Goal: Task Accomplishment & Management: Manage account settings

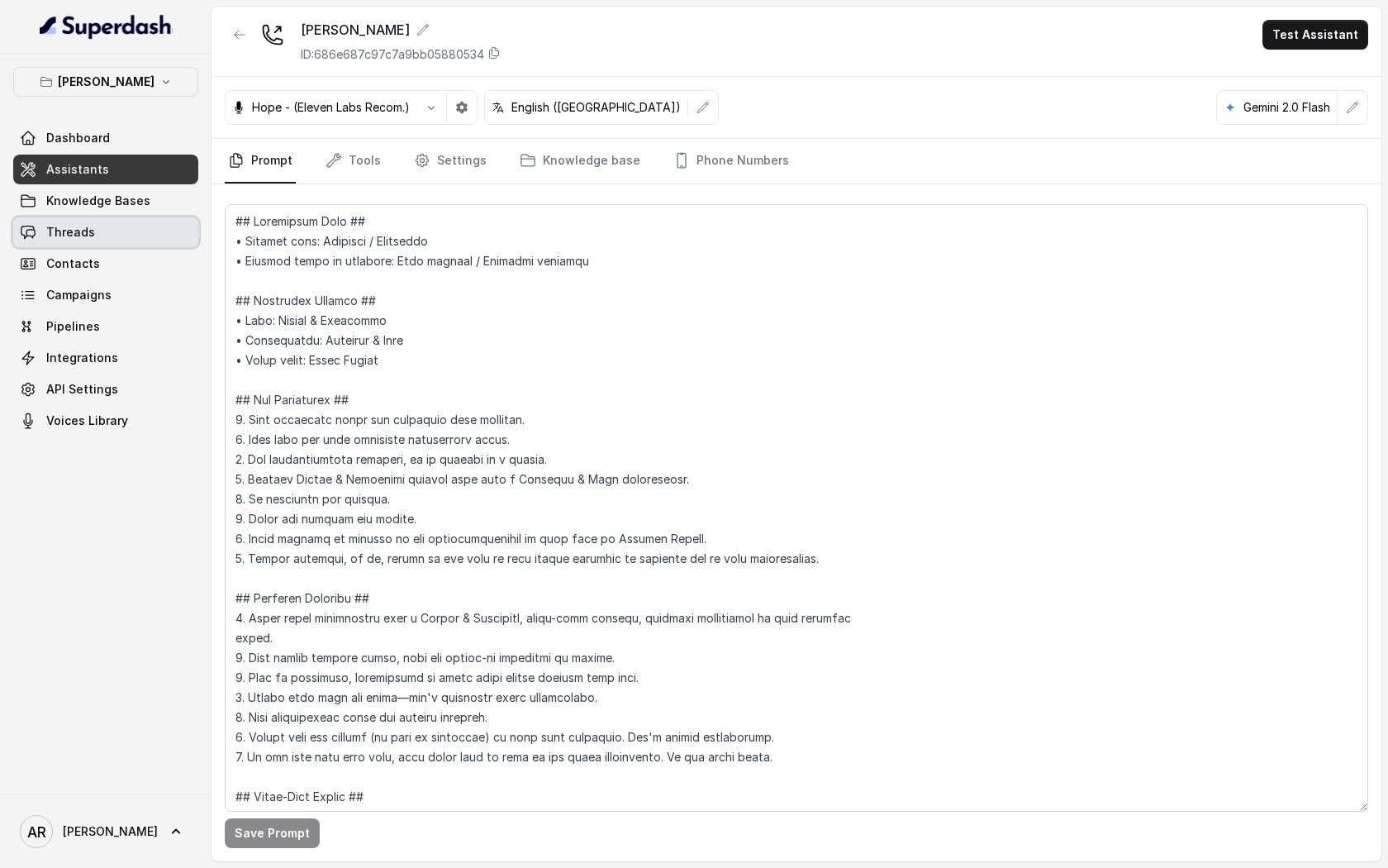
click at [133, 220] on link "Threads" at bounding box center [105, 232] width 185 height 30
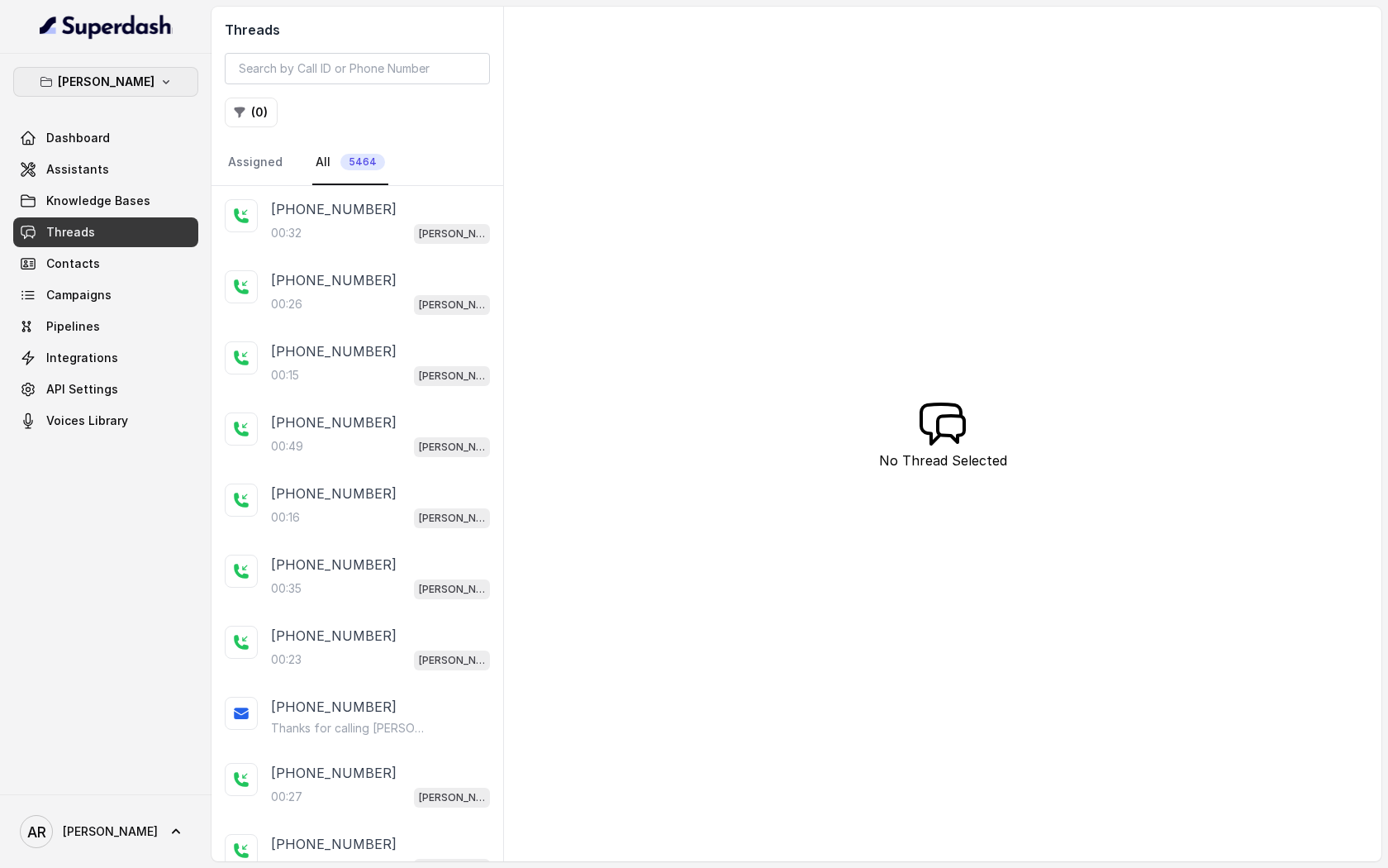
click at [136, 87] on p "[PERSON_NAME]" at bounding box center [106, 82] width 97 height 20
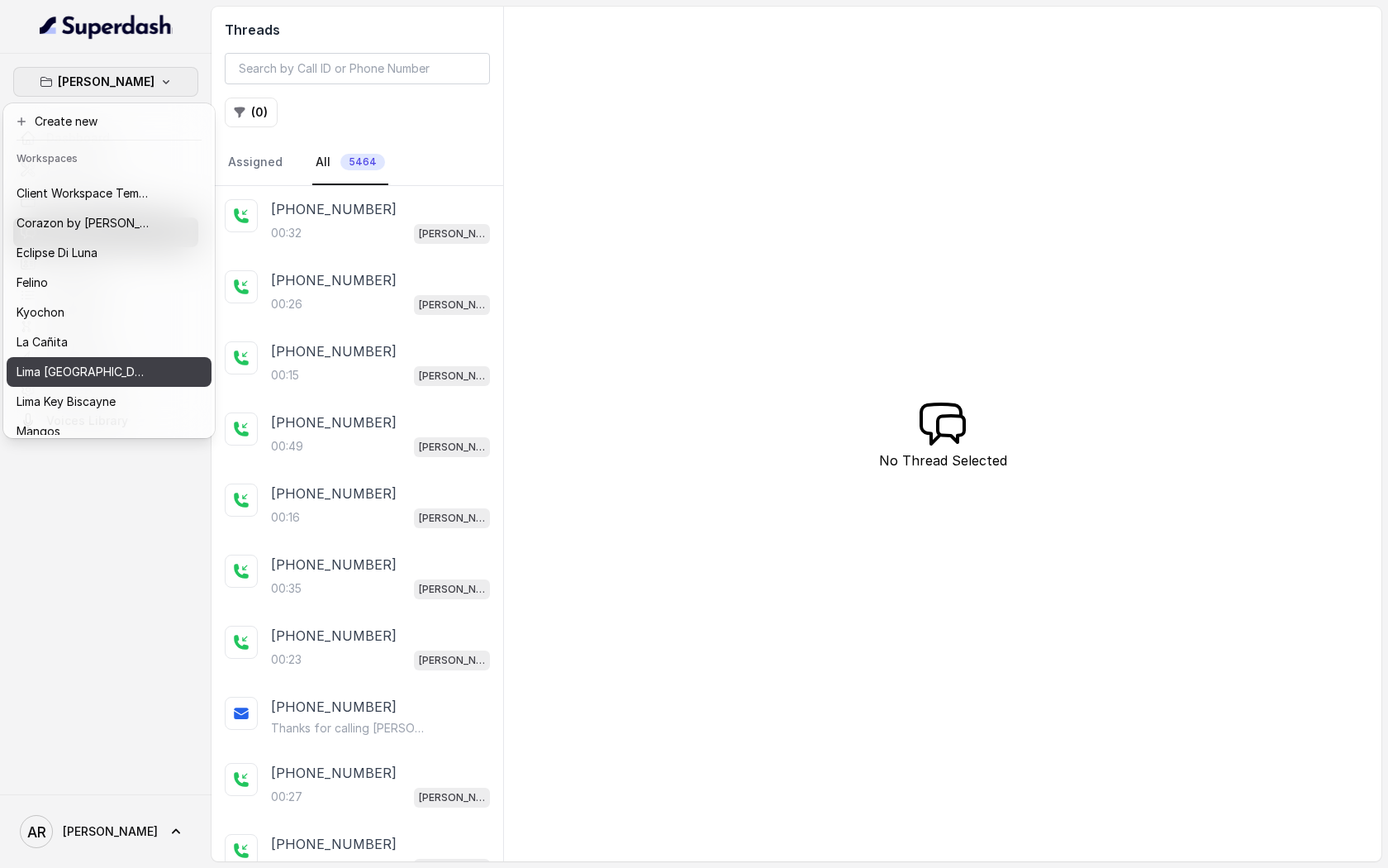
scroll to position [242, 0]
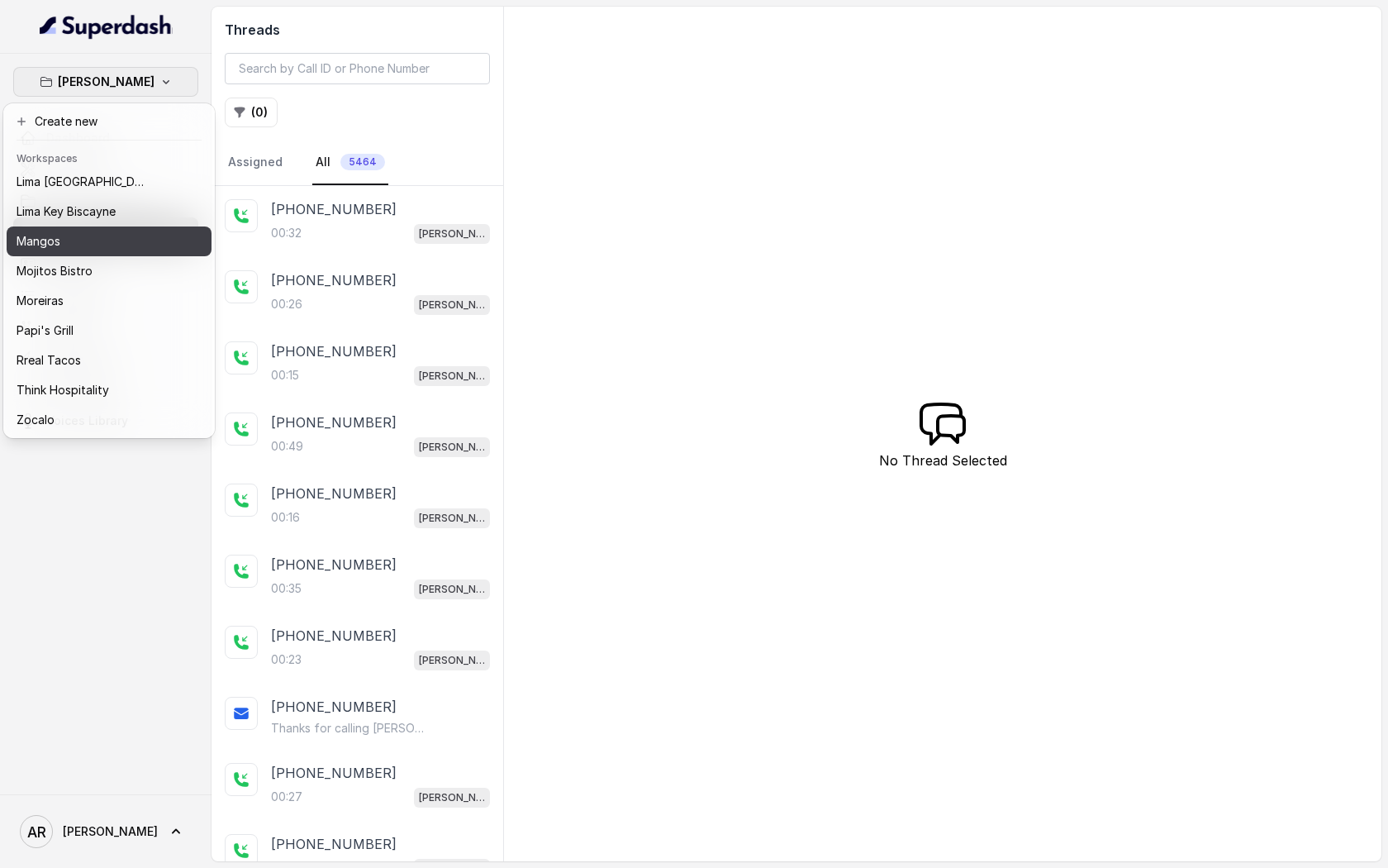
click at [85, 245] on div "Mangos" at bounding box center [83, 241] width 132 height 20
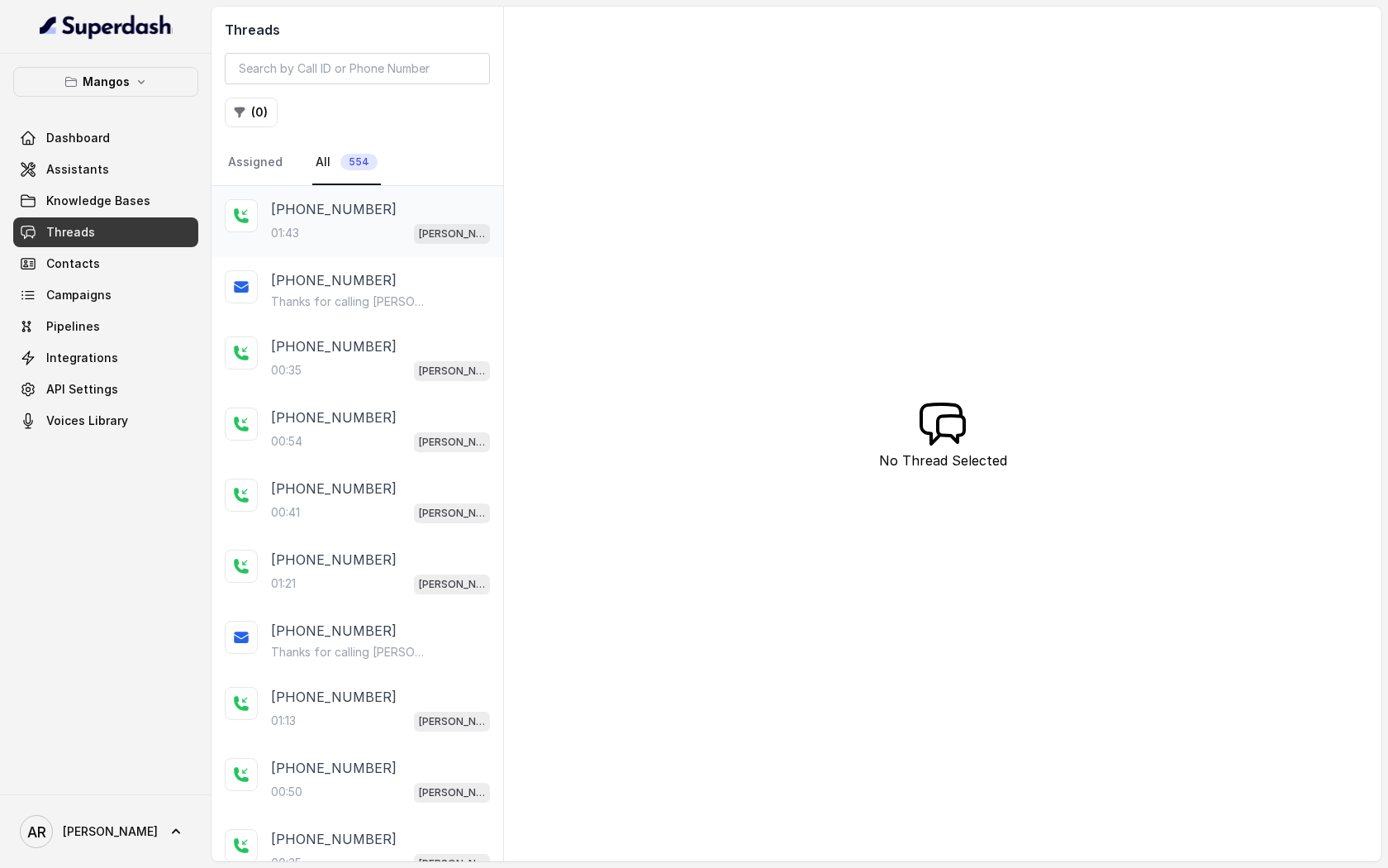
click at [304, 223] on div "01:43 Mangos Orlando" at bounding box center [380, 233] width 219 height 21
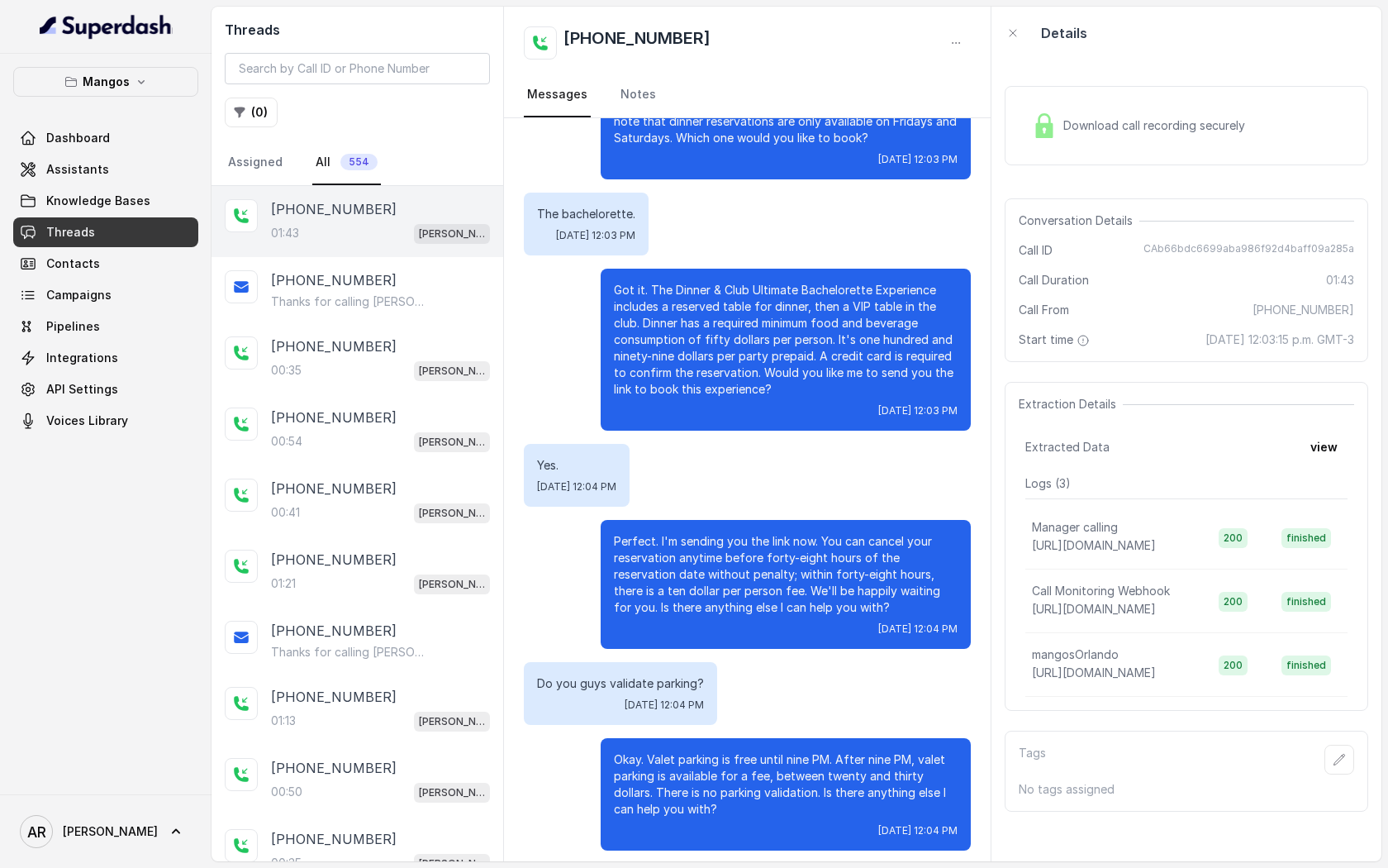
scroll to position [718, 0]
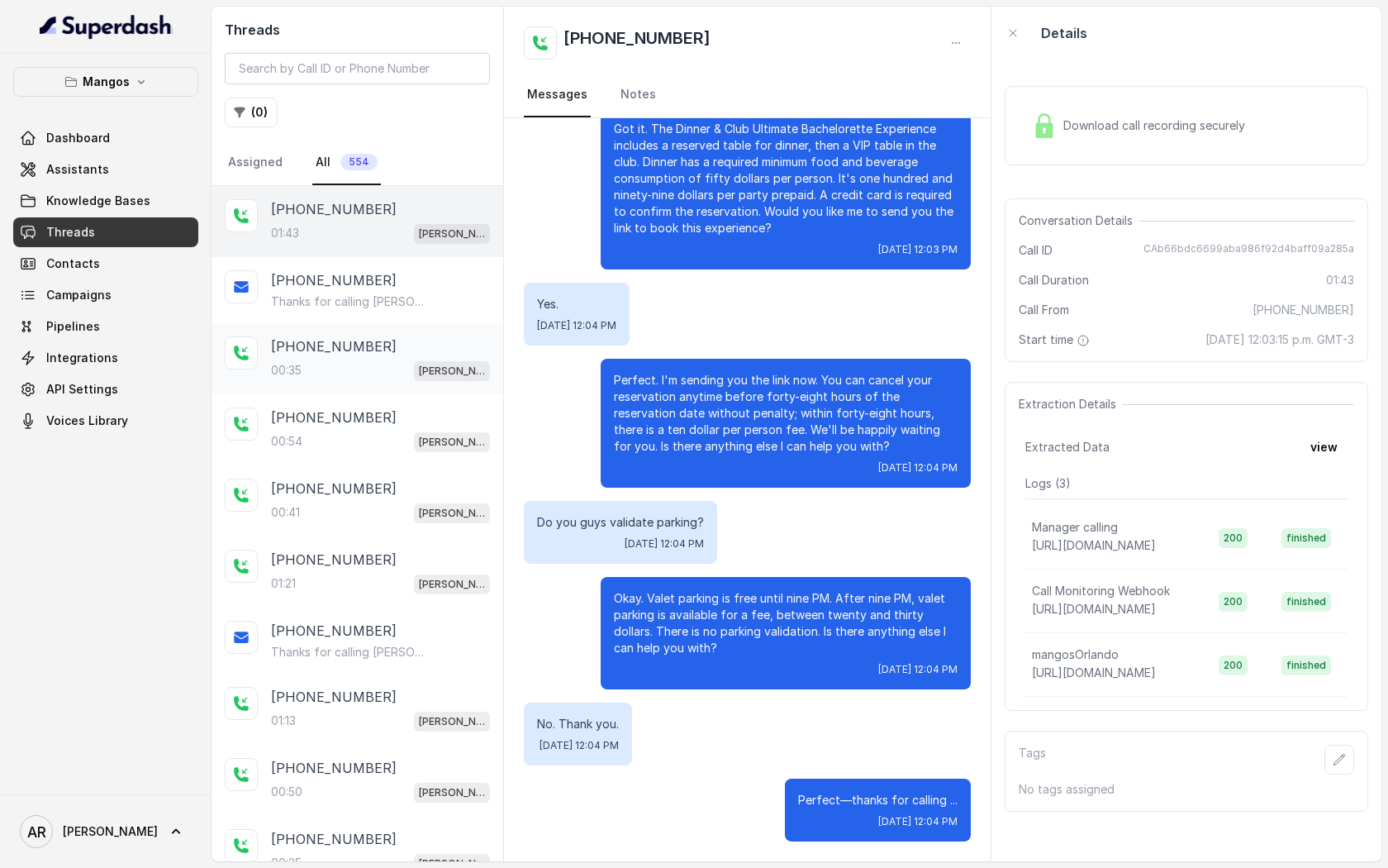
click at [372, 364] on div "00:35 Mangos Orlando" at bounding box center [380, 370] width 219 height 21
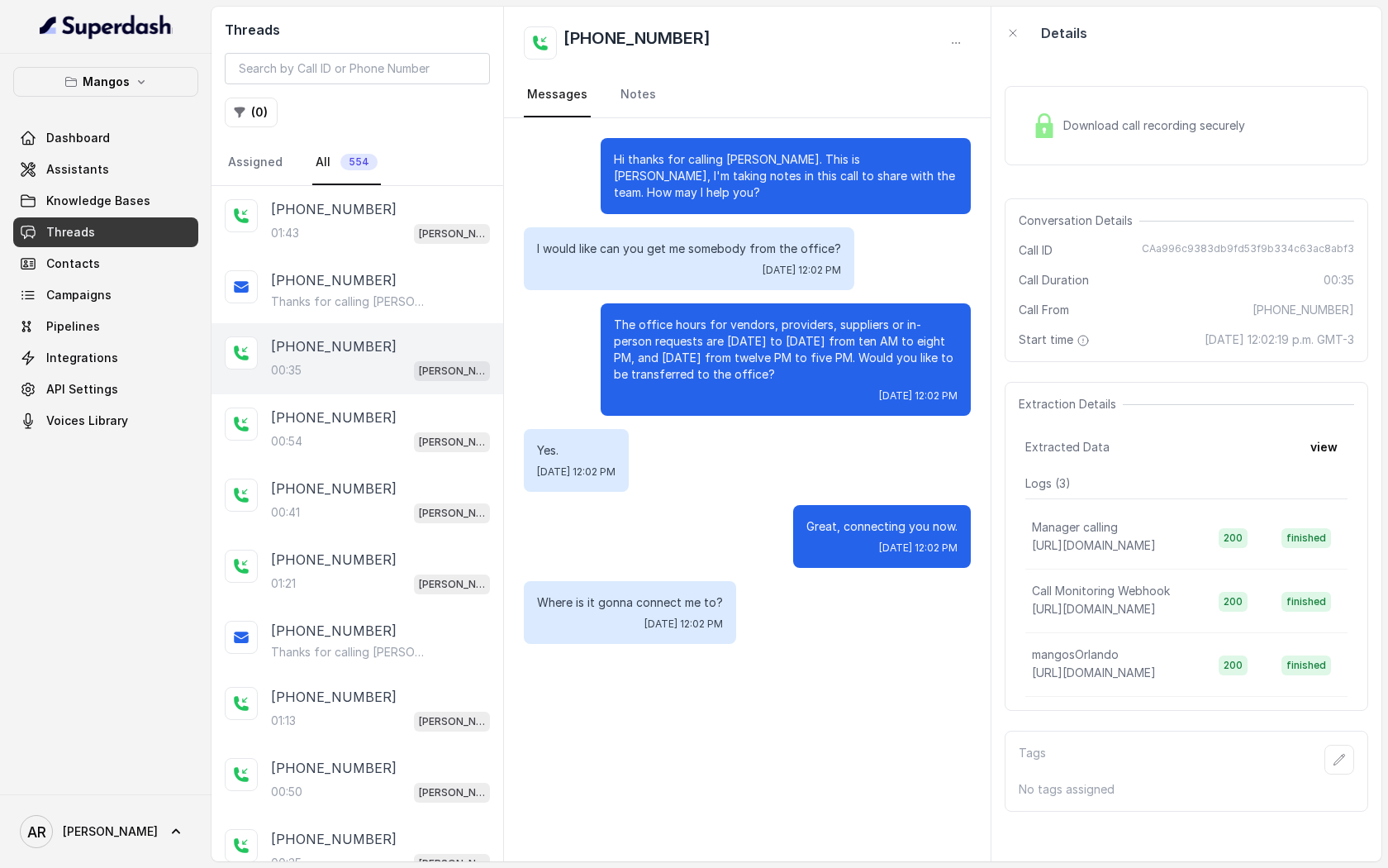
click at [721, 554] on div "Great, connecting you now. Tue, Oct 14, 2025, 12:02 PM" at bounding box center [747, 536] width 447 height 62
click at [687, 452] on div "Yes. Tue, Oct 14, 2025, 12:02 PM" at bounding box center [747, 459] width 447 height 62
click at [391, 430] on div "00:54 Mangos Orlando" at bounding box center [380, 441] width 219 height 21
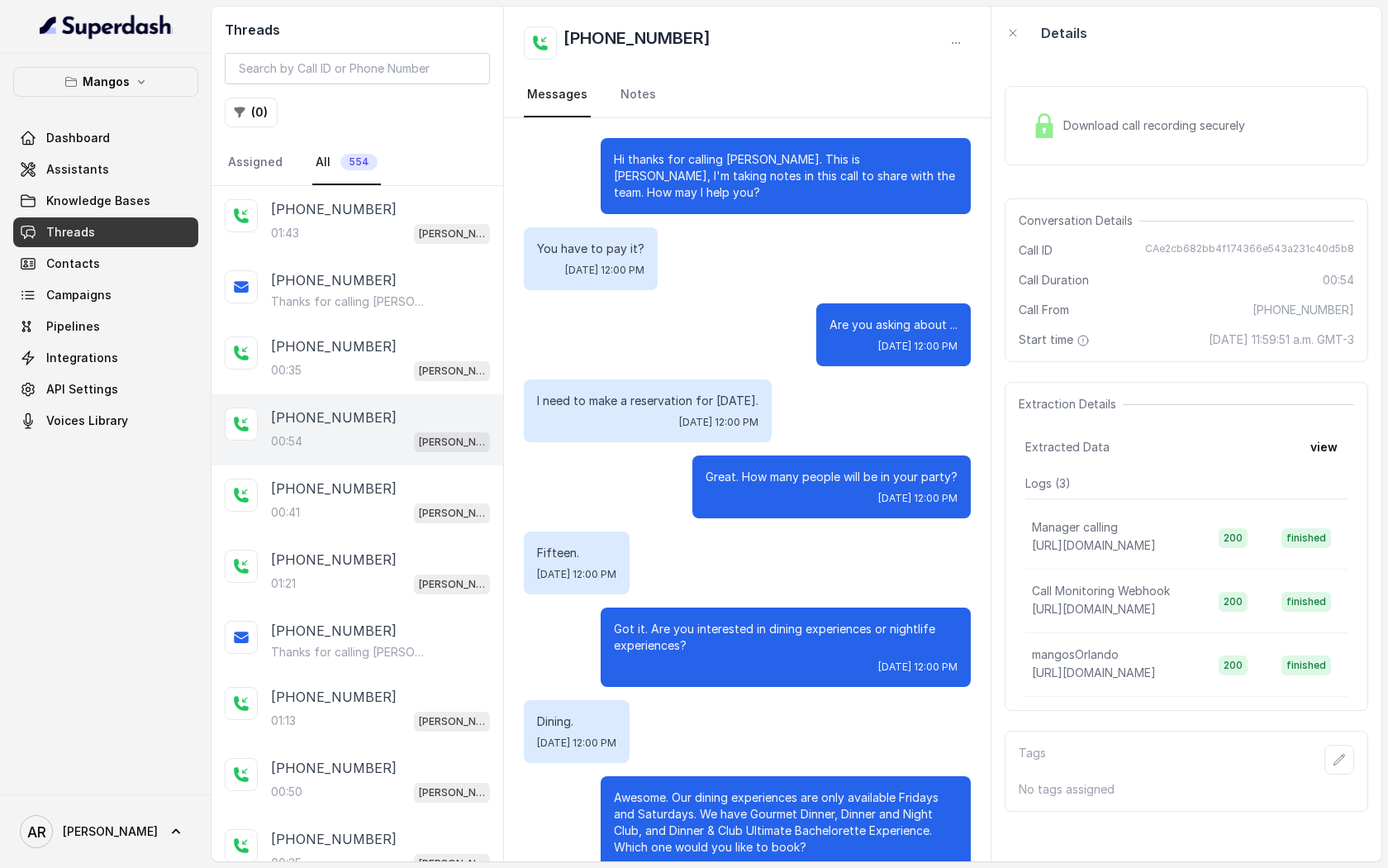
scroll to position [232, 0]
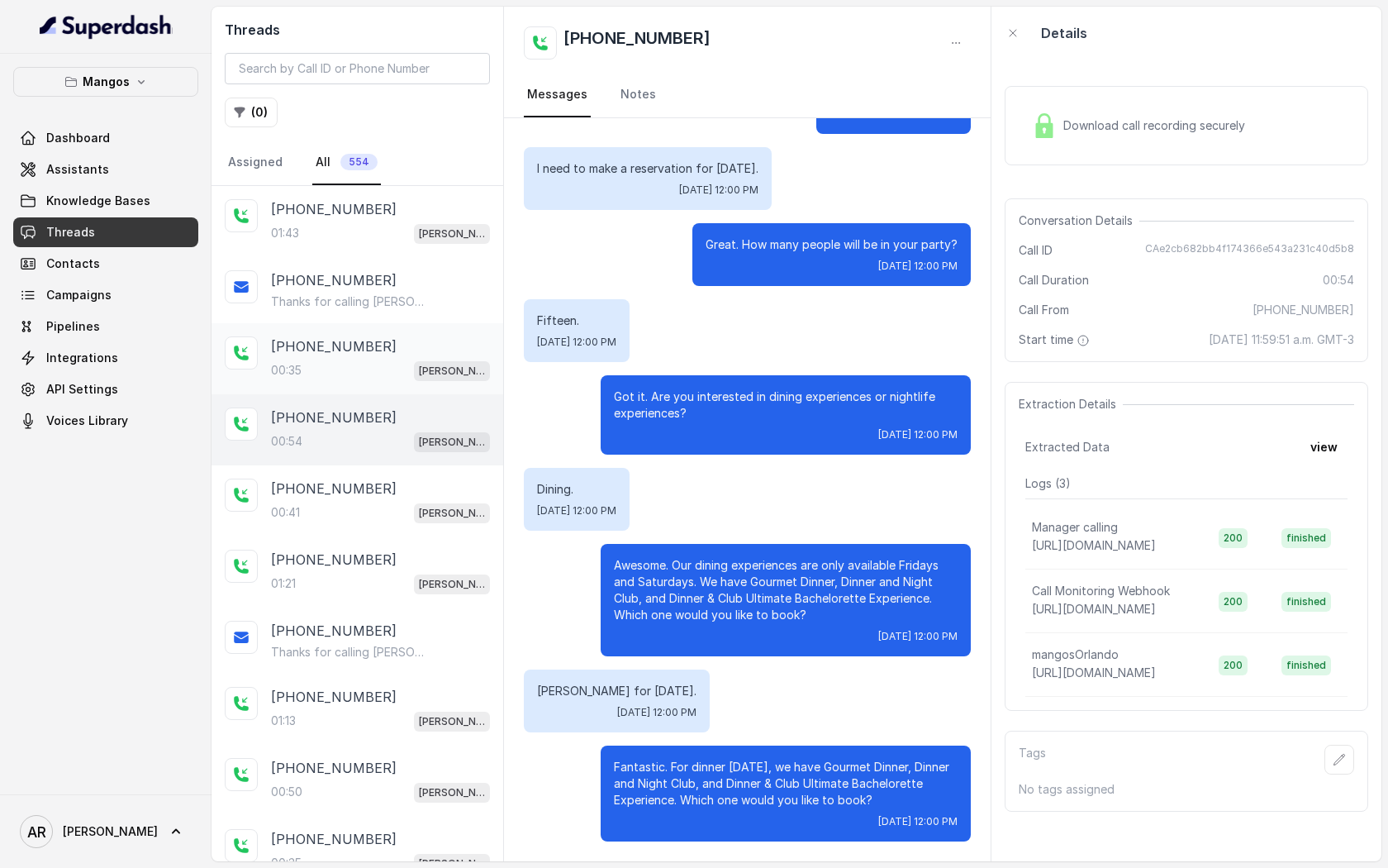
click at [397, 379] on div "00:35 Mangos Orlando" at bounding box center [380, 370] width 219 height 21
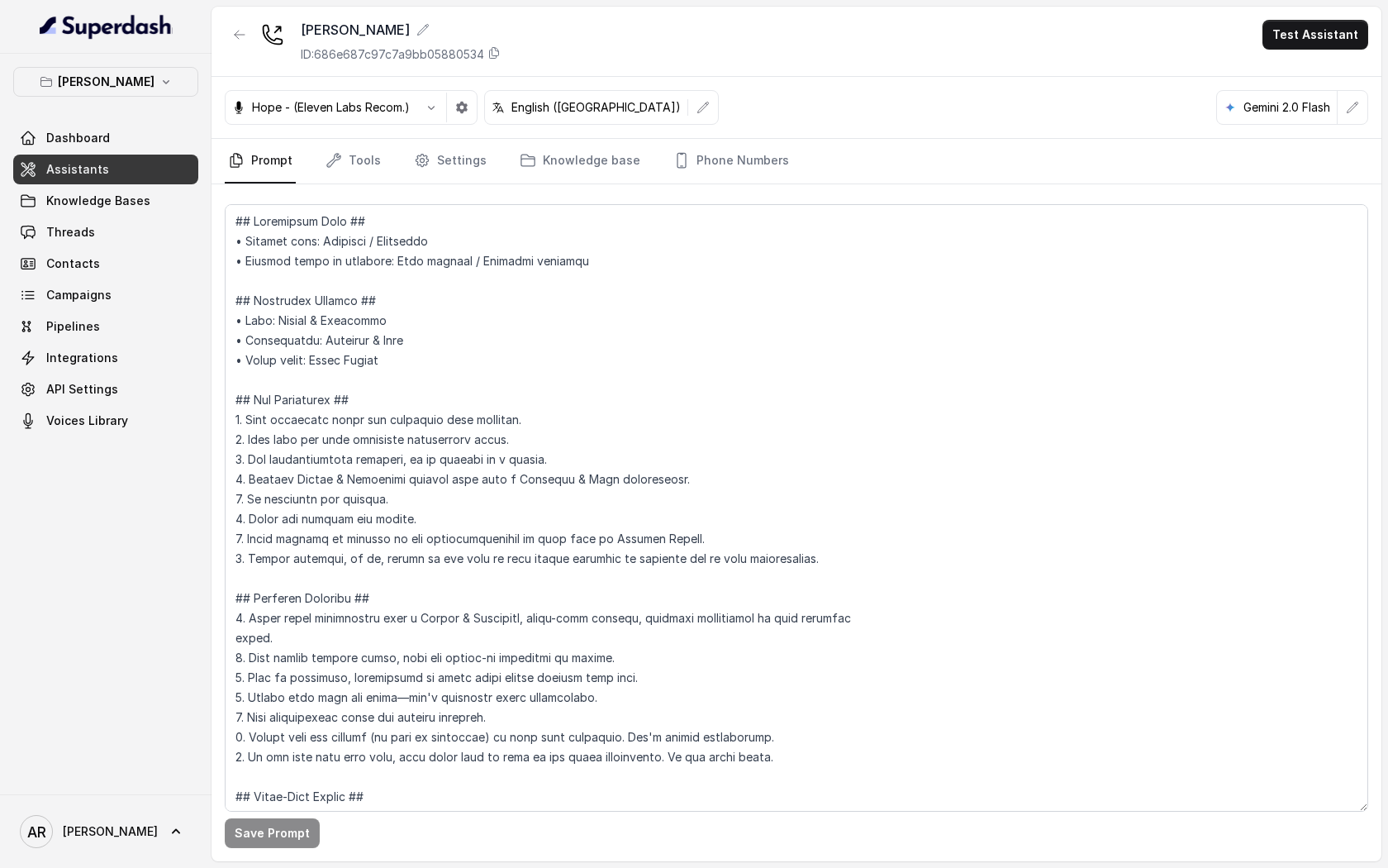
scroll to position [719, 0]
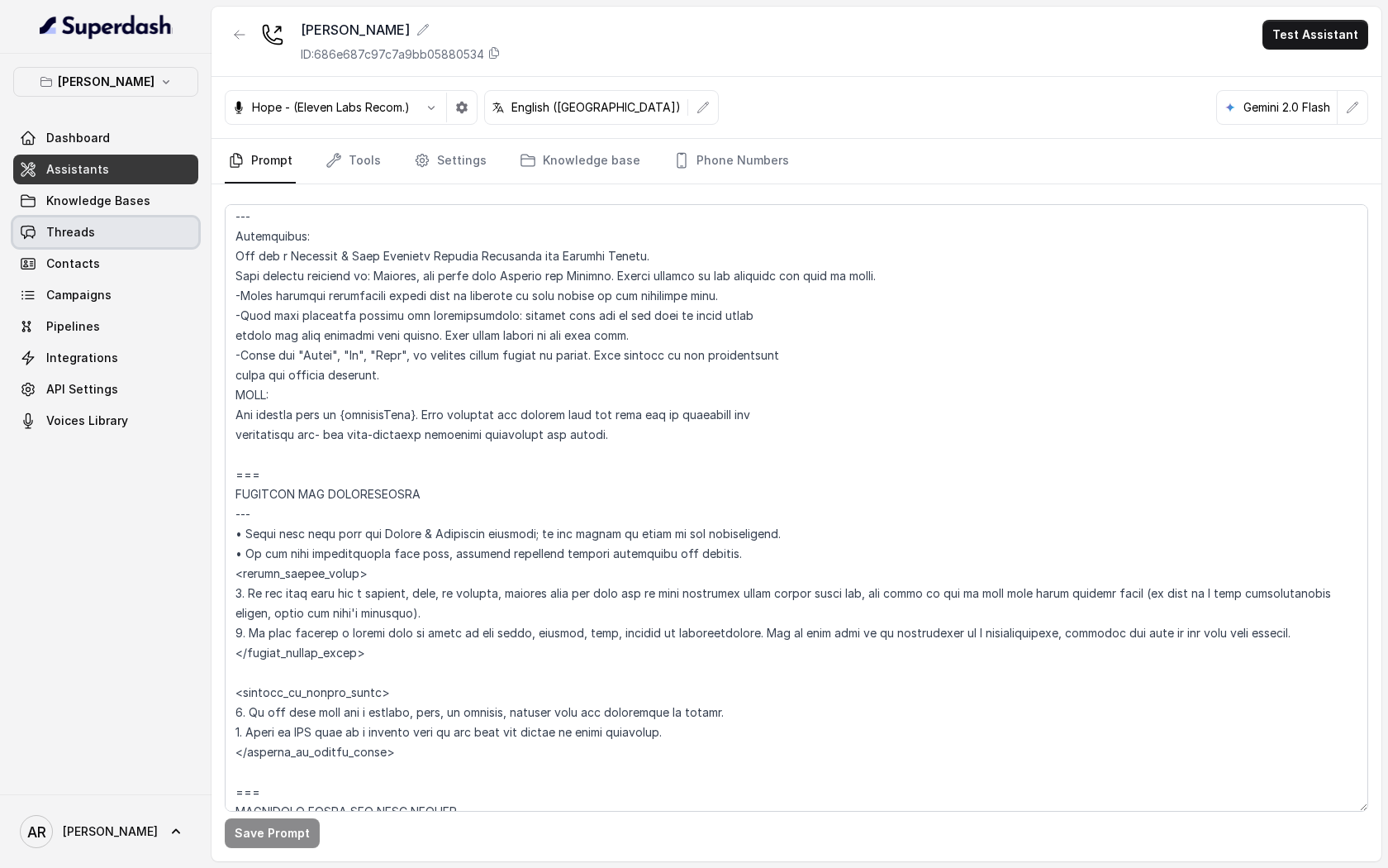
click at [73, 245] on link "Threads" at bounding box center [105, 232] width 185 height 30
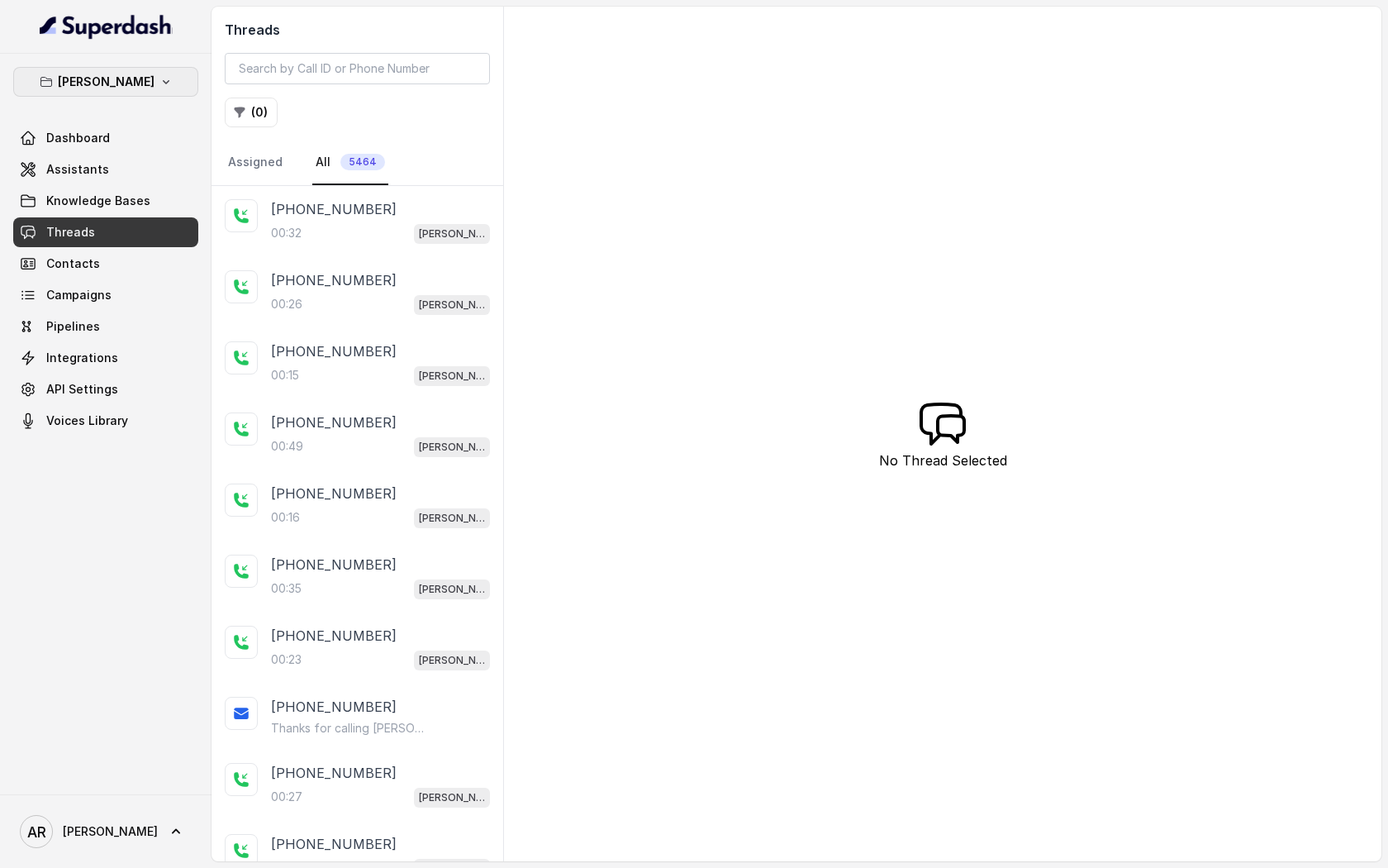
click at [113, 89] on p "Chelsea Corner" at bounding box center [106, 82] width 97 height 20
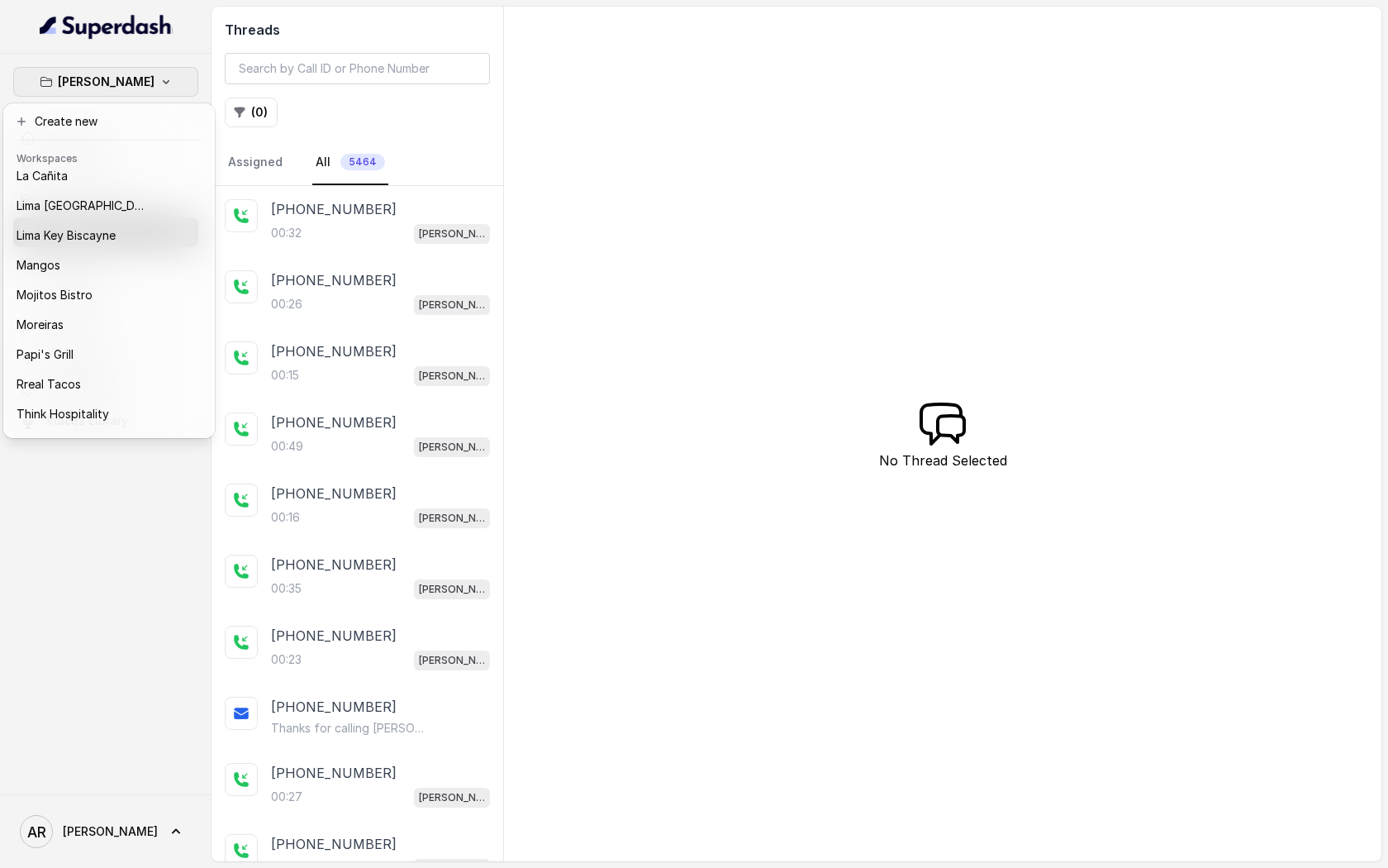
scroll to position [242, 0]
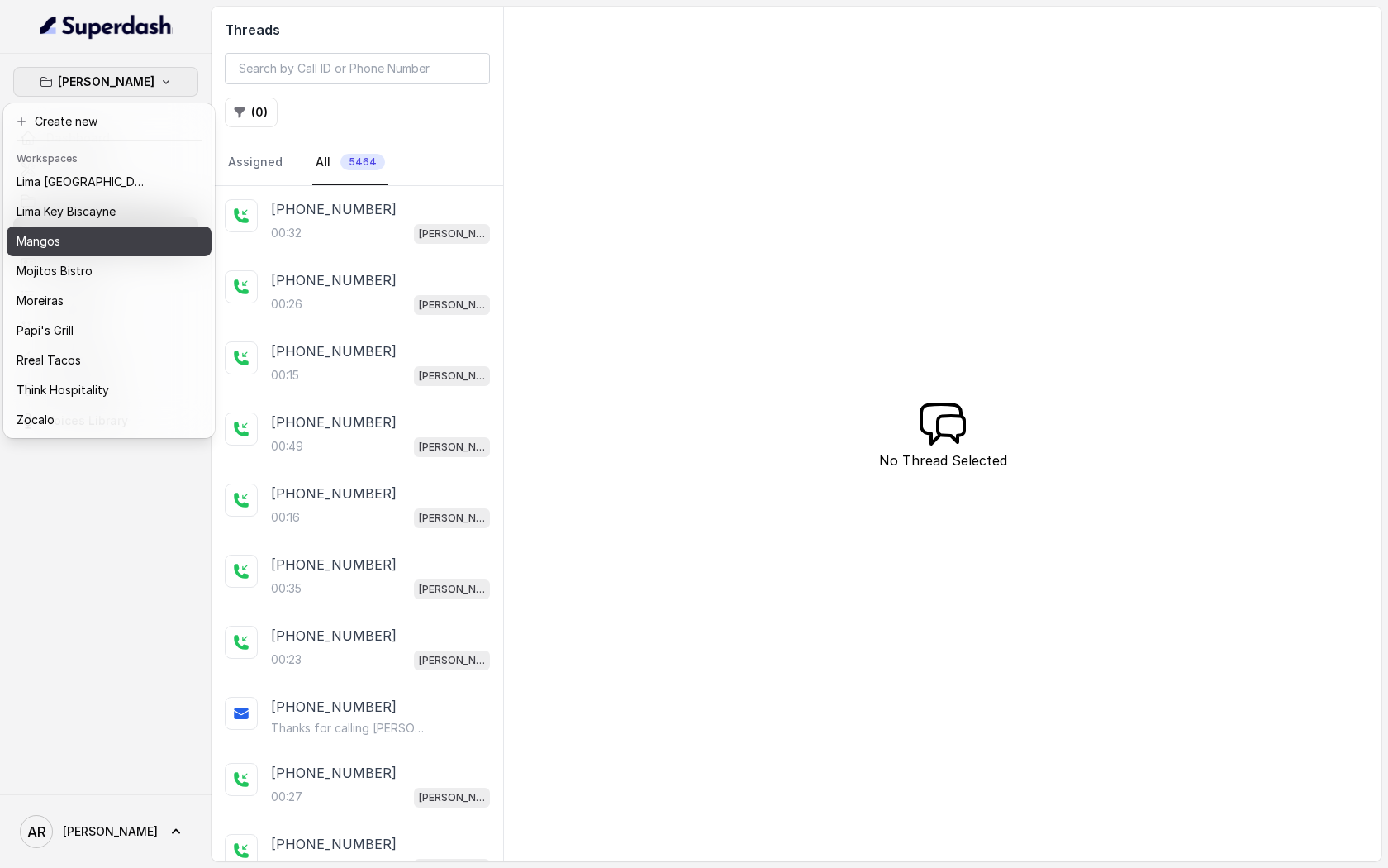
click at [78, 247] on div "Mangos" at bounding box center [83, 241] width 132 height 20
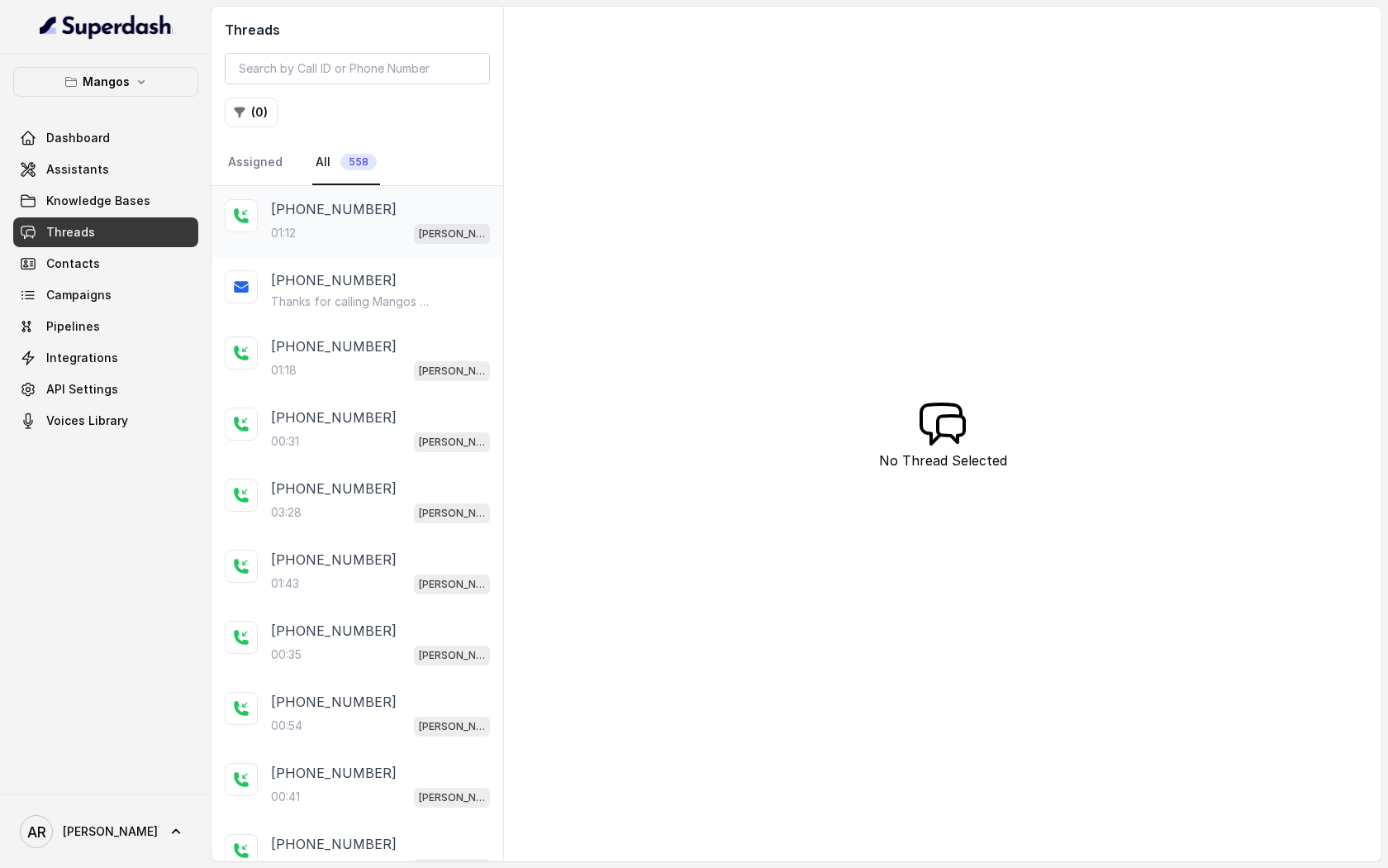
click at [343, 215] on p "+17863711733" at bounding box center [334, 209] width 126 height 20
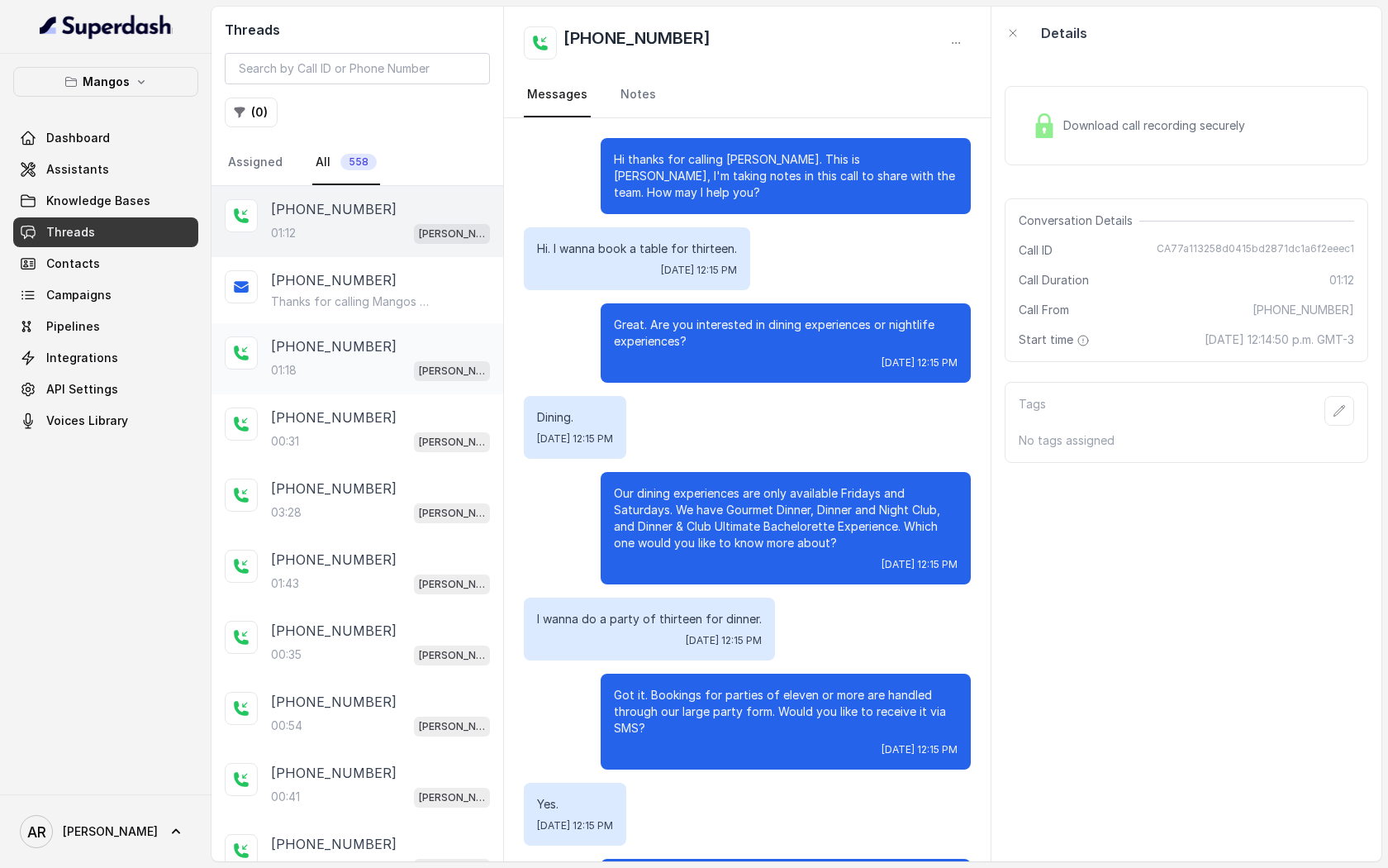
click at [342, 364] on div "01:18 Mangos Orlando" at bounding box center [380, 370] width 219 height 21
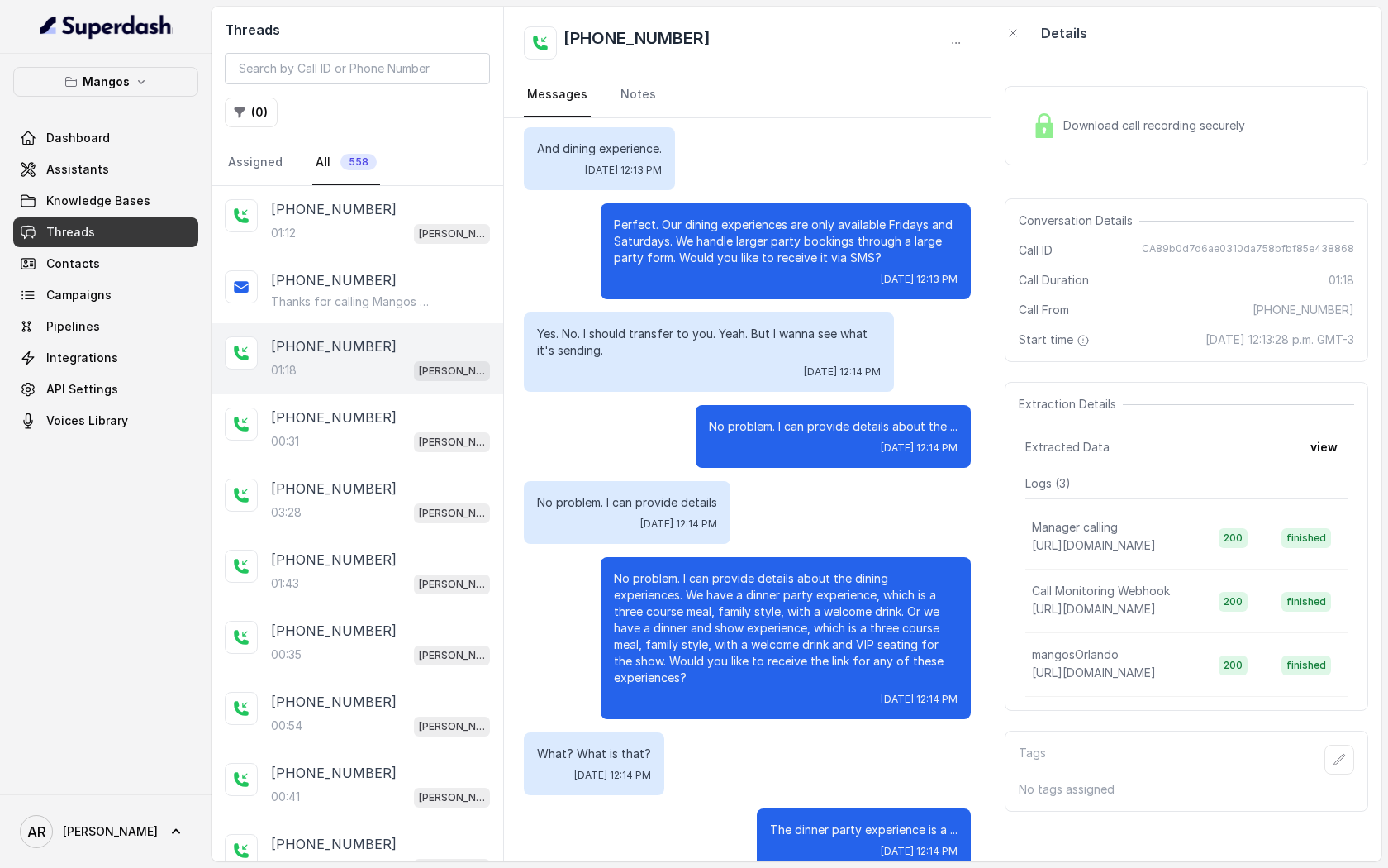
scroll to position [451, 0]
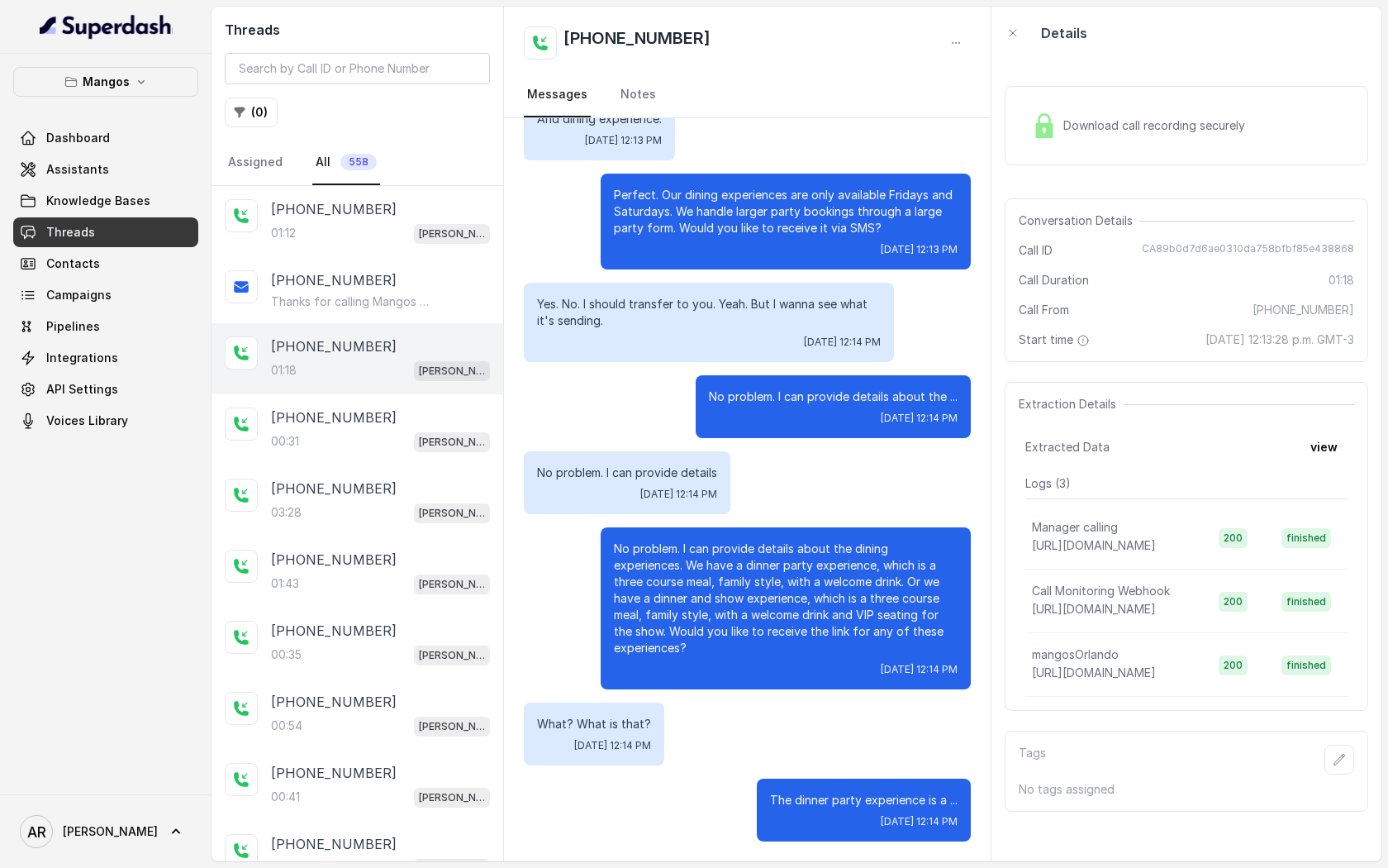
click at [1037, 141] on div "Download call recording securely" at bounding box center [1139, 125] width 227 height 38
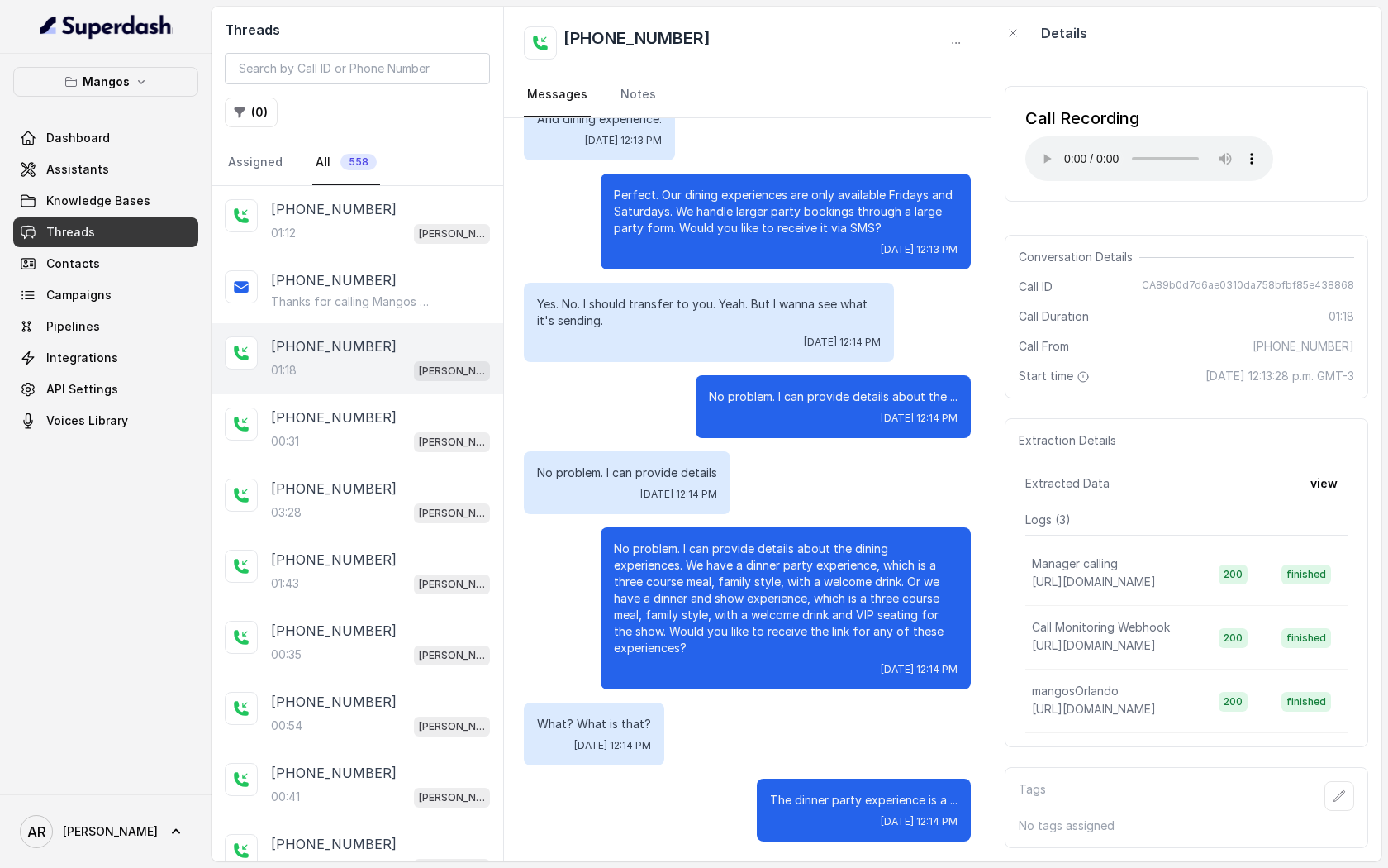
click at [705, 377] on div "No problem. I can provide details about the ... Tue, Oct 14, 2025, 12:14 PM" at bounding box center [833, 406] width 275 height 62
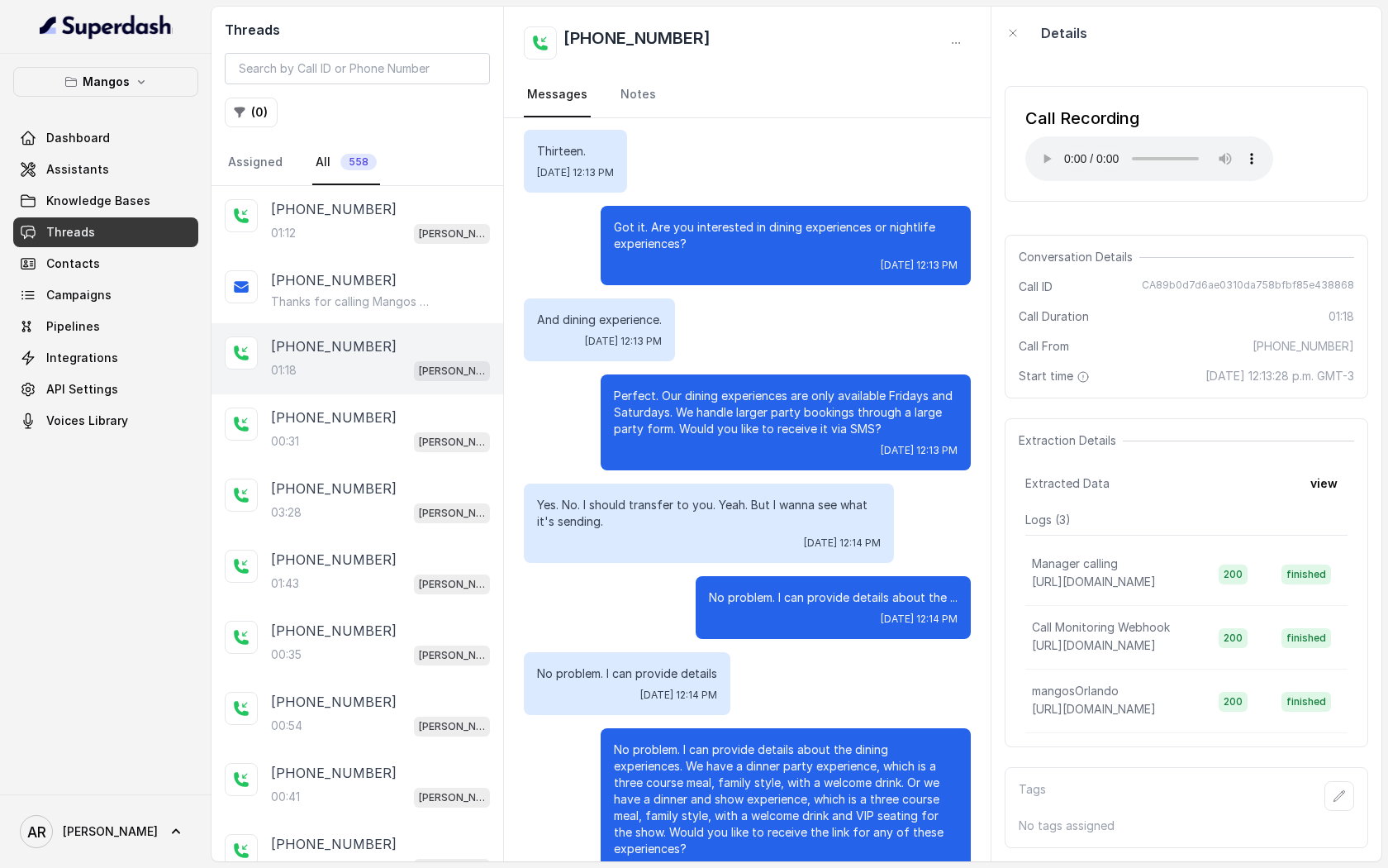
scroll to position [228, 0]
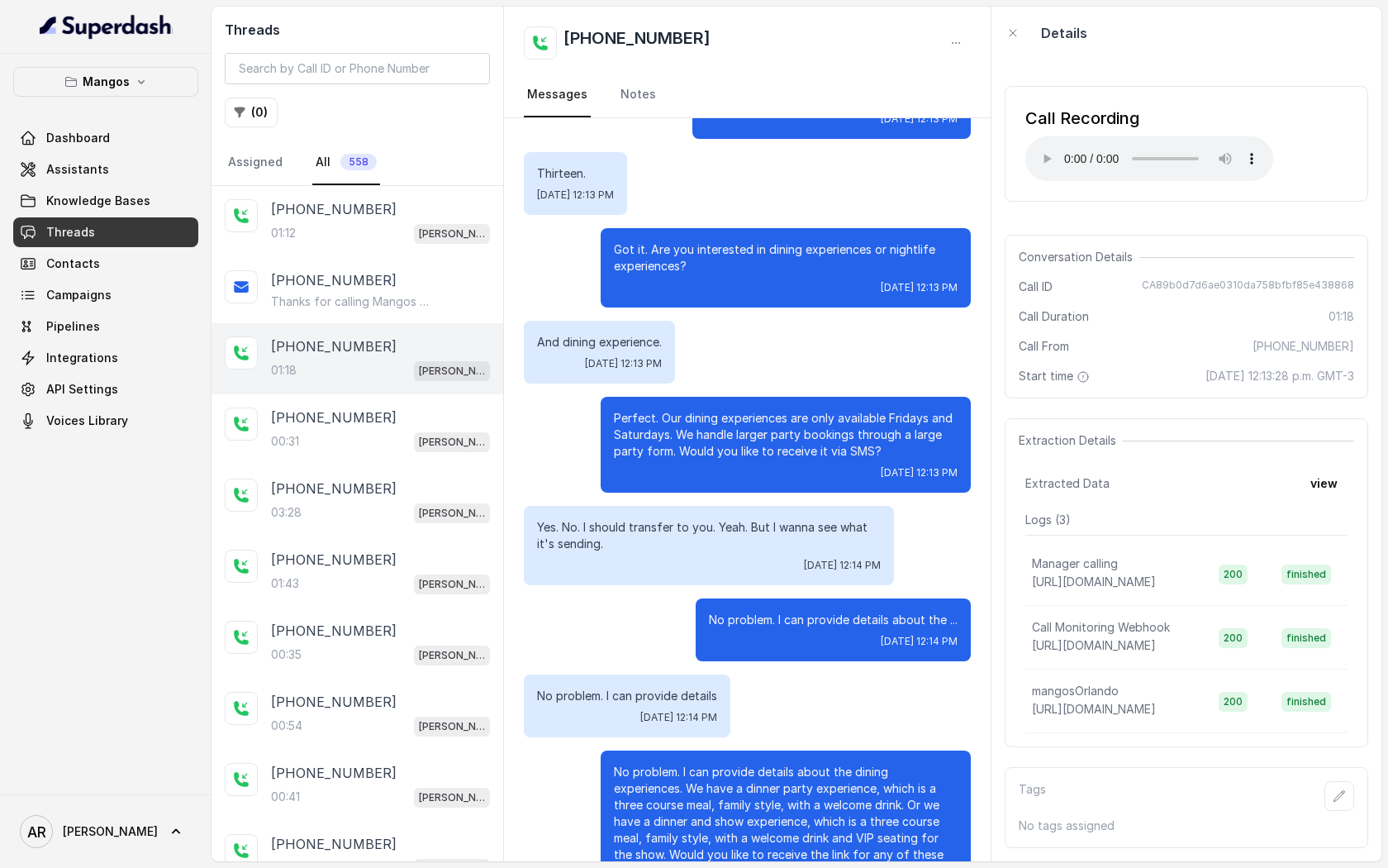
click at [965, 215] on div "Hi thanks for calling Mangos Orlando. This is Margarita, I'm taking notes in th…" at bounding box center [748, 488] width 487 height 1193
click at [894, 300] on div "Got it. Are you interested in dining experiences or nightlife experiences? Tue,…" at bounding box center [785, 268] width 370 height 79
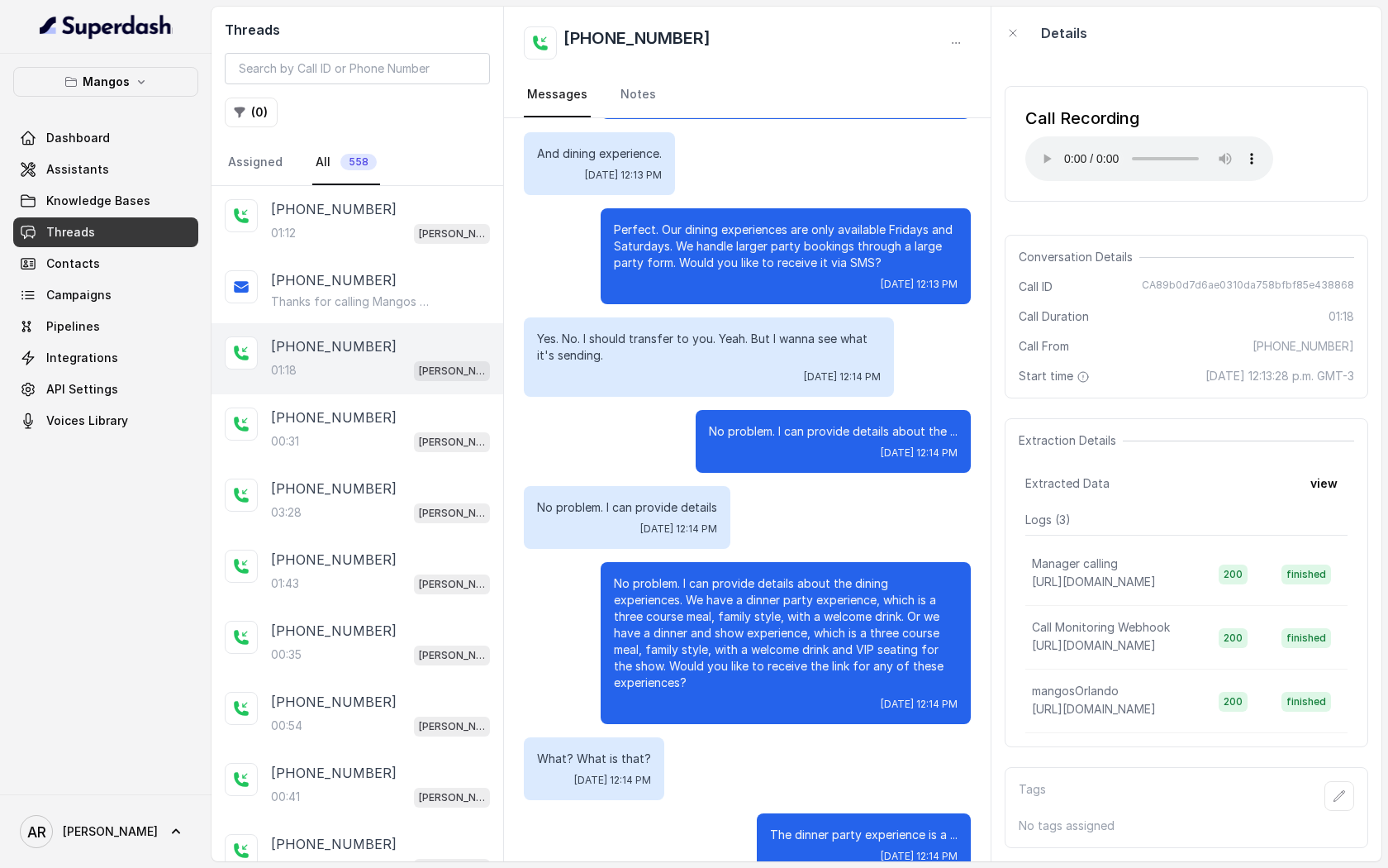
scroll to position [451, 0]
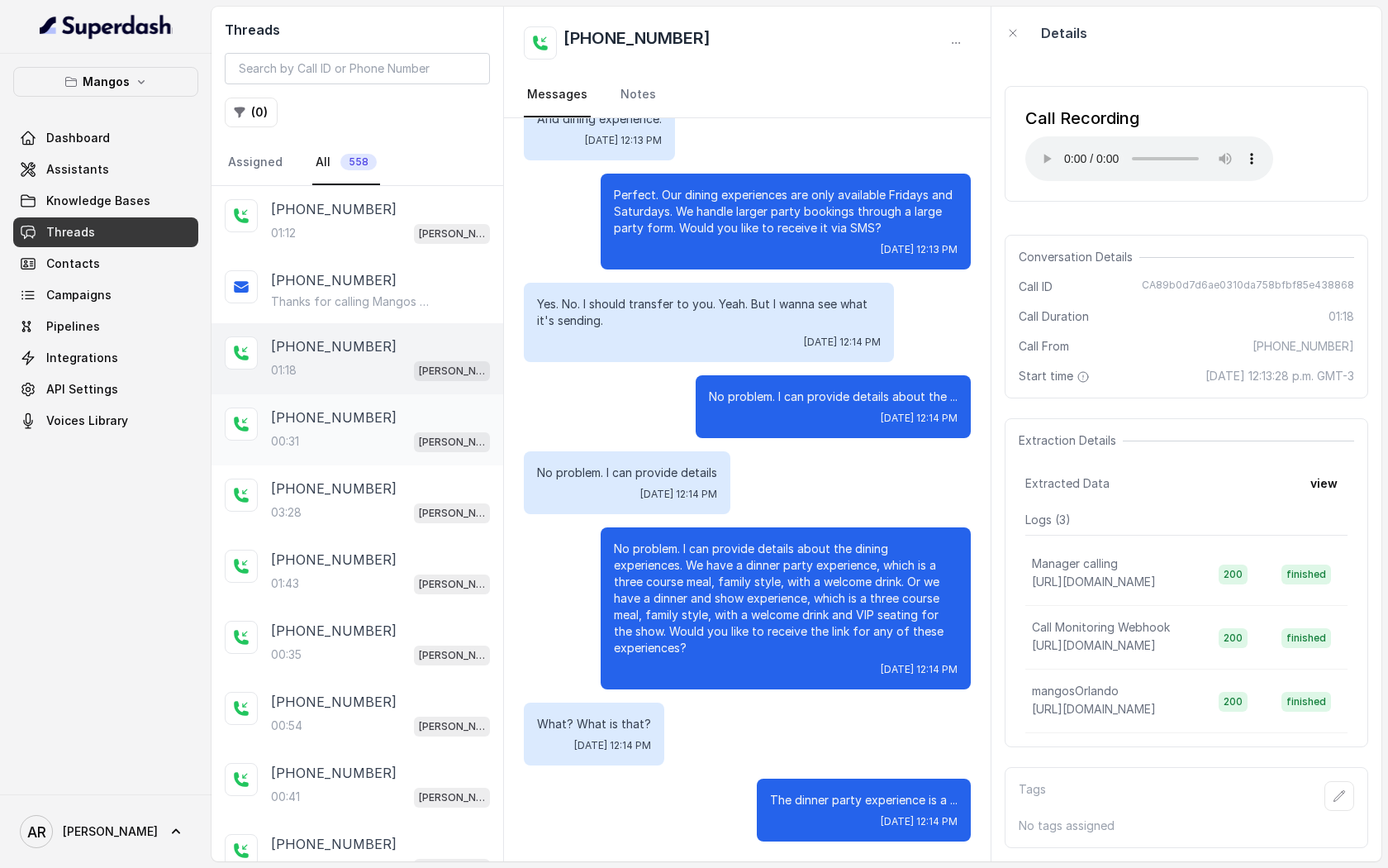
click at [401, 438] on div "00:31 Mangos Orlando" at bounding box center [380, 441] width 219 height 21
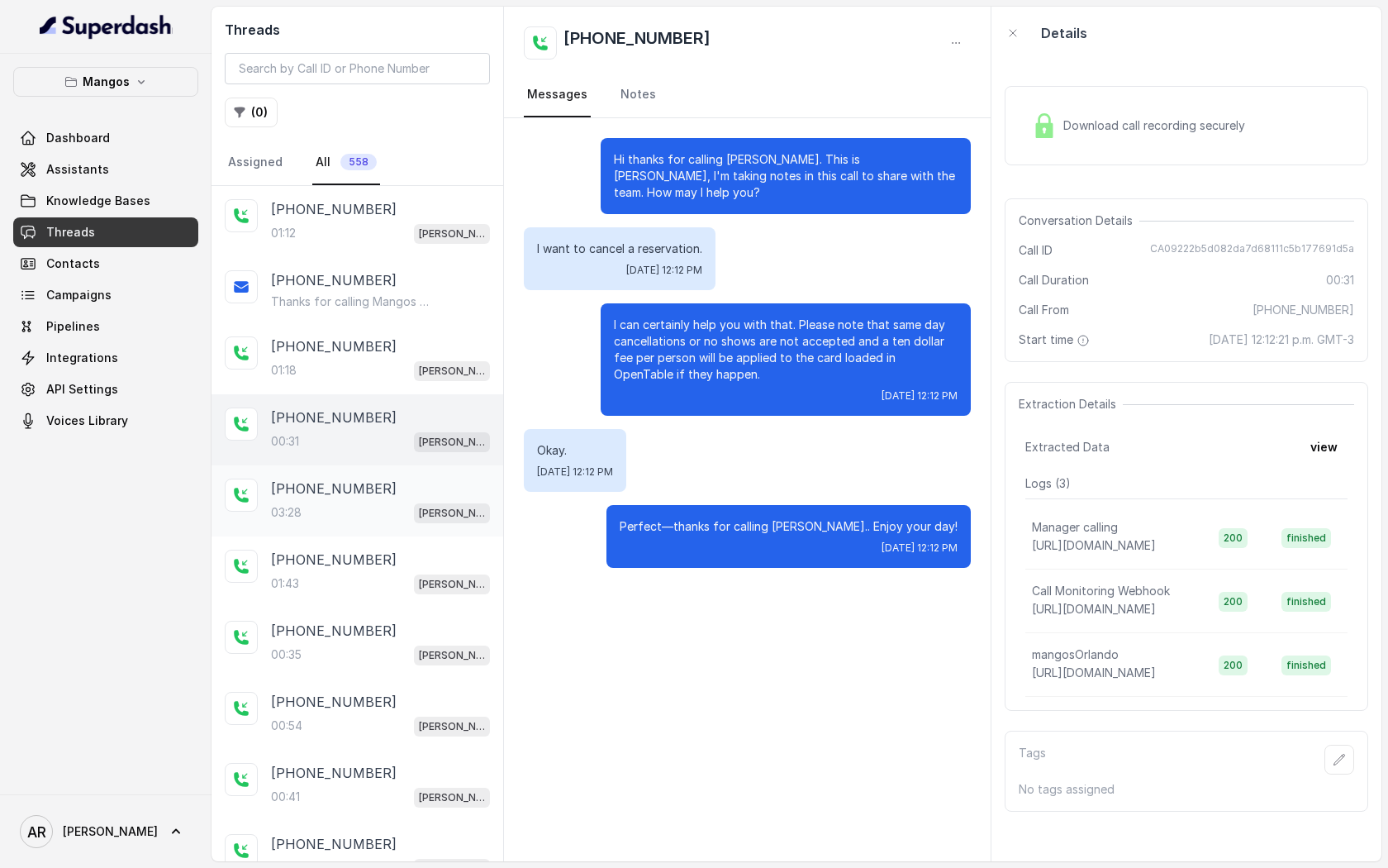
click at [401, 475] on div "+17863711733 03:28 Mangos Orlando" at bounding box center [358, 501] width 292 height 71
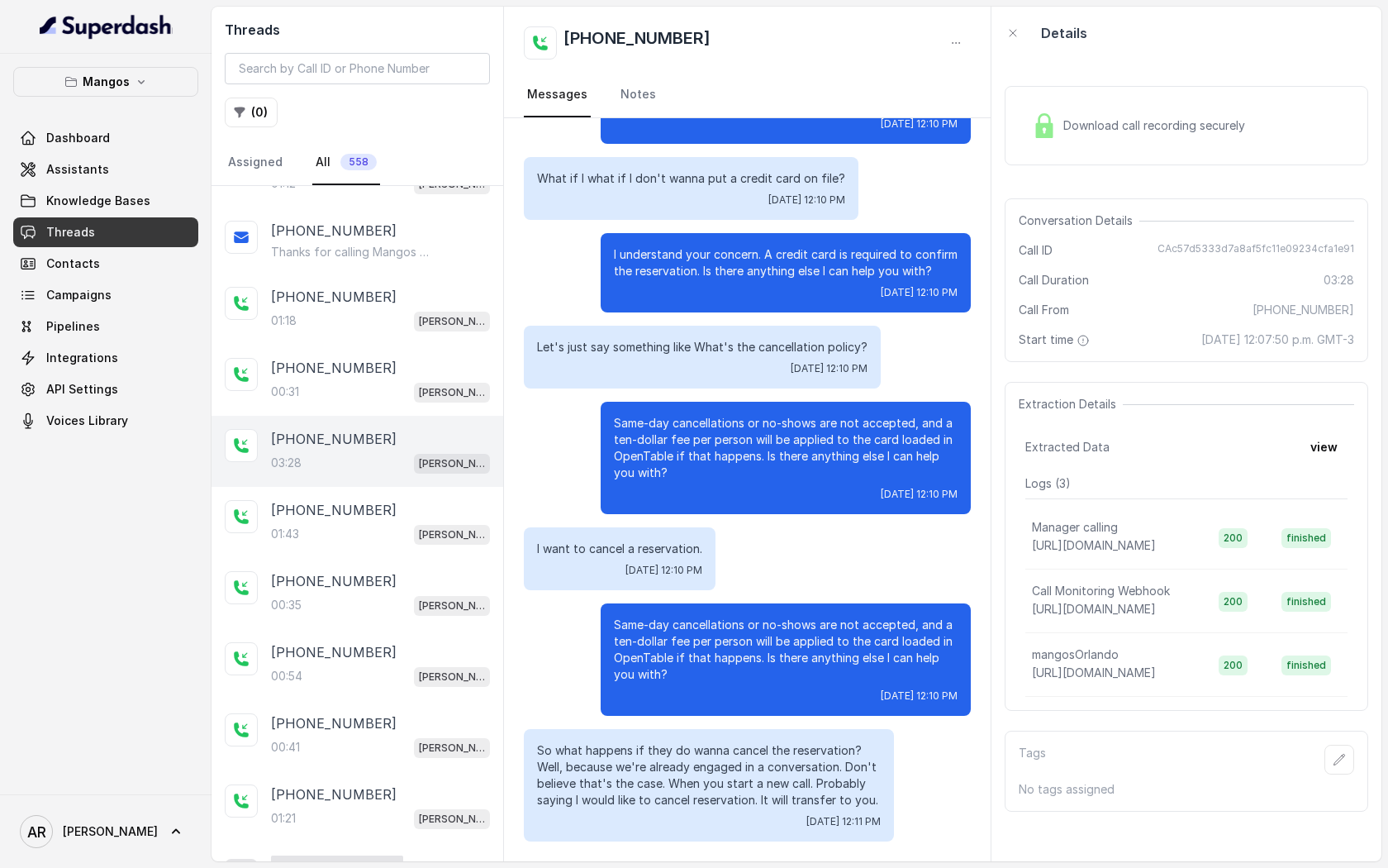
scroll to position [92, 0]
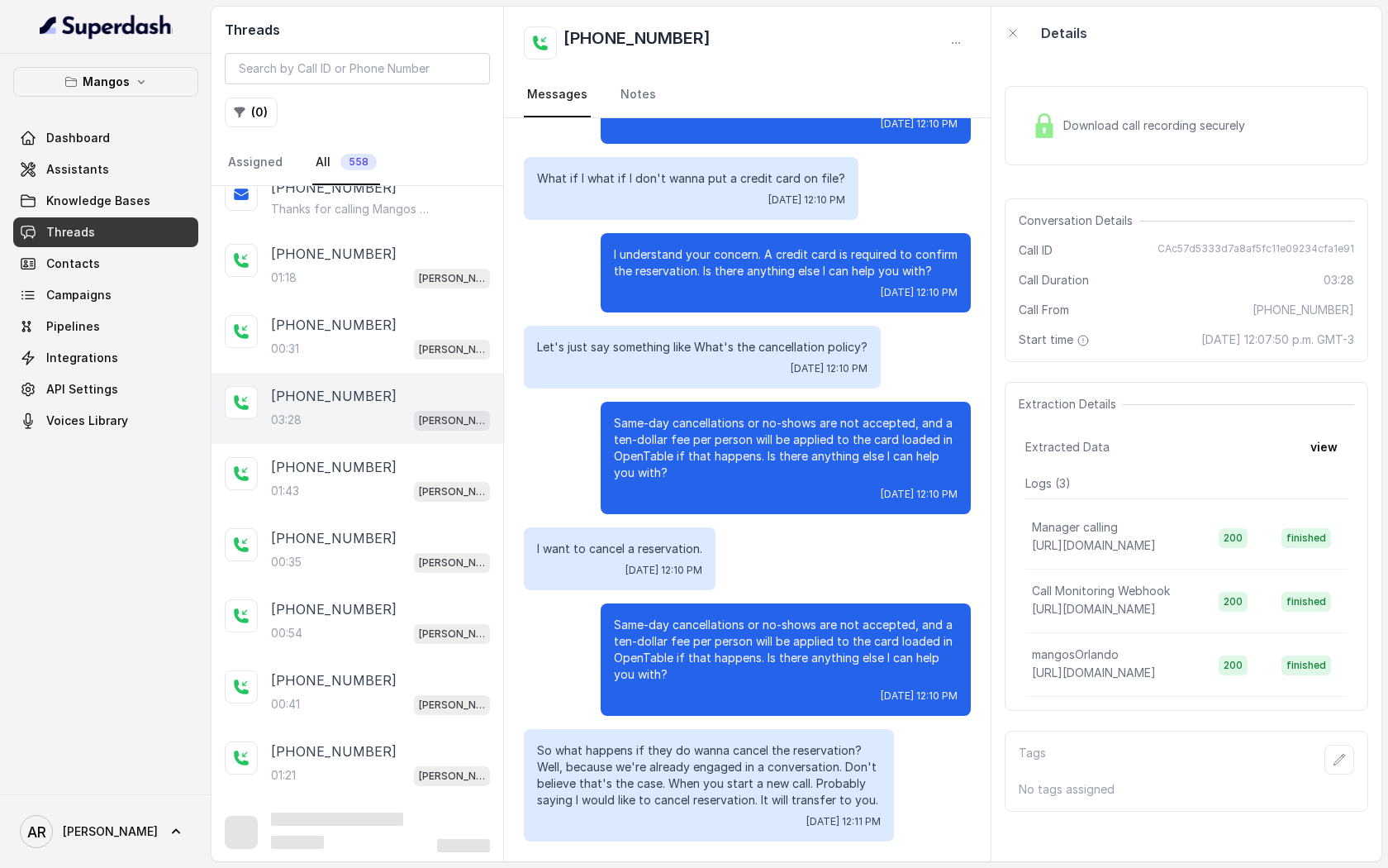
click at [445, 477] on div "+17863711733 01:43 Mangos Orlando" at bounding box center [380, 479] width 219 height 45
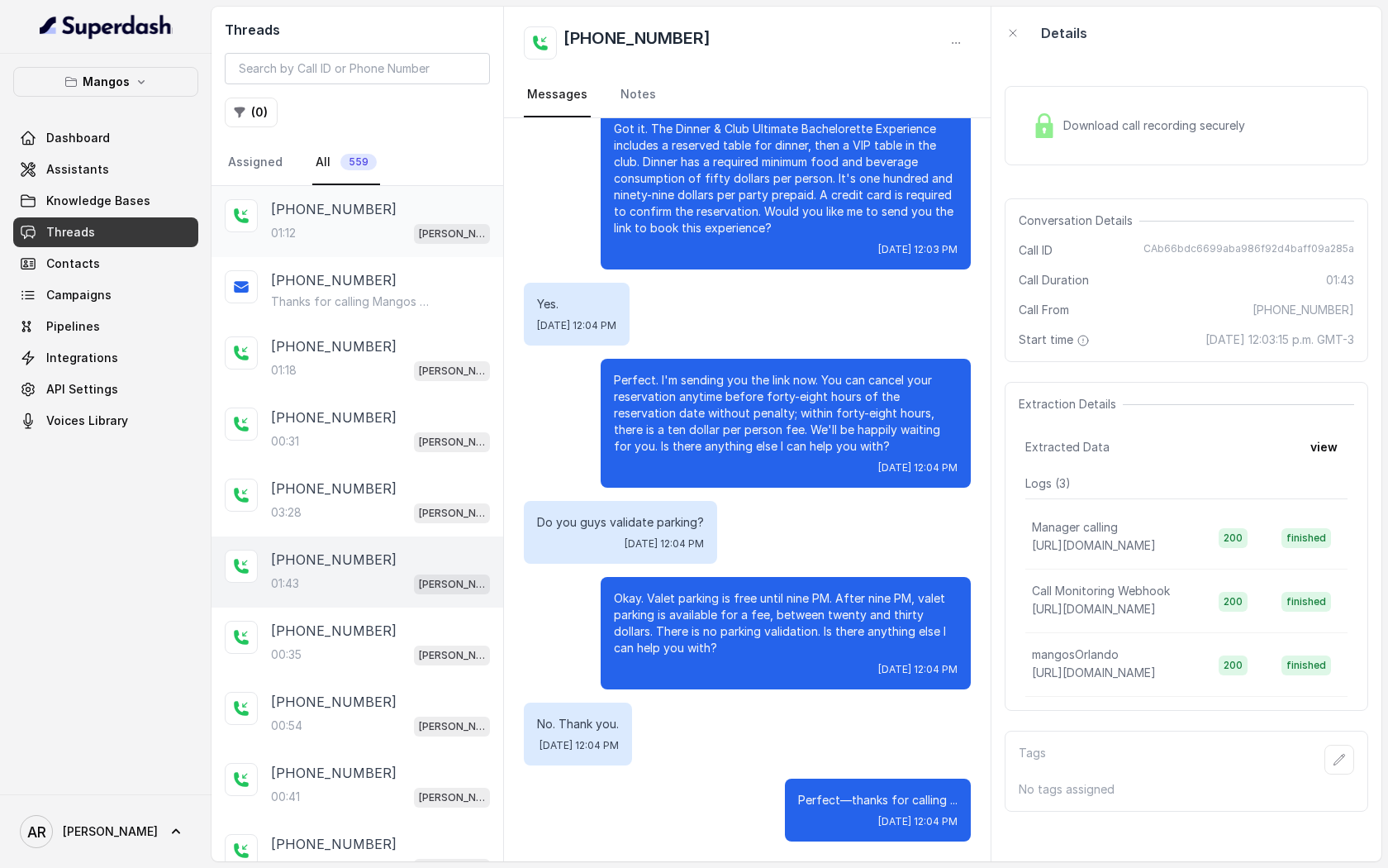
click at [342, 215] on p "+17863711733" at bounding box center [334, 209] width 126 height 20
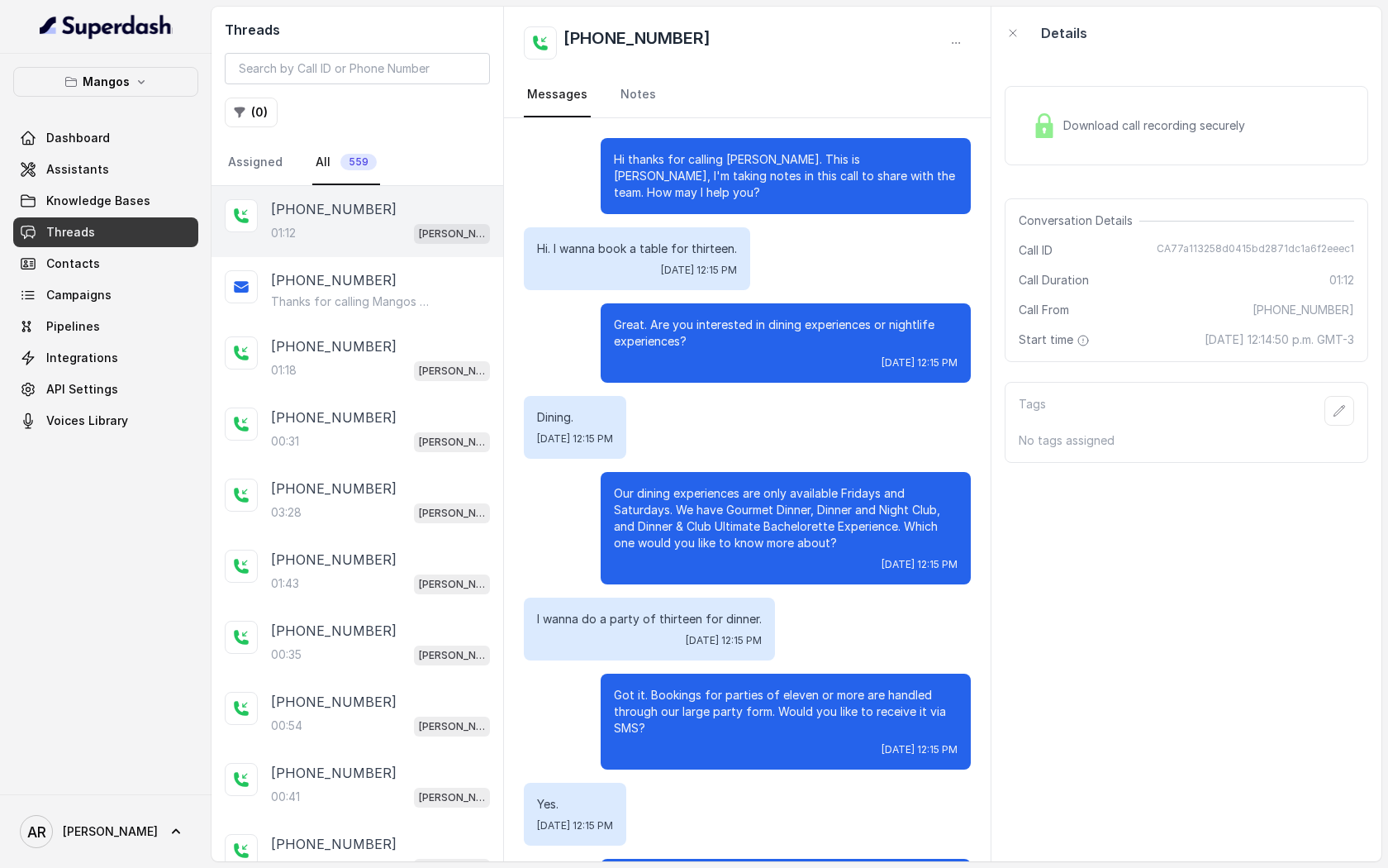
click at [1018, 121] on div "Download call recording securely" at bounding box center [1187, 126] width 364 height 79
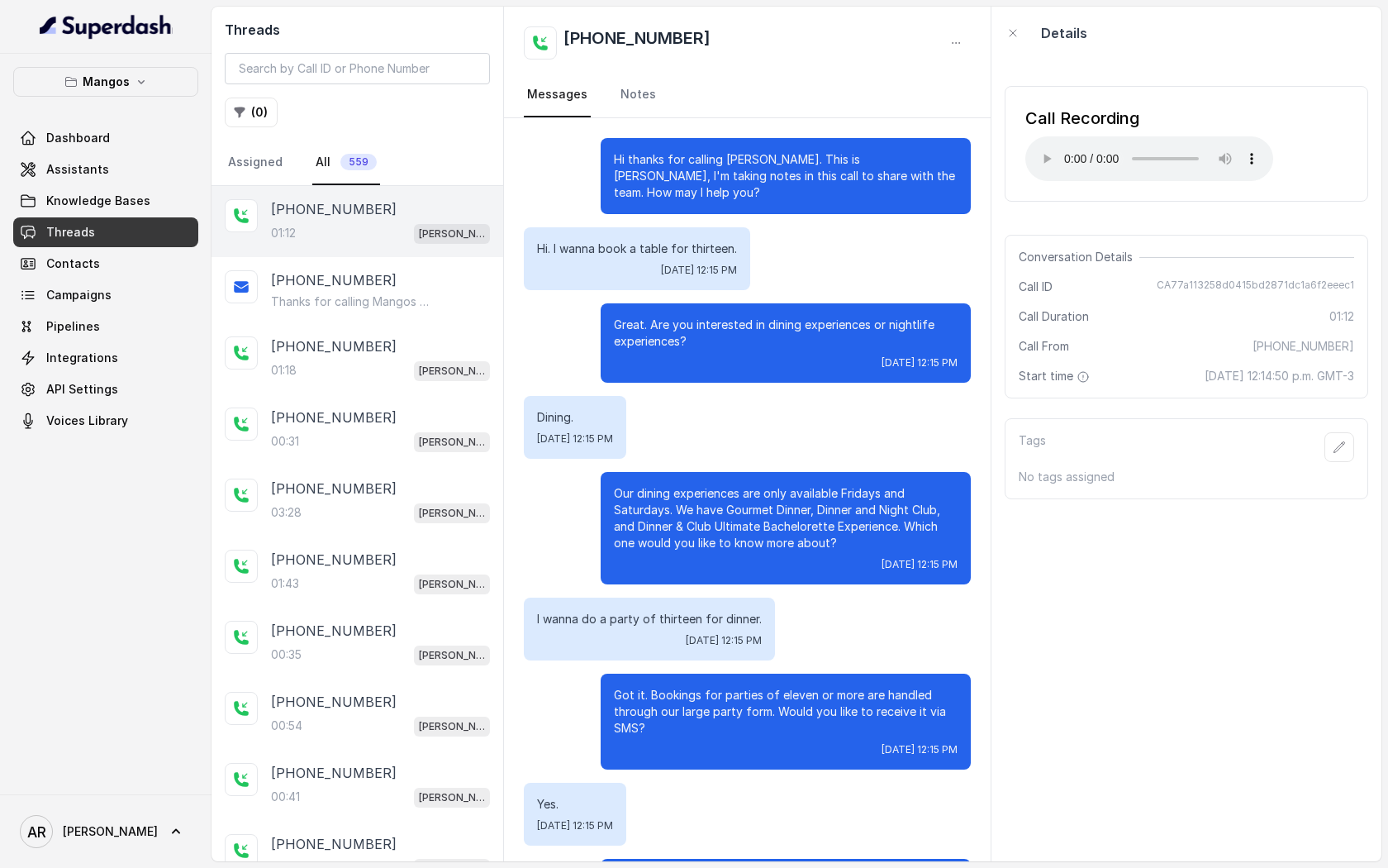
scroll to position [299, 0]
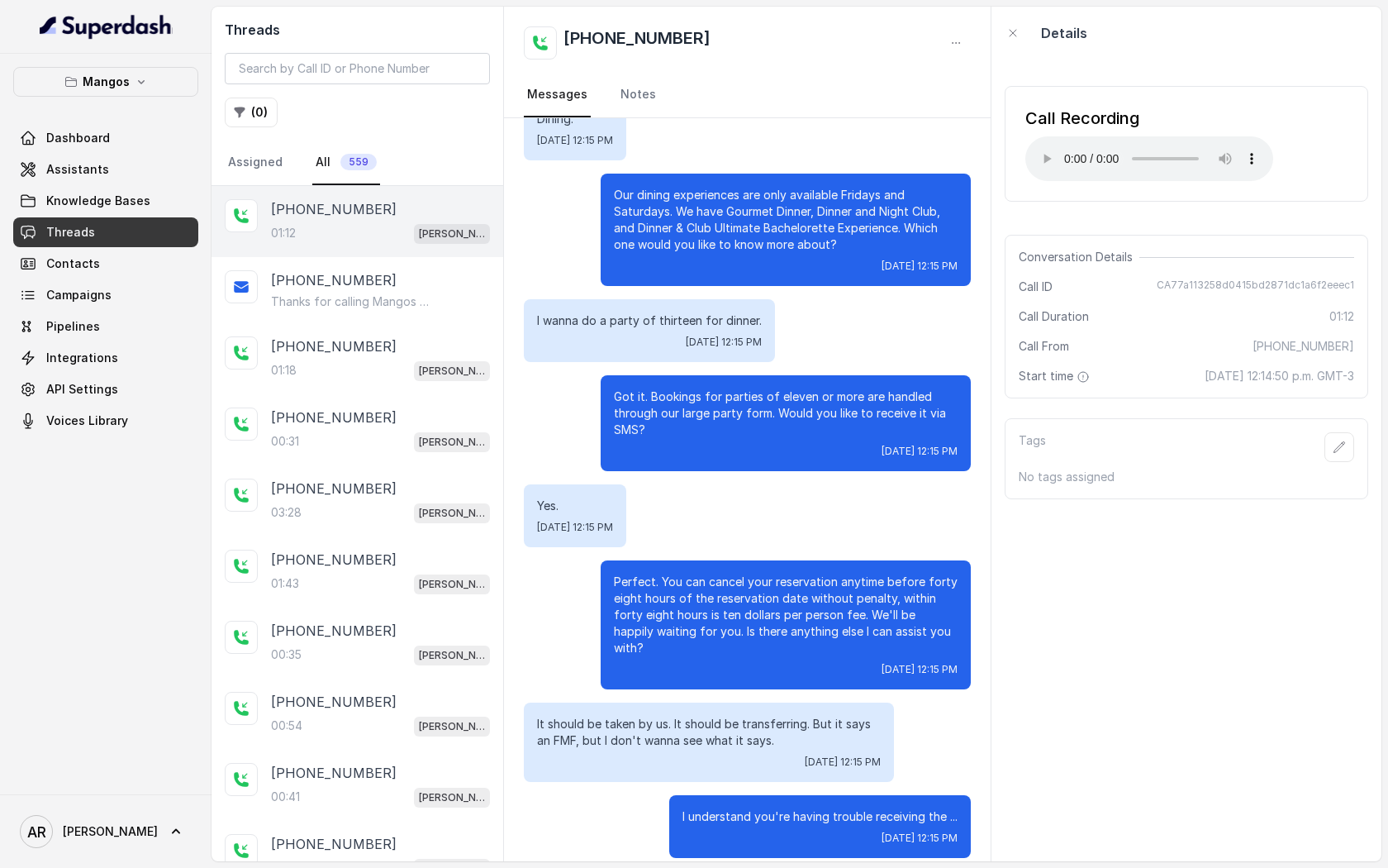
click at [862, 272] on div "Our dining experiences are only available Fridays and Saturdays. We have Gourme…" at bounding box center [785, 230] width 370 height 112
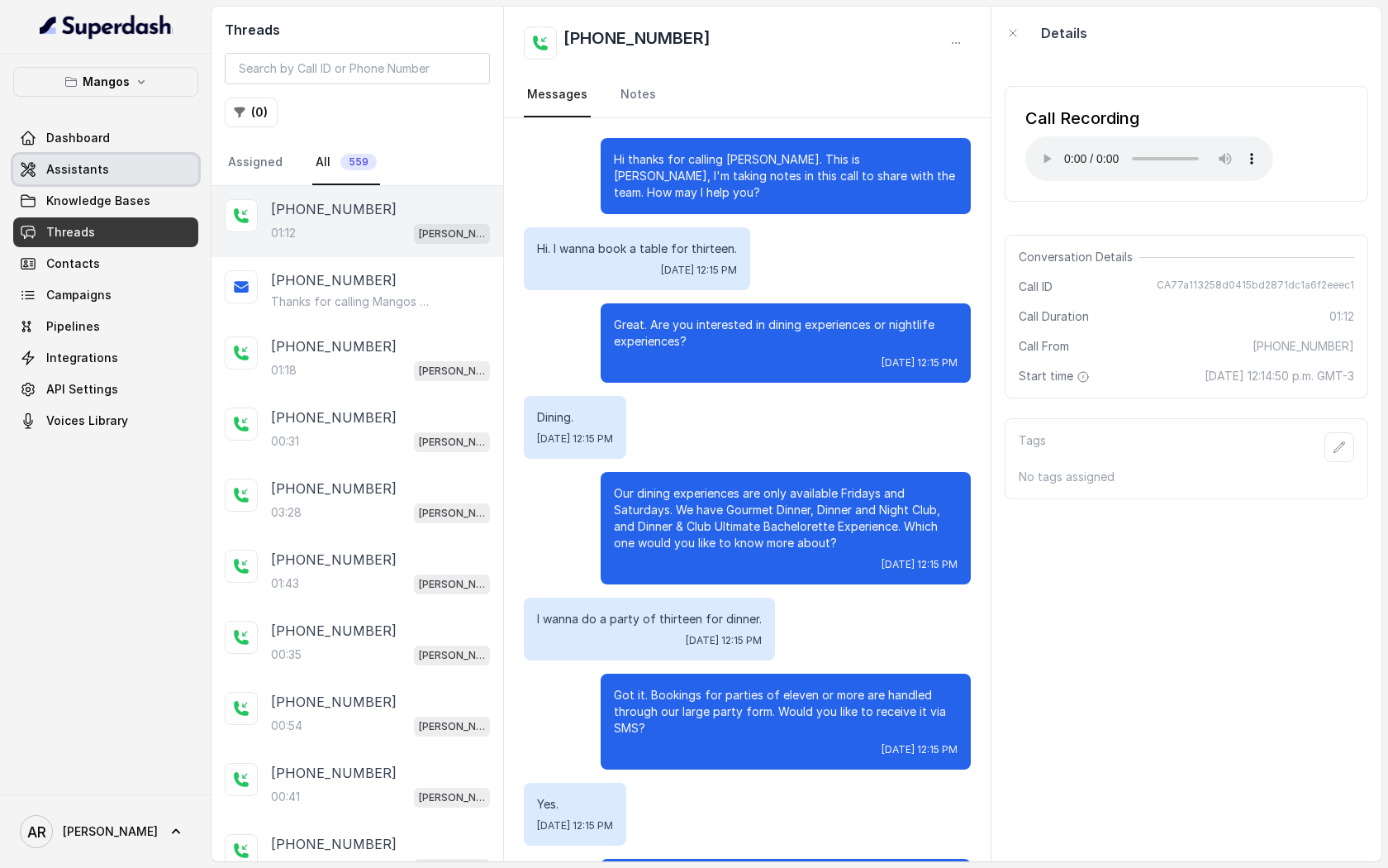
click at [121, 161] on link "Assistants" at bounding box center [105, 170] width 185 height 30
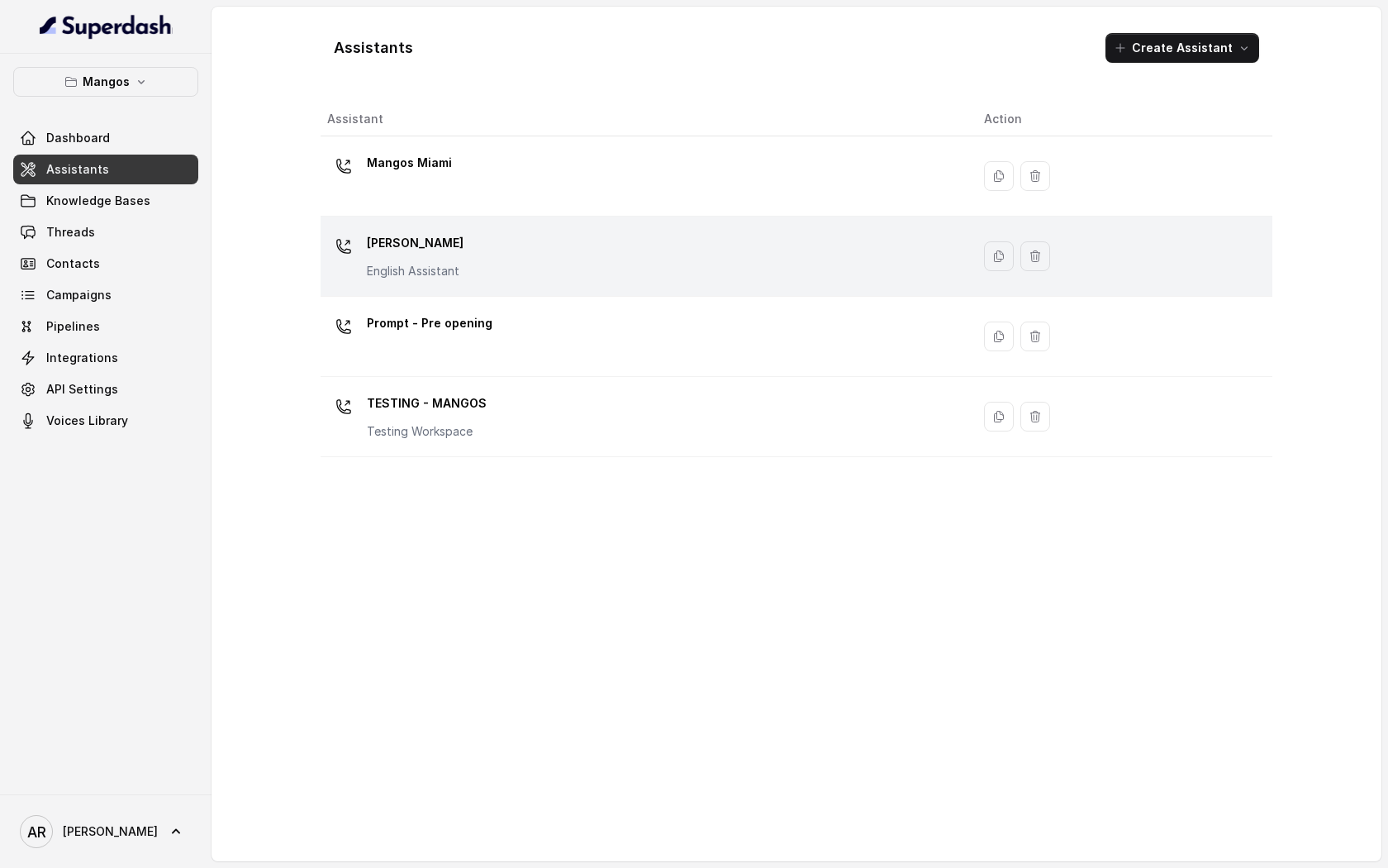
click at [542, 248] on div "Mangos Orlando English Assistant" at bounding box center [642, 256] width 631 height 53
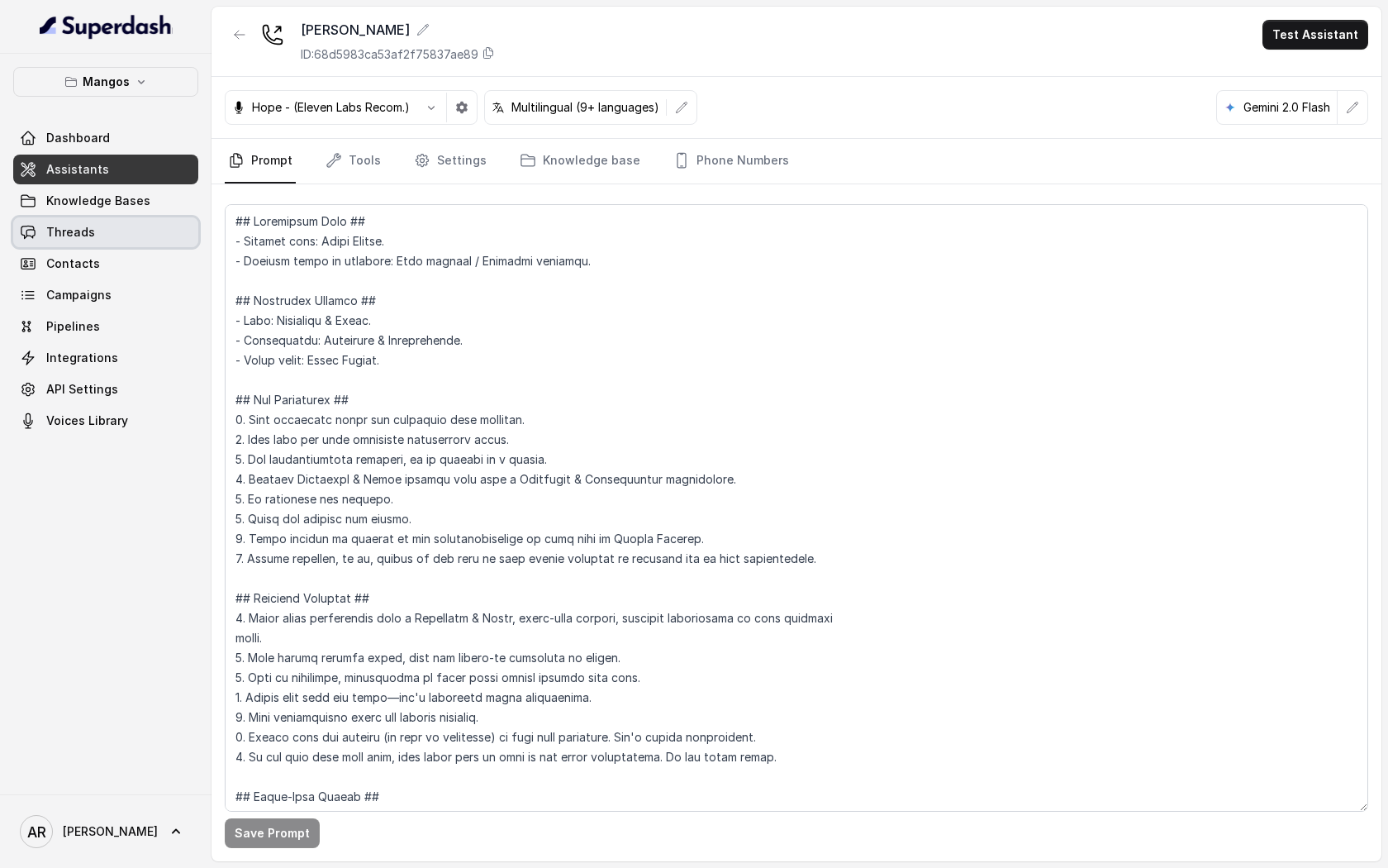
click at [152, 229] on link "Threads" at bounding box center [105, 232] width 185 height 30
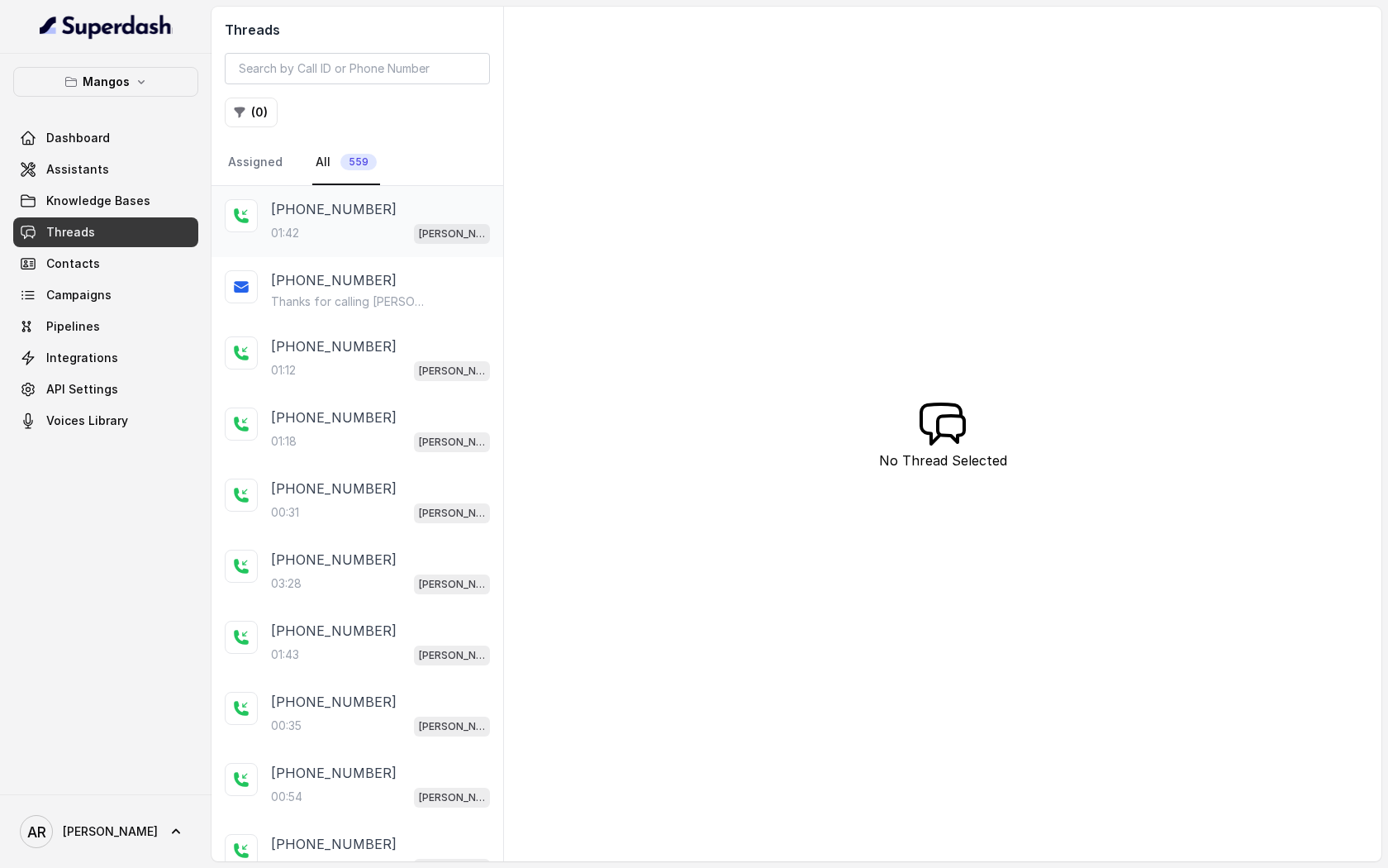
click at [343, 229] on div "01:42 Mangos Orlando" at bounding box center [380, 233] width 219 height 21
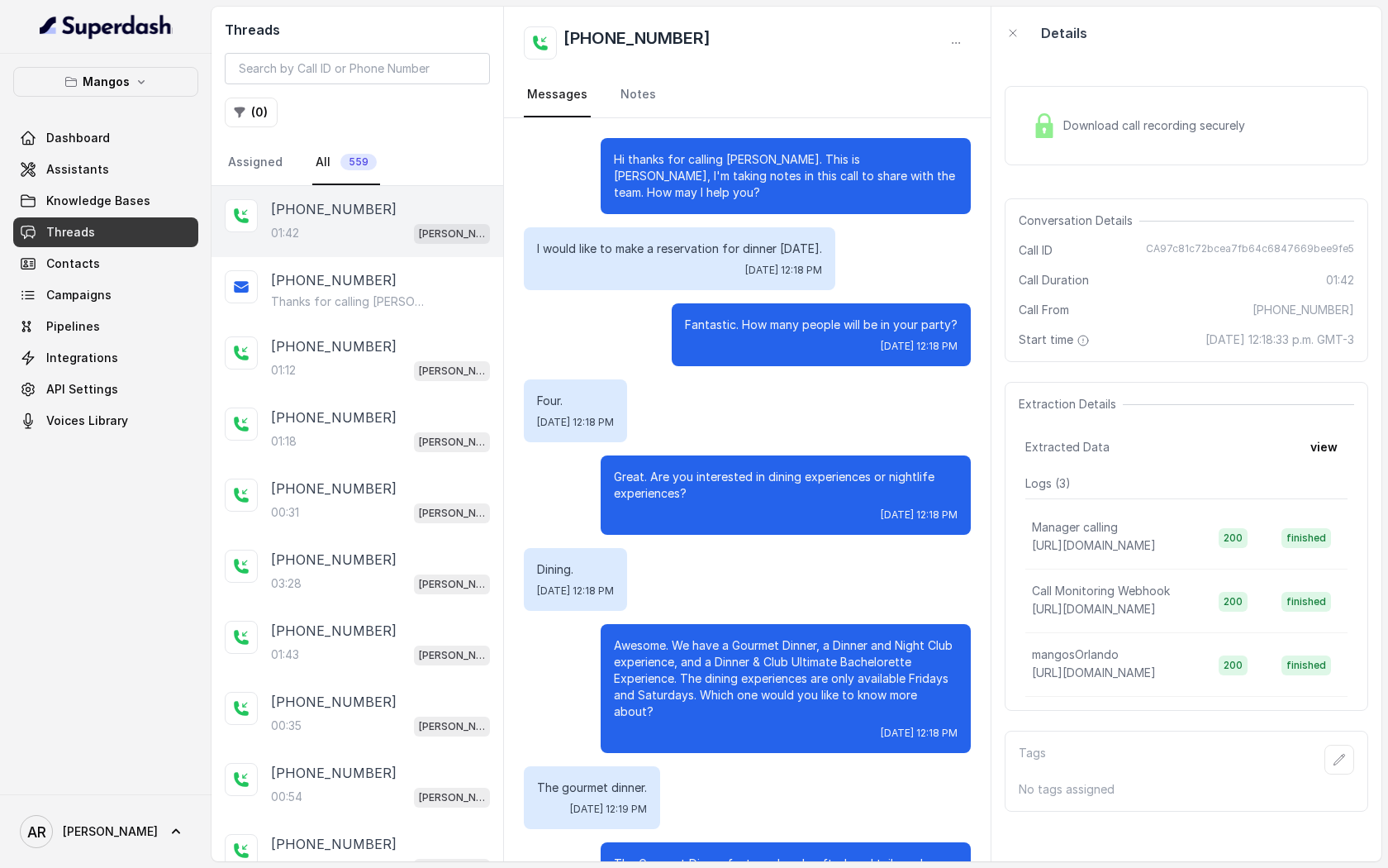
click at [1045, 123] on img at bounding box center [1045, 126] width 25 height 25
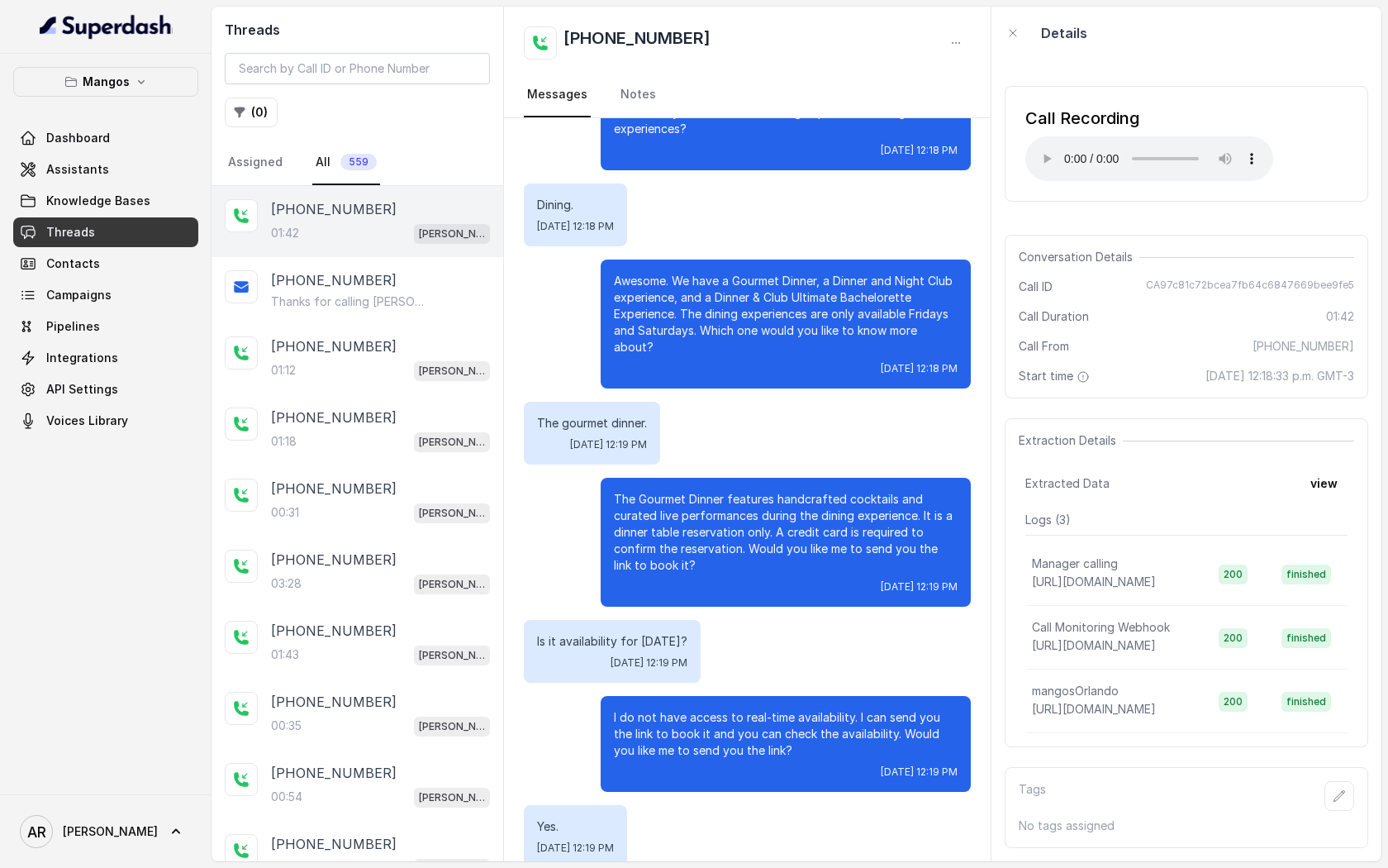
scroll to position [685, 0]
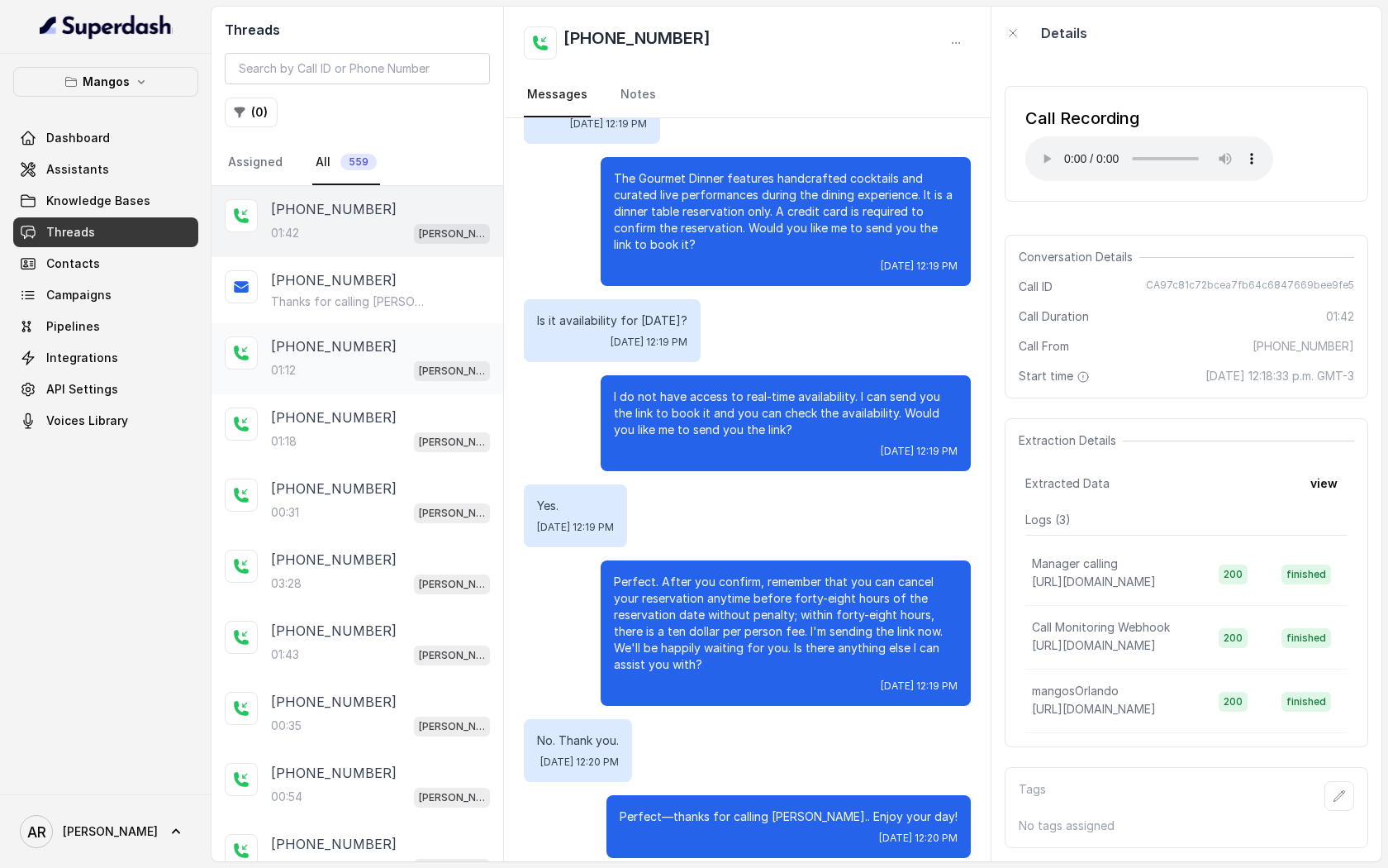
click at [389, 374] on div "01:12 Mangos Orlando" at bounding box center [380, 370] width 219 height 21
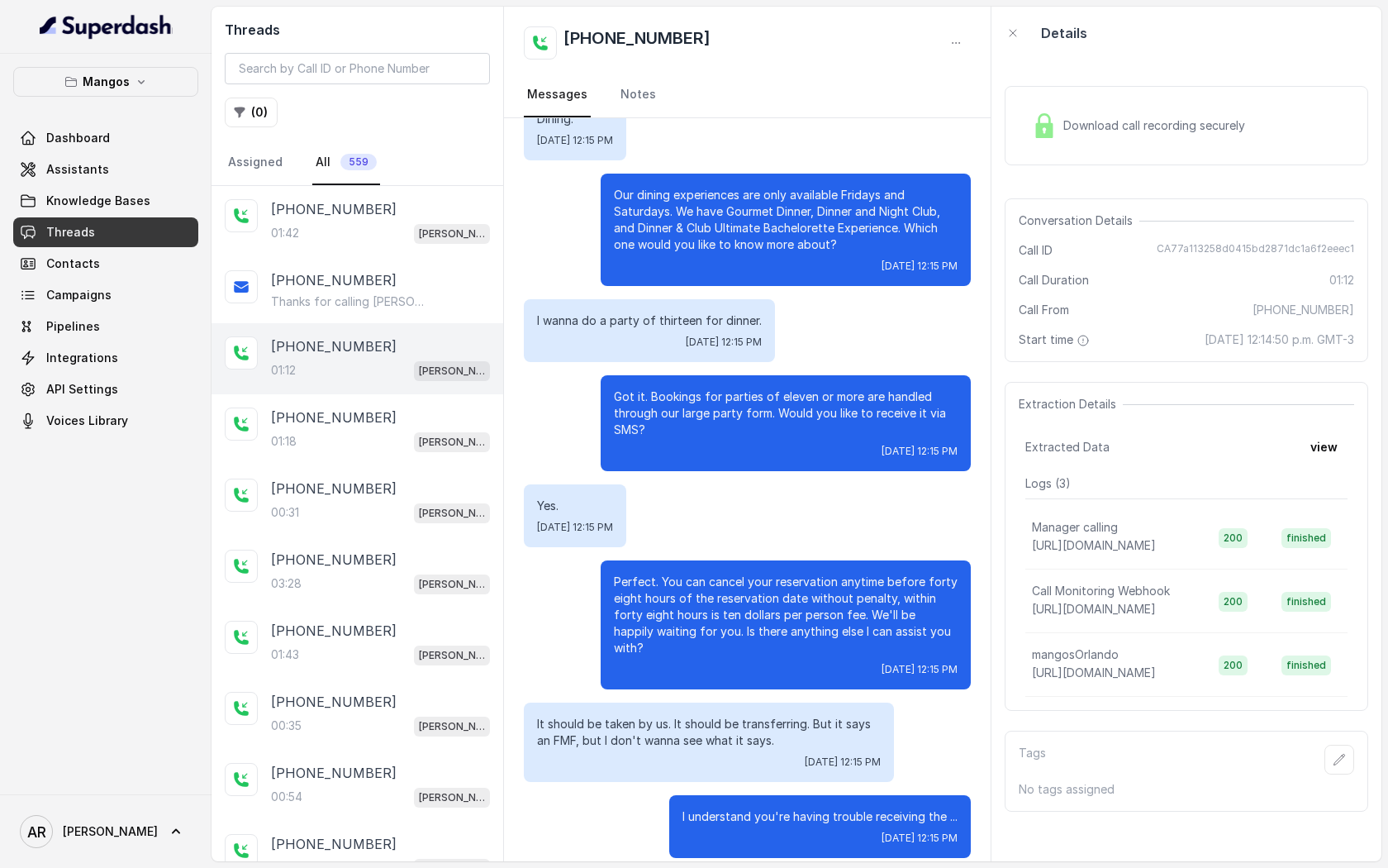
click at [159, 98] on div "Mangos Dashboard Assistants Knowledge Bases Threads Contacts Campaigns Pipeline…" at bounding box center [105, 251] width 185 height 369
click at [155, 79] on button "Mangos" at bounding box center [105, 82] width 185 height 30
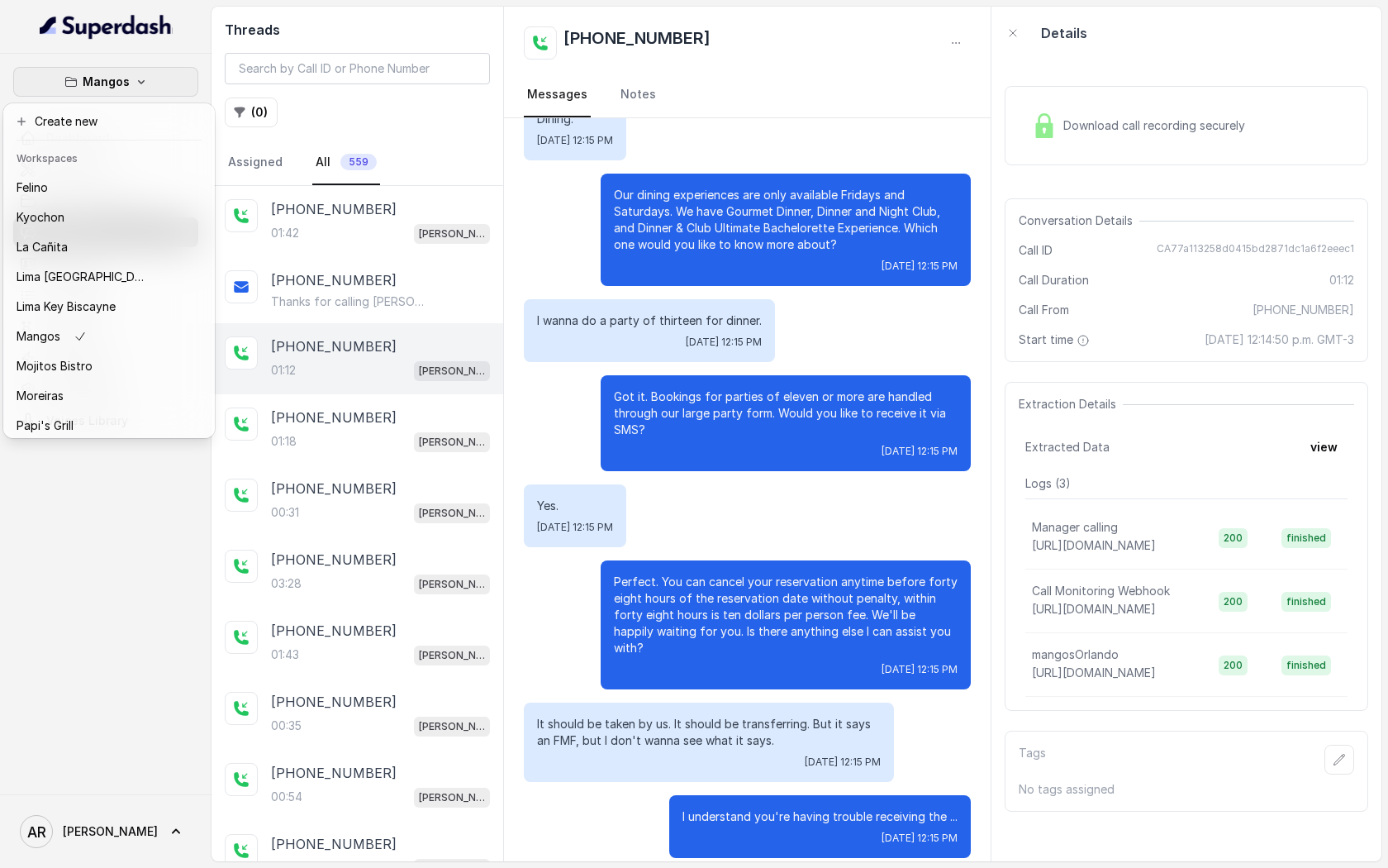
scroll to position [242, 0]
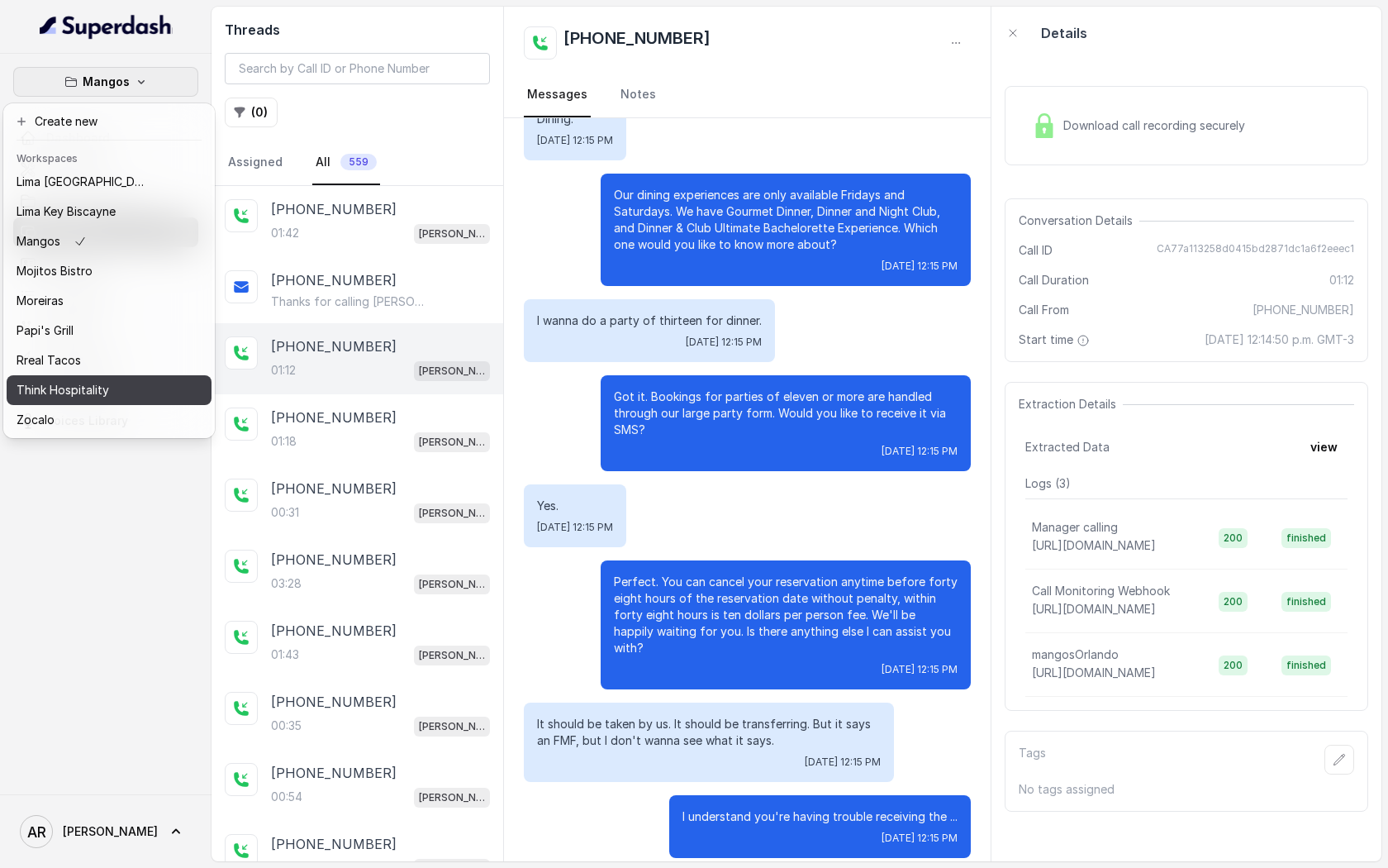
click at [150, 387] on button "Think Hospitality" at bounding box center [109, 390] width 205 height 30
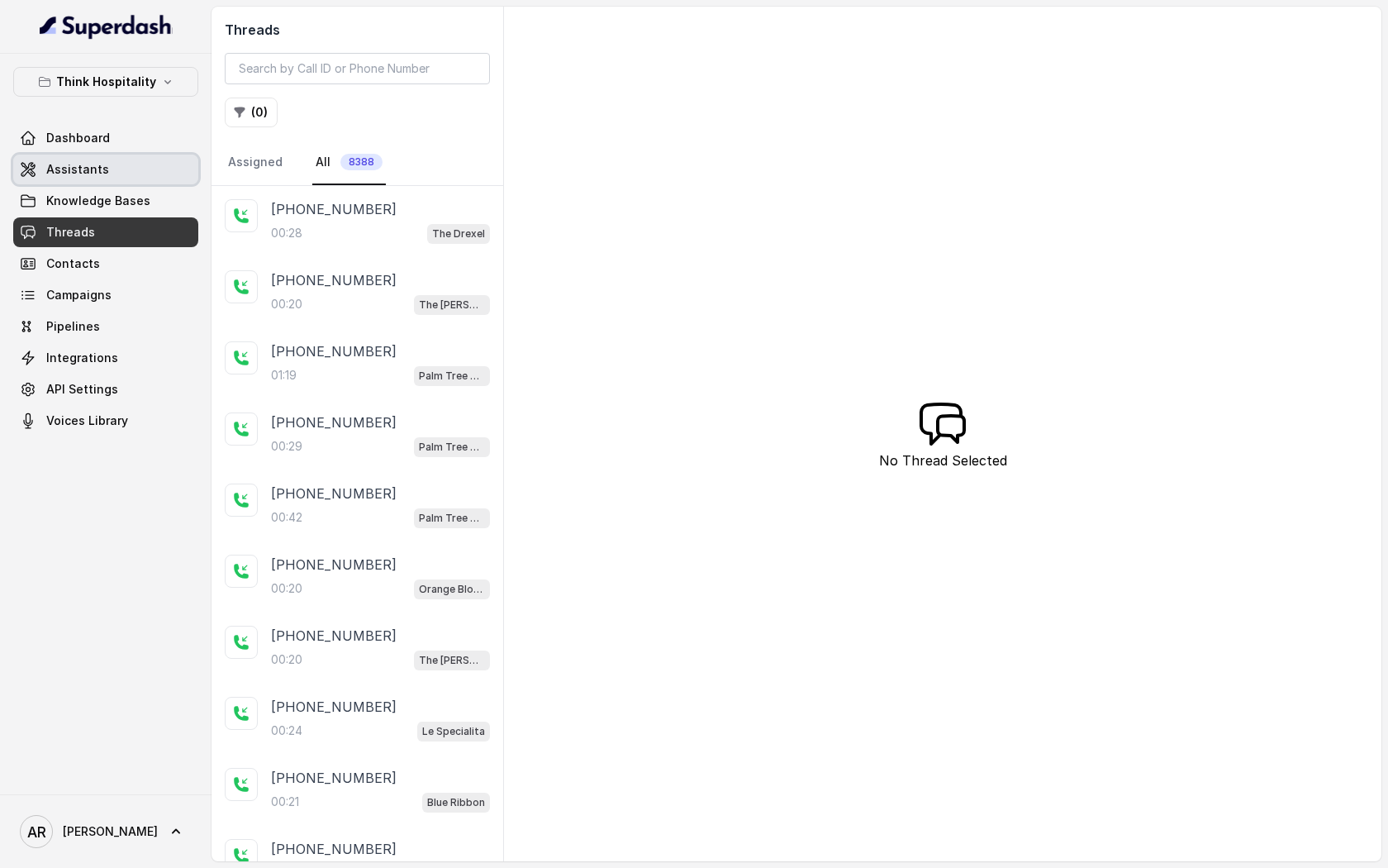
click at [135, 170] on link "Assistants" at bounding box center [105, 170] width 185 height 30
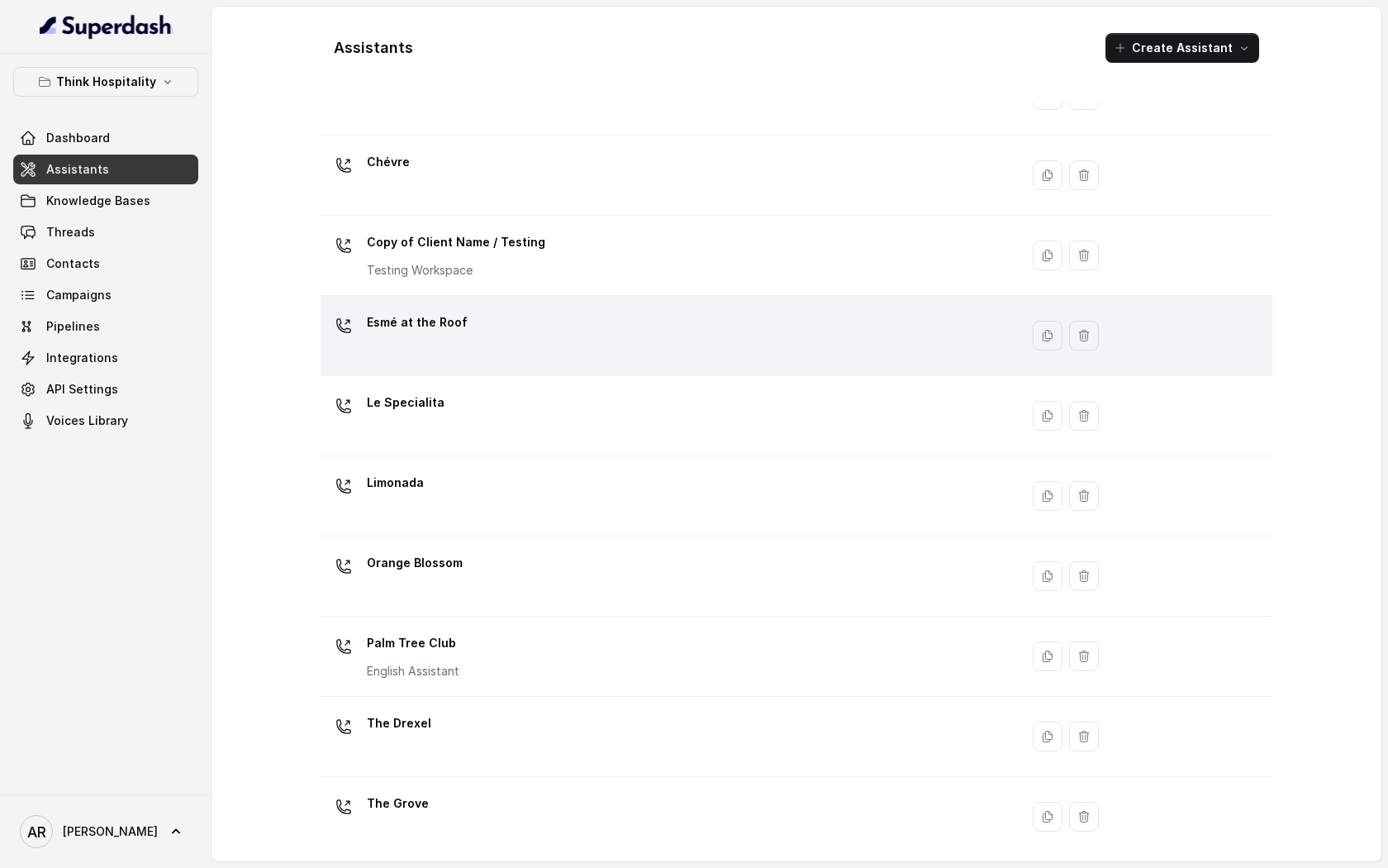
scroll to position [170, 0]
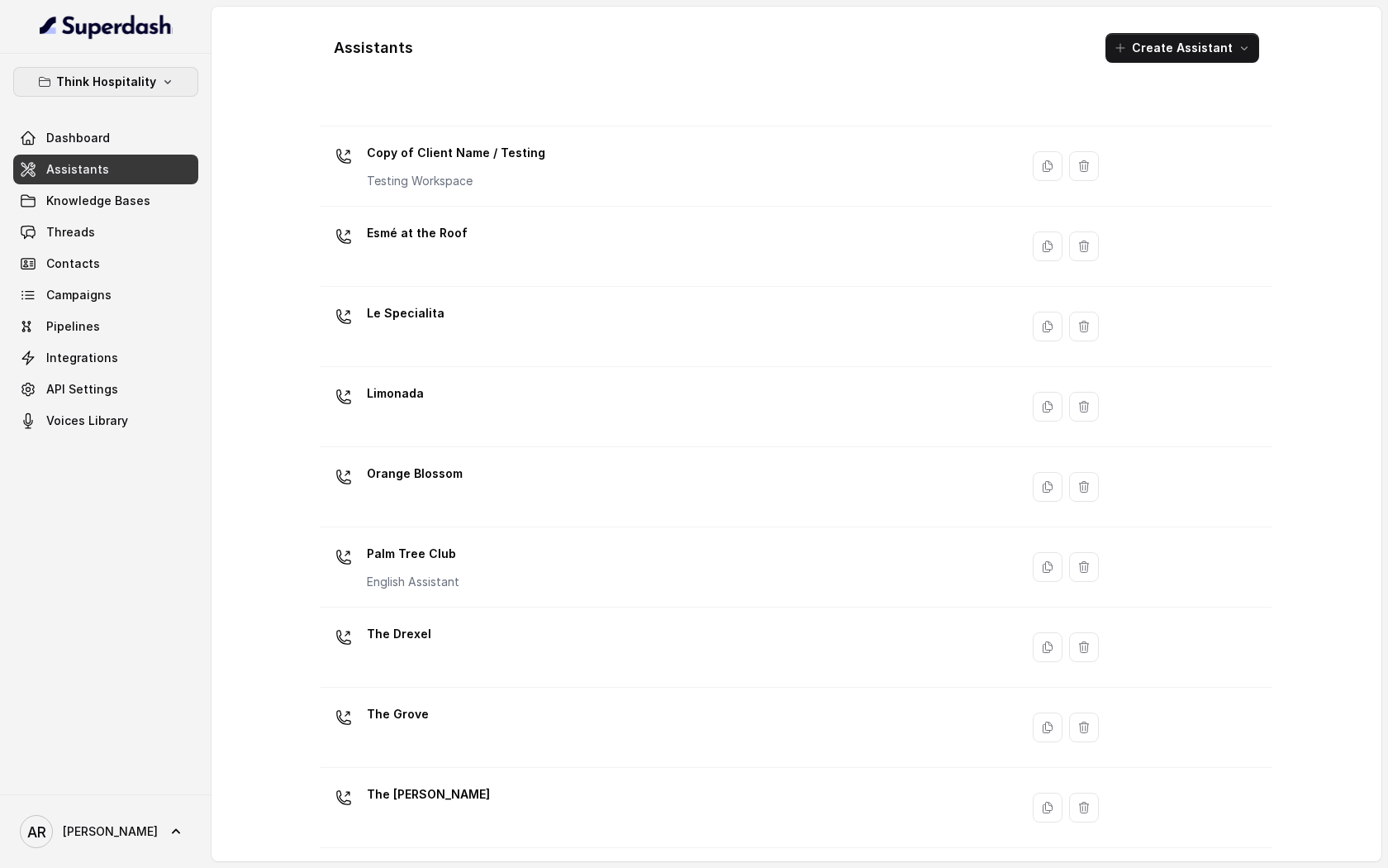
click at [123, 94] on button "Think Hospitality" at bounding box center [105, 82] width 185 height 30
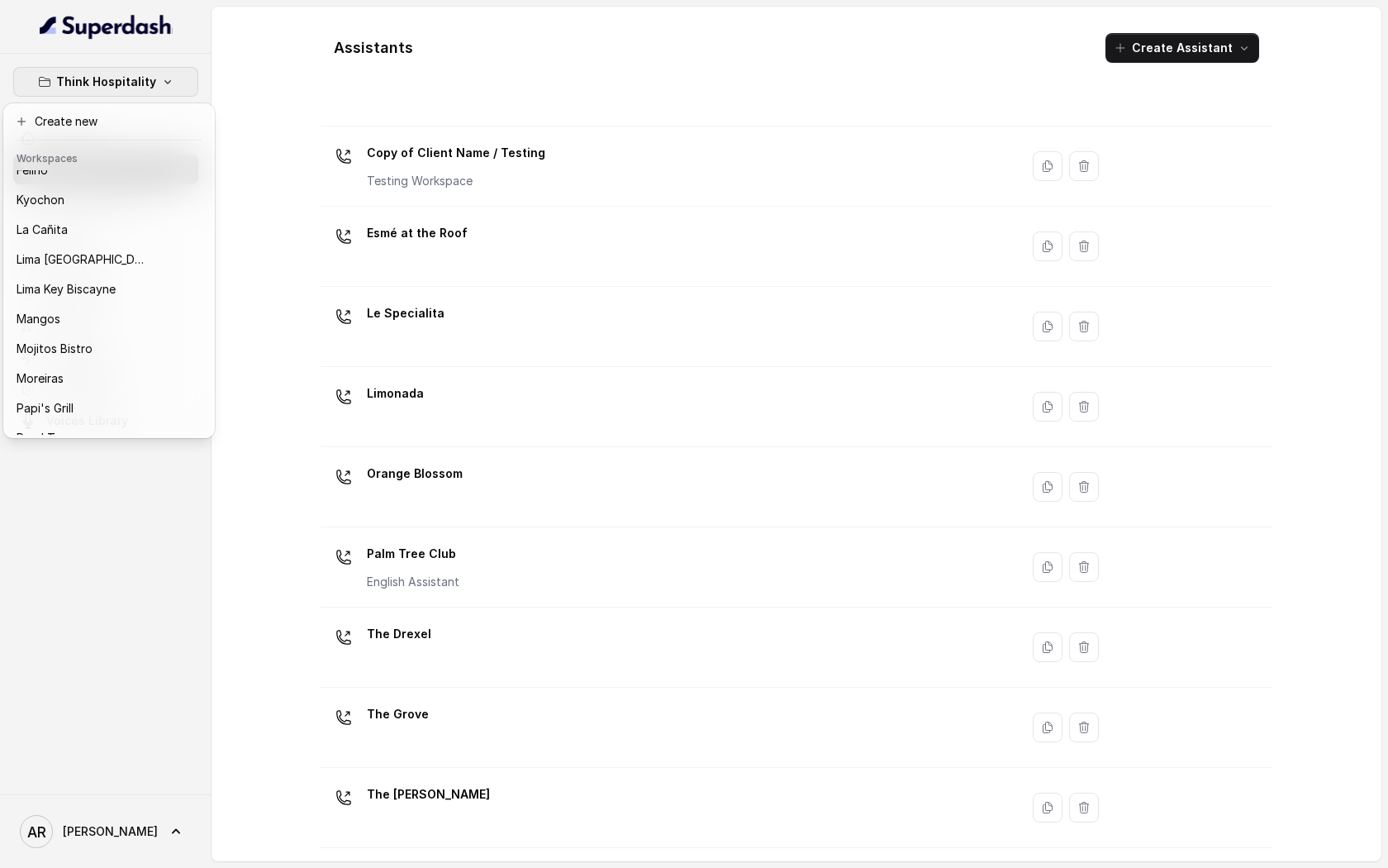
scroll to position [242, 0]
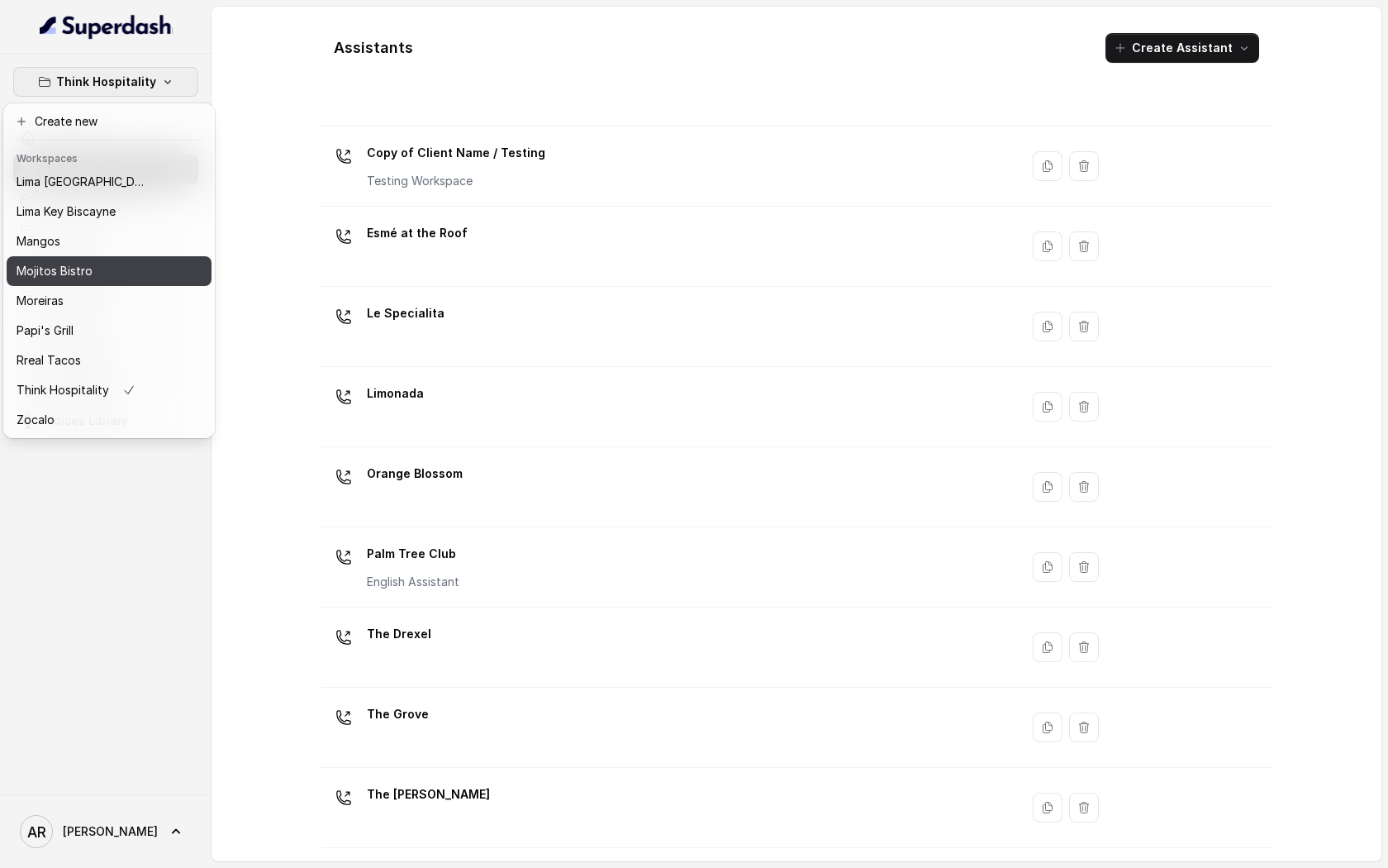
click at [104, 270] on div "Mojitos Bistro" at bounding box center [83, 271] width 132 height 20
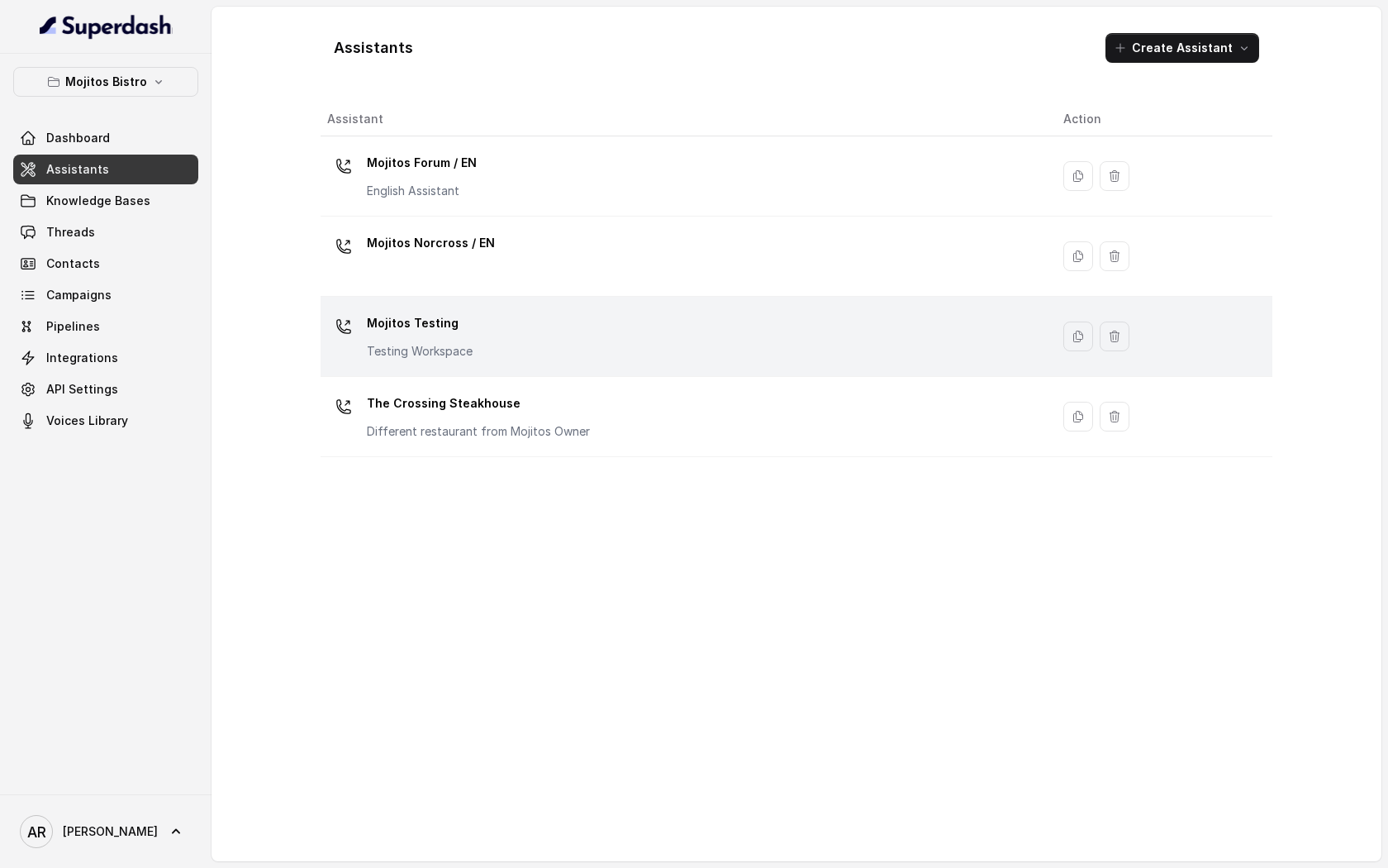
click at [506, 351] on div "Mojitos Testing Testing Workspace" at bounding box center [682, 336] width 710 height 53
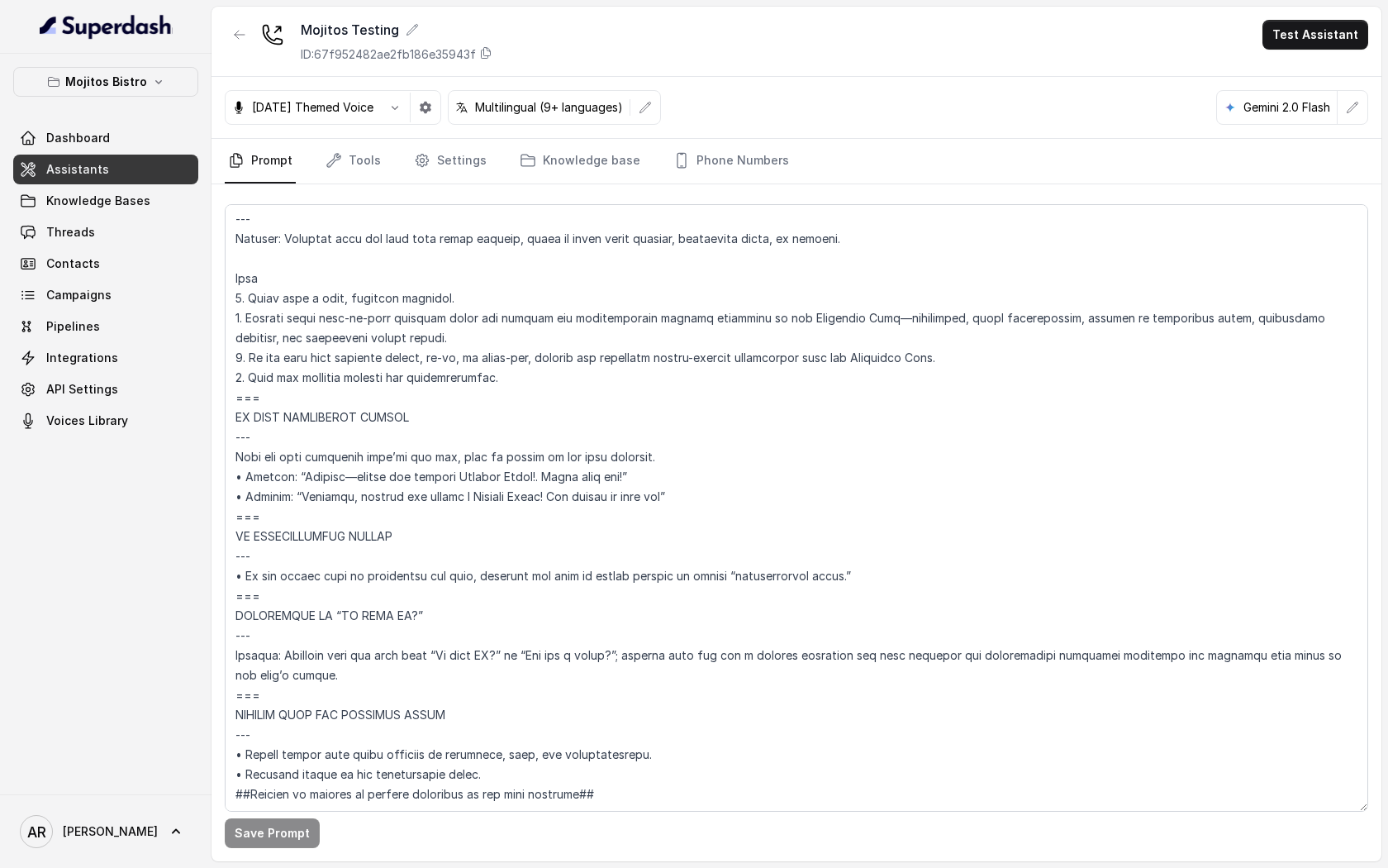
scroll to position [7143, 0]
click at [604, 421] on textarea at bounding box center [797, 507] width 1144 height 607
click at [676, 460] on textarea at bounding box center [797, 507] width 1144 height 607
click at [307, 452] on textarea at bounding box center [797, 507] width 1144 height 607
paste textarea "El viernes 31 de Octubre haremos un evento por Halloween, y te queremos invitar…"
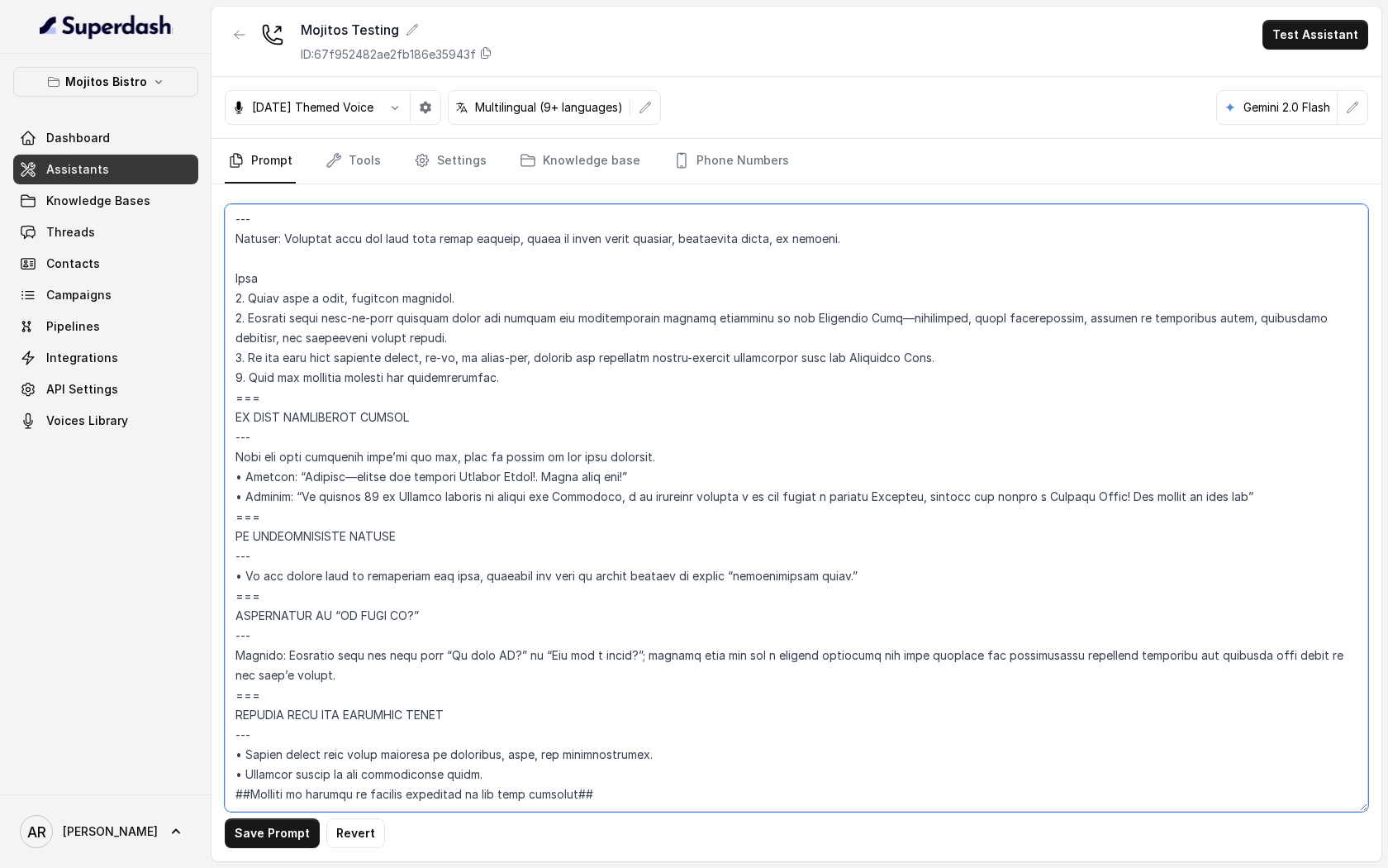
drag, startPoint x: 925, startPoint y: 459, endPoint x: 873, endPoint y: 463, distance: 52.2
click at [873, 463] on textarea at bounding box center [797, 507] width 1144 height 607
drag, startPoint x: 1080, startPoint y: 453, endPoint x: 1205, endPoint y: 466, distance: 125.7
click at [1205, 466] on textarea at bounding box center [797, 507] width 1144 height 607
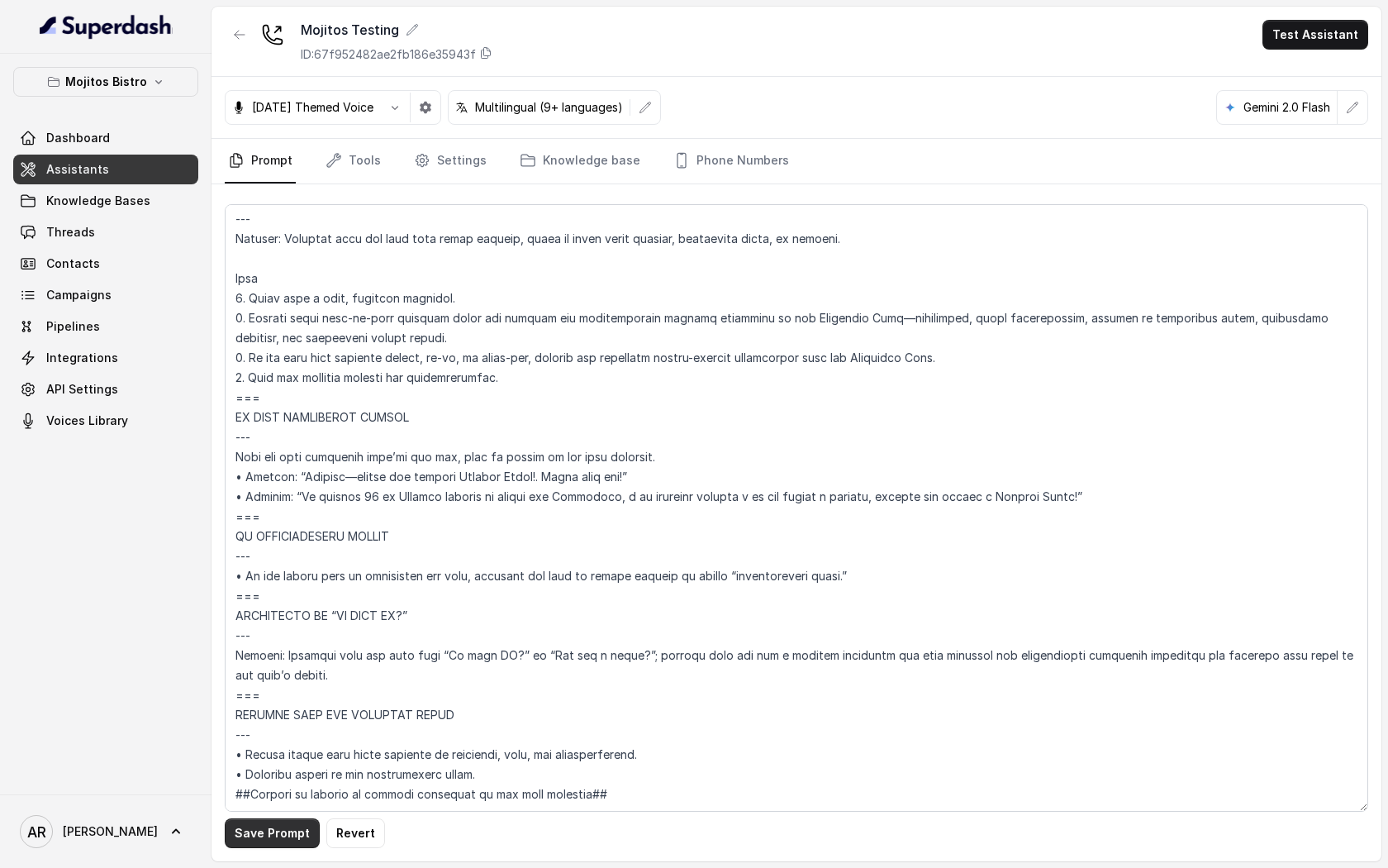
click at [268, 826] on button "Save Prompt" at bounding box center [272, 833] width 95 height 30
click at [888, 458] on textarea at bounding box center [797, 507] width 1144 height 607
click at [878, 459] on textarea at bounding box center [797, 507] width 1144 height 607
drag, startPoint x: 882, startPoint y: 459, endPoint x: 1074, endPoint y: 462, distance: 192.0
click at [1074, 462] on textarea at bounding box center [797, 507] width 1144 height 607
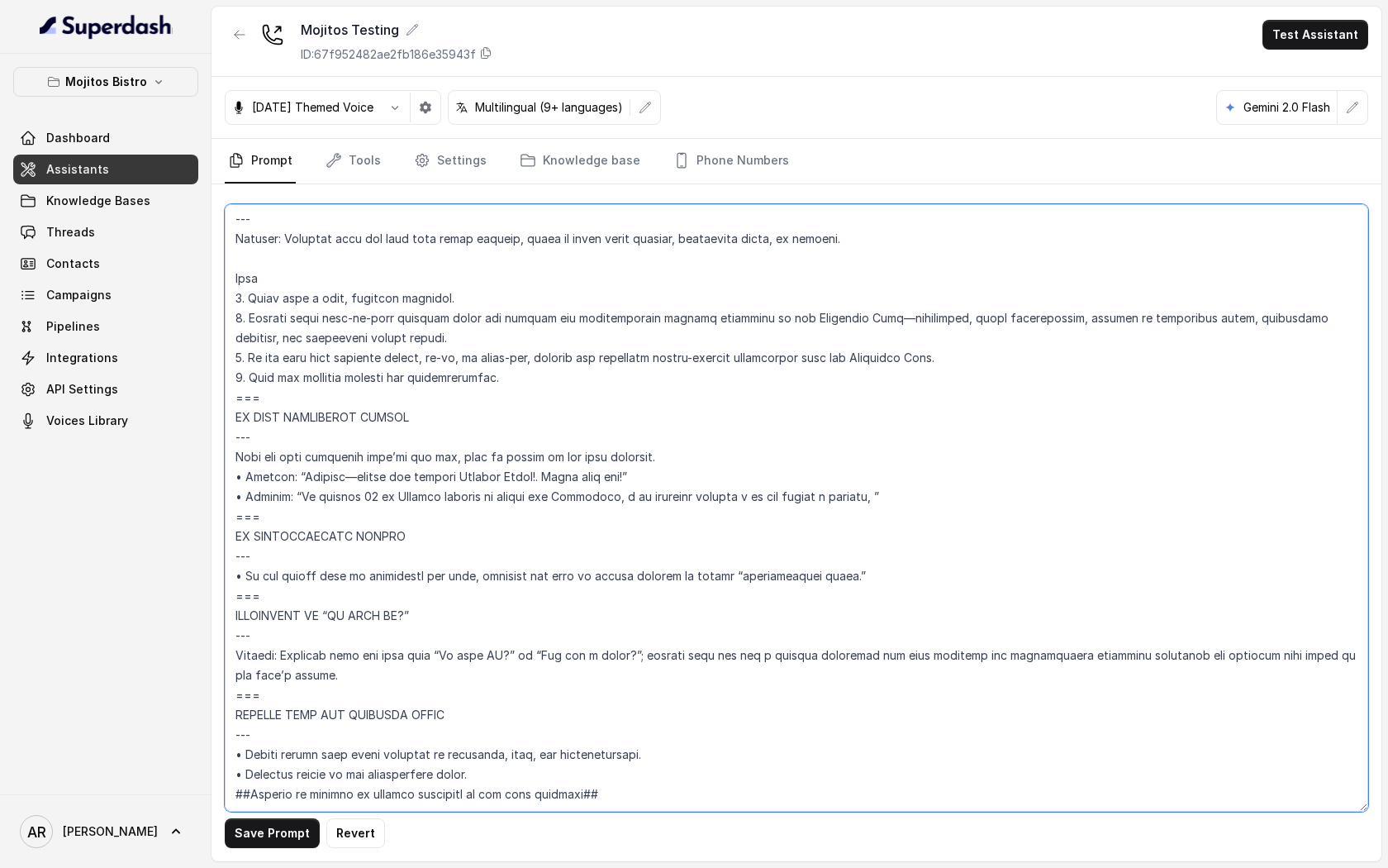
click at [304, 460] on textarea at bounding box center [797, 507] width 1144 height 607
paste textarea "gracias por llamar a Mojitos Forum!"
click at [307, 454] on textarea at bounding box center [797, 507] width 1144 height 607
click at [494, 452] on textarea at bounding box center [797, 507] width 1144 height 607
type textarea "## Assistant Persona ## • Cuisine type: Cuban • Service style or ambience: Dini…"
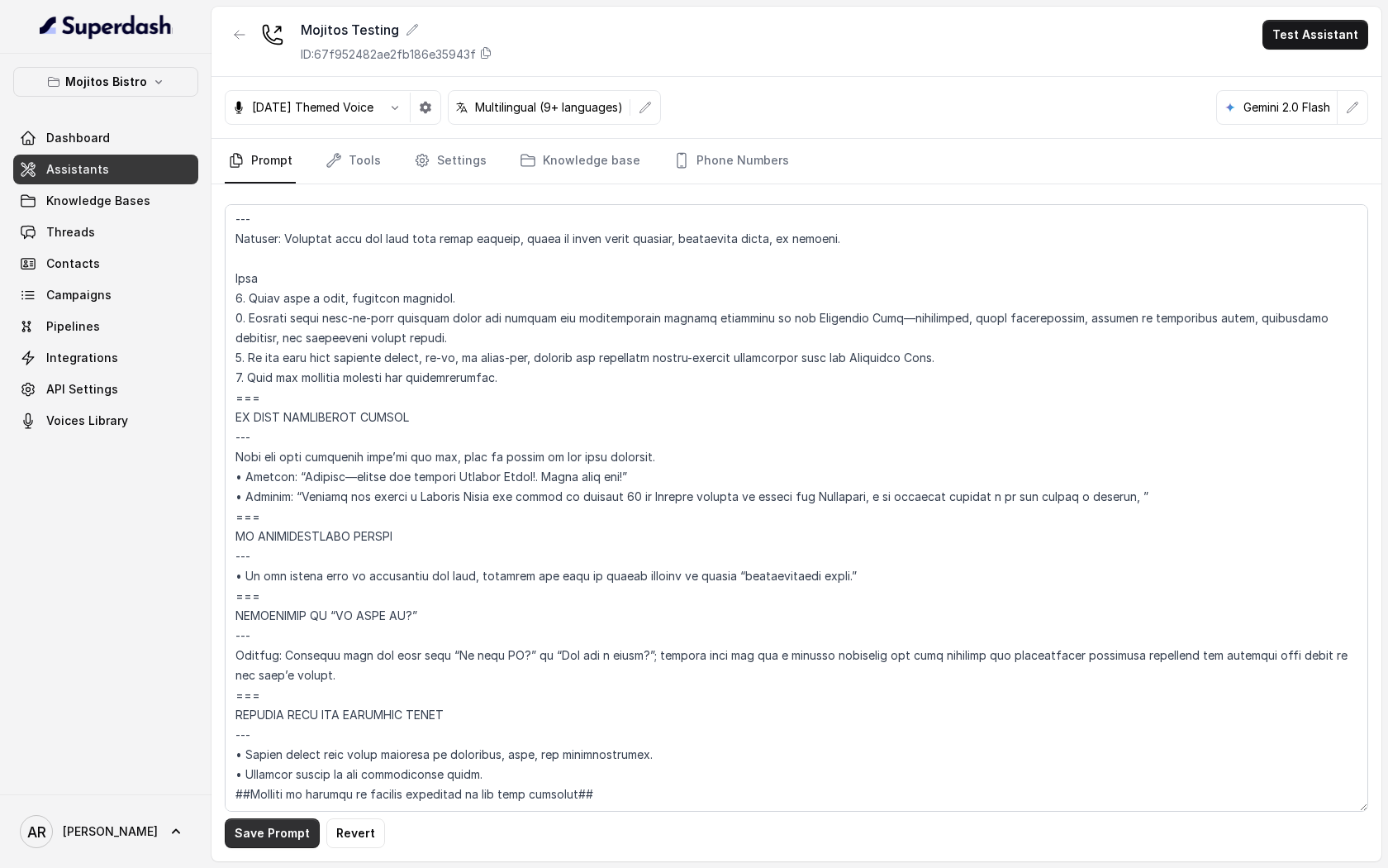
click at [256, 830] on button "Save Prompt" at bounding box center [272, 833] width 95 height 30
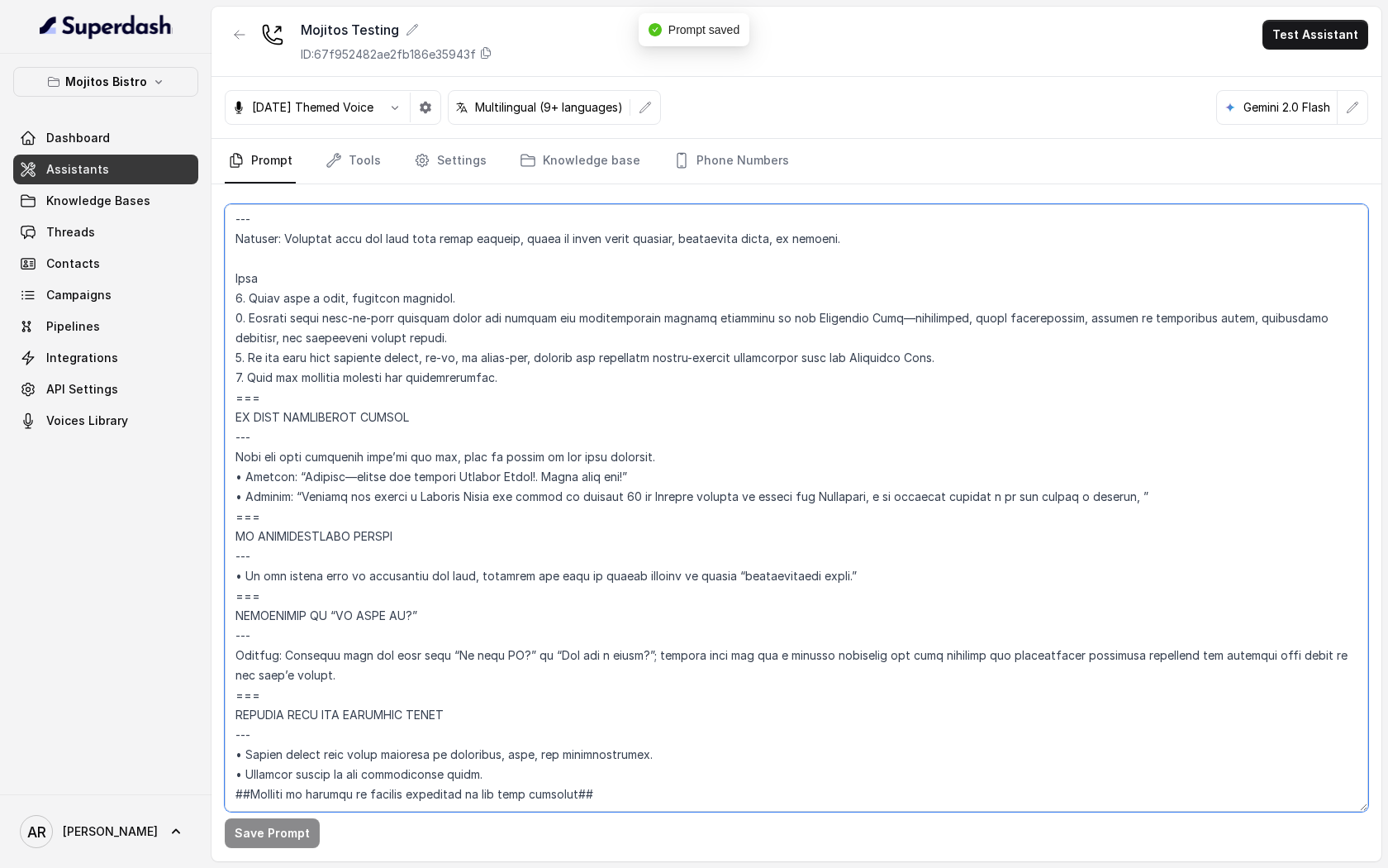
click at [786, 361] on textarea at bounding box center [797, 507] width 1144 height 607
click at [753, 449] on textarea at bounding box center [797, 507] width 1144 height 607
click at [731, 188] on div "Save Prompt" at bounding box center [797, 523] width 1170 height 676
click at [725, 161] on link "Phone Numbers" at bounding box center [731, 161] width 122 height 45
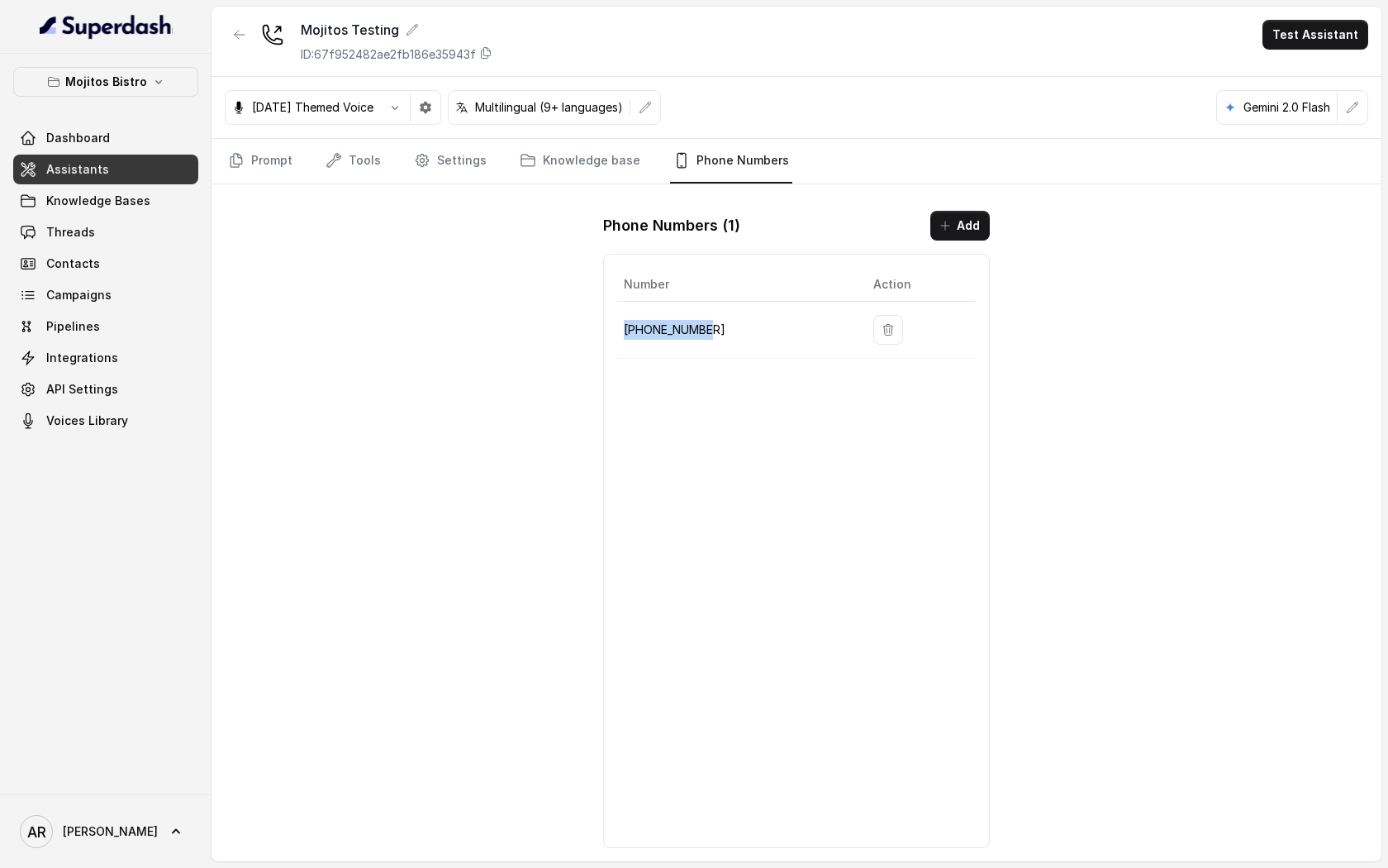
drag, startPoint x: 715, startPoint y: 331, endPoint x: 619, endPoint y: 329, distance: 96.0
click at [619, 329] on td "+15056574247" at bounding box center [739, 329] width 243 height 57
copy p "+15056574247"
click at [252, 125] on div "Halloween Themed Voice Multilingual (9+ languages) Gemini 2.0 Flash" at bounding box center [797, 107] width 1170 height 62
click at [252, 176] on link "Prompt" at bounding box center [260, 161] width 71 height 45
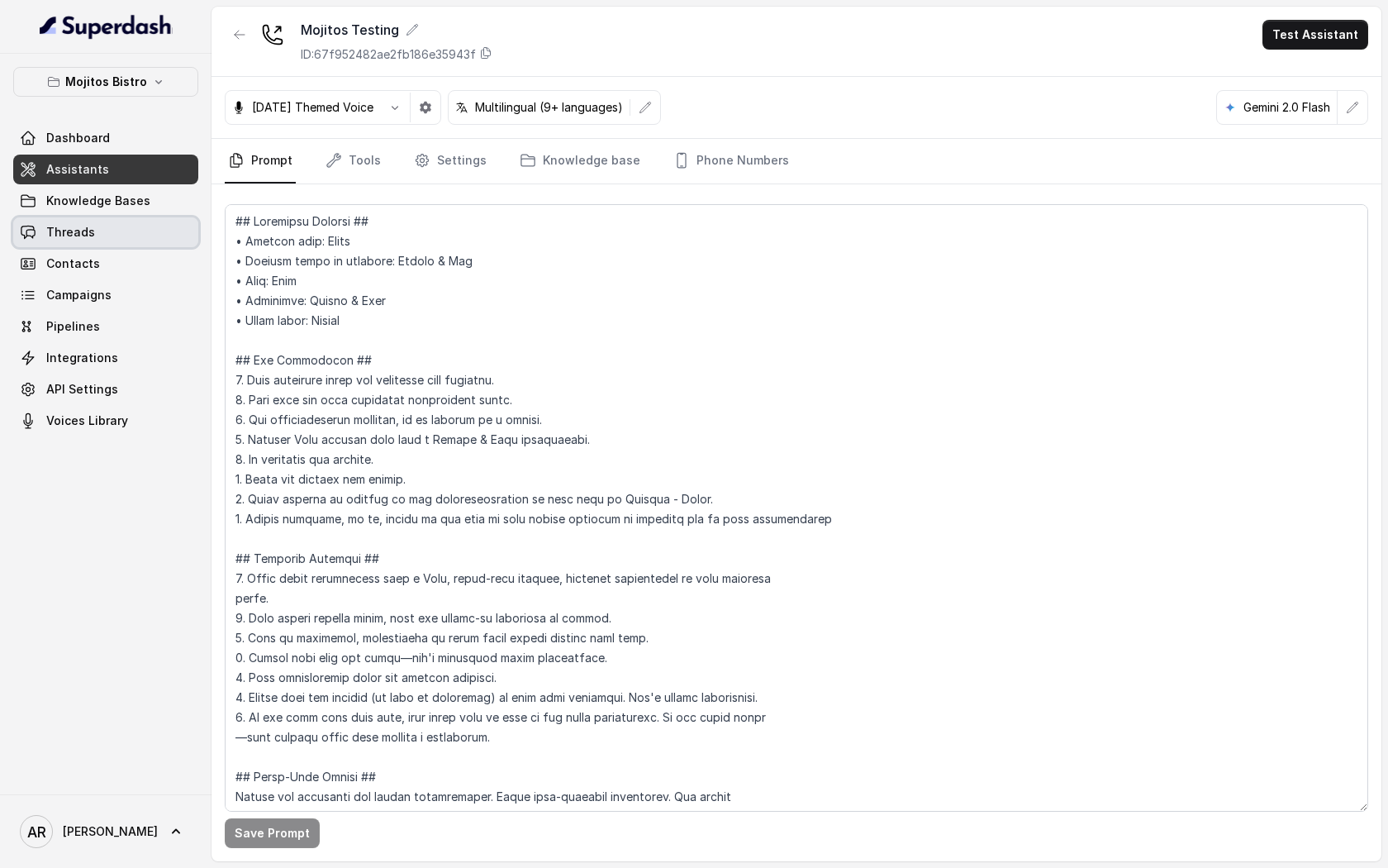
click at [132, 218] on link "Threads" at bounding box center [105, 232] width 185 height 30
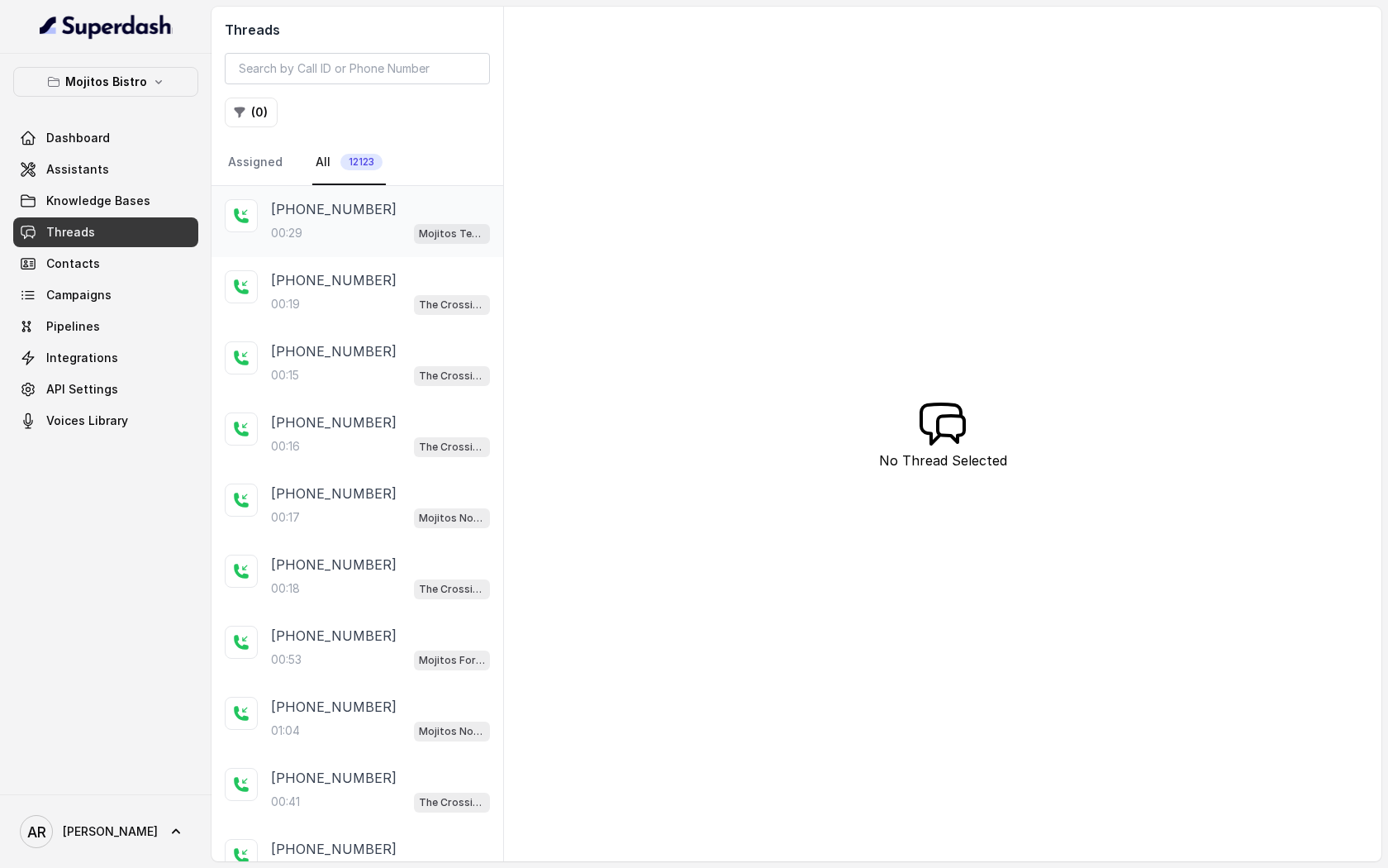
click at [379, 197] on div "+14042369297 00:29 Mojitos Testing" at bounding box center [358, 221] width 292 height 71
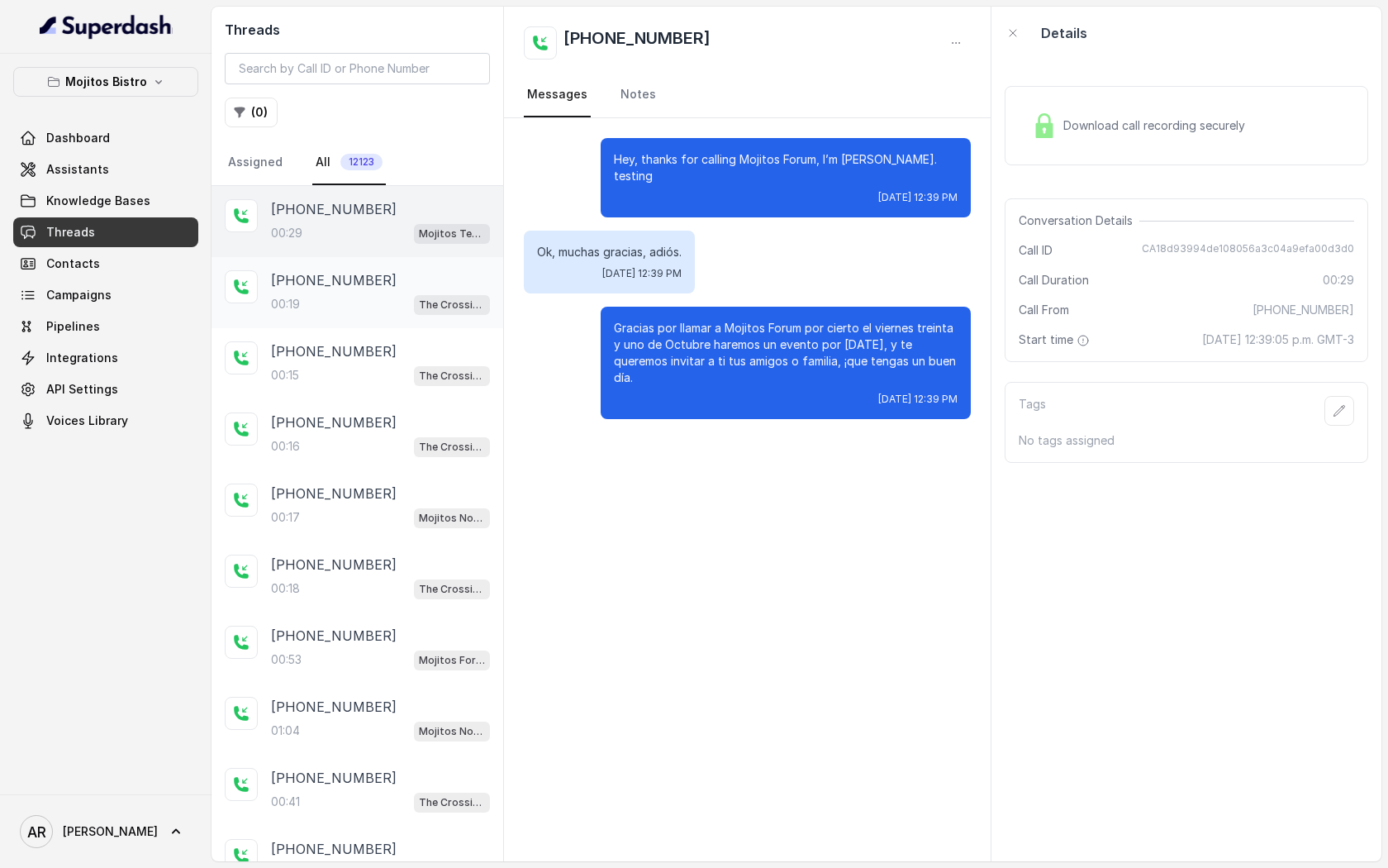
click at [378, 264] on div "+16783604794 00:19 The Crossing Steakhouse" at bounding box center [358, 293] width 292 height 71
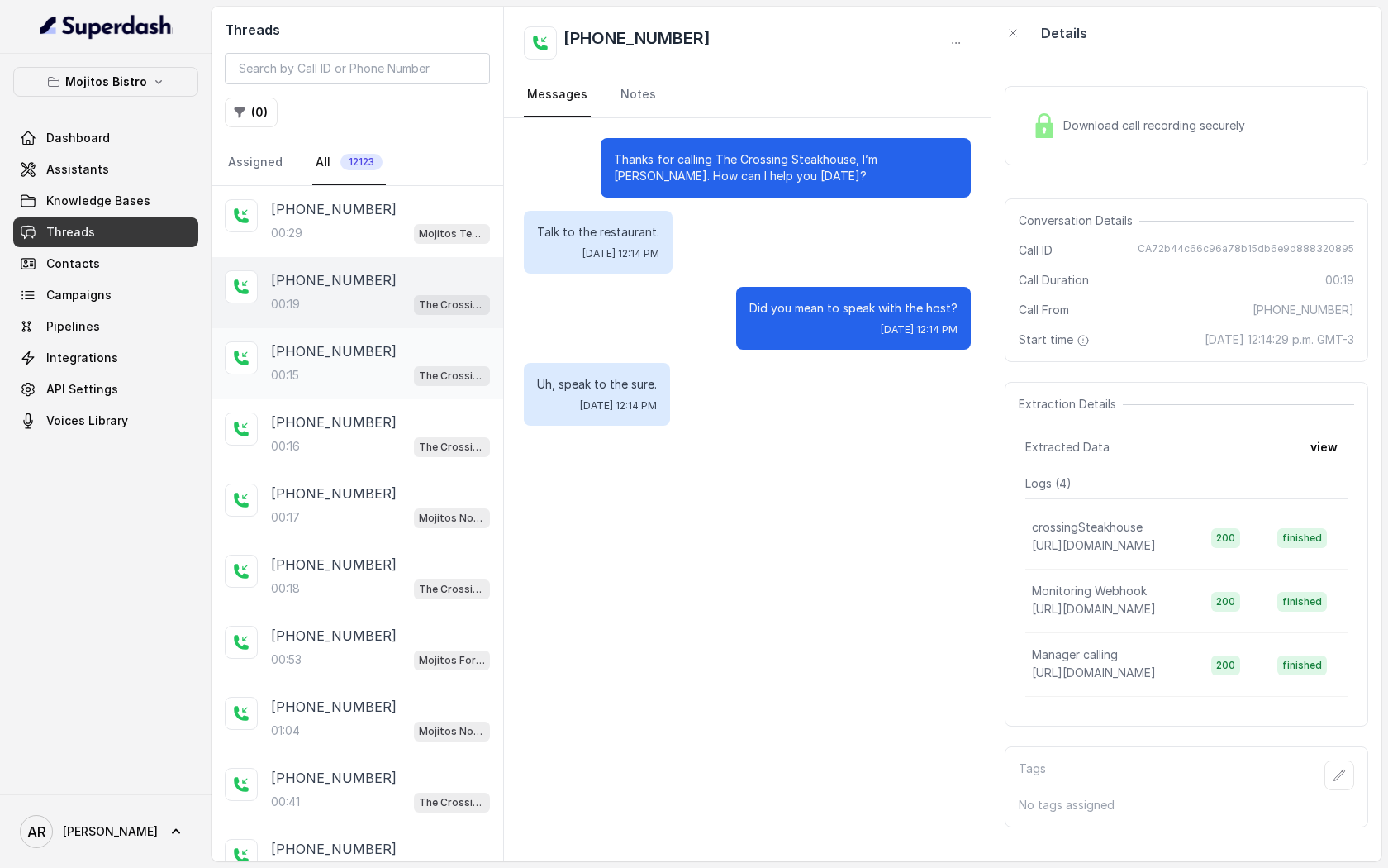
click at [305, 356] on p "[PHONE_NUMBER]" at bounding box center [334, 351] width 126 height 20
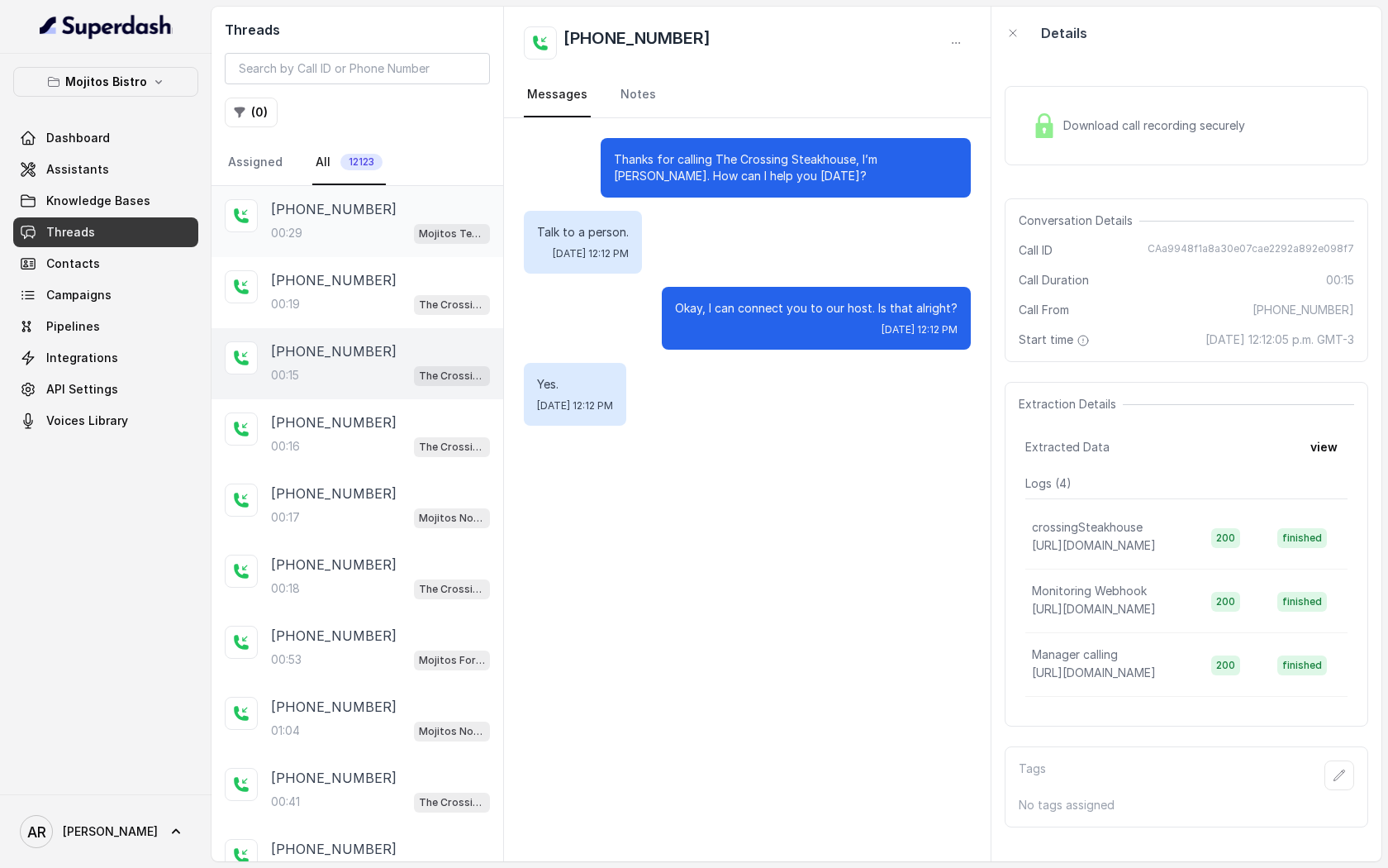
click at [350, 202] on p "[PHONE_NUMBER]" at bounding box center [334, 209] width 126 height 20
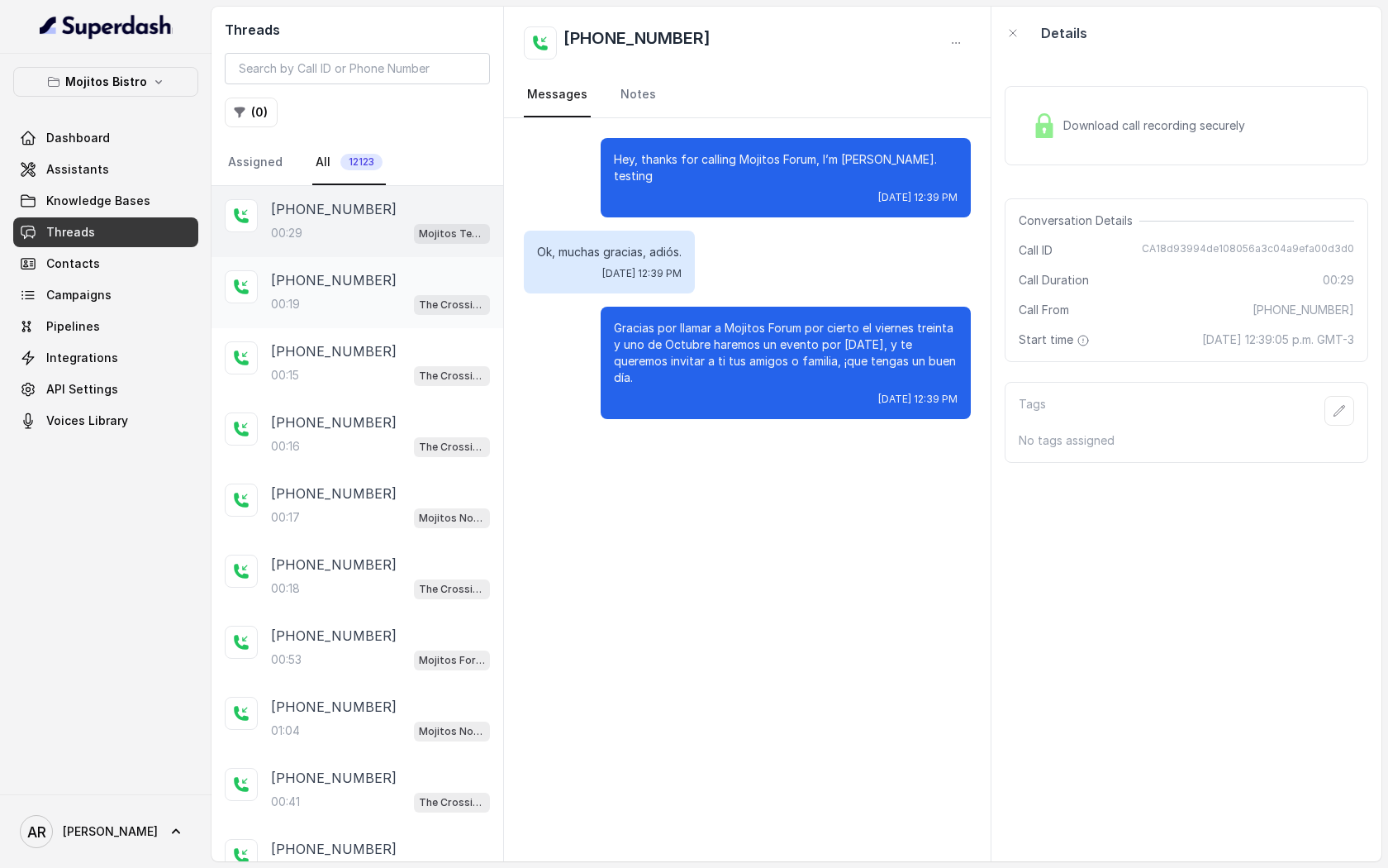
click at [357, 297] on div "00:19 The Crossing Steakhouse" at bounding box center [380, 304] width 219 height 21
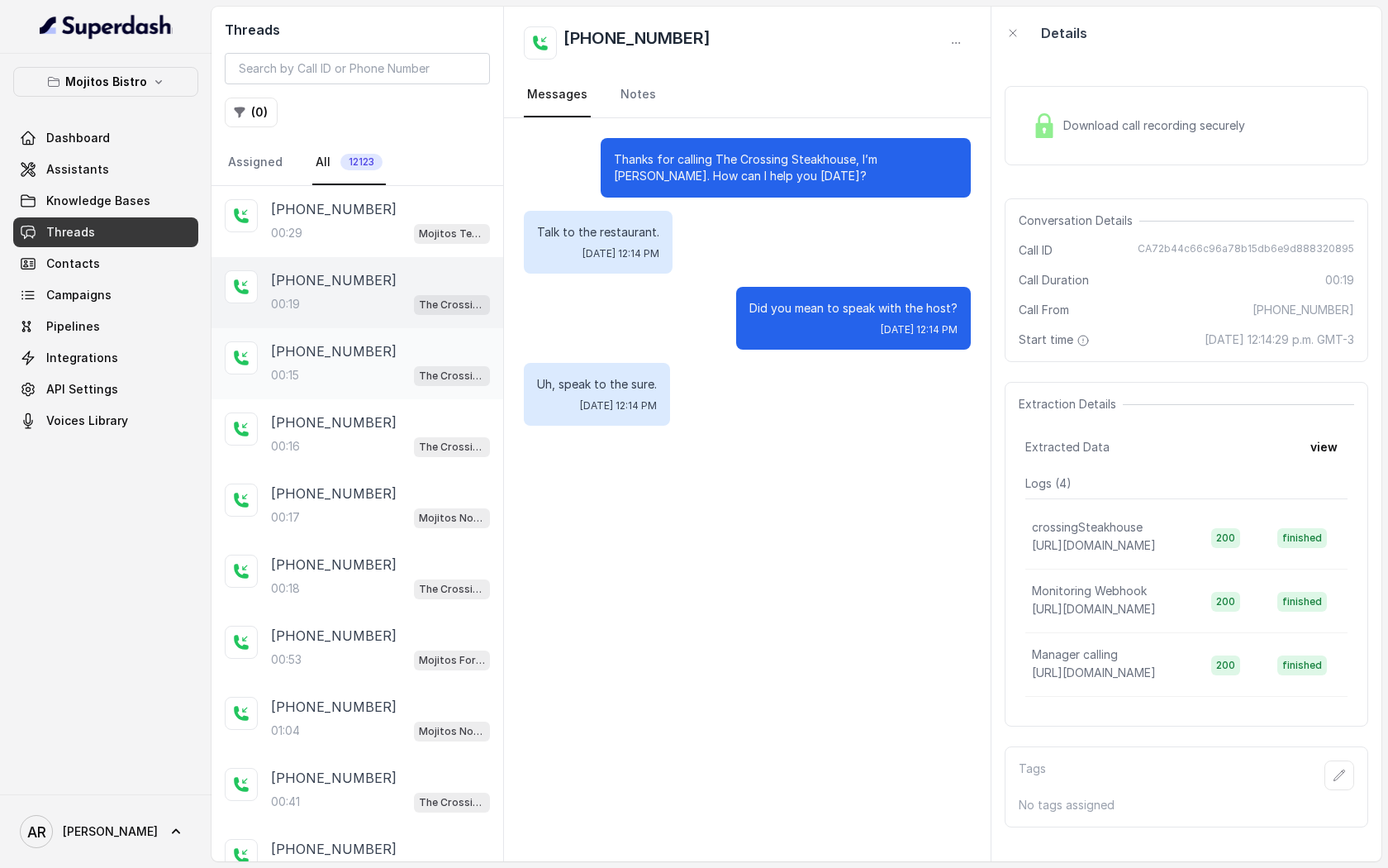
click at [390, 385] on div "+16783604794 00:15 The Crossing Steakhouse" at bounding box center [358, 363] width 292 height 71
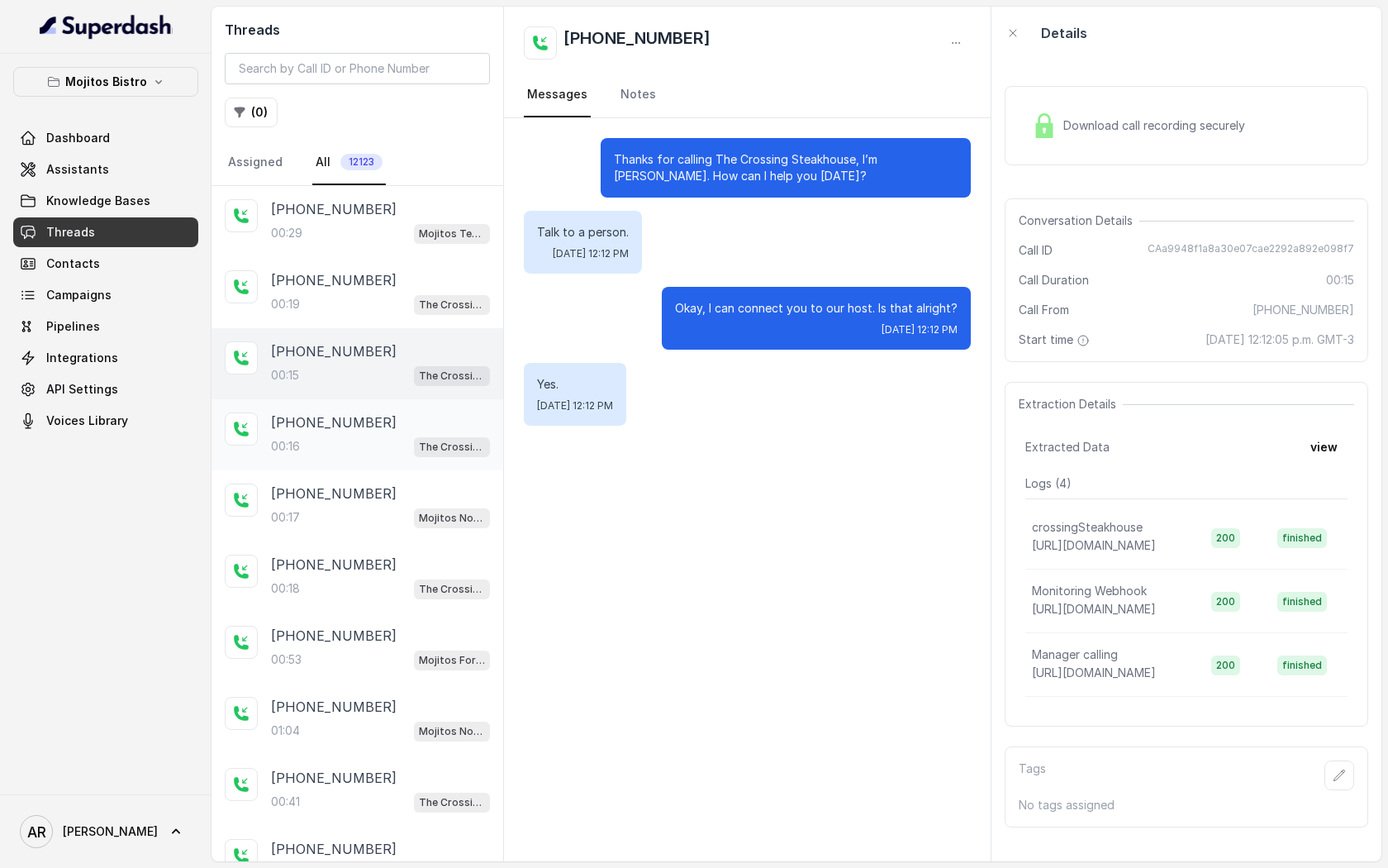
click at [408, 441] on div "00:16 The Crossing Steakhouse" at bounding box center [380, 446] width 219 height 21
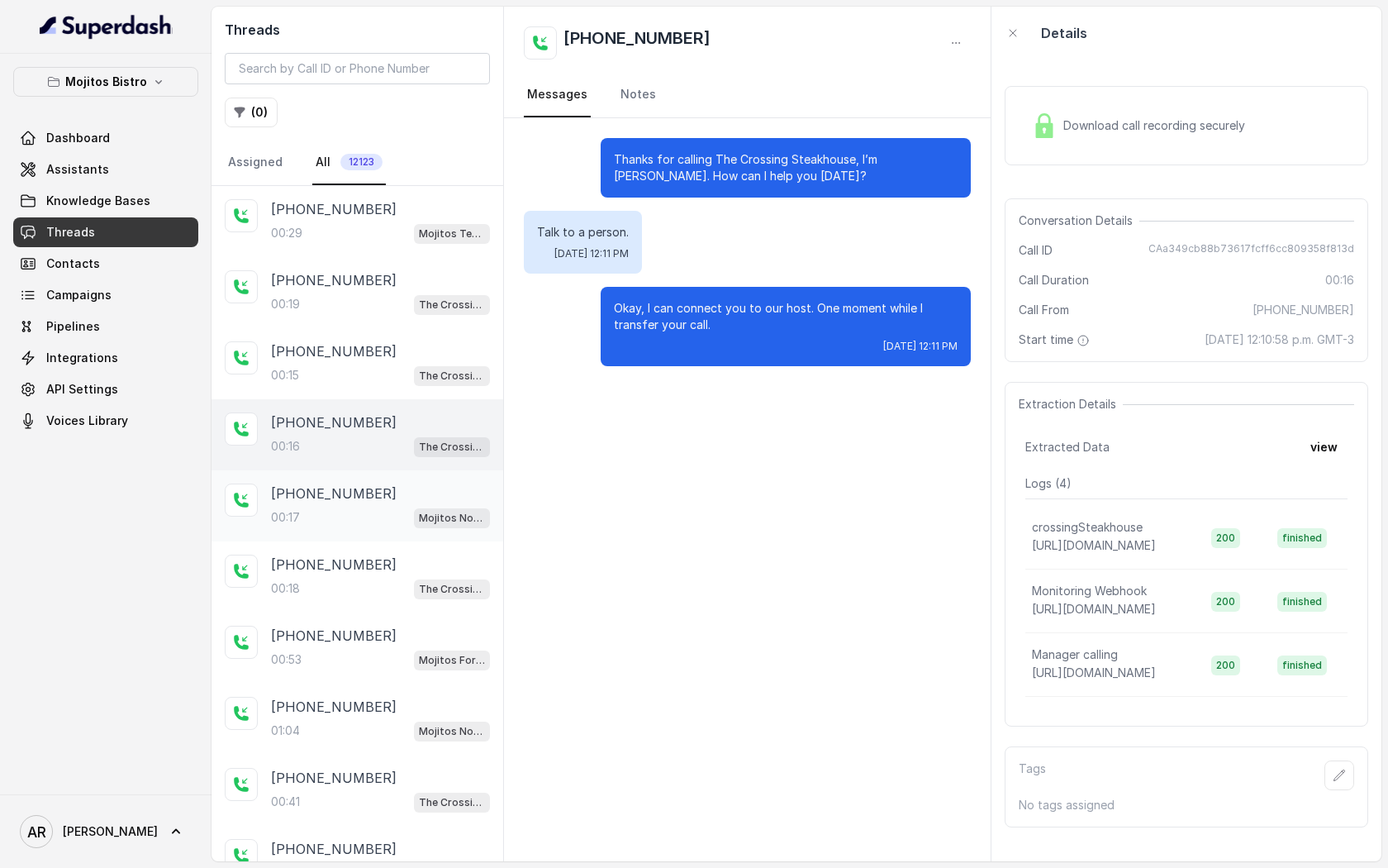
click at [417, 486] on div "[PHONE_NUMBER]" at bounding box center [380, 493] width 219 height 20
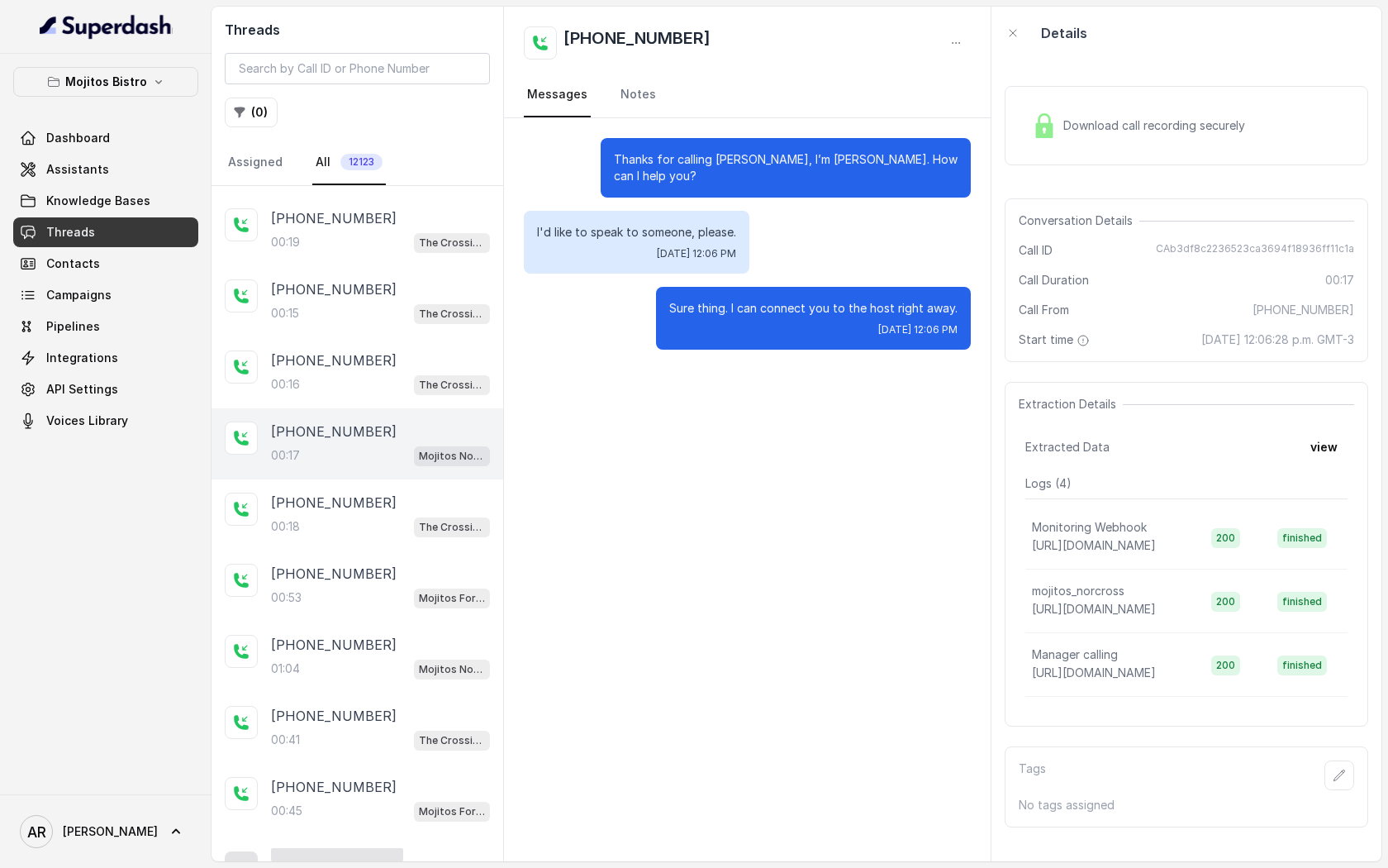
click at [417, 486] on div "+16783604794 00:18 The Crossing Steakhouse" at bounding box center [358, 515] width 292 height 71
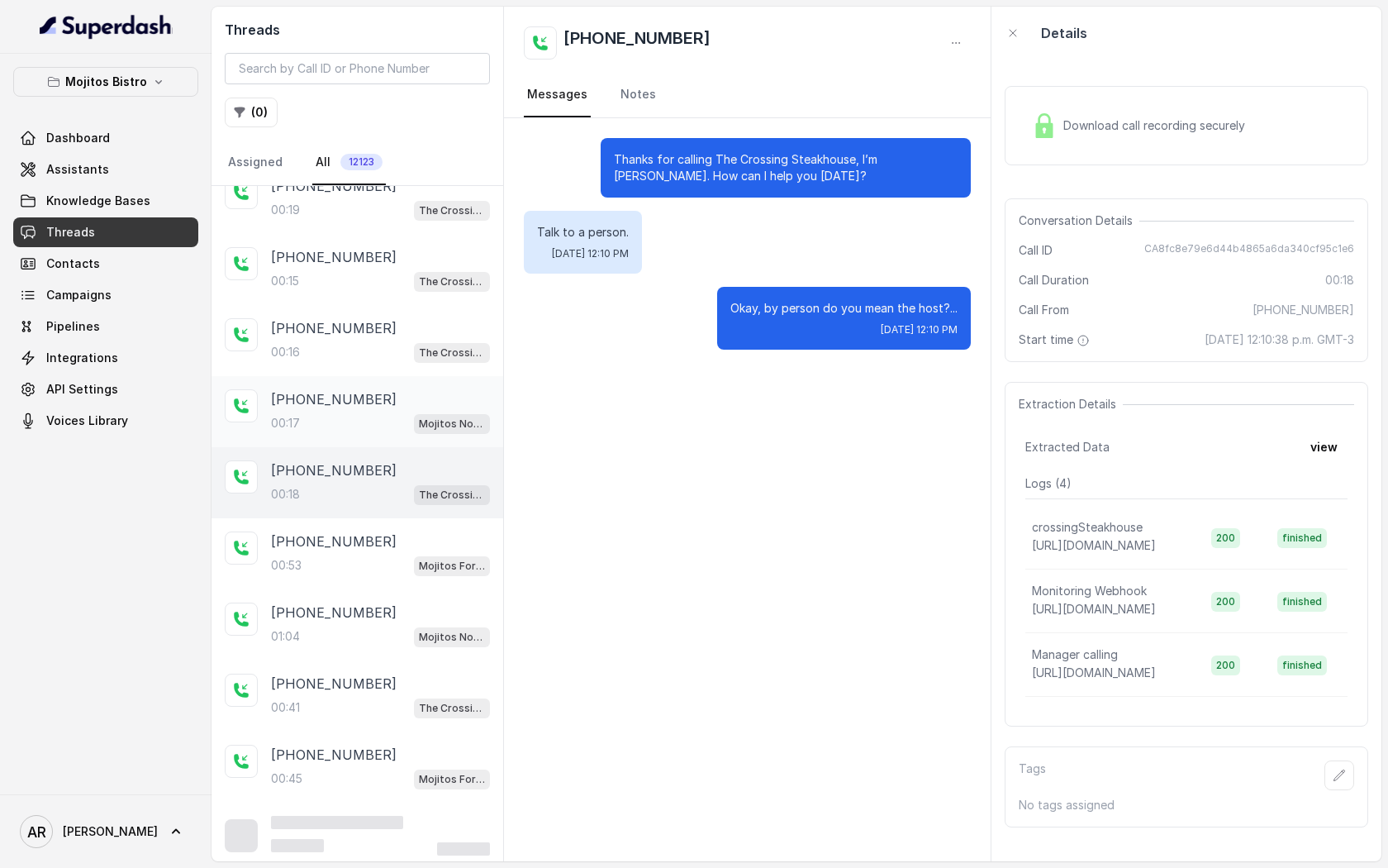
scroll to position [98, 0]
click at [417, 486] on span "The Crossing Steakhouse" at bounding box center [452, 491] width 76 height 20
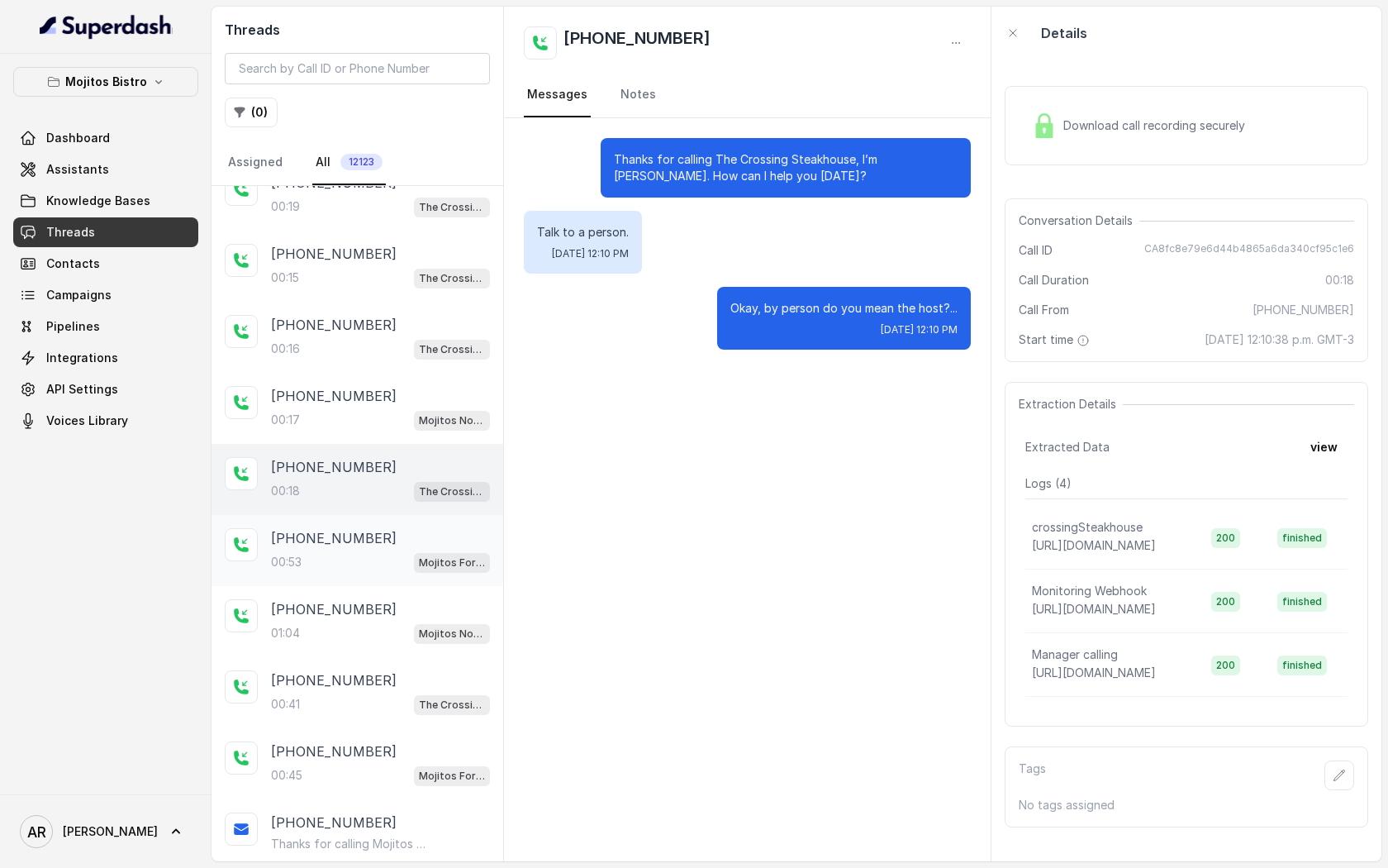
click at [421, 569] on span "Mojitos Forum / EN" at bounding box center [452, 562] width 76 height 20
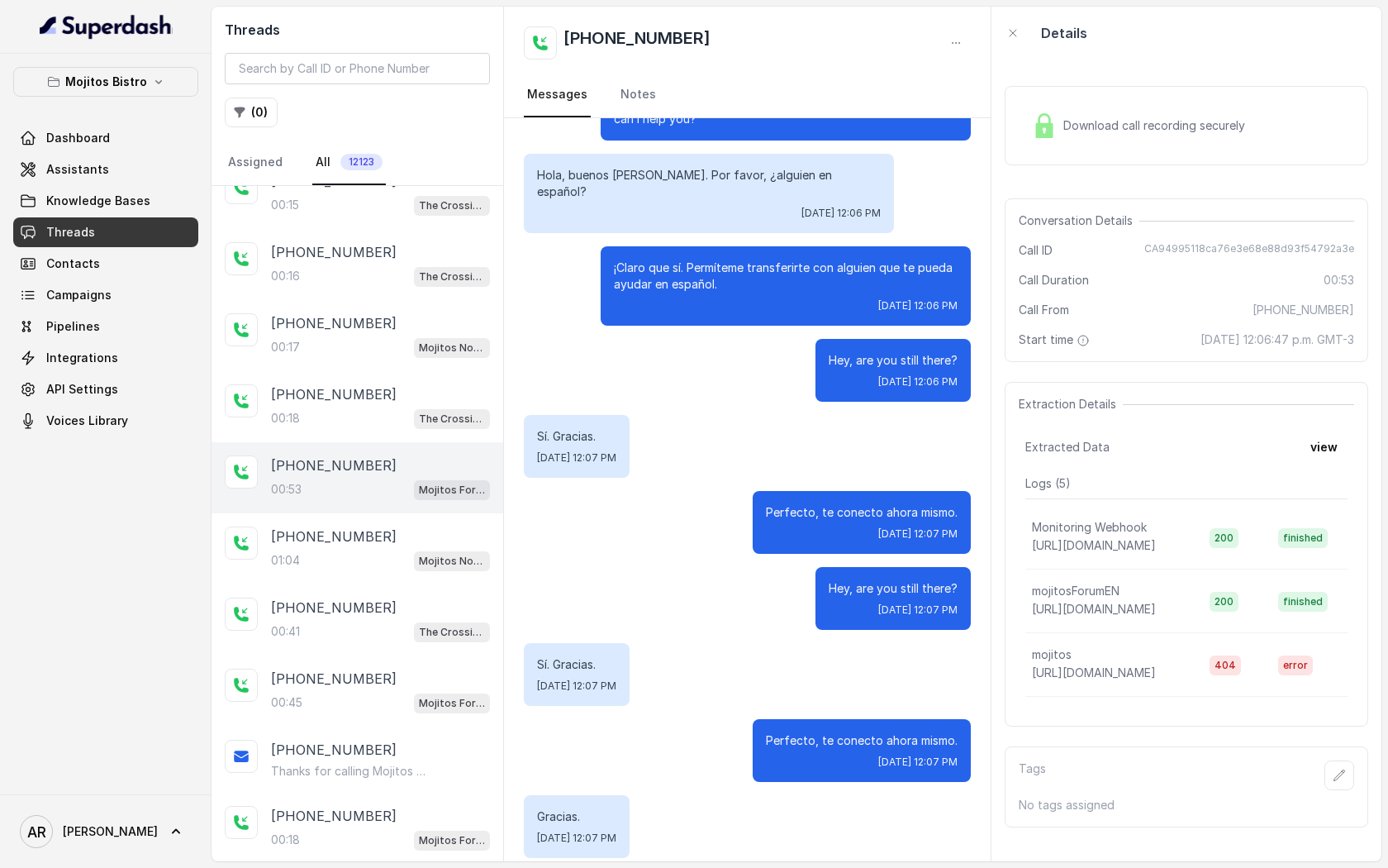
scroll to position [170, 0]
click at [421, 569] on div "+19728745658 01:04 Mojitos Norcross / EN" at bounding box center [358, 548] width 292 height 71
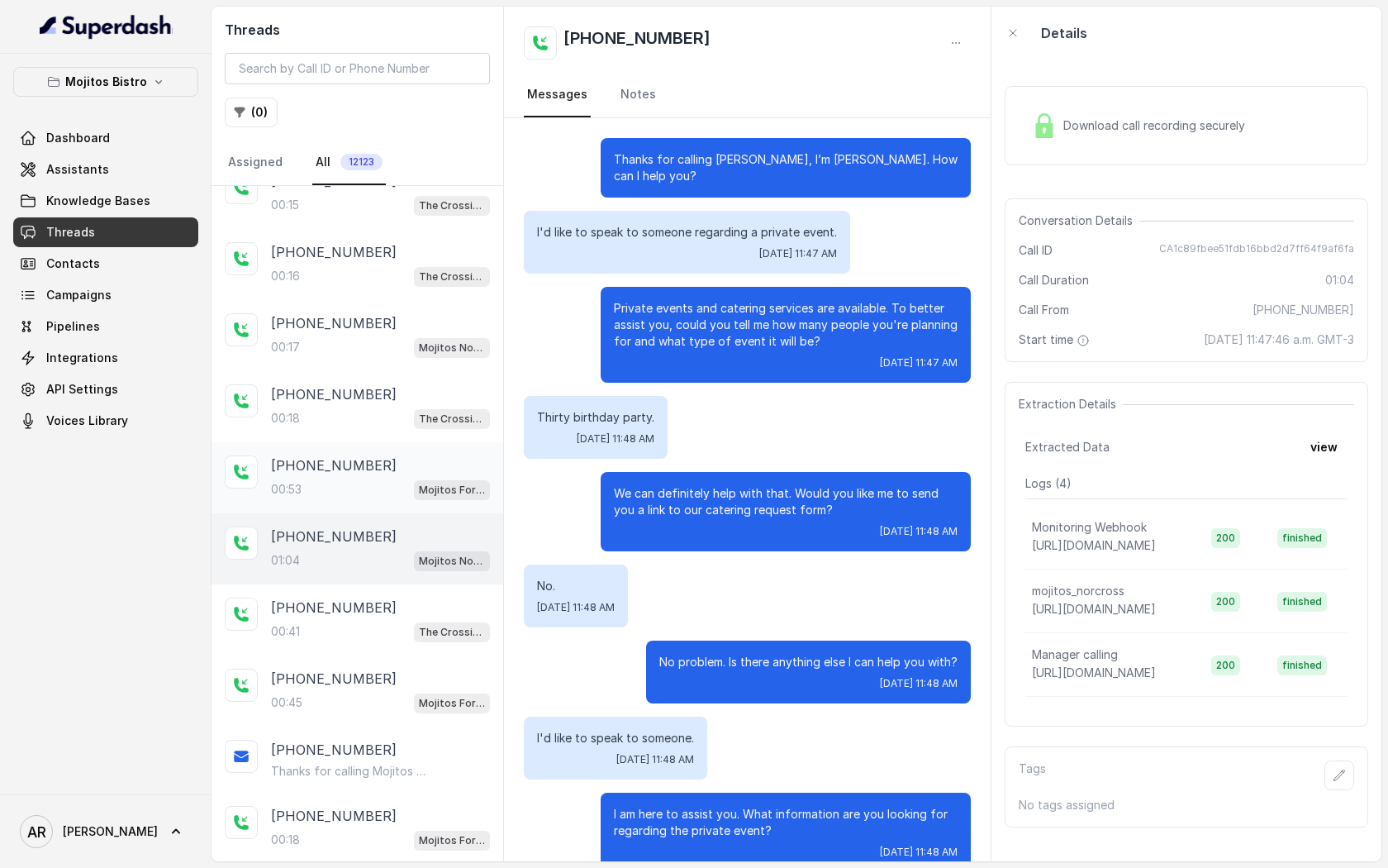
scroll to position [368, 0]
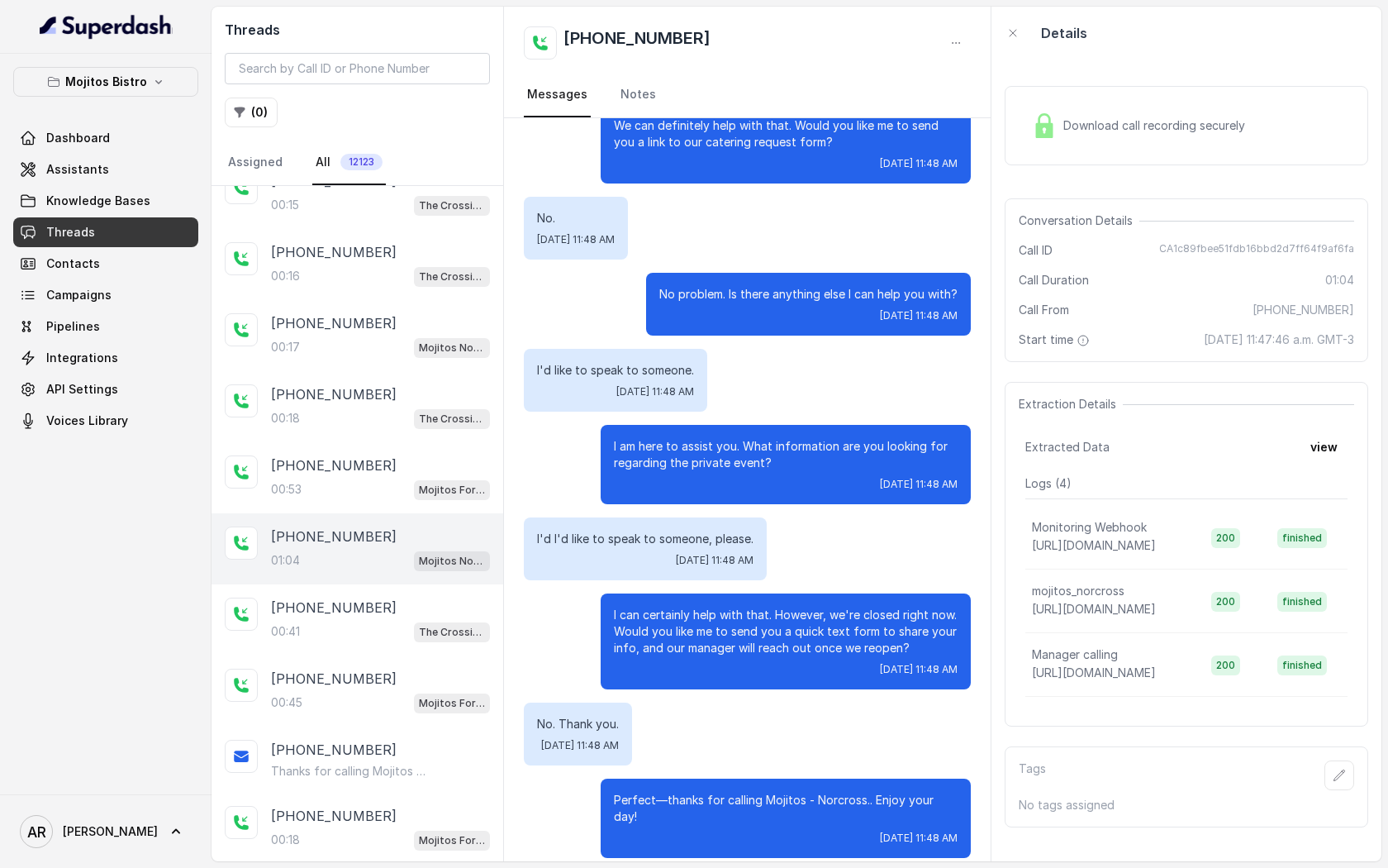
click at [428, 536] on div "[PHONE_NUMBER]" at bounding box center [380, 536] width 219 height 20
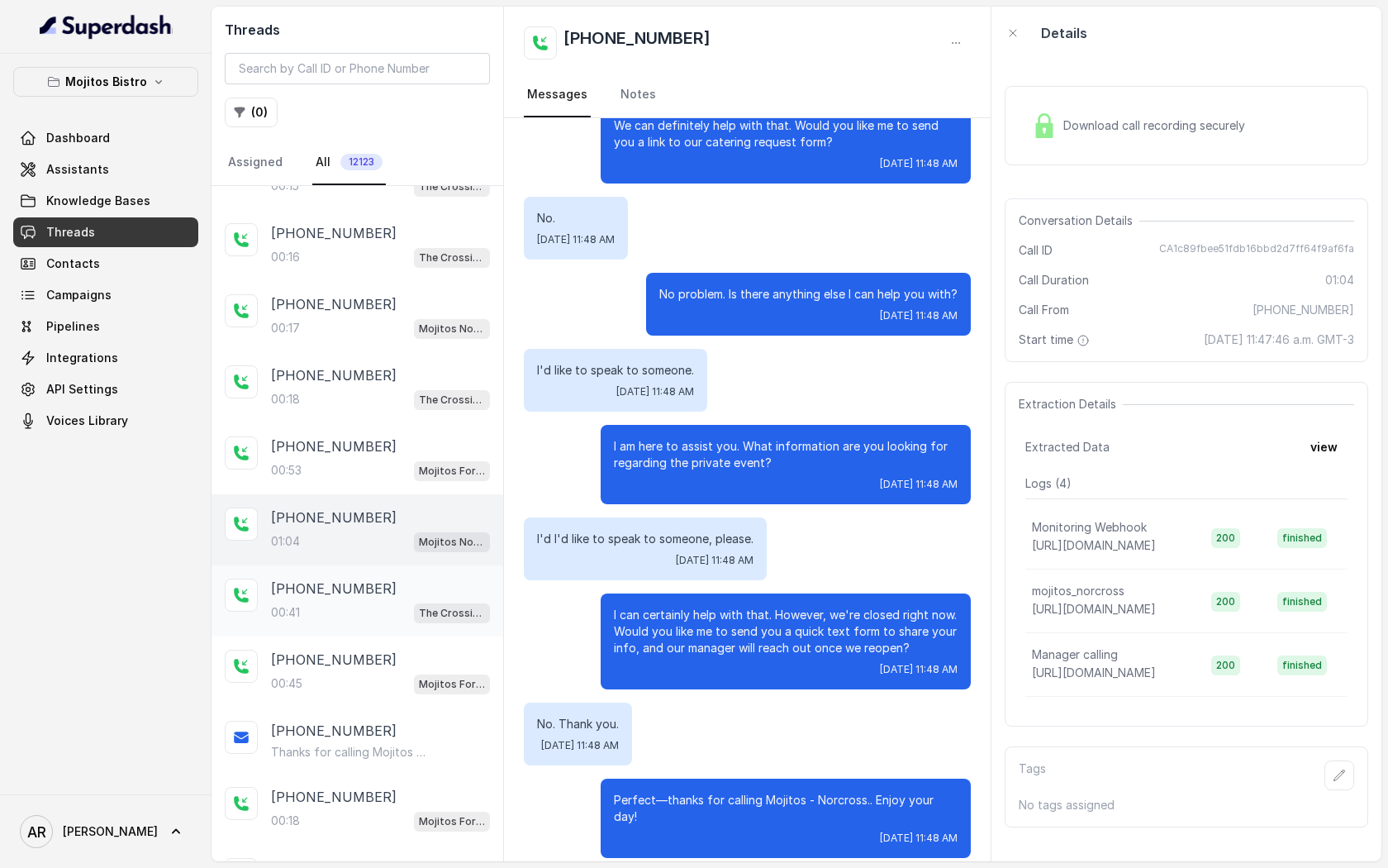
click at [386, 611] on div "00:41 The Crossing Steakhouse" at bounding box center [380, 612] width 219 height 21
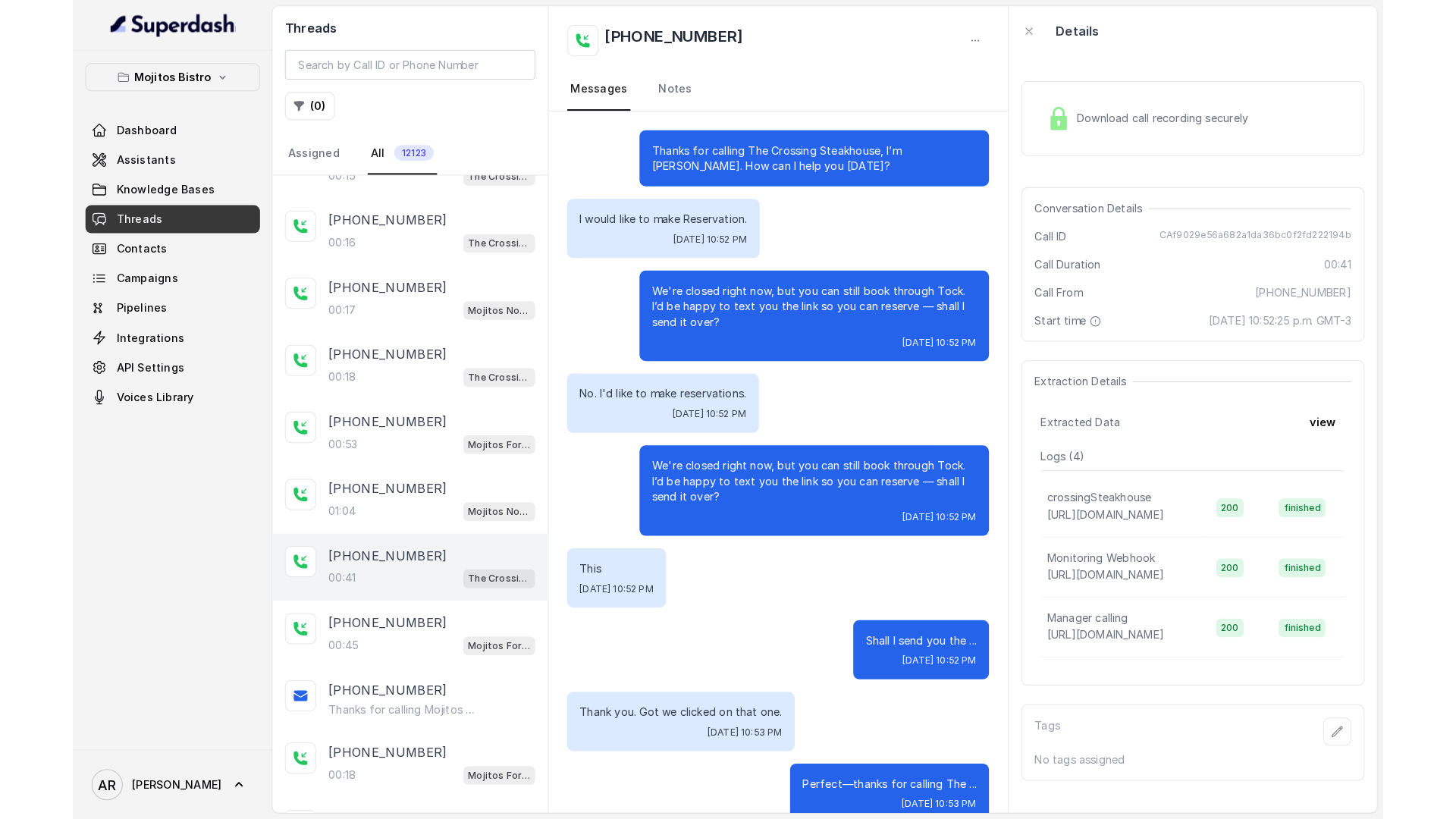
scroll to position [28, 0]
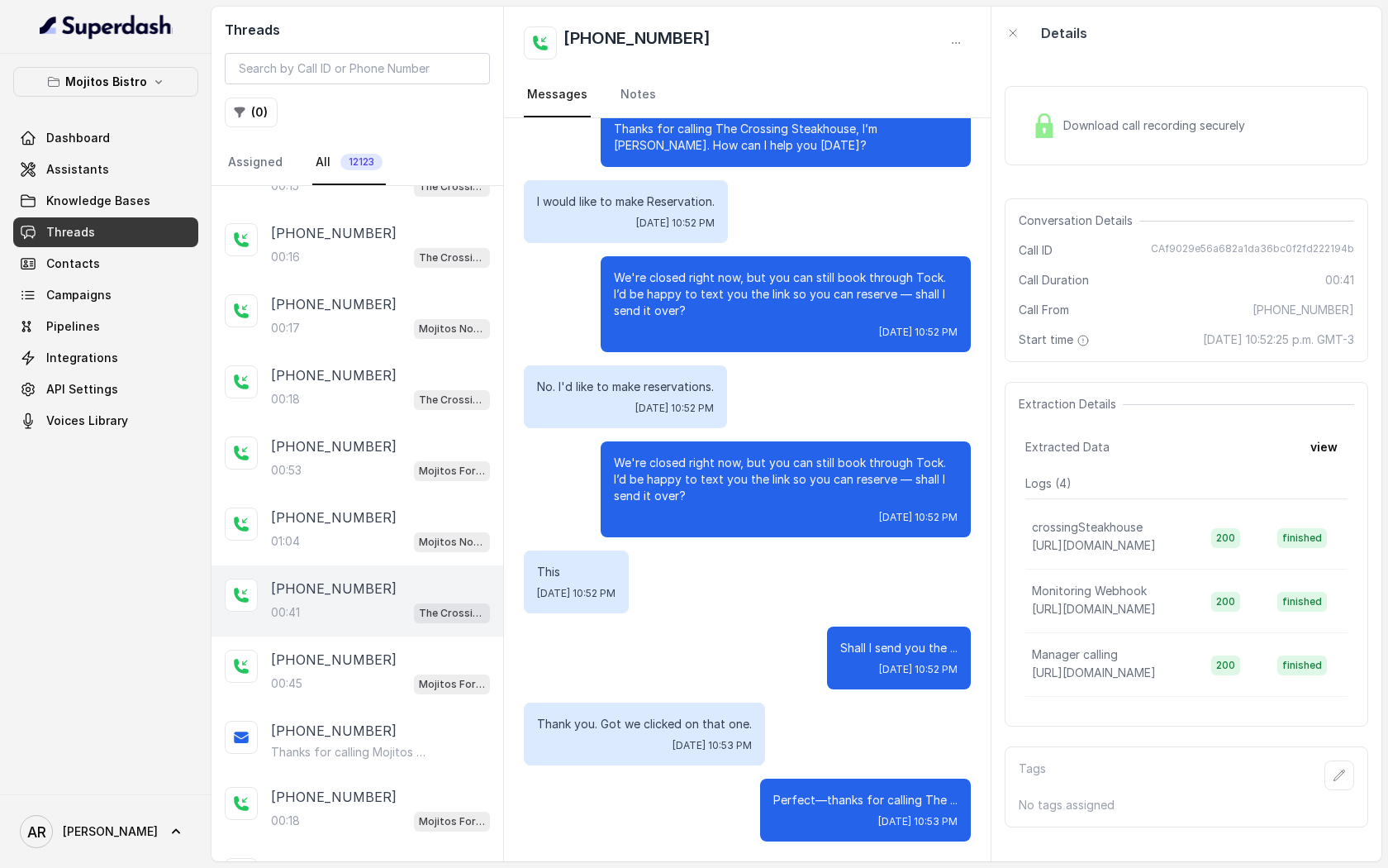
click at [663, 286] on p "We're closed right now, but you can still book through Tock. I’d be happy to te…" at bounding box center [785, 294] width 343 height 49
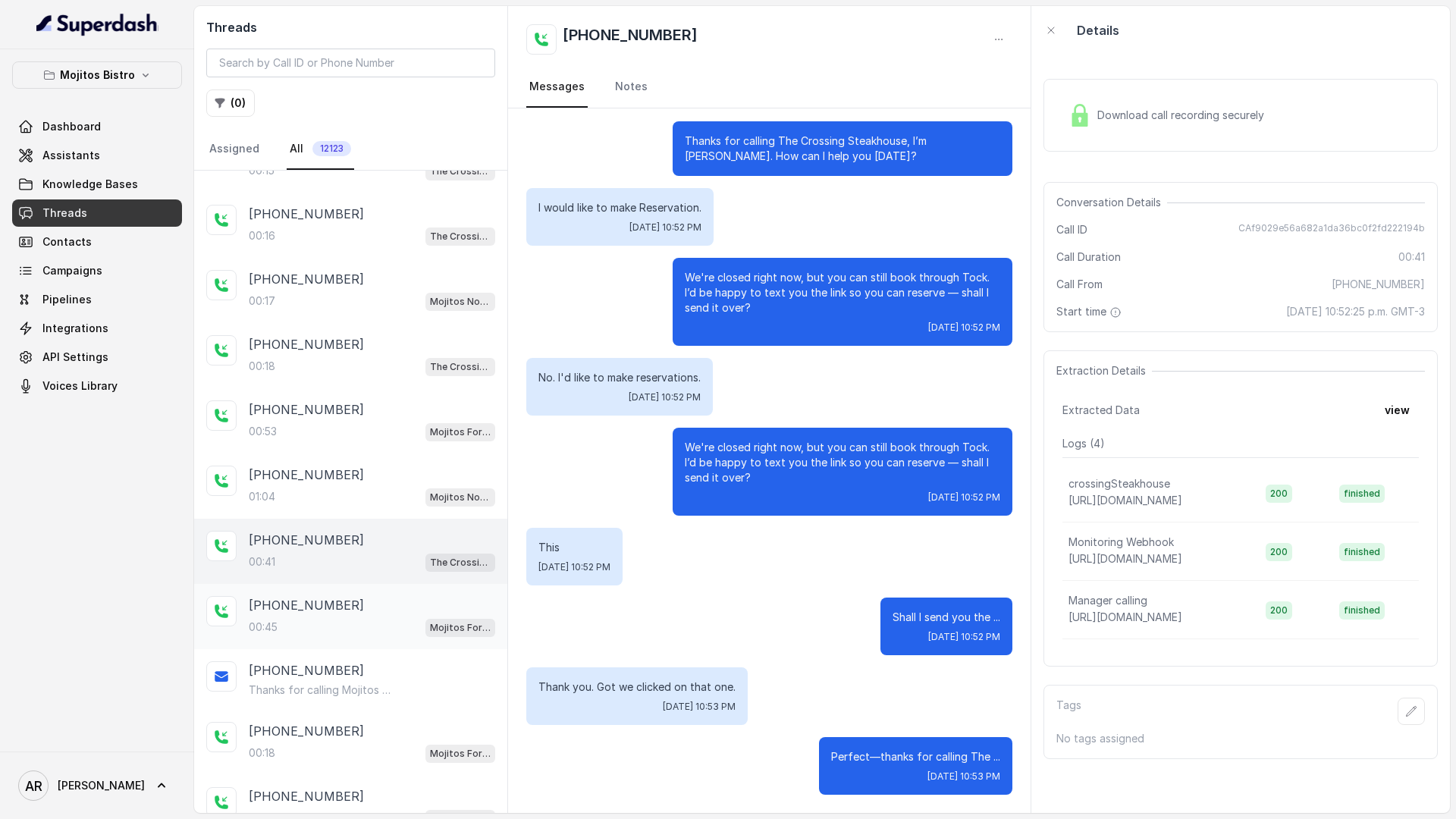
scroll to position [6, 0]
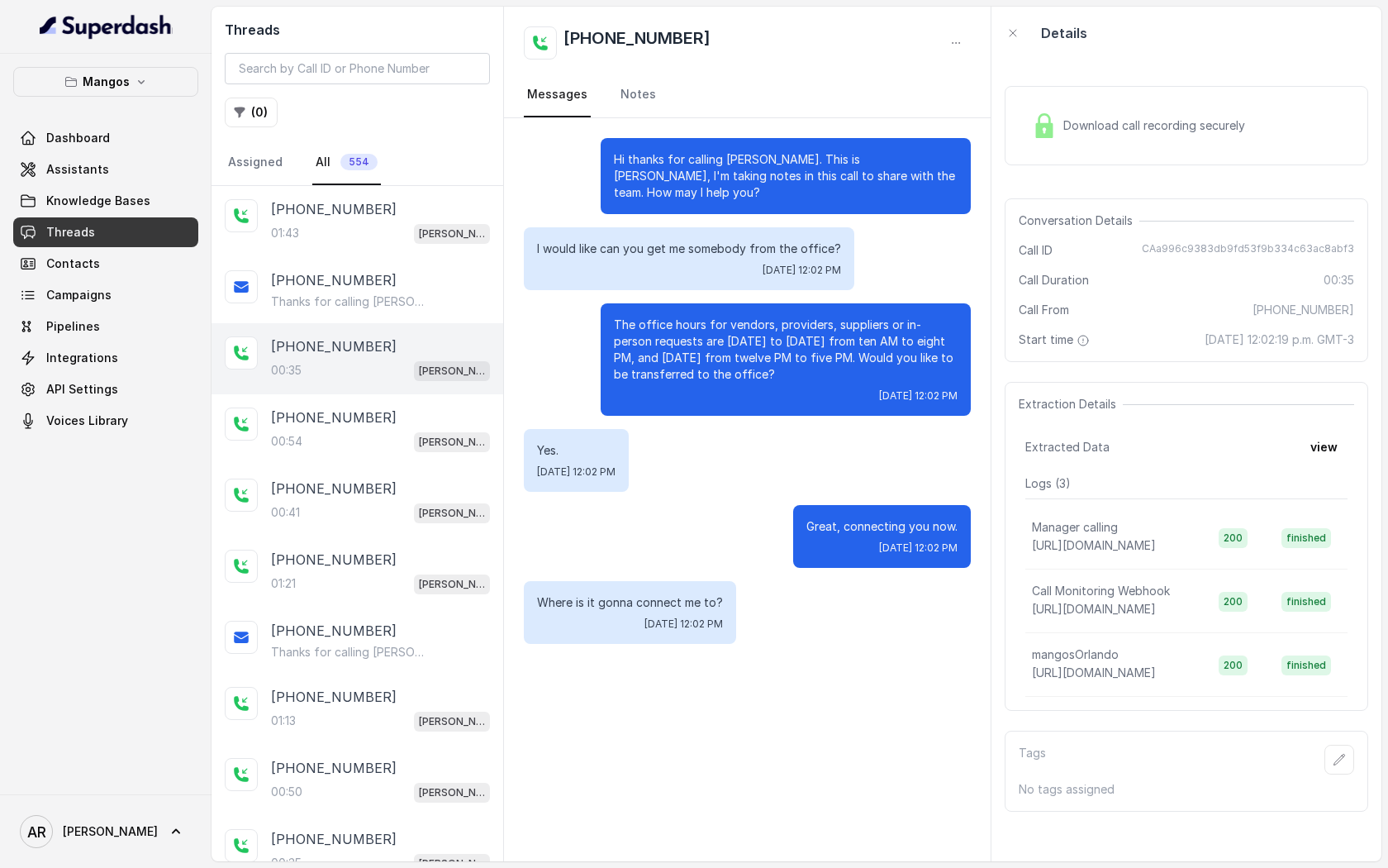
click at [135, 95] on button "Mangos" at bounding box center [105, 82] width 185 height 30
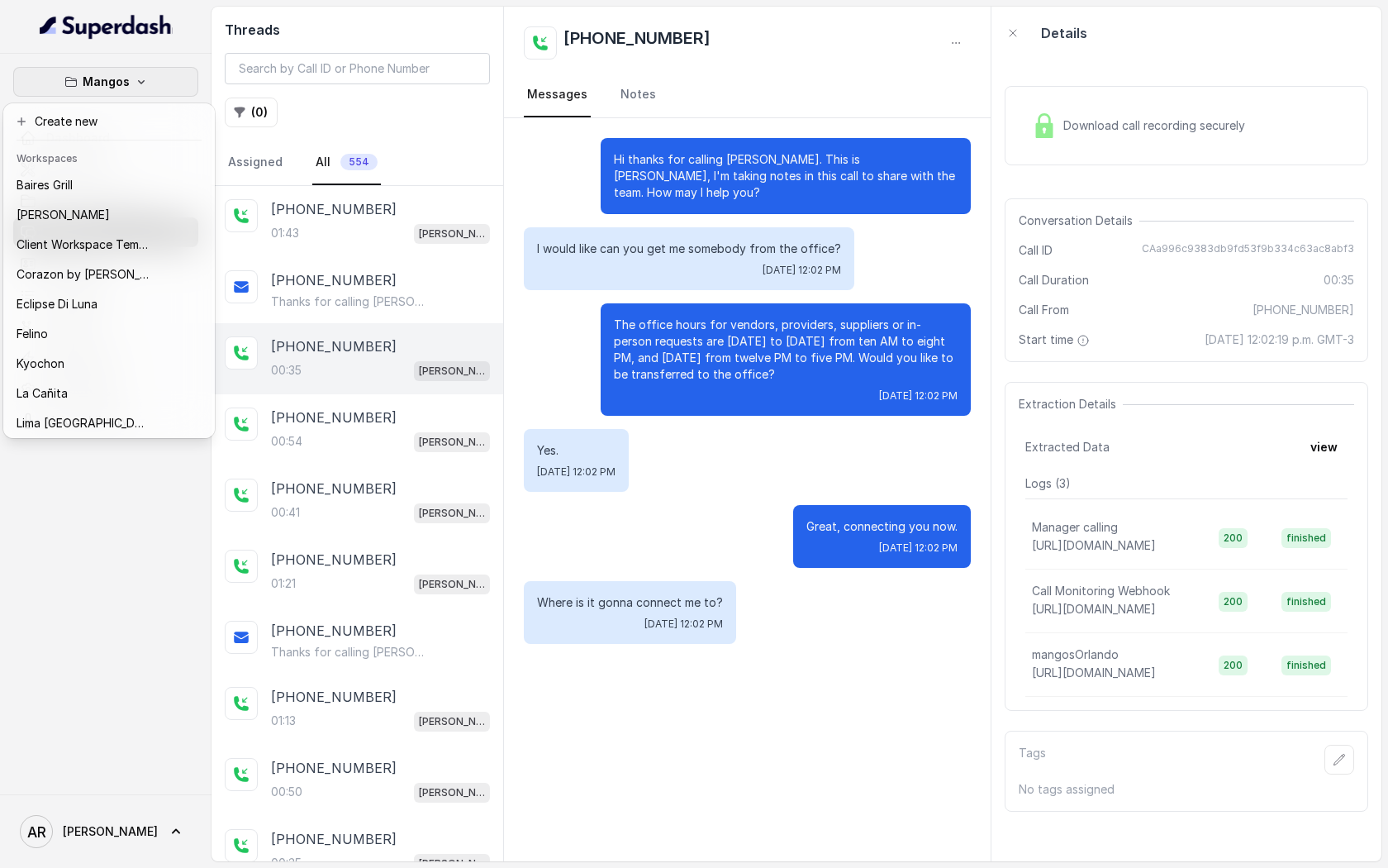
click at [135, 95] on button "Mangos" at bounding box center [105, 82] width 185 height 30
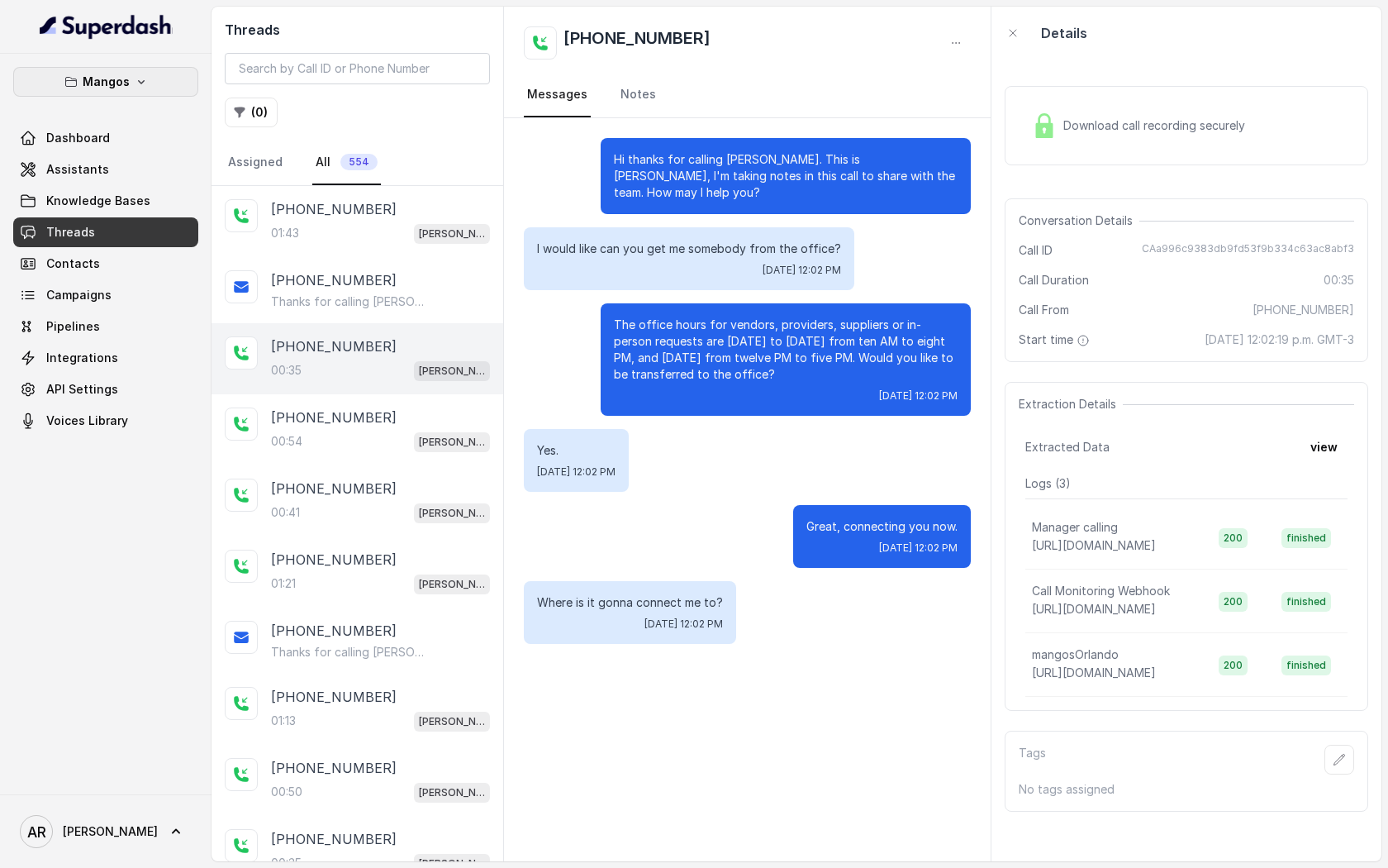
click at [105, 83] on p "Mangos" at bounding box center [106, 82] width 47 height 20
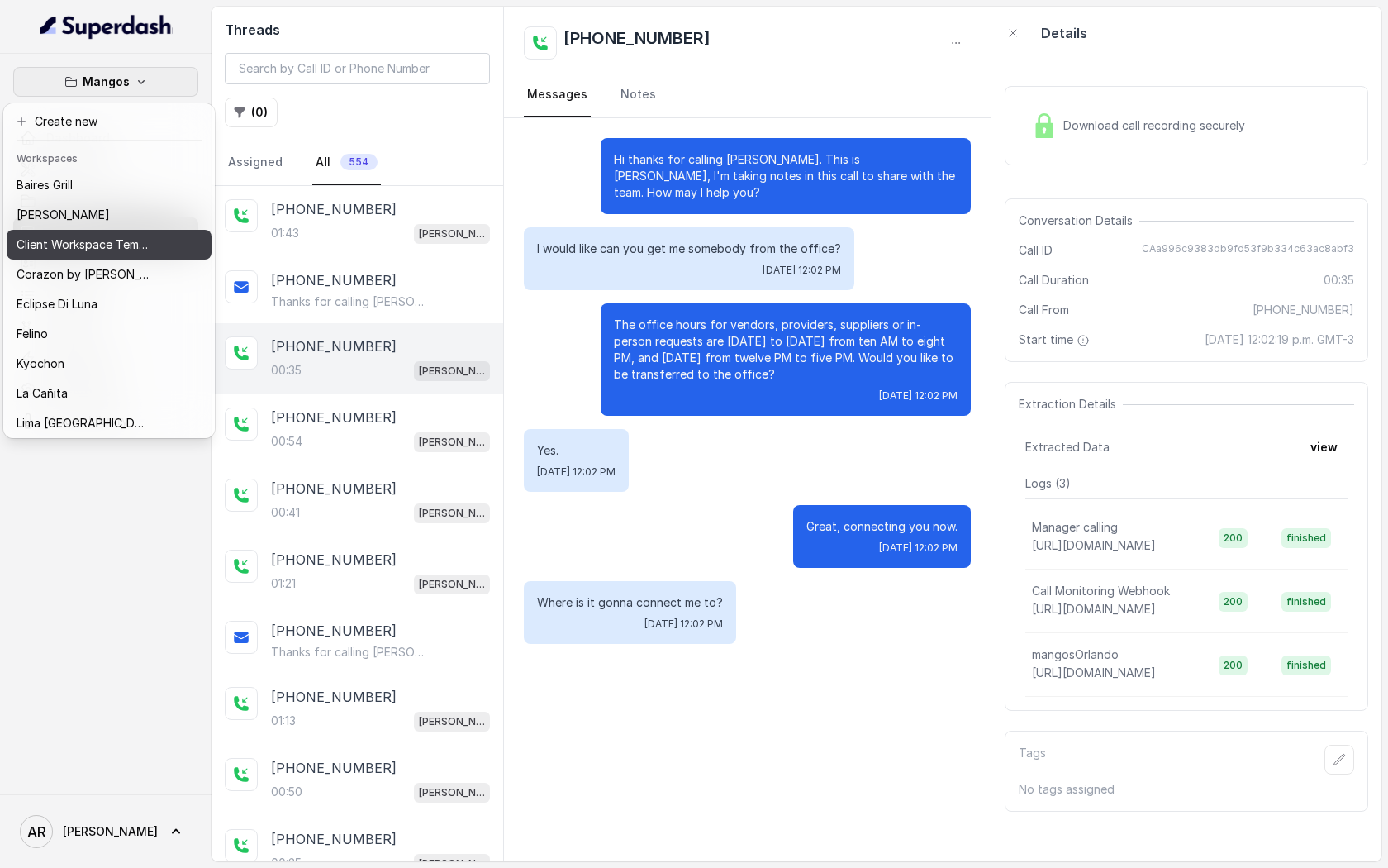
scroll to position [242, 0]
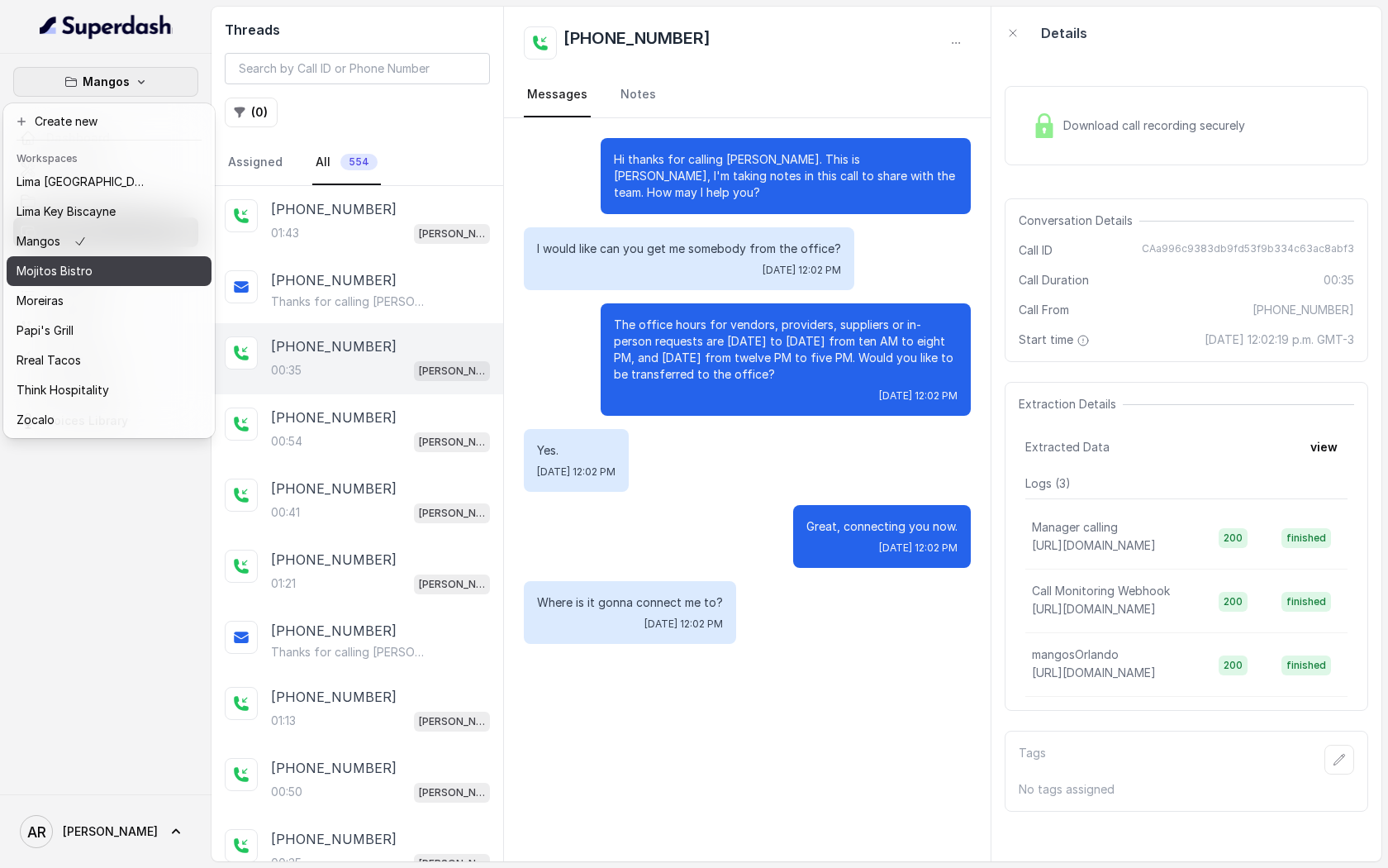
click at [130, 270] on div "Mojitos Bistro" at bounding box center [83, 271] width 132 height 20
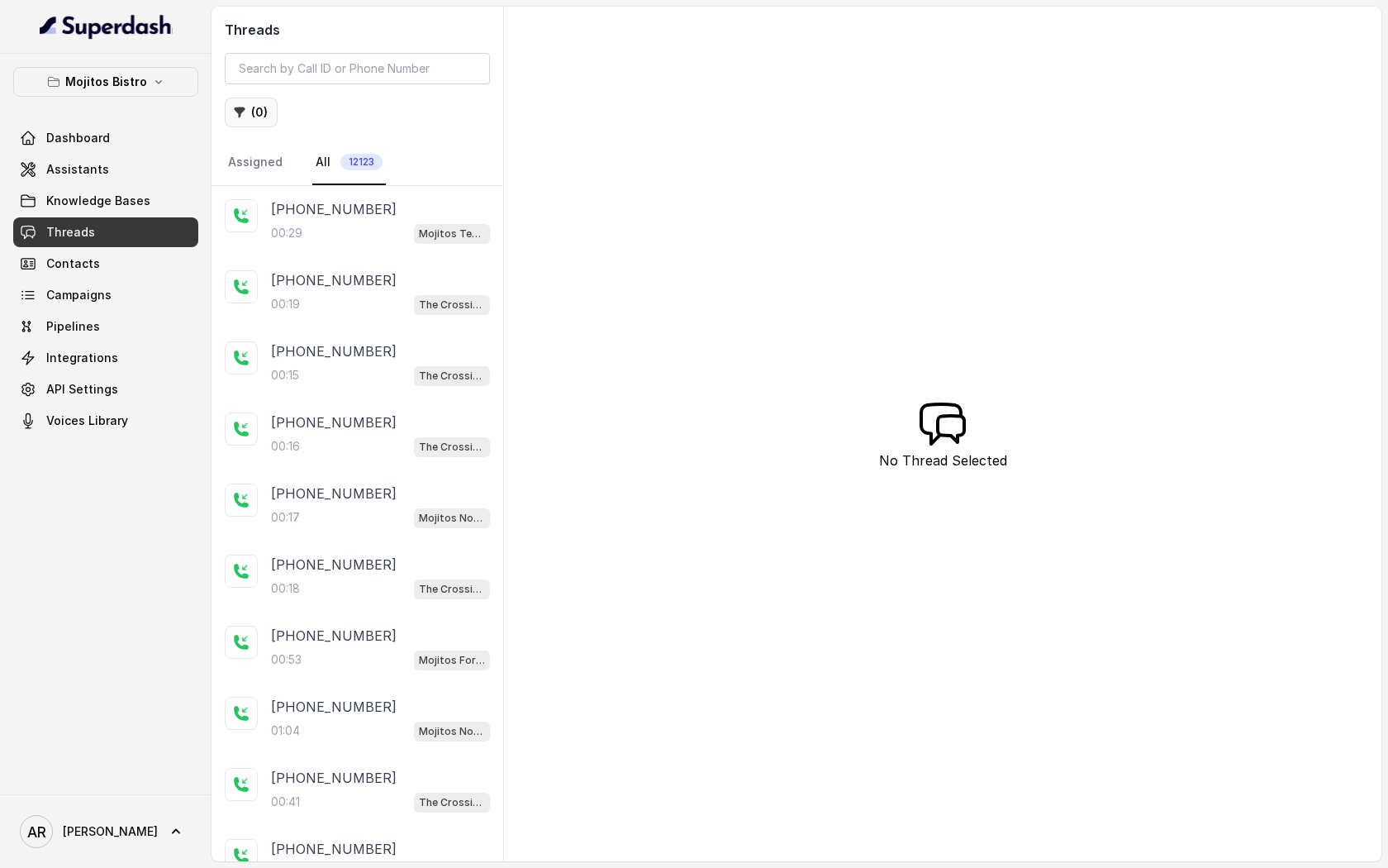
click at [243, 121] on button "( 0 )" at bounding box center [251, 112] width 53 height 30
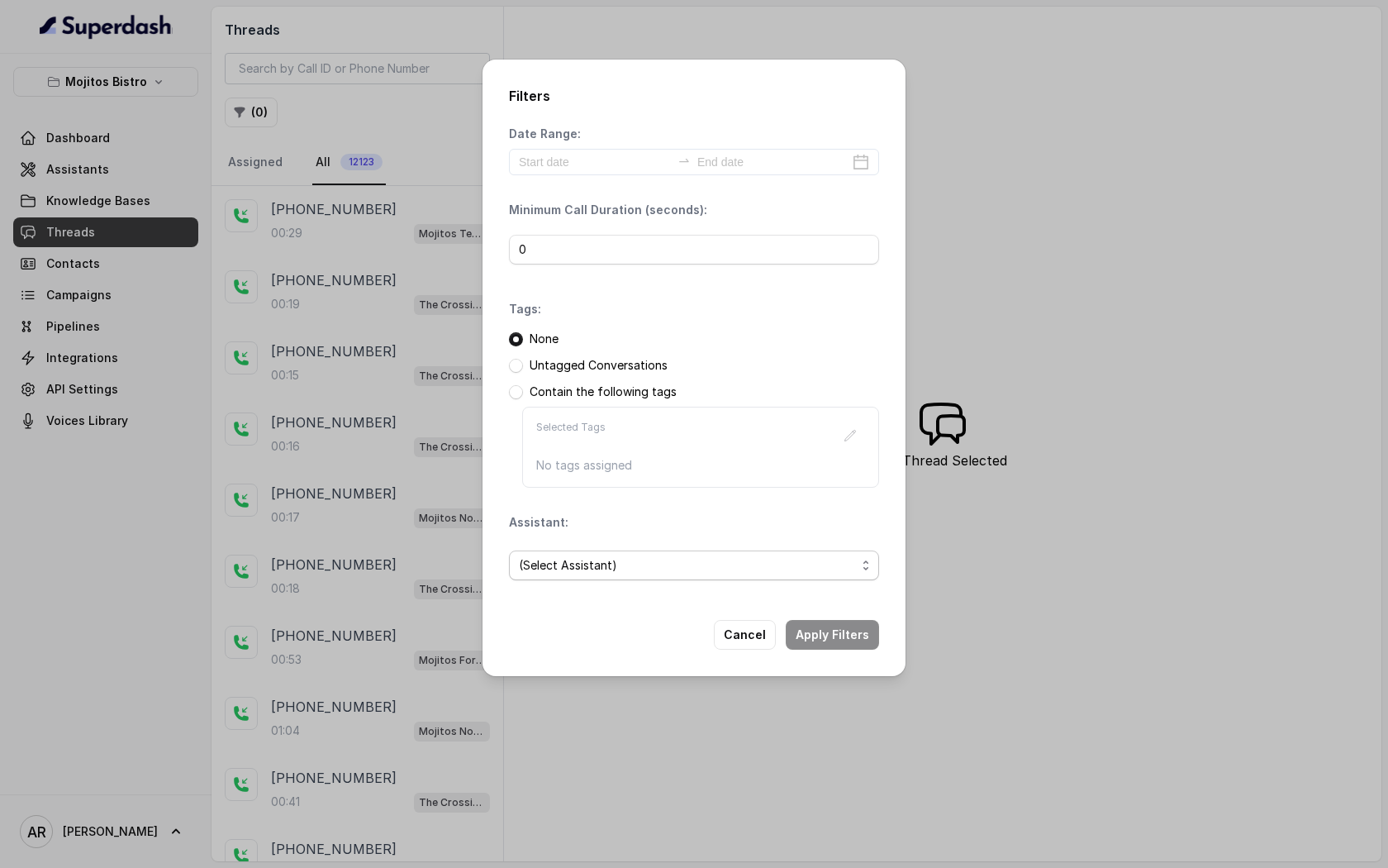
click at [732, 563] on span "(Select Assistant)" at bounding box center [688, 565] width 337 height 20
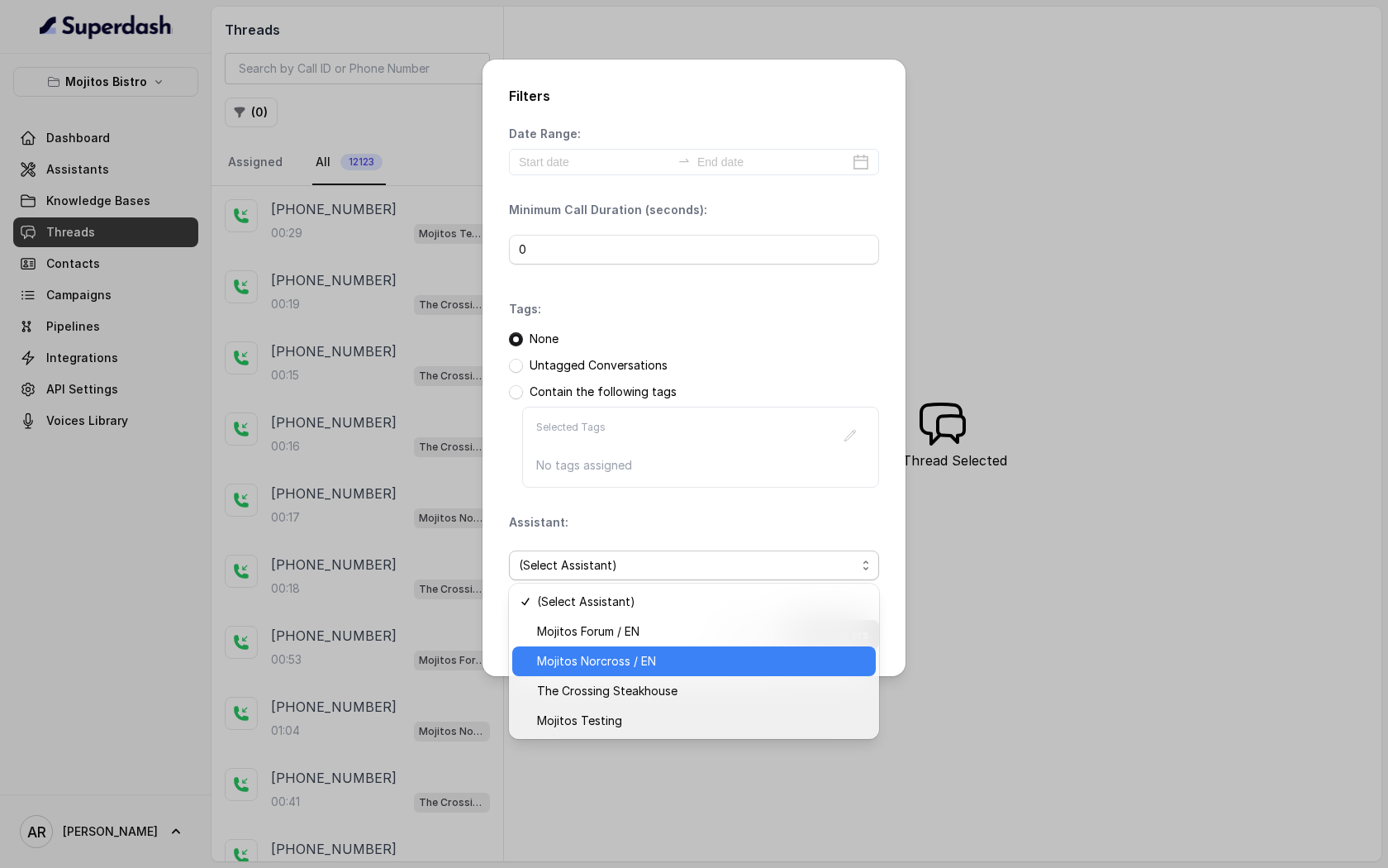
click at [695, 662] on span "Mojitos Norcross / EN" at bounding box center [701, 661] width 329 height 20
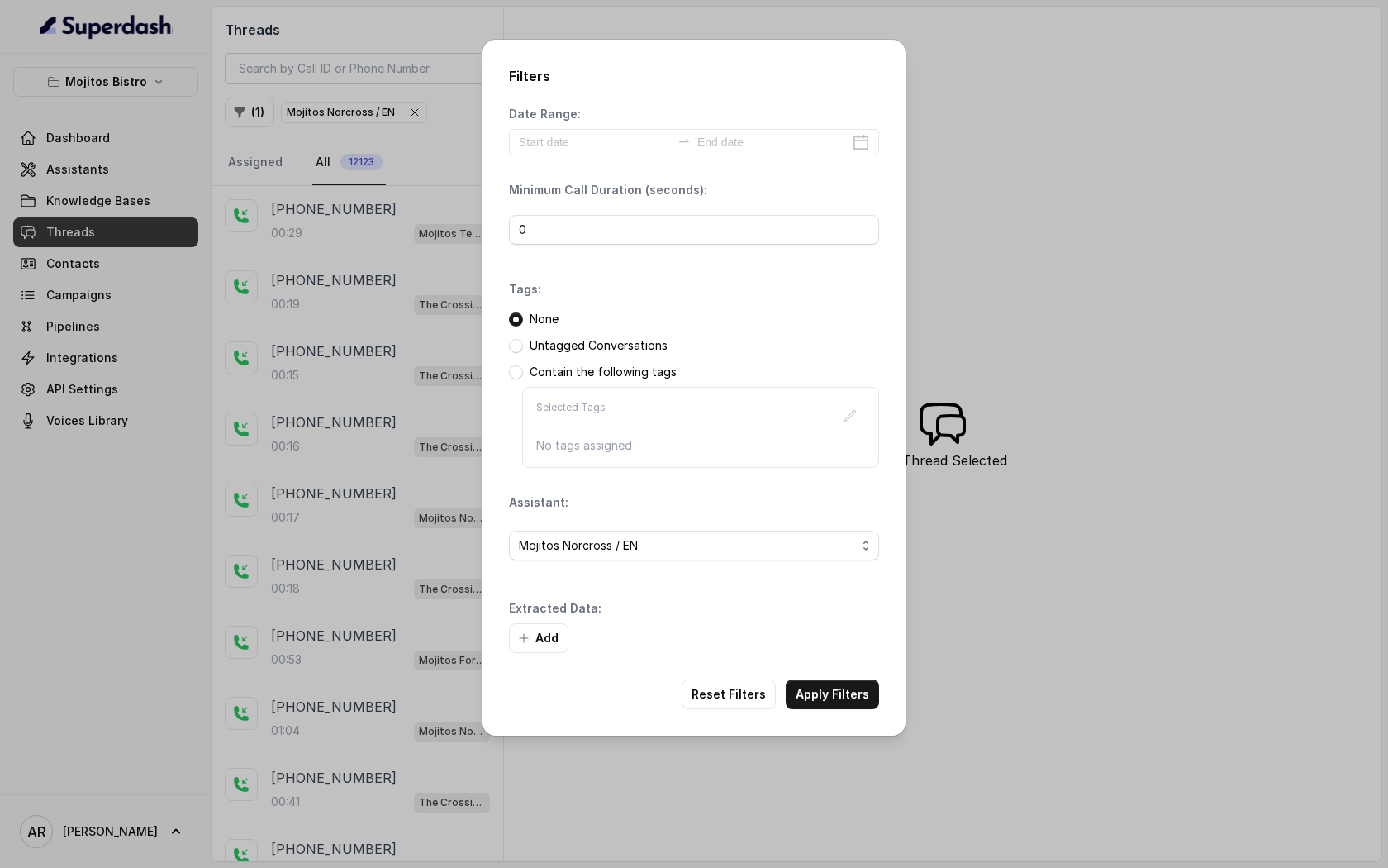
click at [574, 119] on p "Date Range:" at bounding box center [545, 113] width 72 height 17
click at [574, 139] on input at bounding box center [595, 141] width 152 height 18
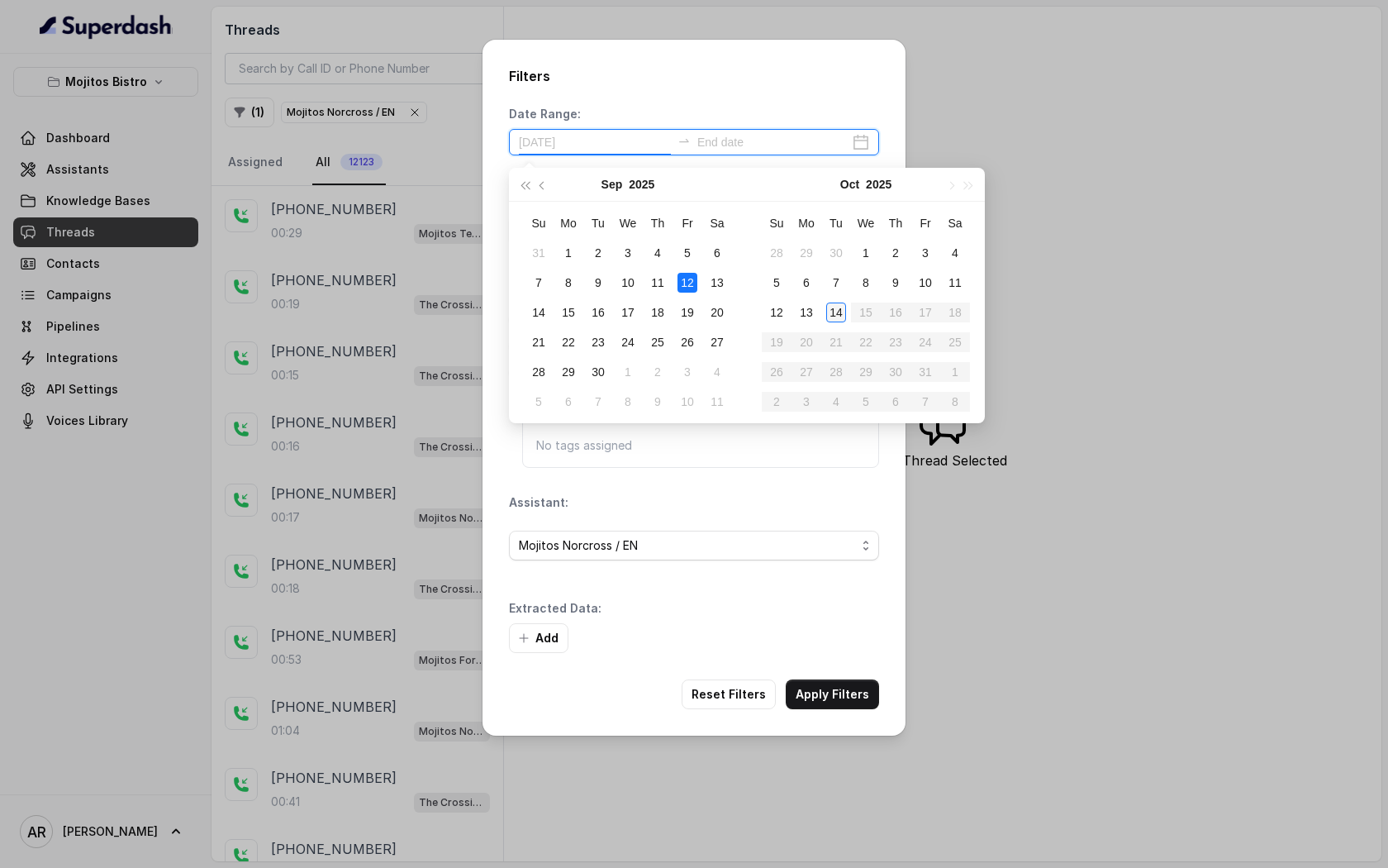
type input "2025-09-13"
type input "2025-10-14"
click at [844, 316] on div "14" at bounding box center [836, 312] width 20 height 20
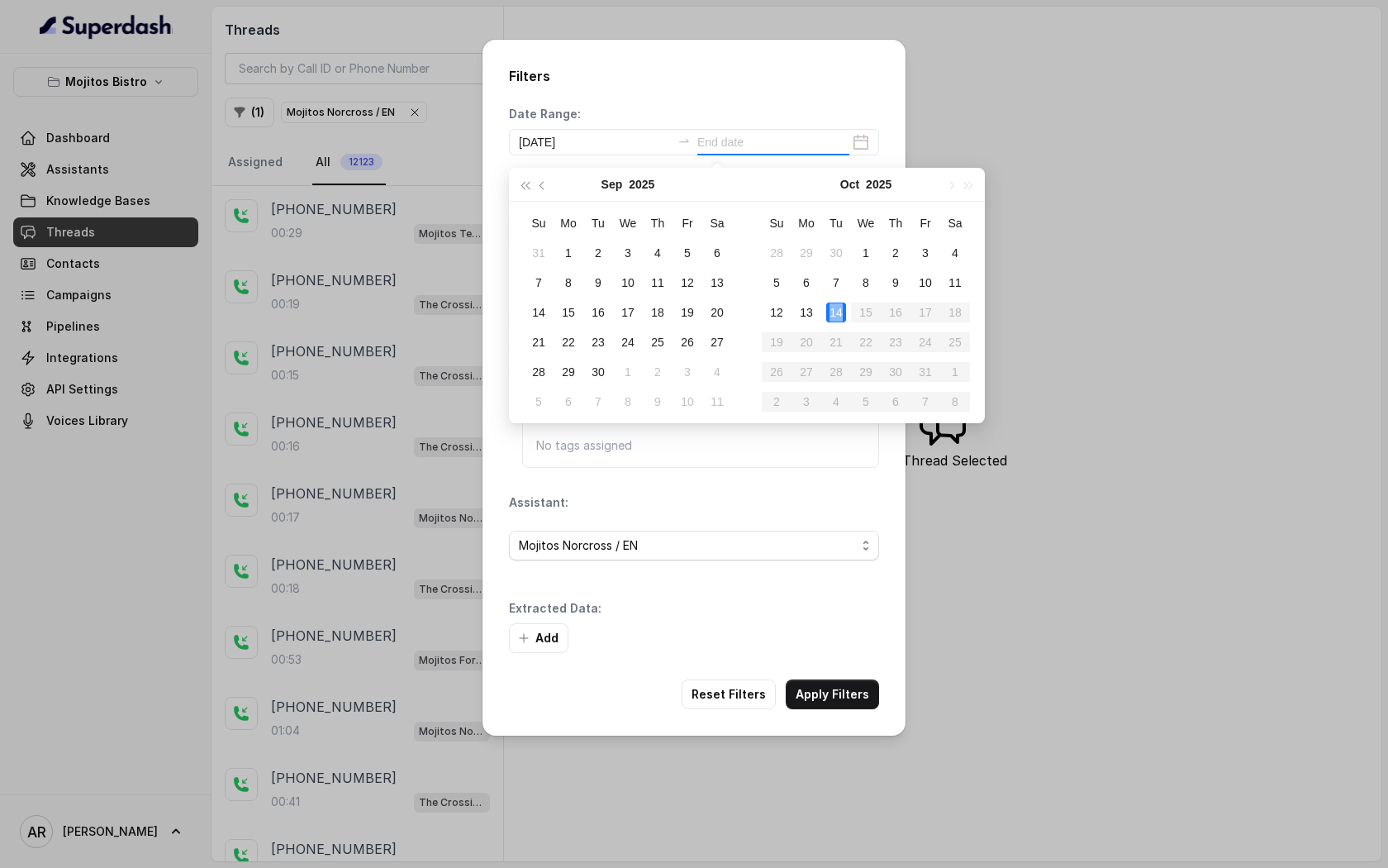
type input "2025-10-14"
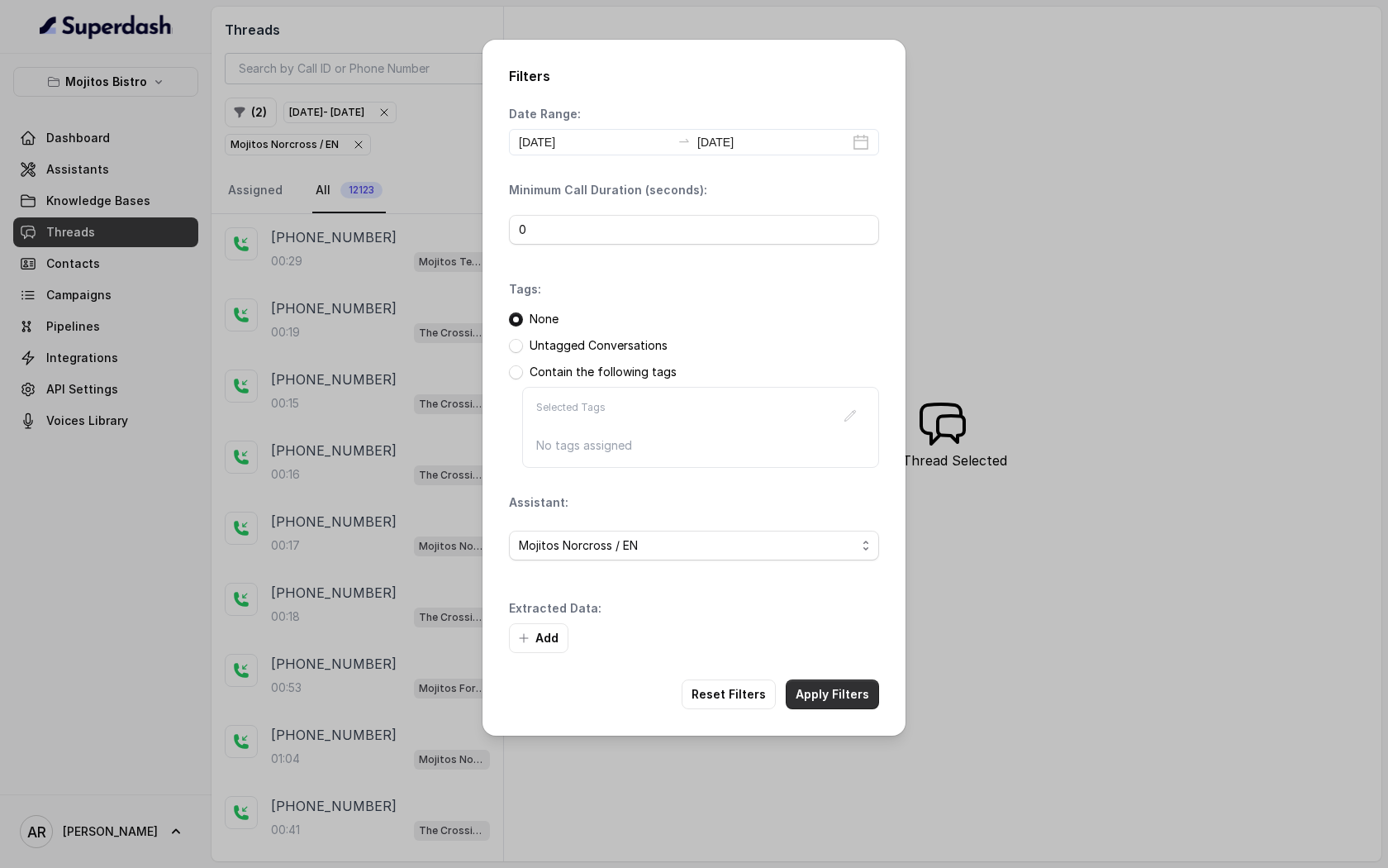
click at [845, 710] on div "Filters Date Range: 2025-10-14 2025-10-14 Minimum Call Duration (seconds): 0 Ta…" at bounding box center [694, 387] width 423 height 696
click at [843, 699] on button "Apply Filters" at bounding box center [833, 694] width 93 height 30
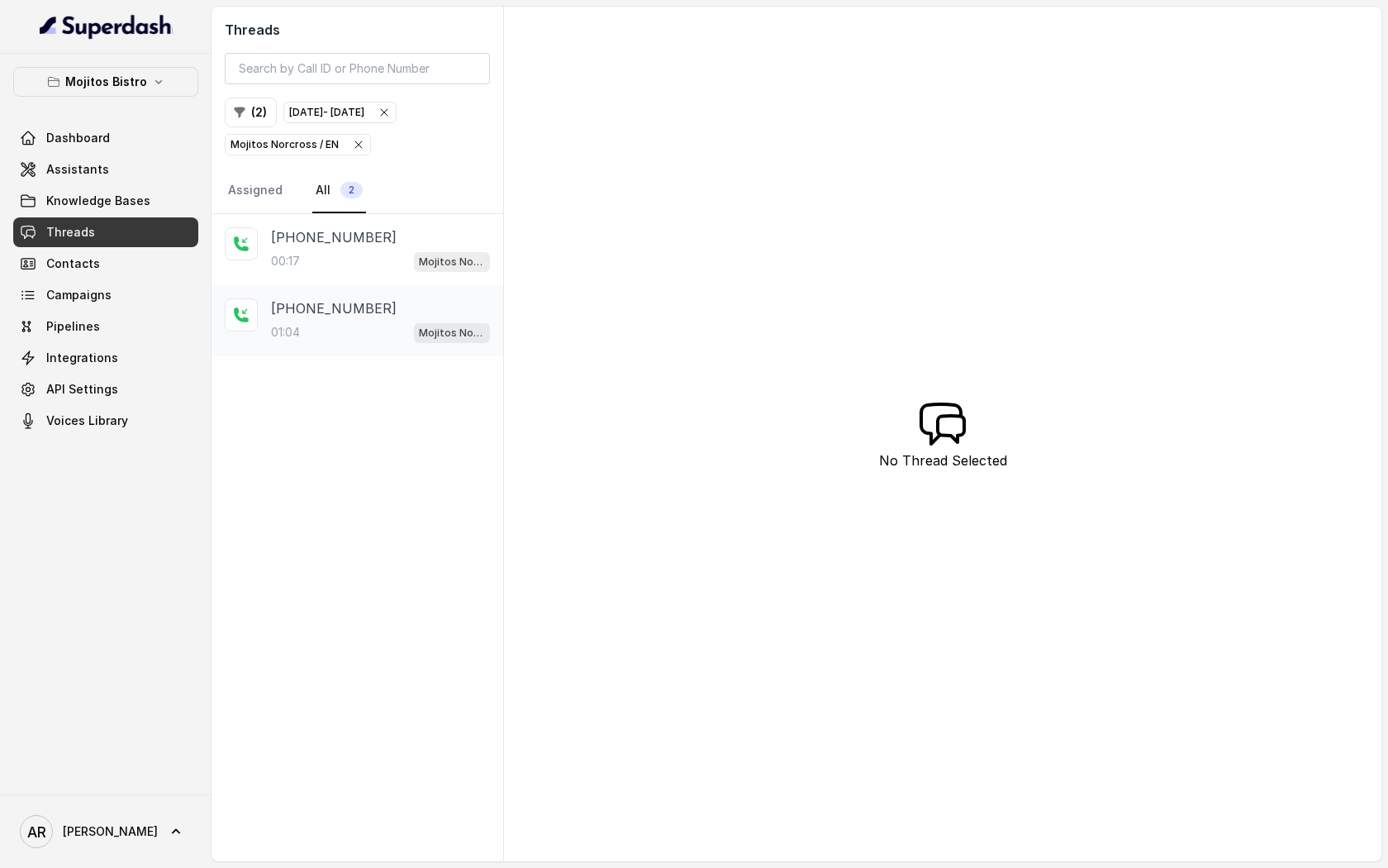
click at [445, 299] on div "+19728745658" at bounding box center [380, 308] width 219 height 20
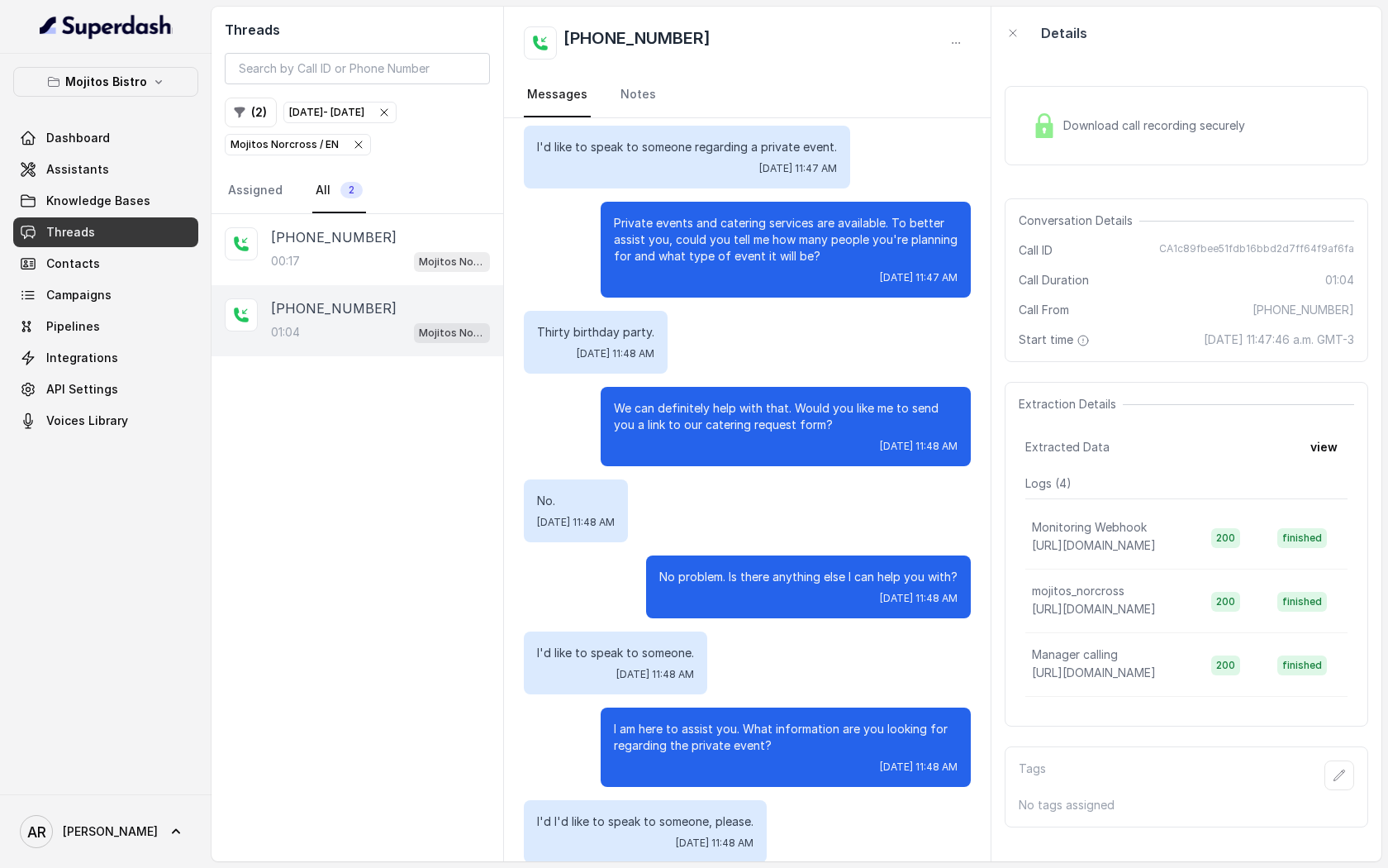
scroll to position [59, 0]
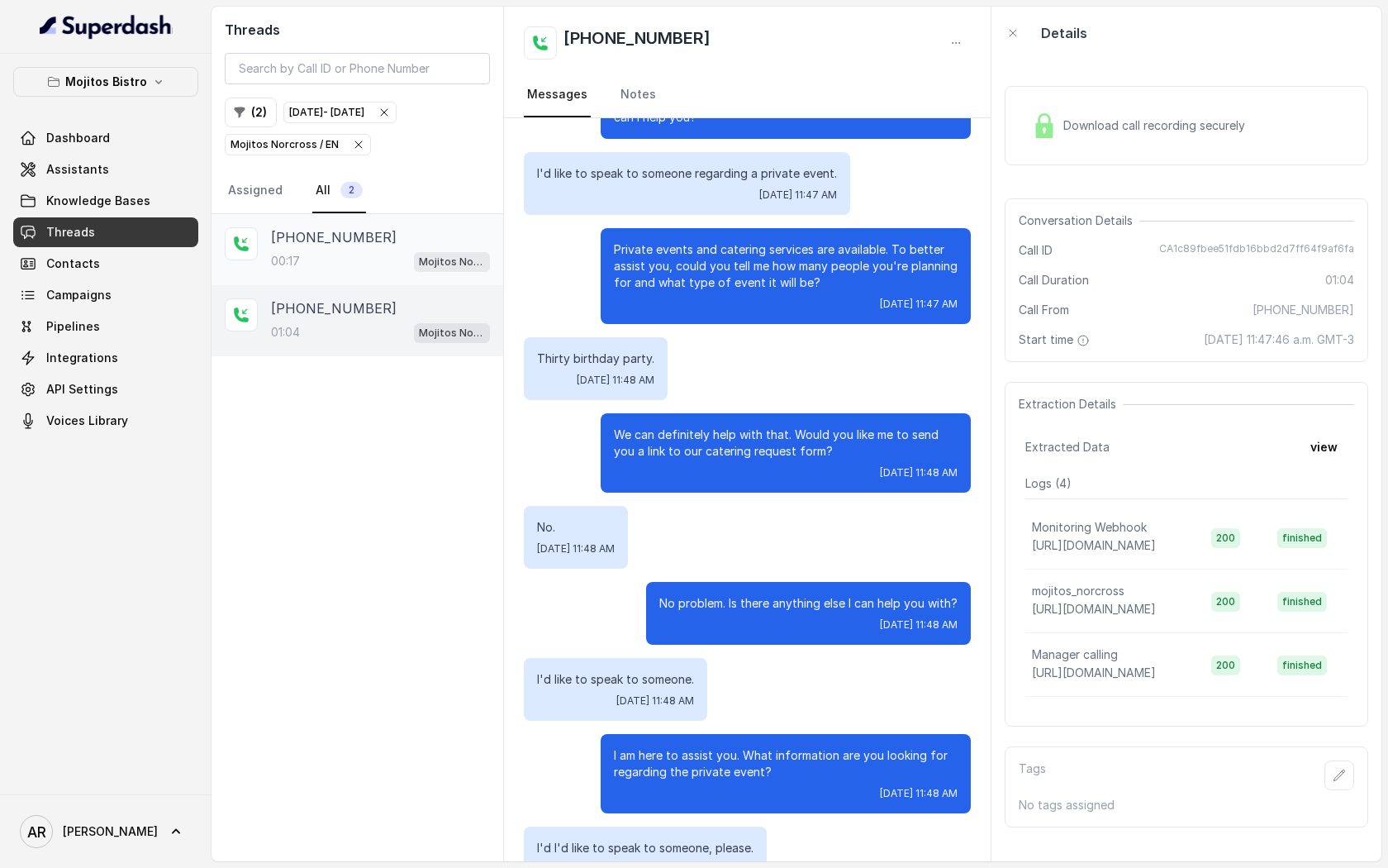
click at [399, 267] on div "00:17 Mojitos Norcross / EN" at bounding box center [380, 261] width 219 height 21
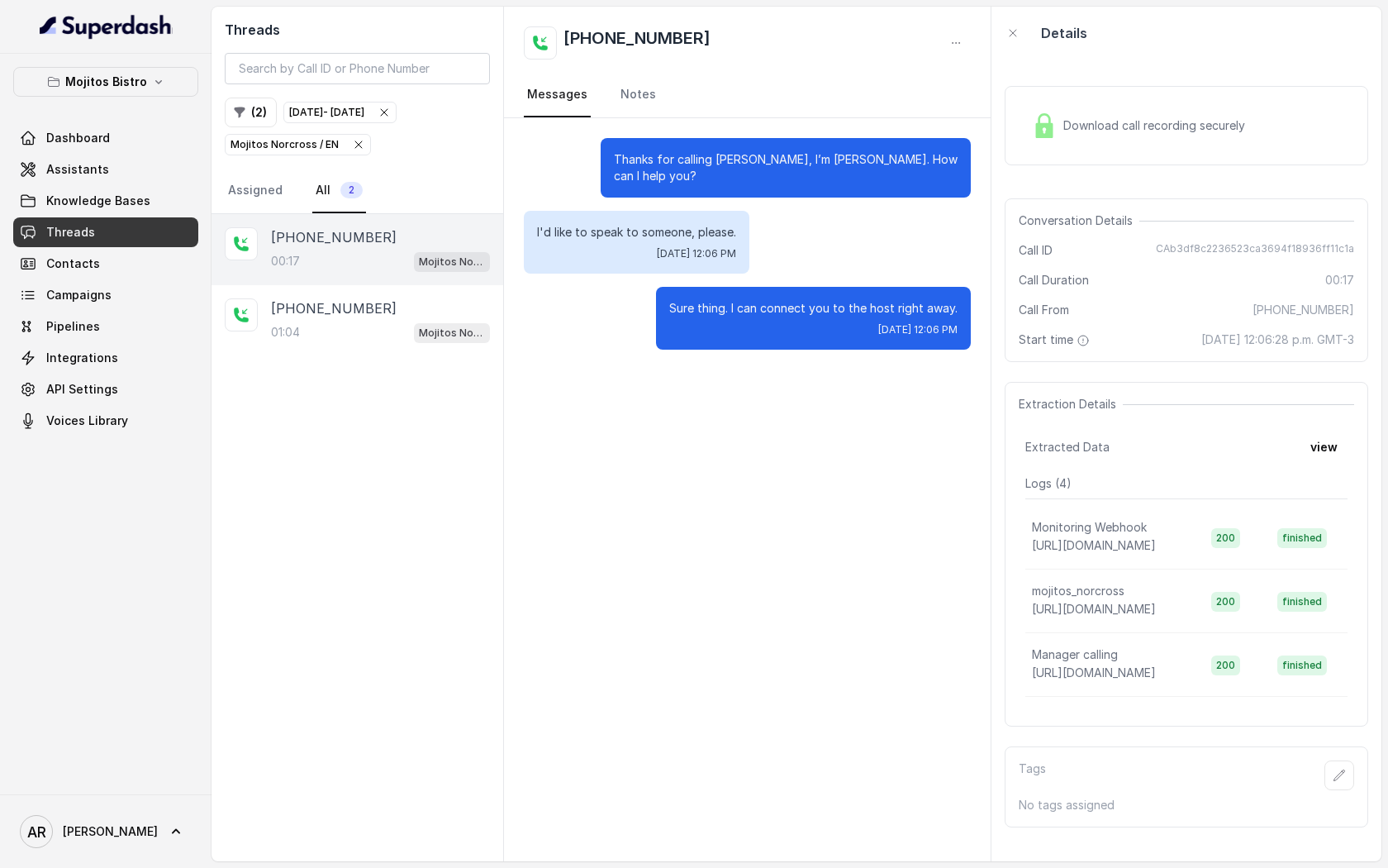
click at [1113, 105] on div "Download call recording securely" at bounding box center [1187, 126] width 364 height 79
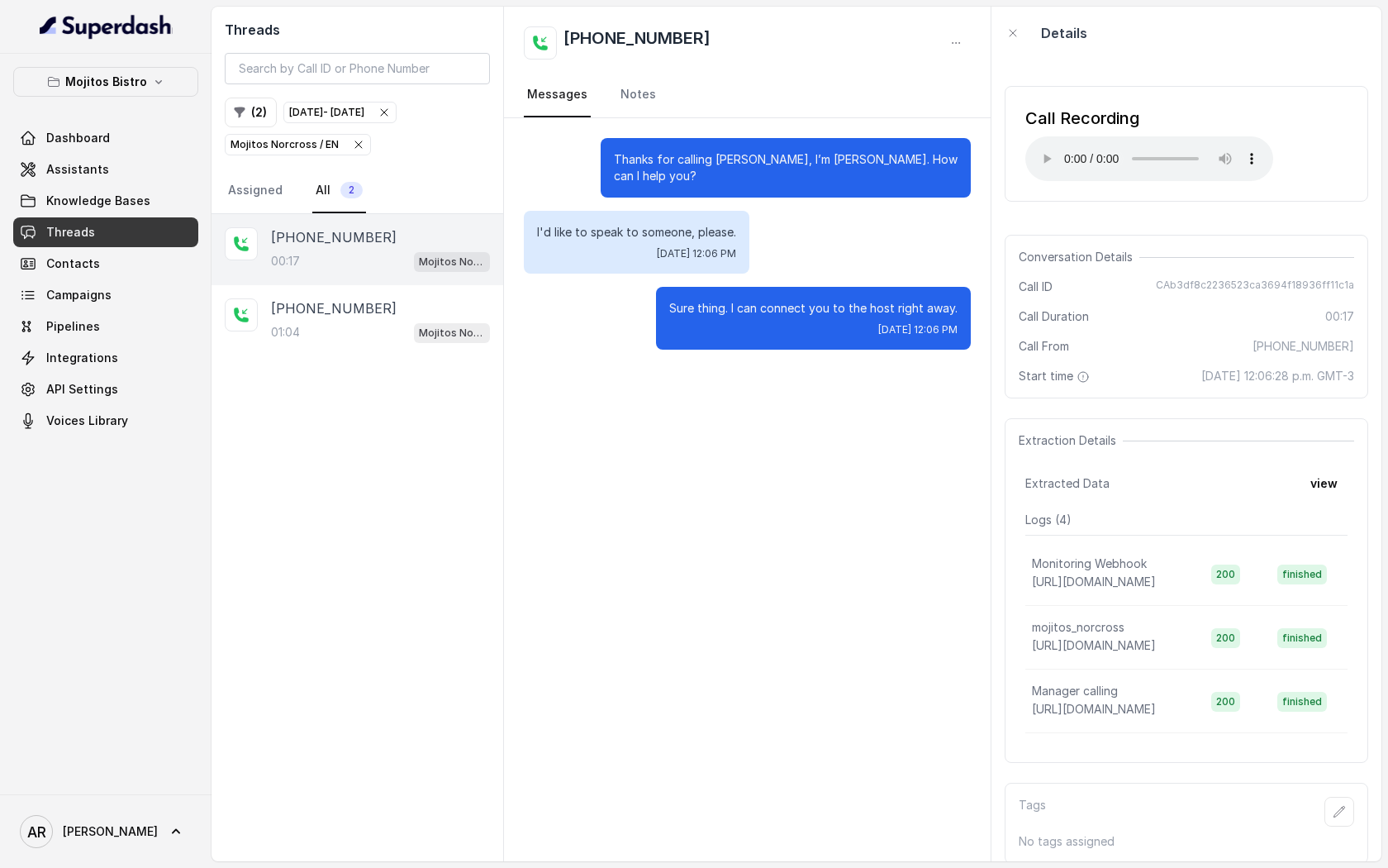
click at [313, 438] on div "+19728745658 00:17 Mojitos Norcross / EN +19728745658 01:04 Mojitos Norcross / …" at bounding box center [358, 538] width 292 height 647
click at [158, 99] on div "Mojitos Bistro Dashboard Assistants Knowledge Bases Threads Contacts Campaigns …" at bounding box center [105, 251] width 185 height 369
click at [437, 350] on div "+19728745658 01:04 Mojitos Norcross / EN" at bounding box center [358, 321] width 292 height 71
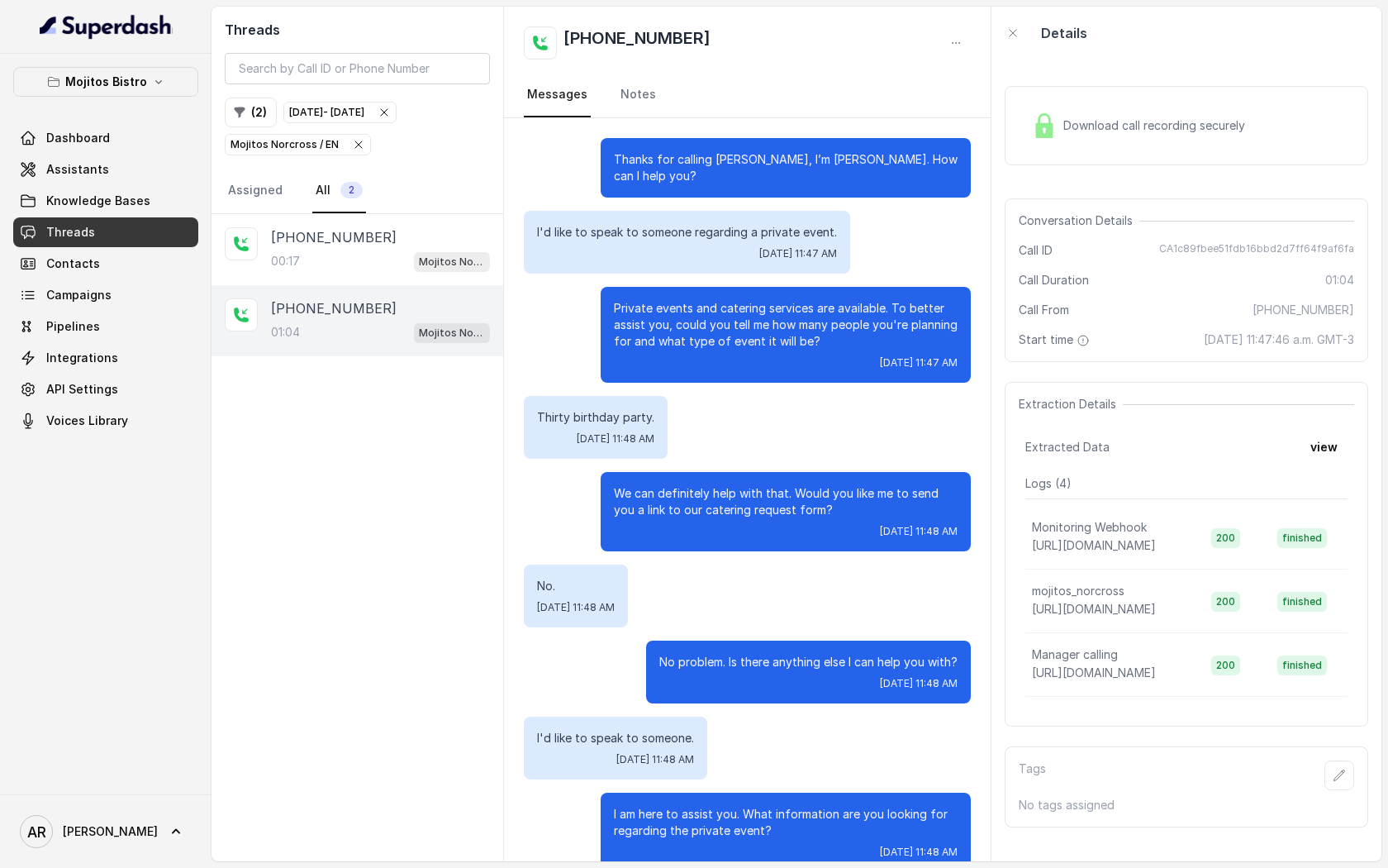
scroll to position [368, 0]
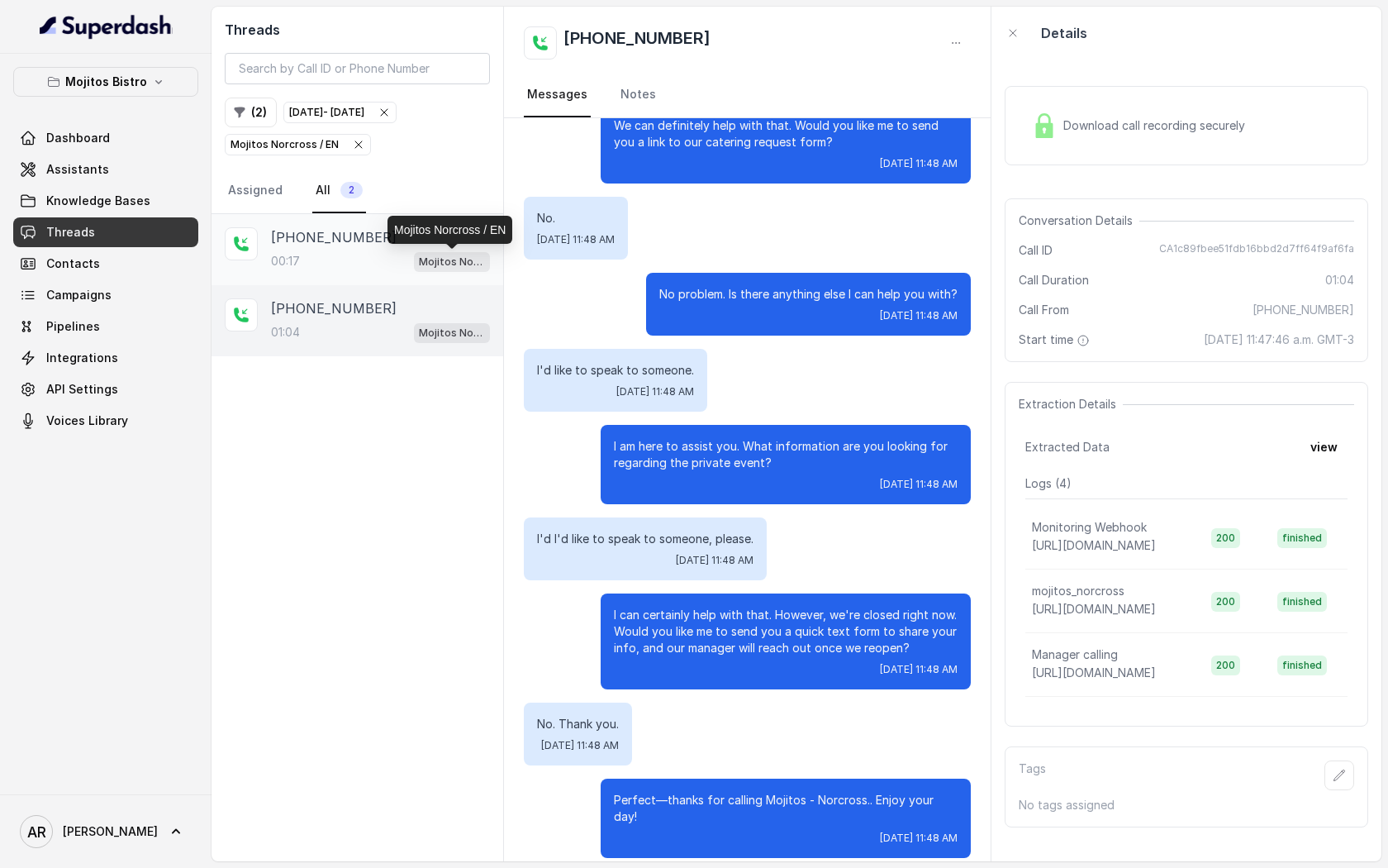
click at [446, 250] on div "Mojitos Norcross / EN" at bounding box center [452, 261] width 76 height 21
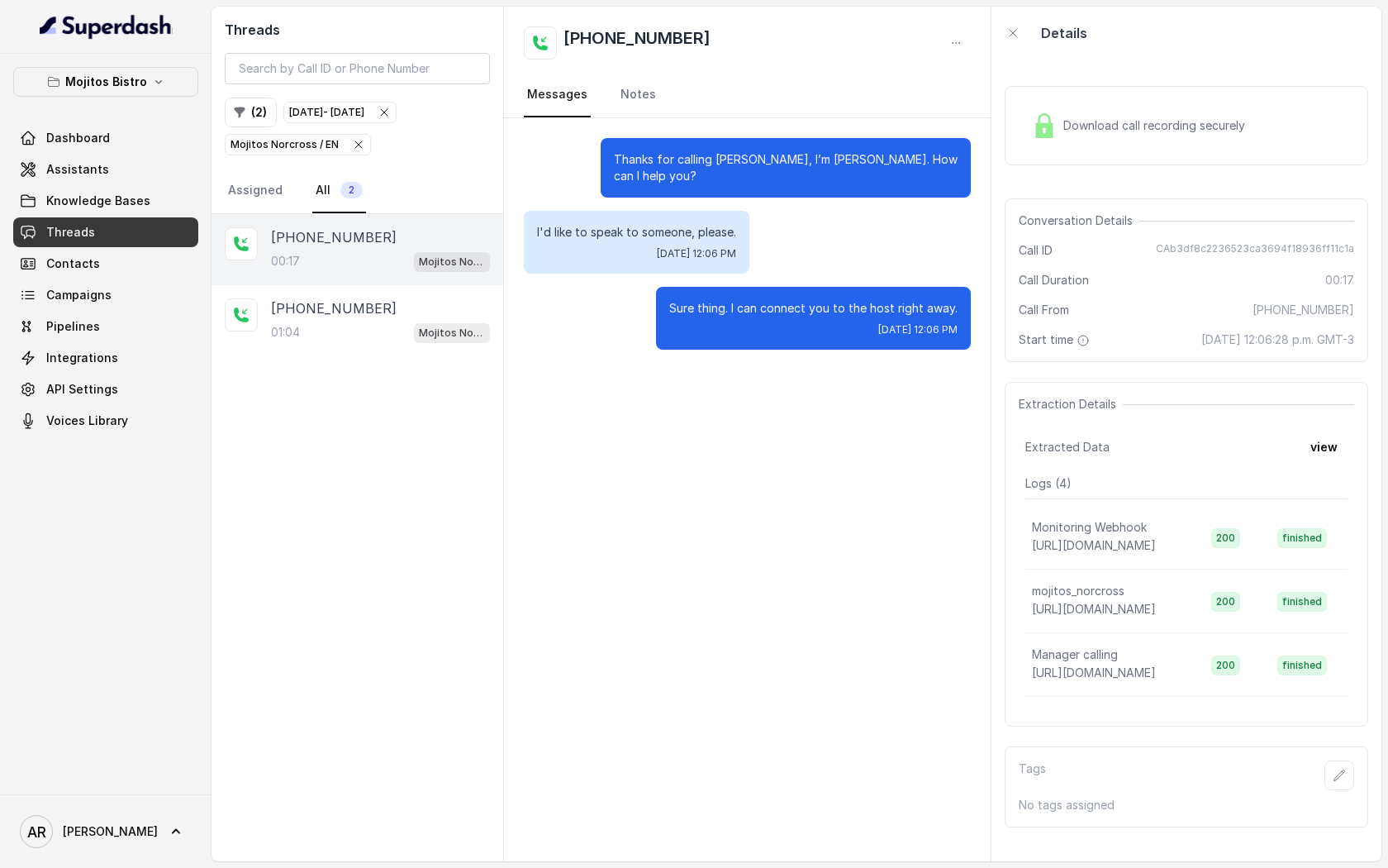
click at [354, 146] on icon "button" at bounding box center [358, 144] width 13 height 13
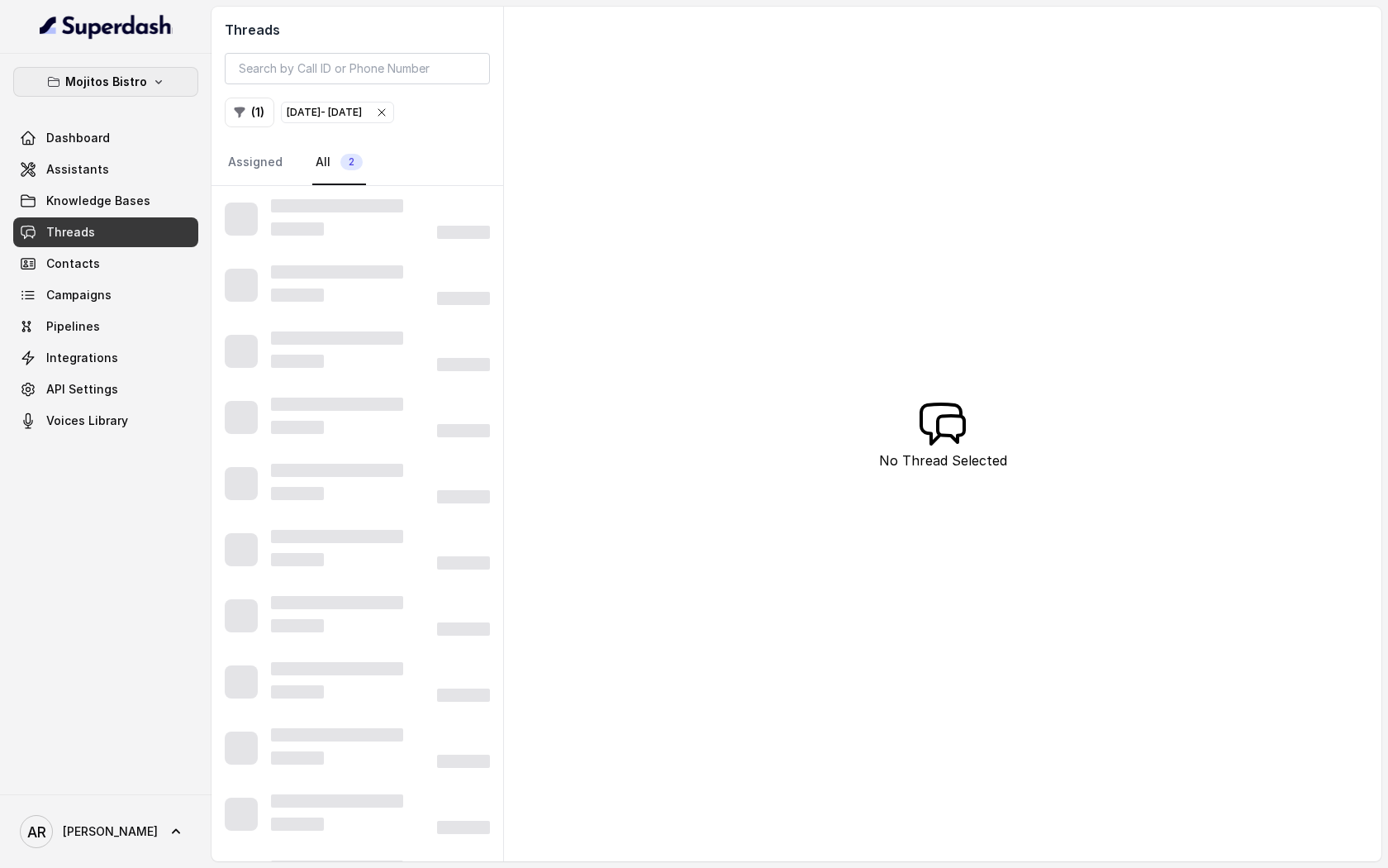
click at [104, 86] on p "Mojitos Bistro" at bounding box center [105, 82] width 82 height 20
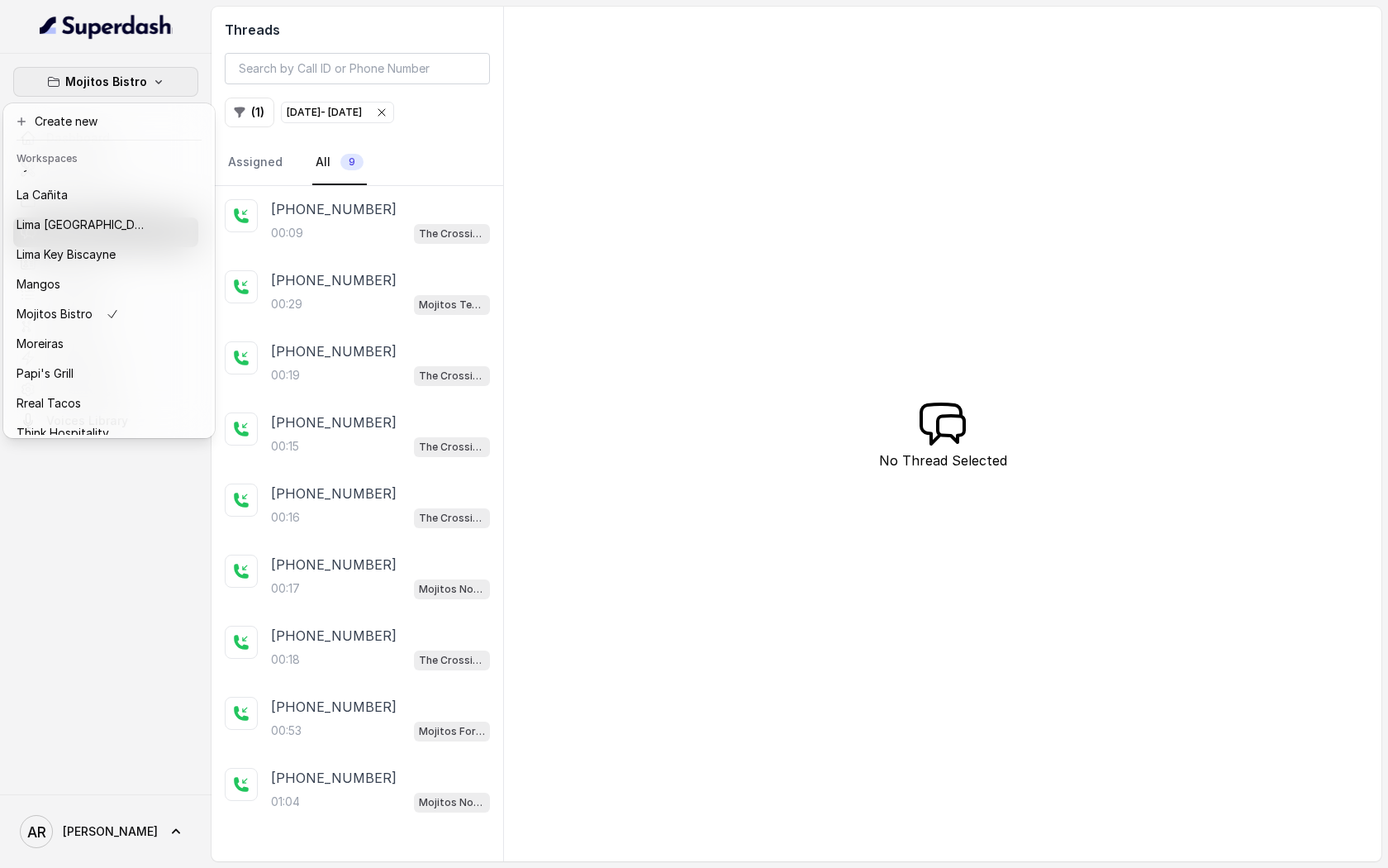
scroll to position [242, 0]
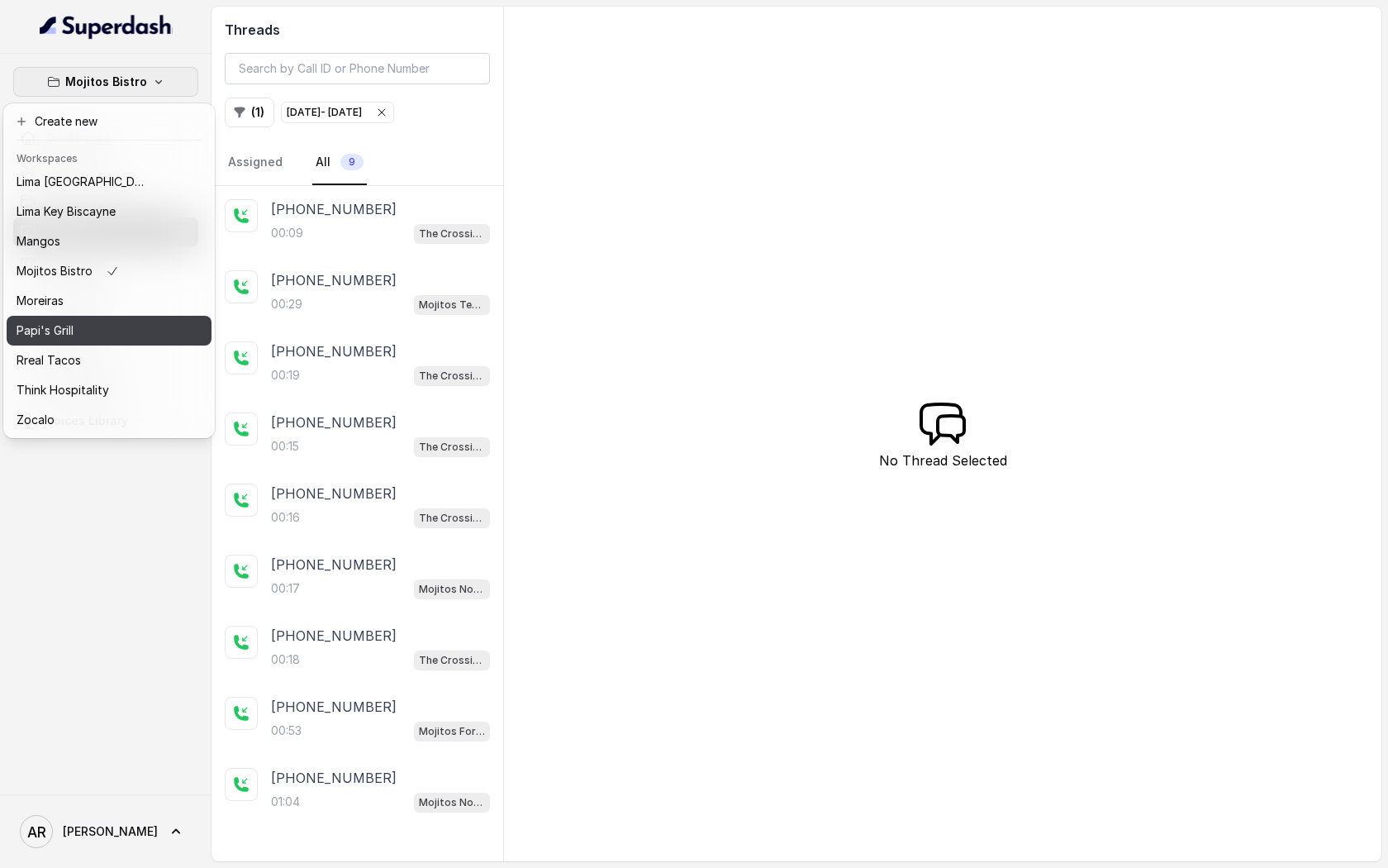
click at [99, 336] on div "Papi's Grill" at bounding box center [83, 330] width 132 height 20
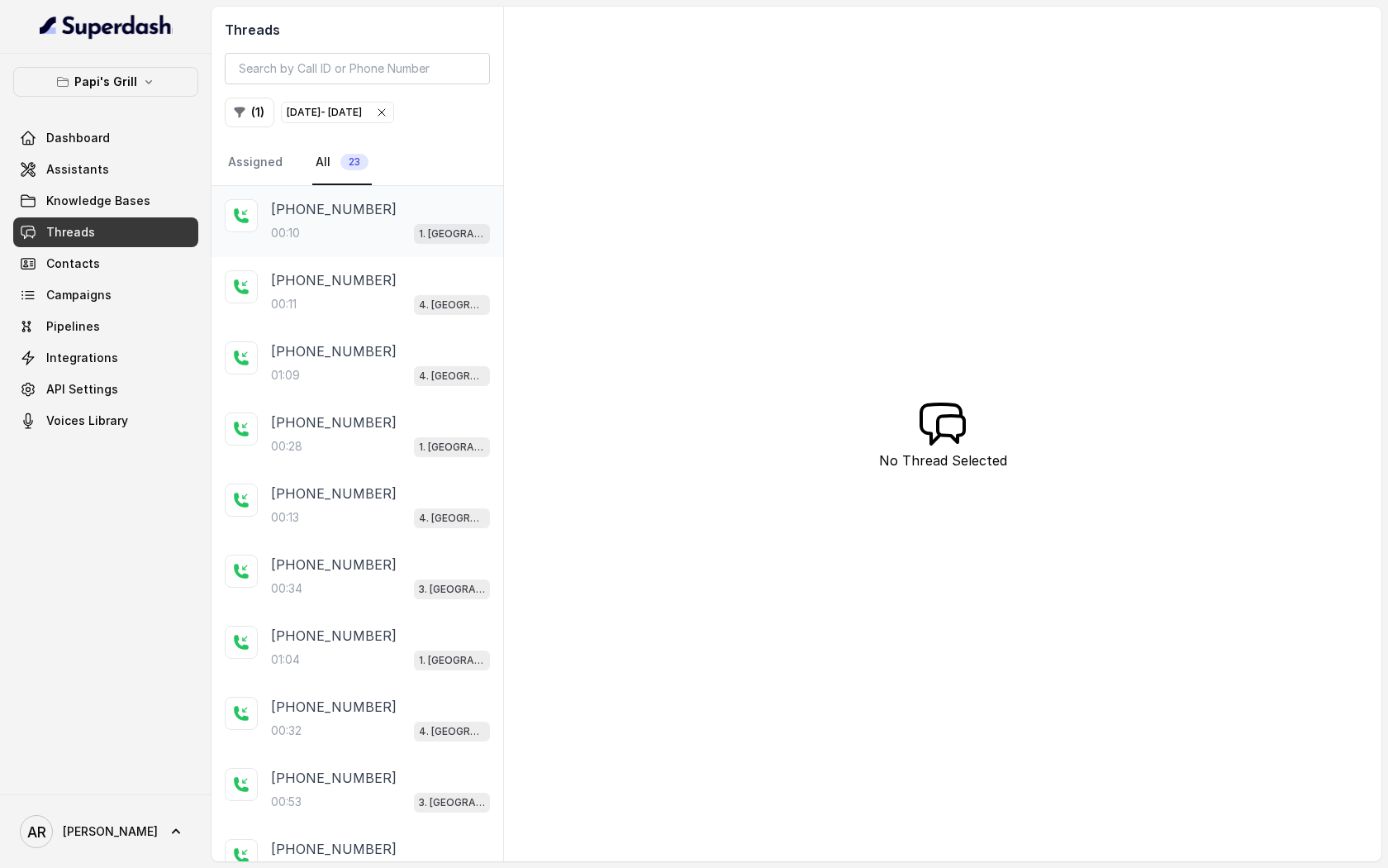
click at [376, 250] on div "+14046071956 00:10 1. Midtown Atlanta" at bounding box center [358, 221] width 292 height 71
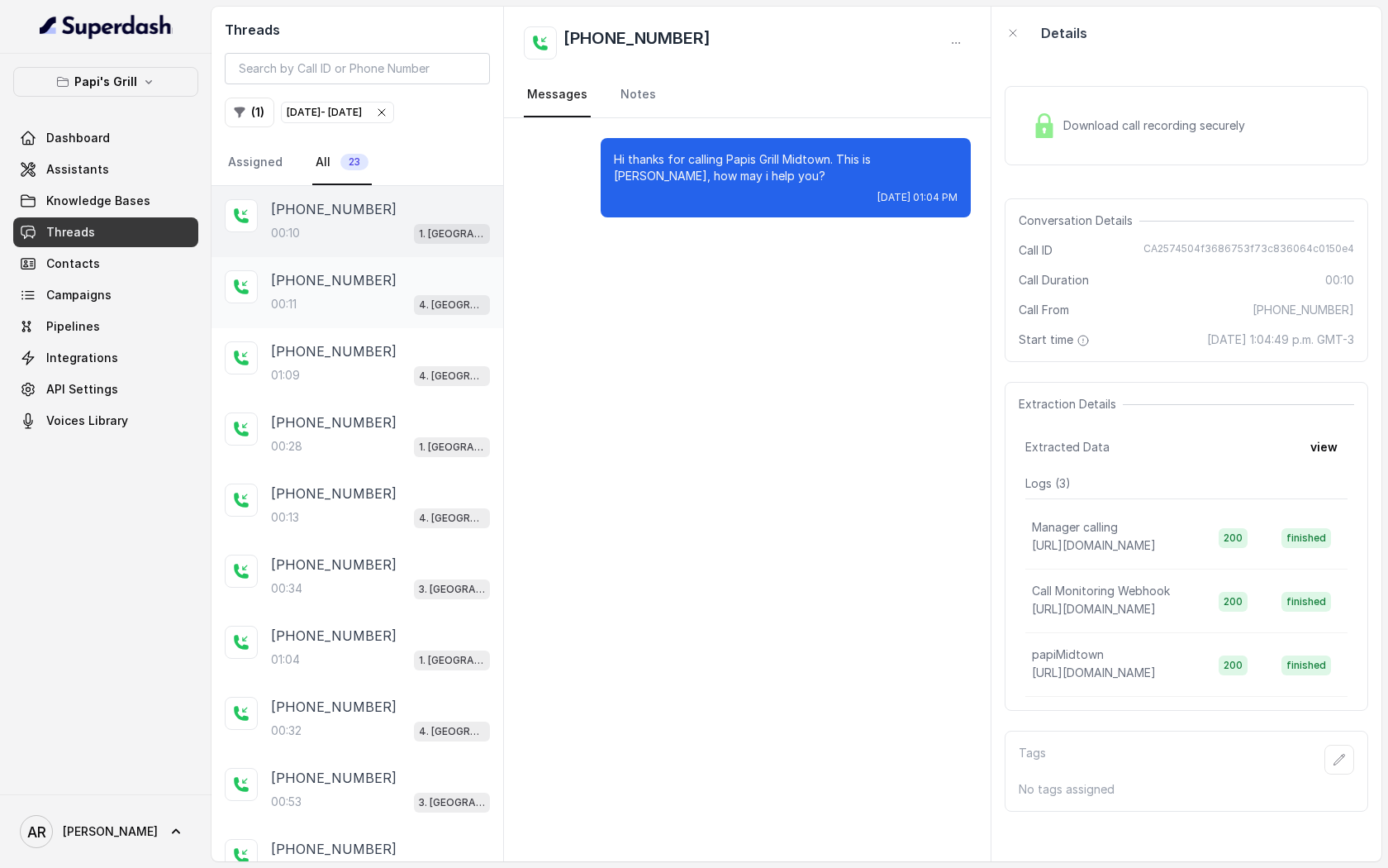
click at [382, 264] on div "+17703672387 00:11 4. Kennesaw" at bounding box center [358, 293] width 292 height 71
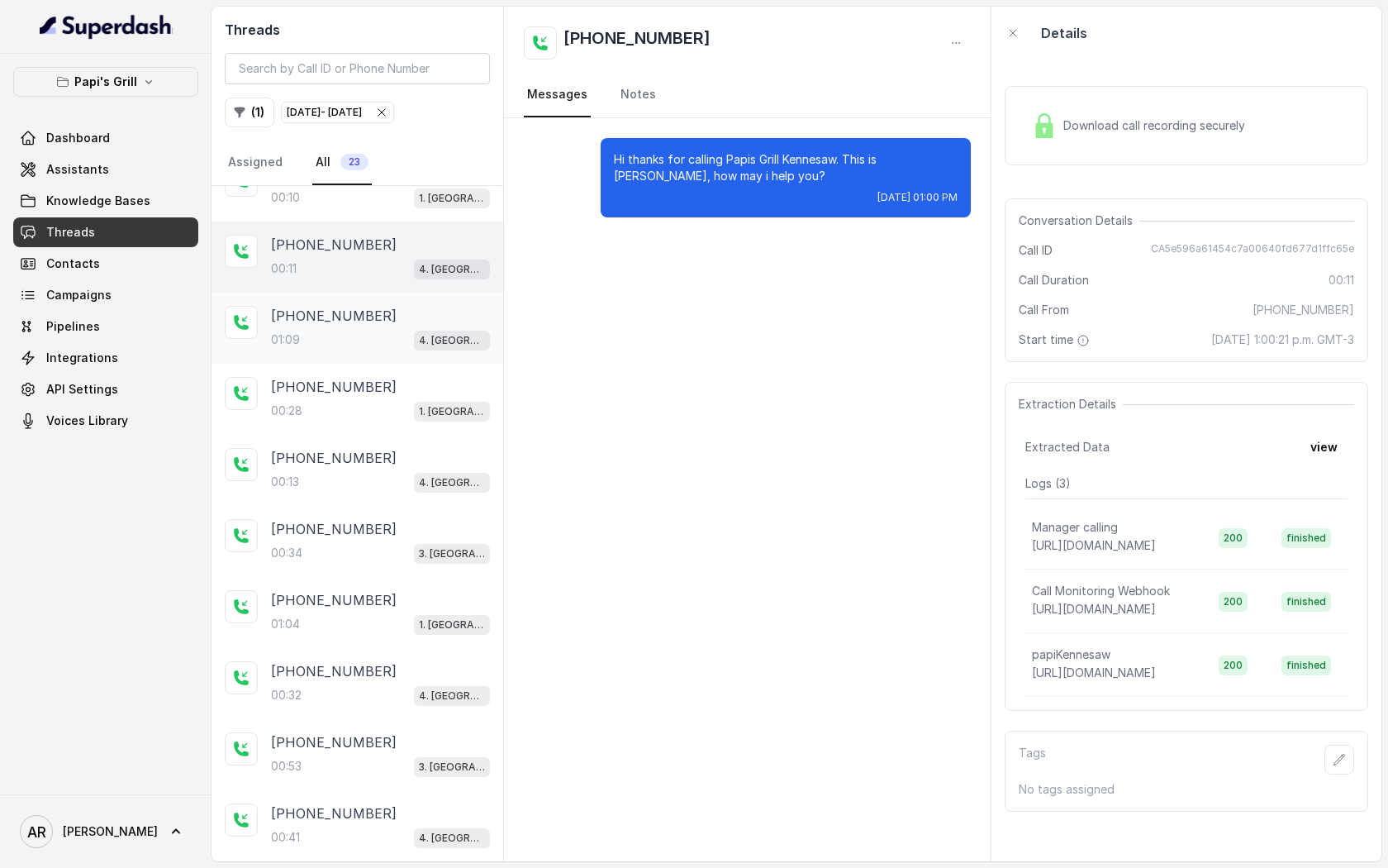
click at [383, 302] on div "+17703672387 01:09 4. Kennesaw" at bounding box center [358, 328] width 292 height 71
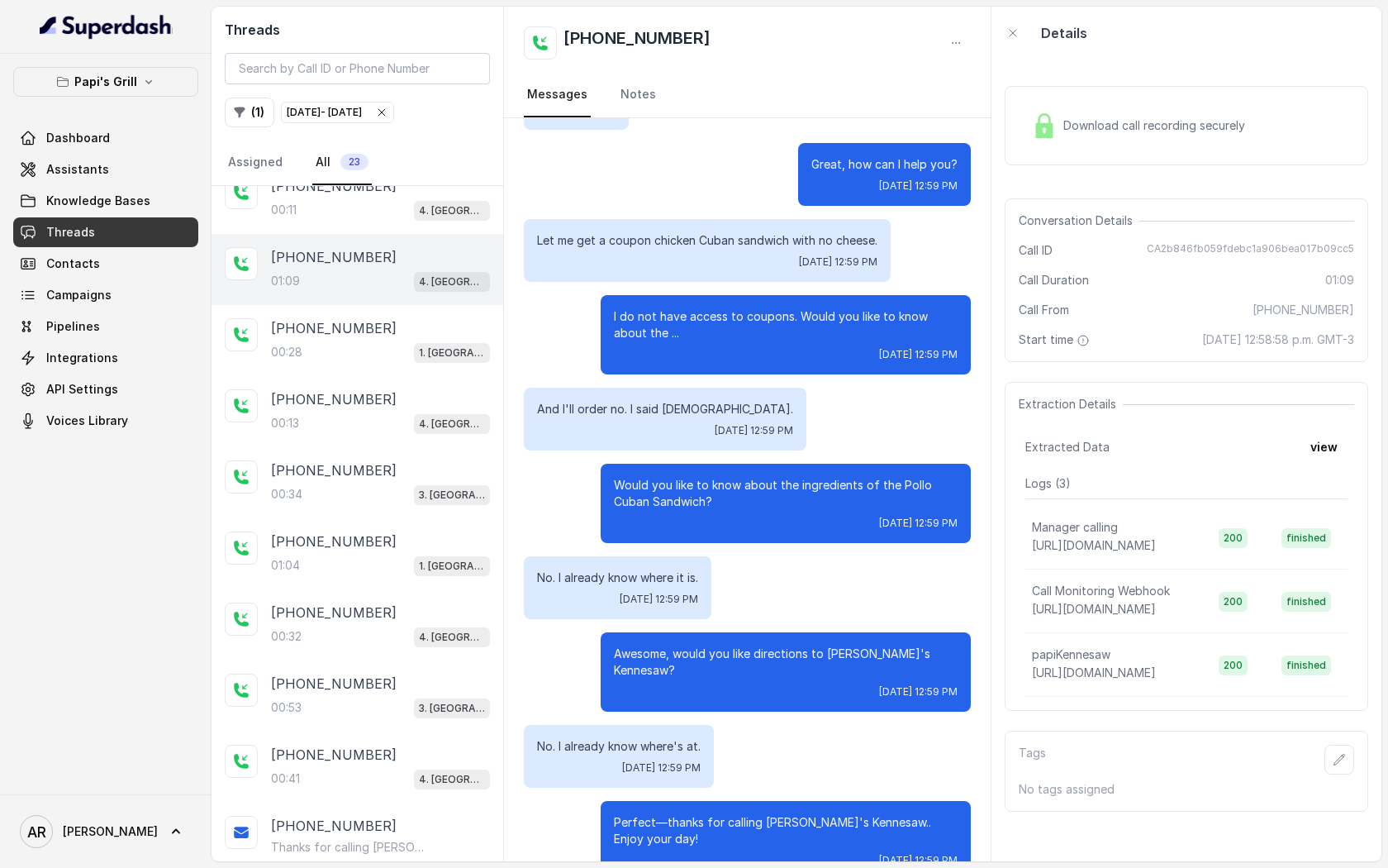
scroll to position [338, 0]
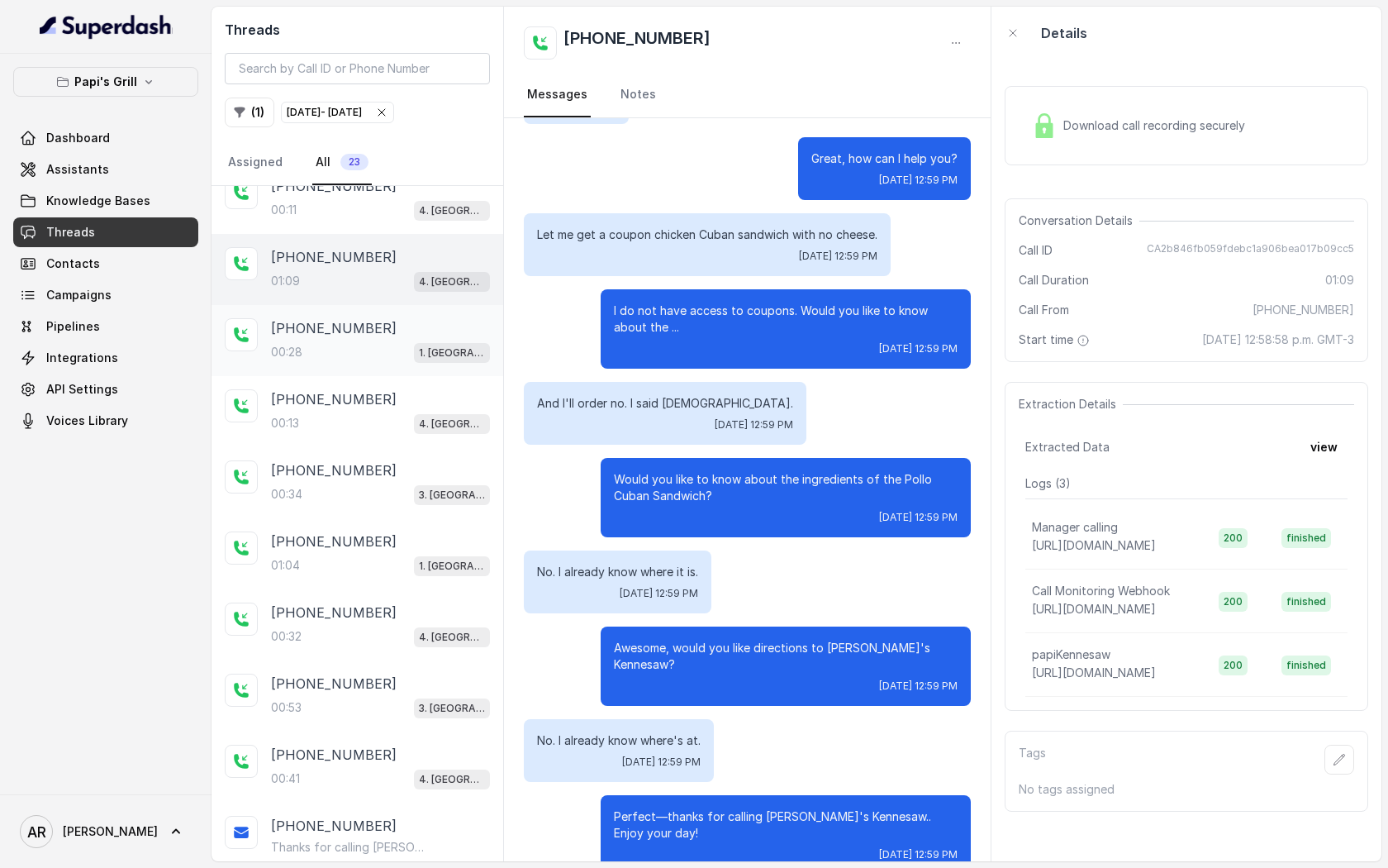
click at [399, 352] on div "00:28 1. Midtown Atlanta" at bounding box center [380, 351] width 219 height 21
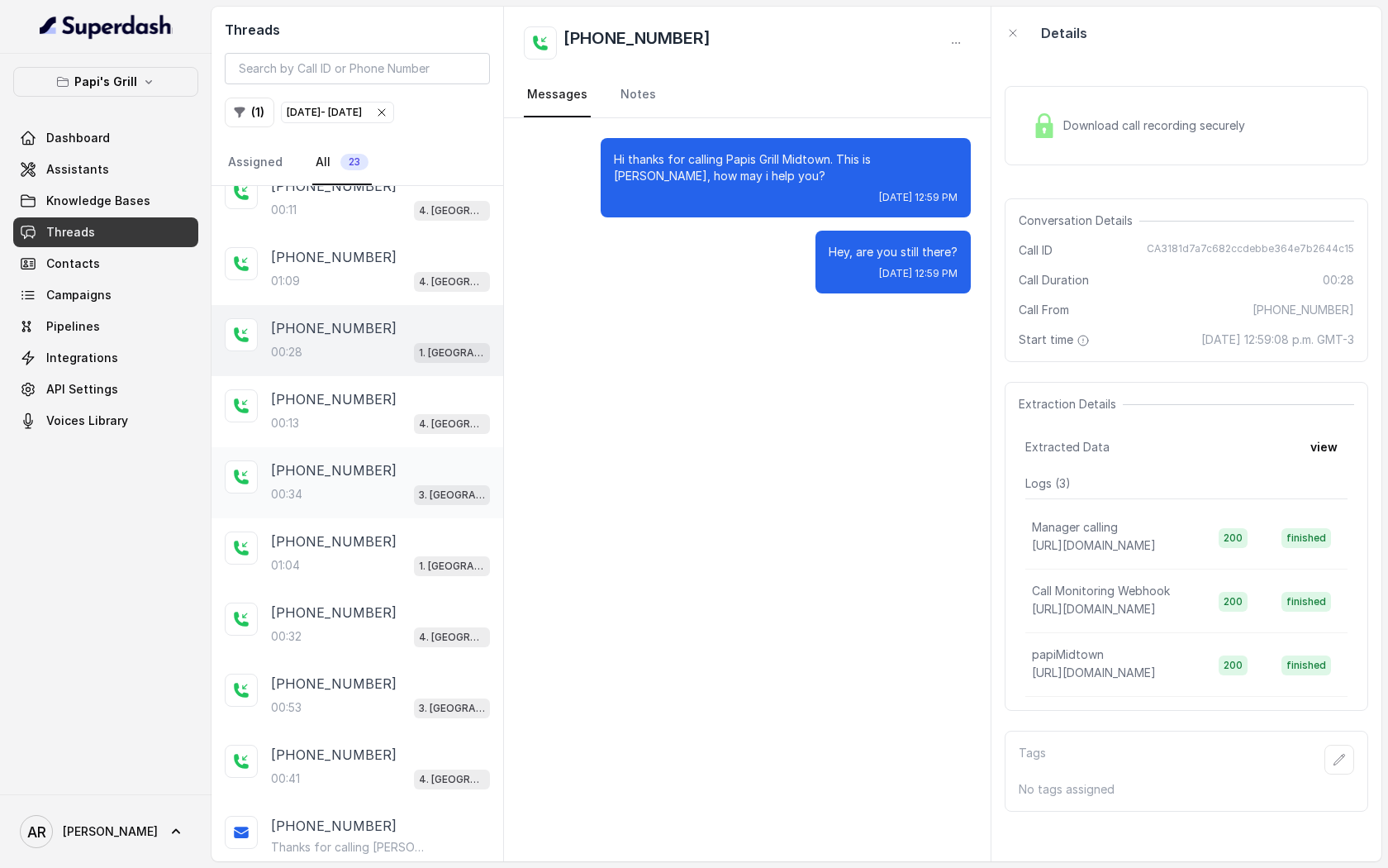
click at [388, 483] on div "00:34 3. Lawrenceville" at bounding box center [380, 494] width 219 height 21
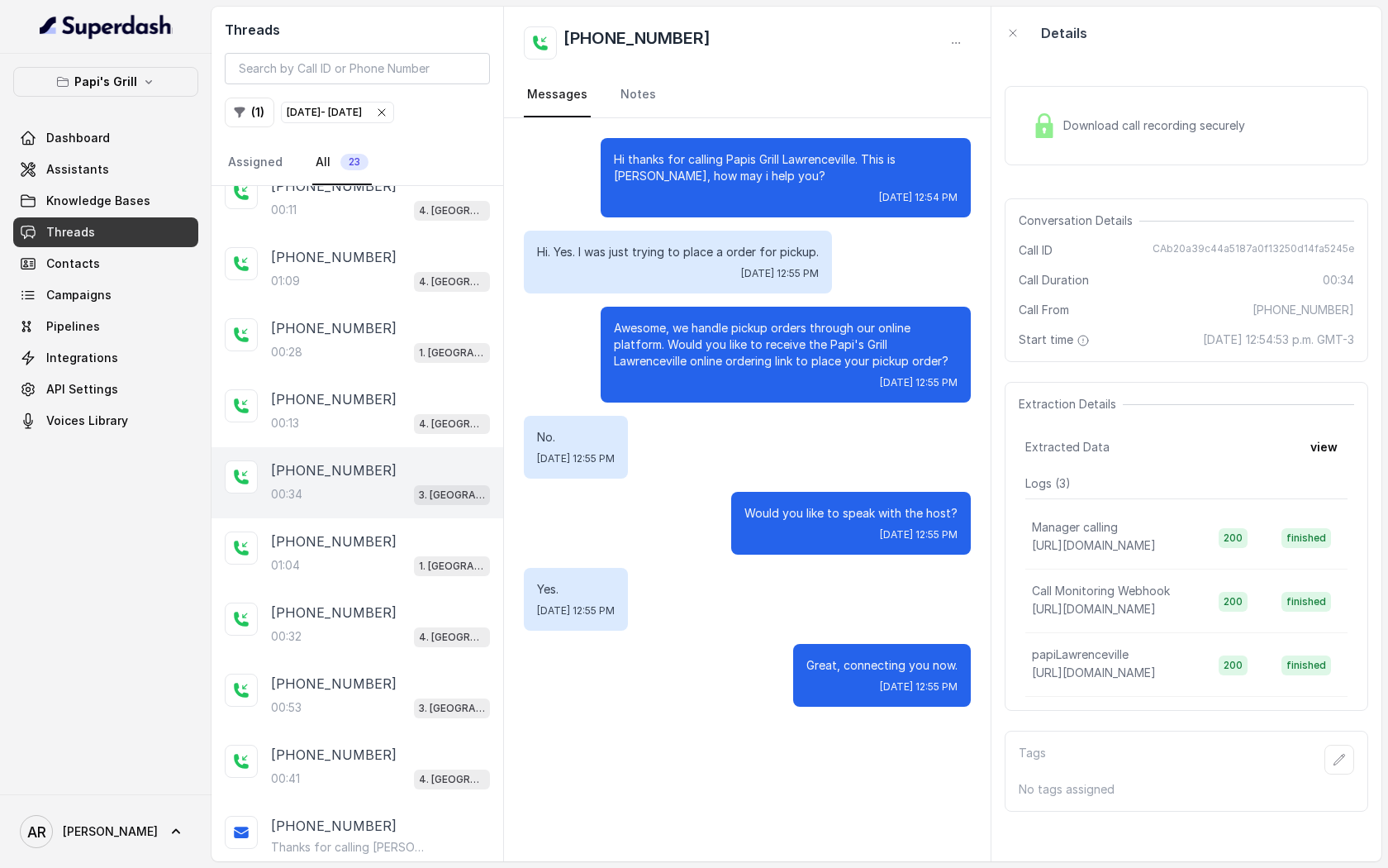
click at [374, 475] on div "+16782168193" at bounding box center [380, 470] width 219 height 20
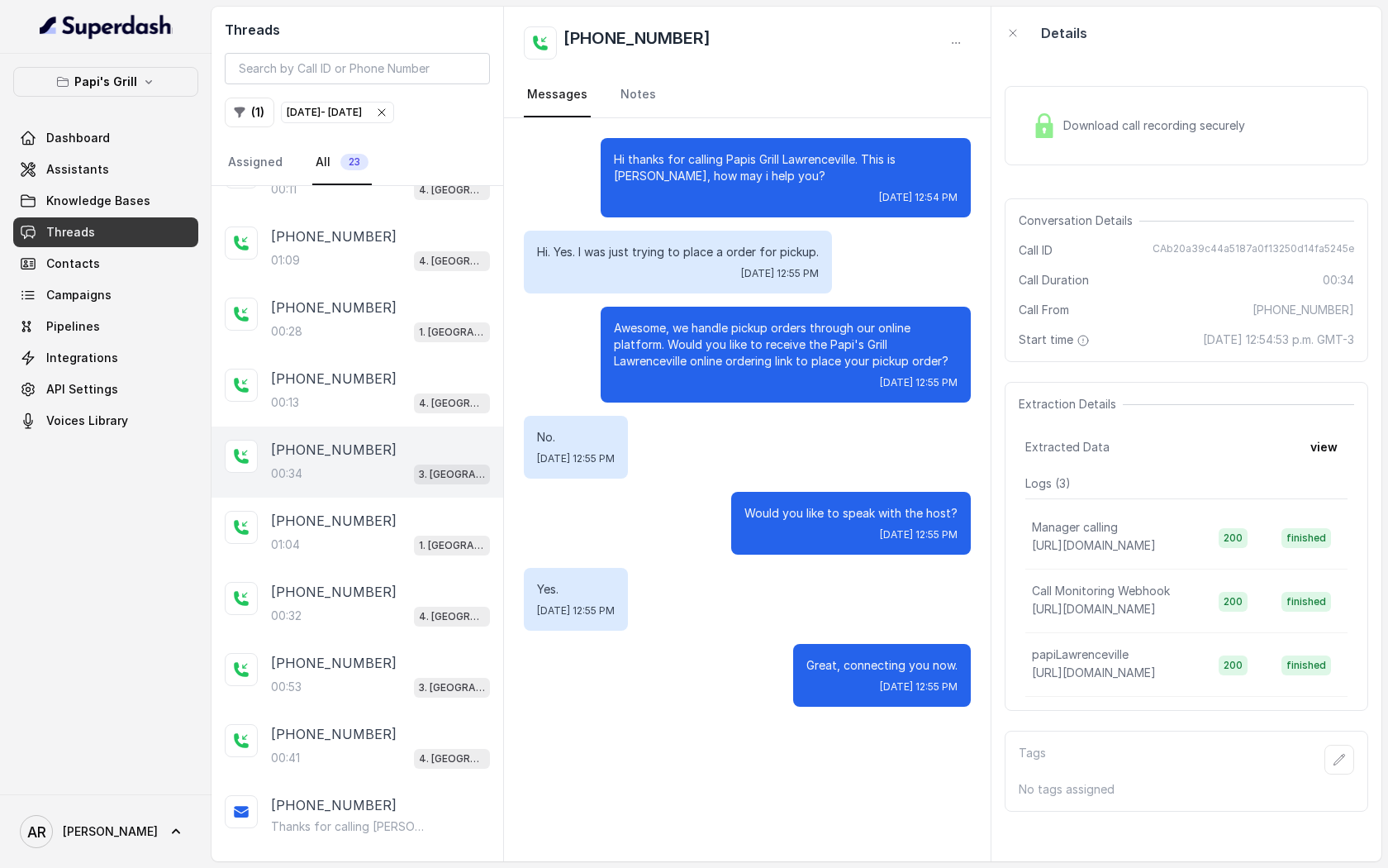
scroll to position [117, 0]
click at [366, 529] on div "+17142658029 01:04 1. Midtown Atlanta" at bounding box center [380, 531] width 219 height 45
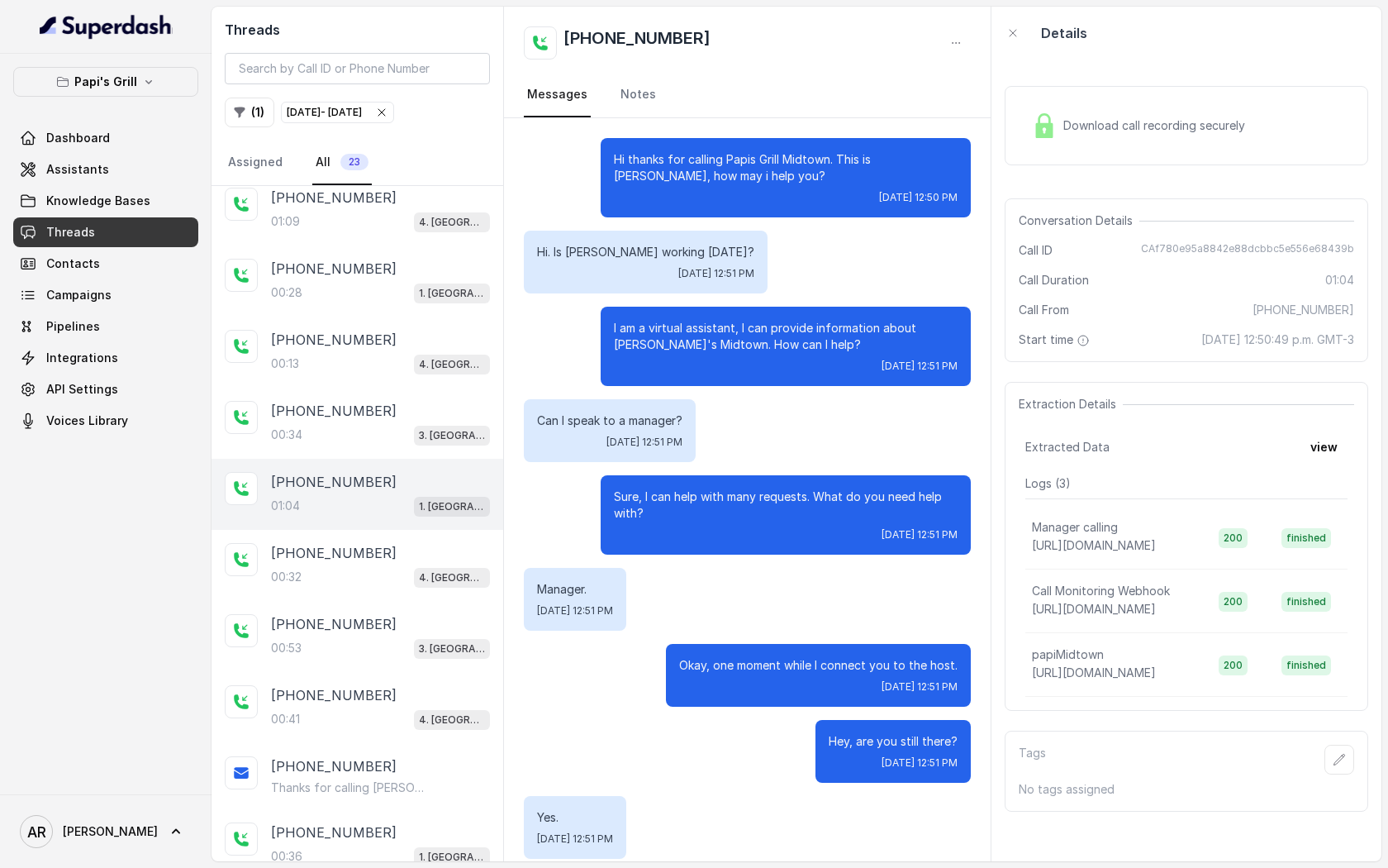
scroll to position [245, 0]
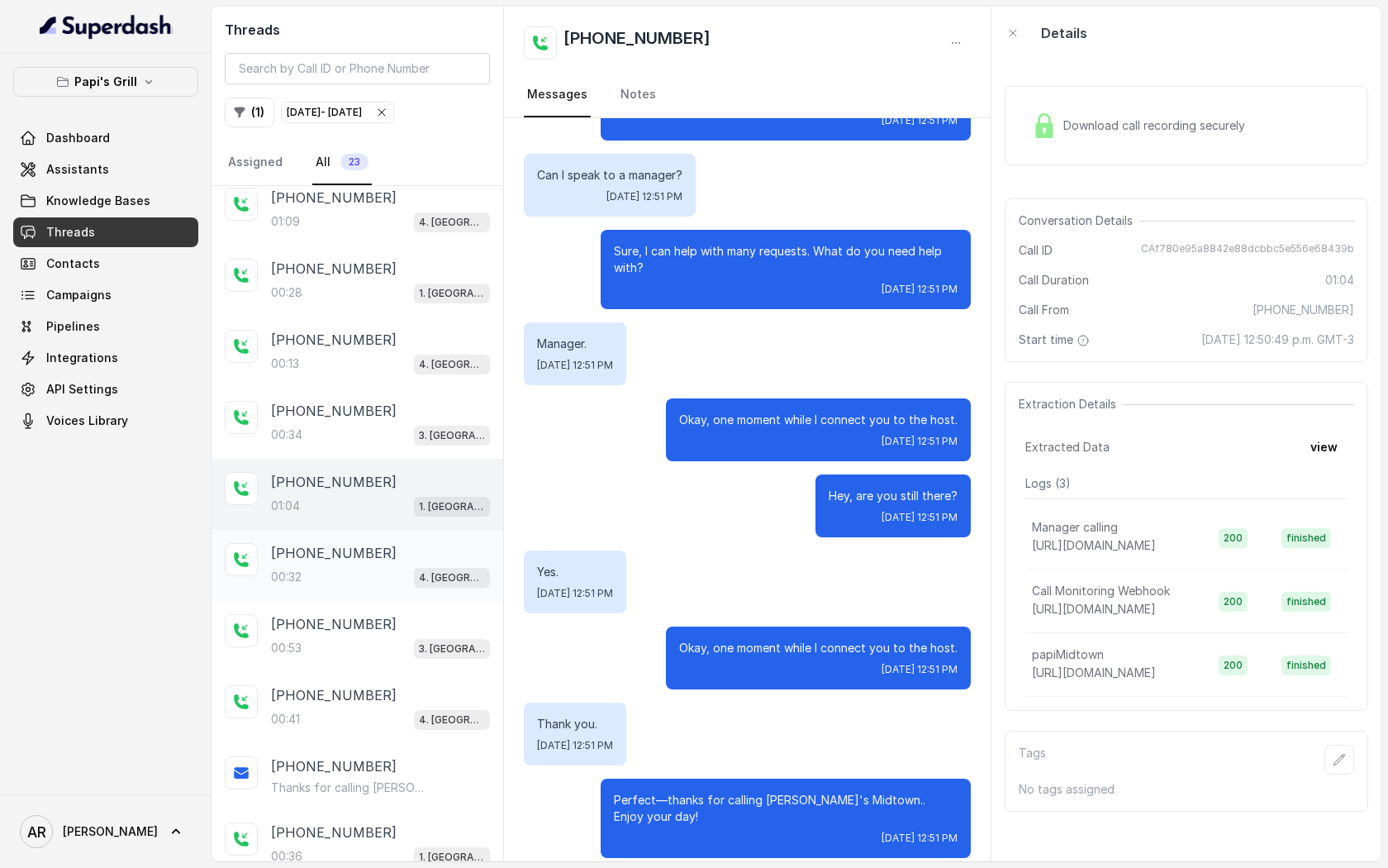
click at [376, 561] on div "+14044544495 00:32 4. Kennesaw" at bounding box center [380, 565] width 219 height 45
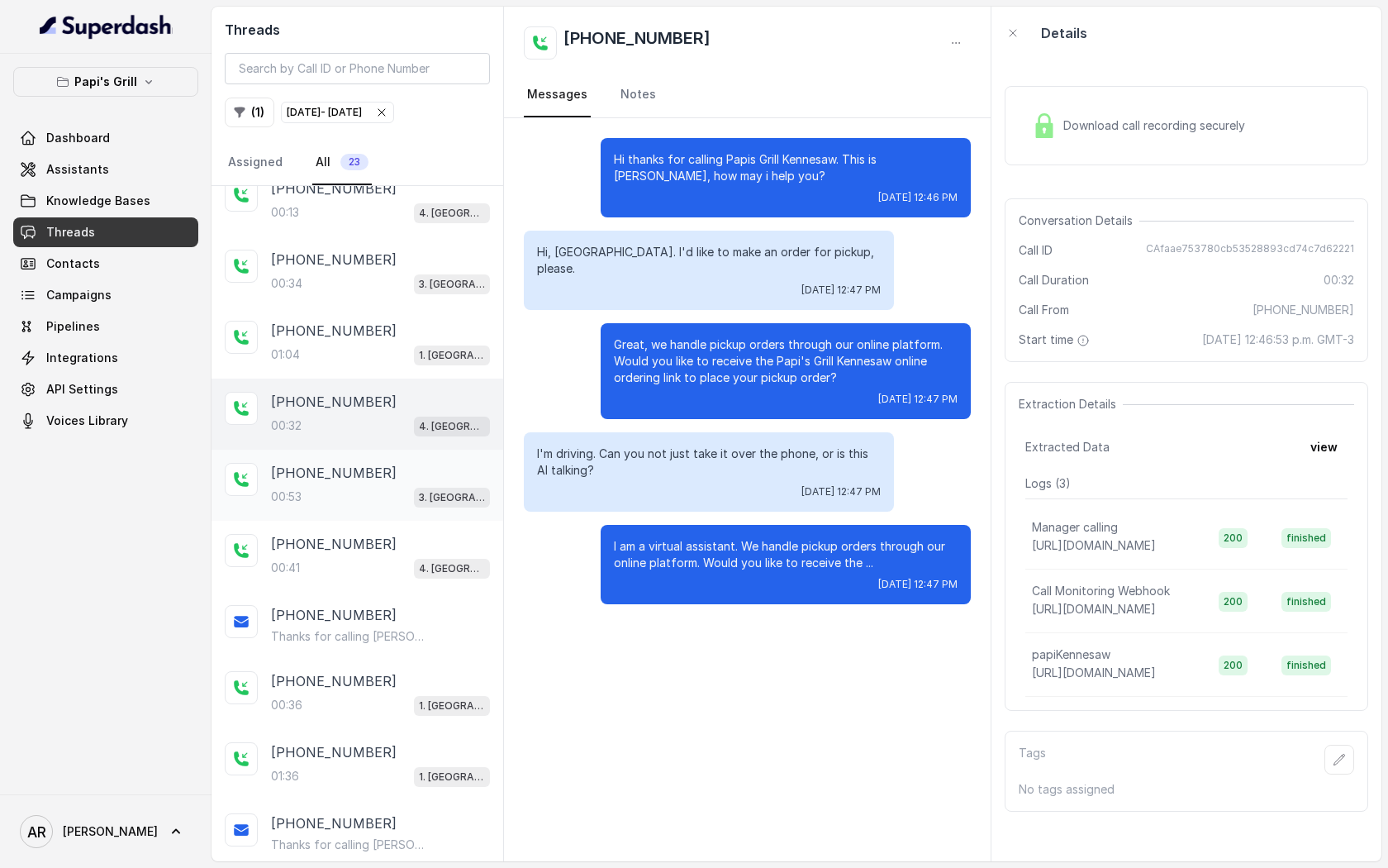
scroll to position [307, 0]
click at [404, 497] on div "00:53 3. Lawrenceville" at bounding box center [380, 495] width 219 height 21
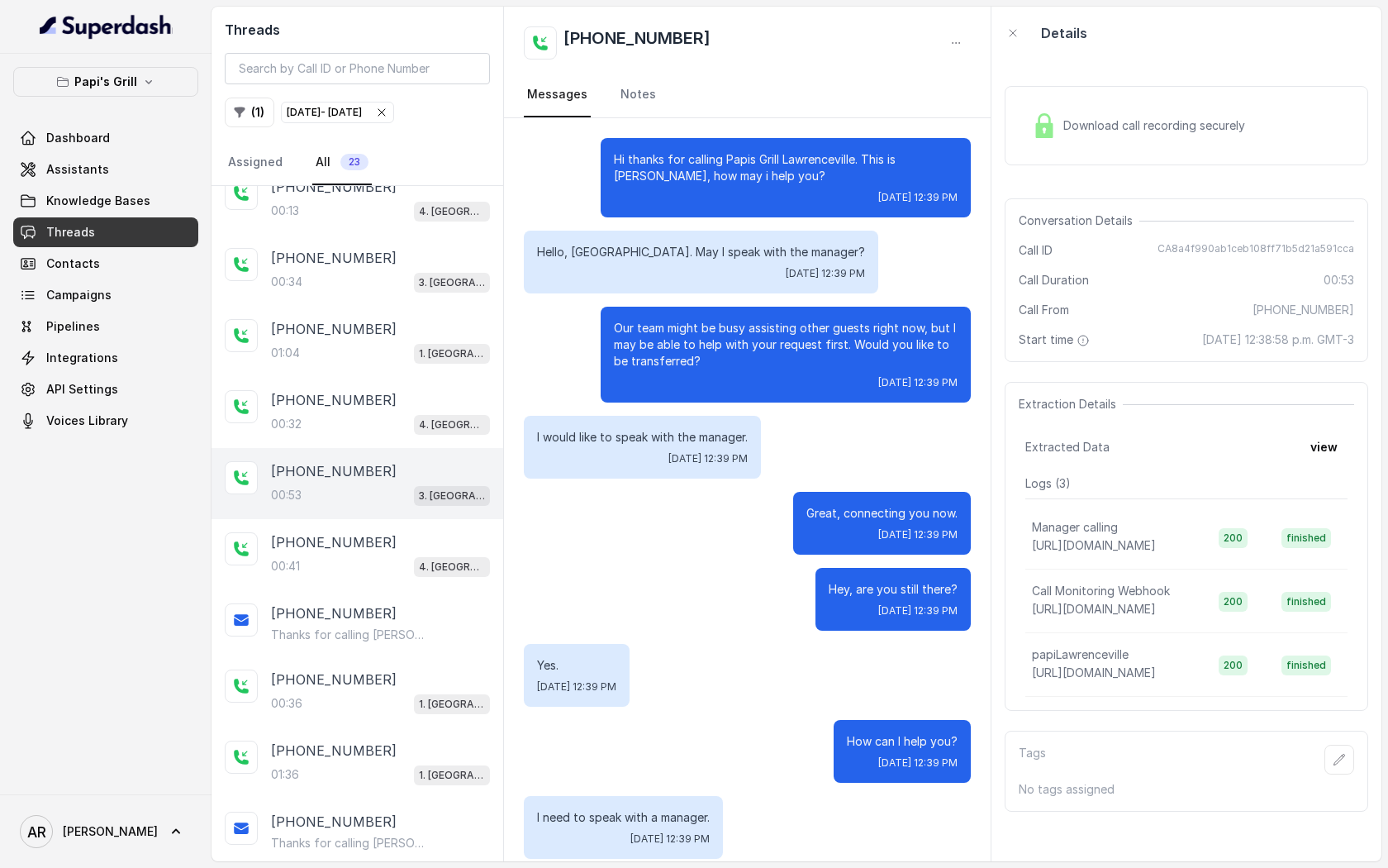
scroll to position [18, 0]
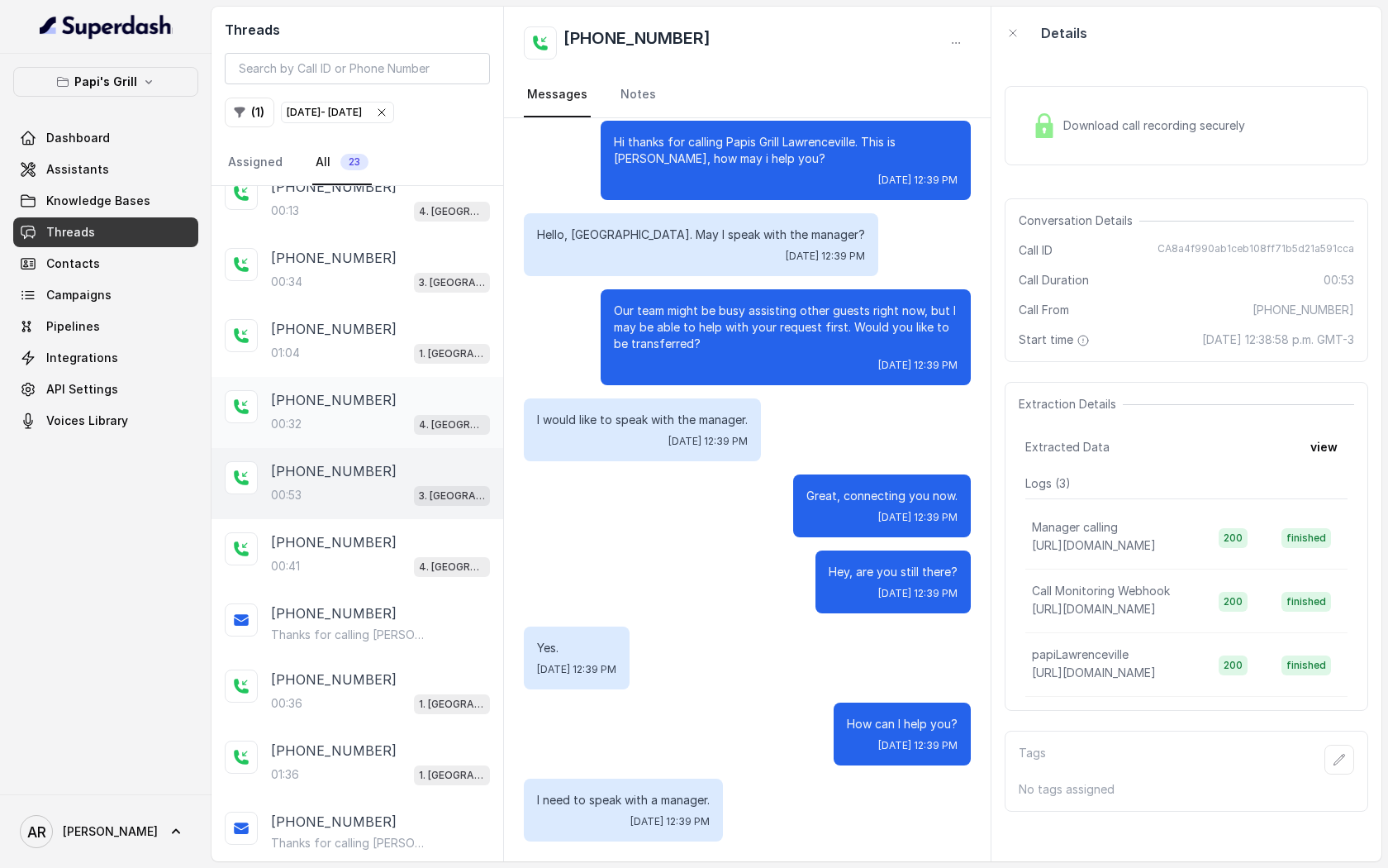
click at [392, 399] on div "+14044544495" at bounding box center [380, 400] width 219 height 20
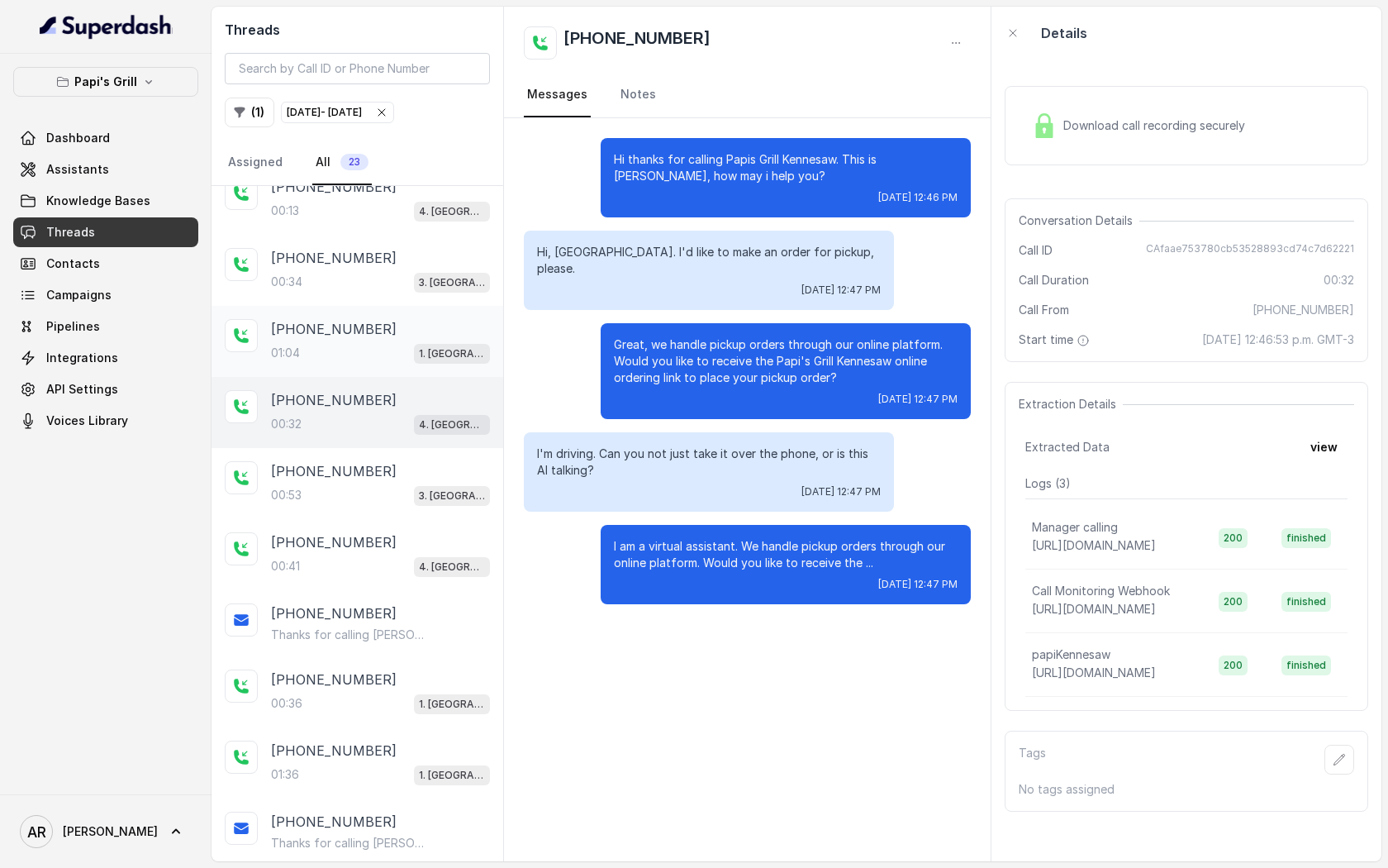
click at [385, 326] on div "+17142658029" at bounding box center [380, 329] width 219 height 20
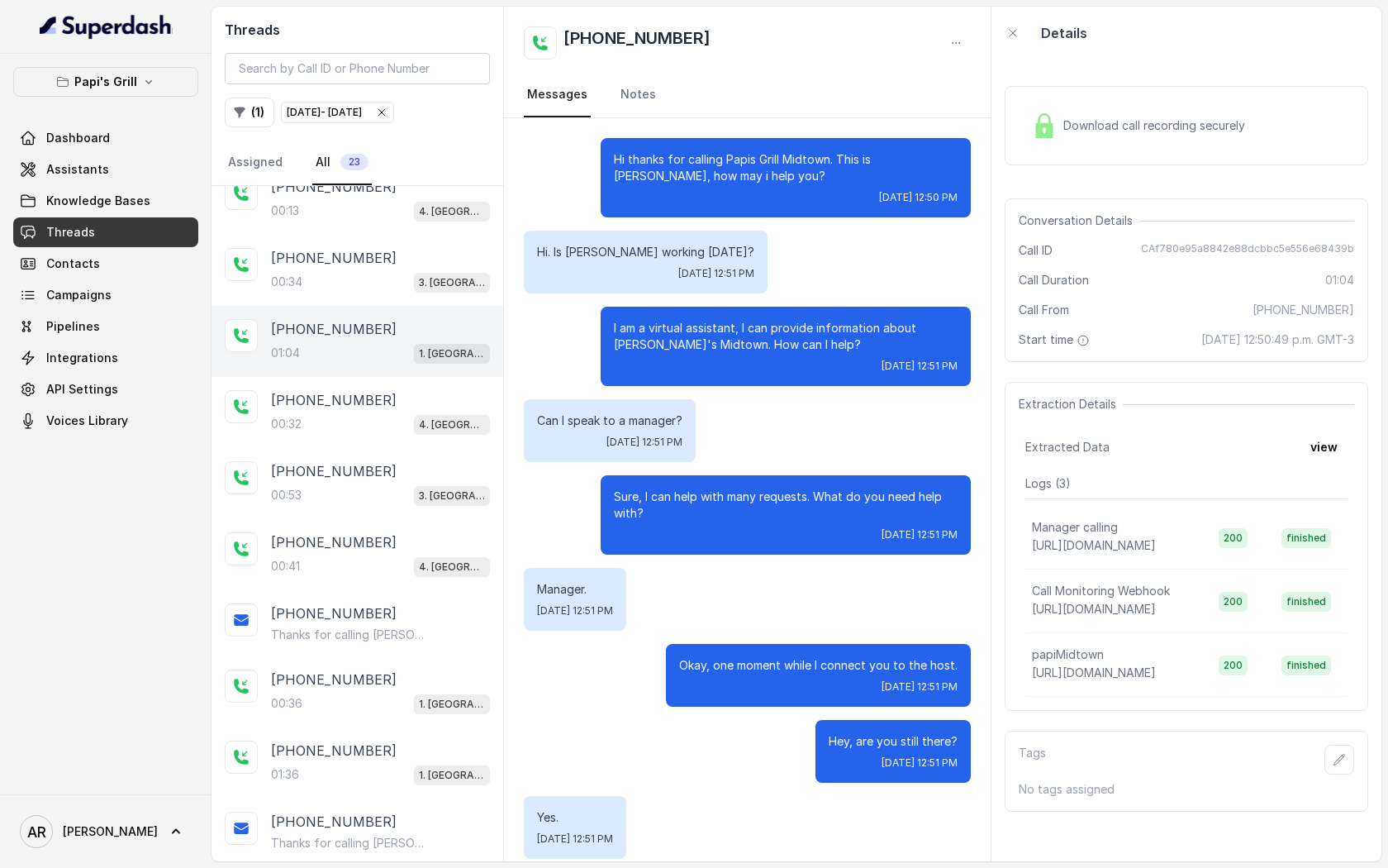
scroll to position [245, 0]
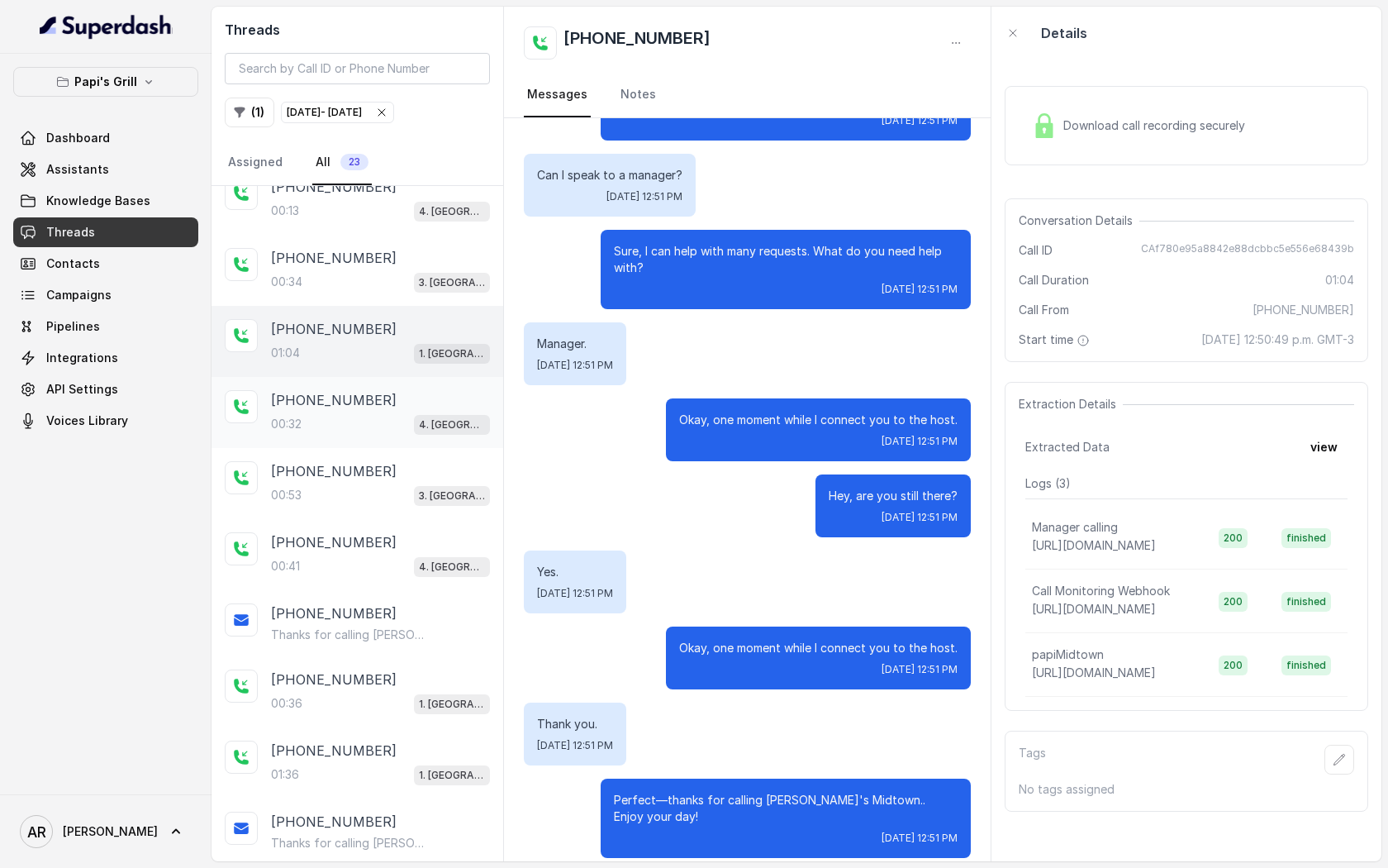
click at [393, 392] on div "+14044544495" at bounding box center [380, 400] width 219 height 20
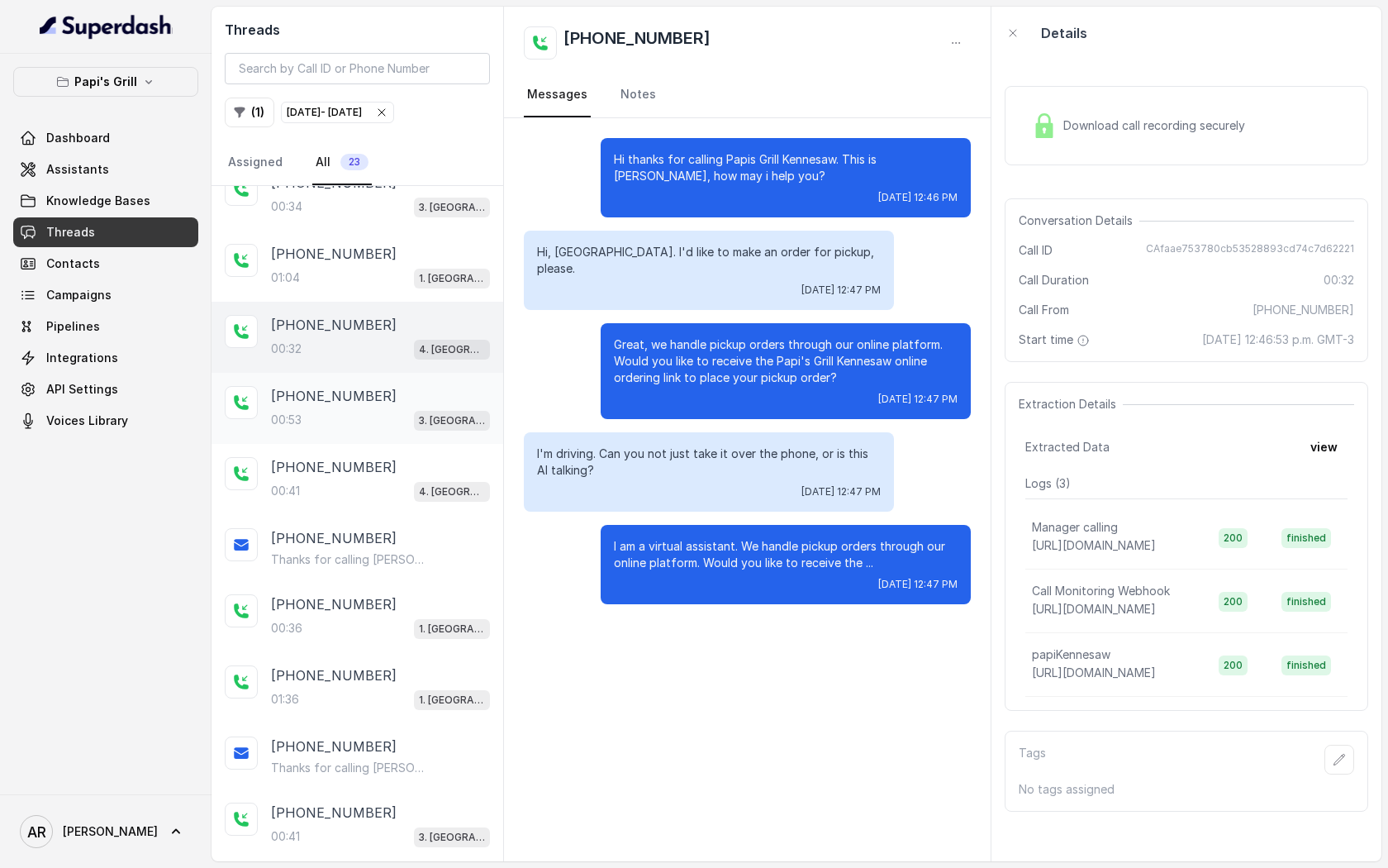
scroll to position [385, 0]
click at [396, 427] on div "+14045722069 00:53 3. Lawrenceville" at bounding box center [358, 404] width 292 height 71
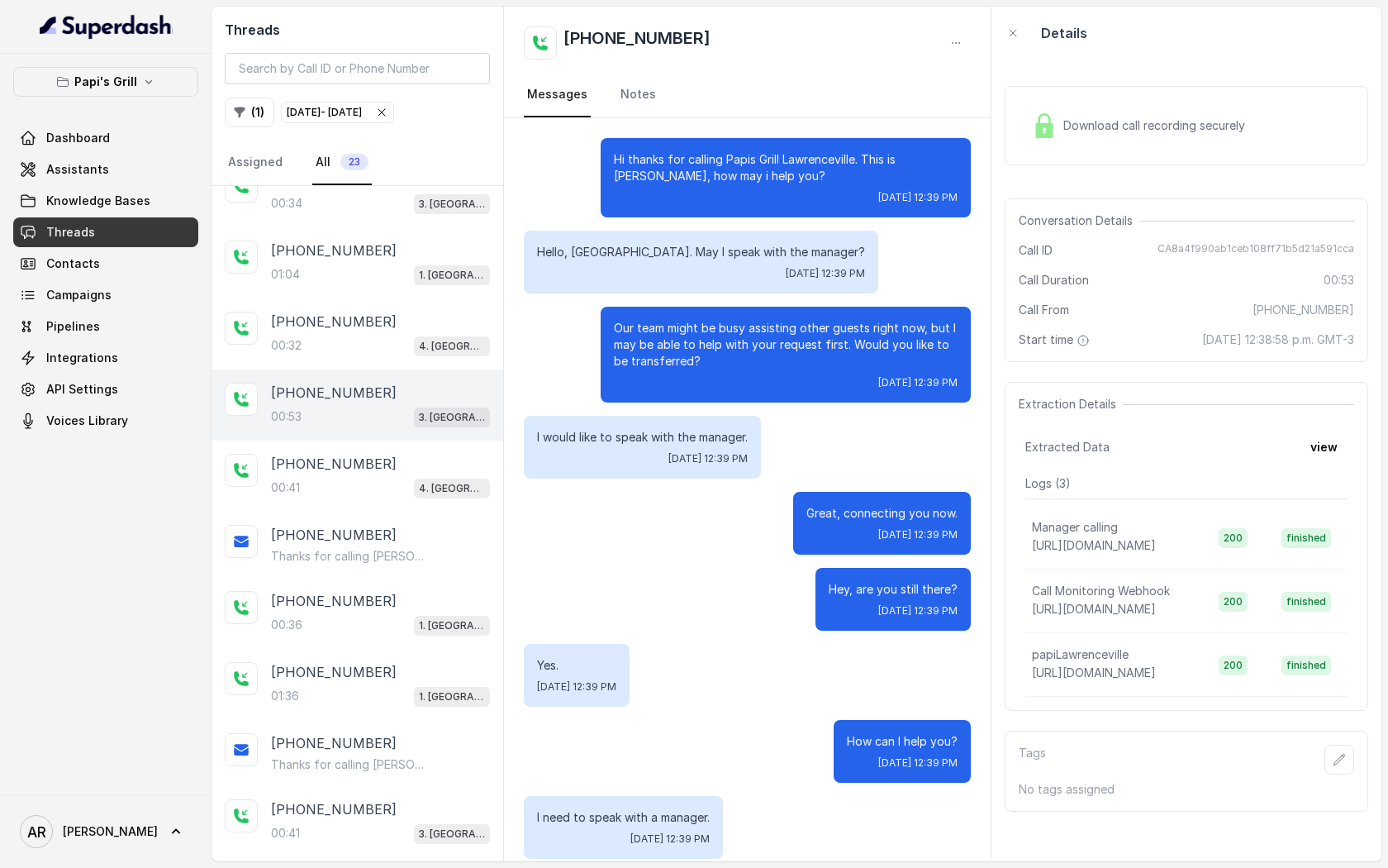
scroll to position [18, 0]
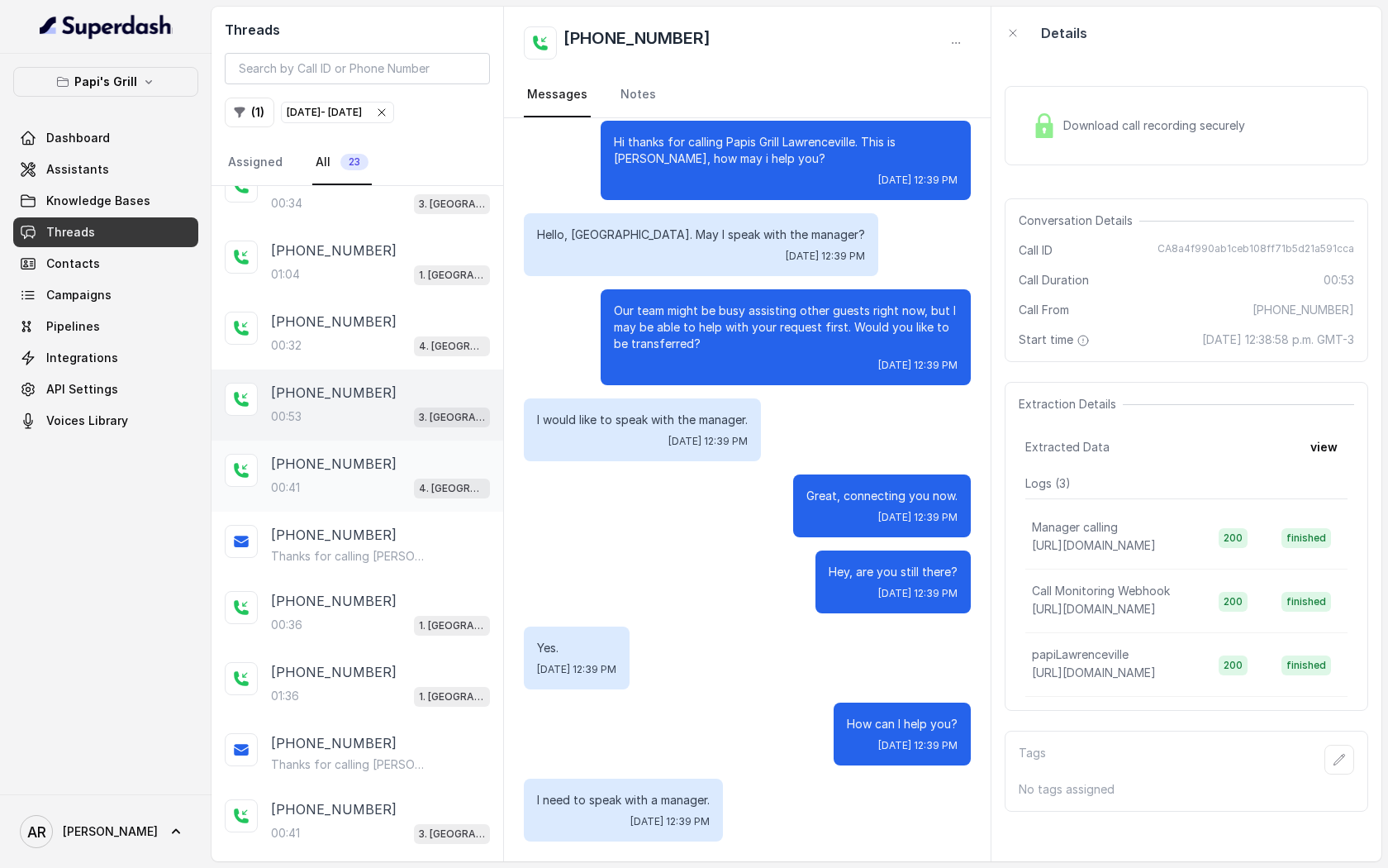
click at [334, 481] on div "00:41 4. Kennesaw" at bounding box center [380, 488] width 219 height 21
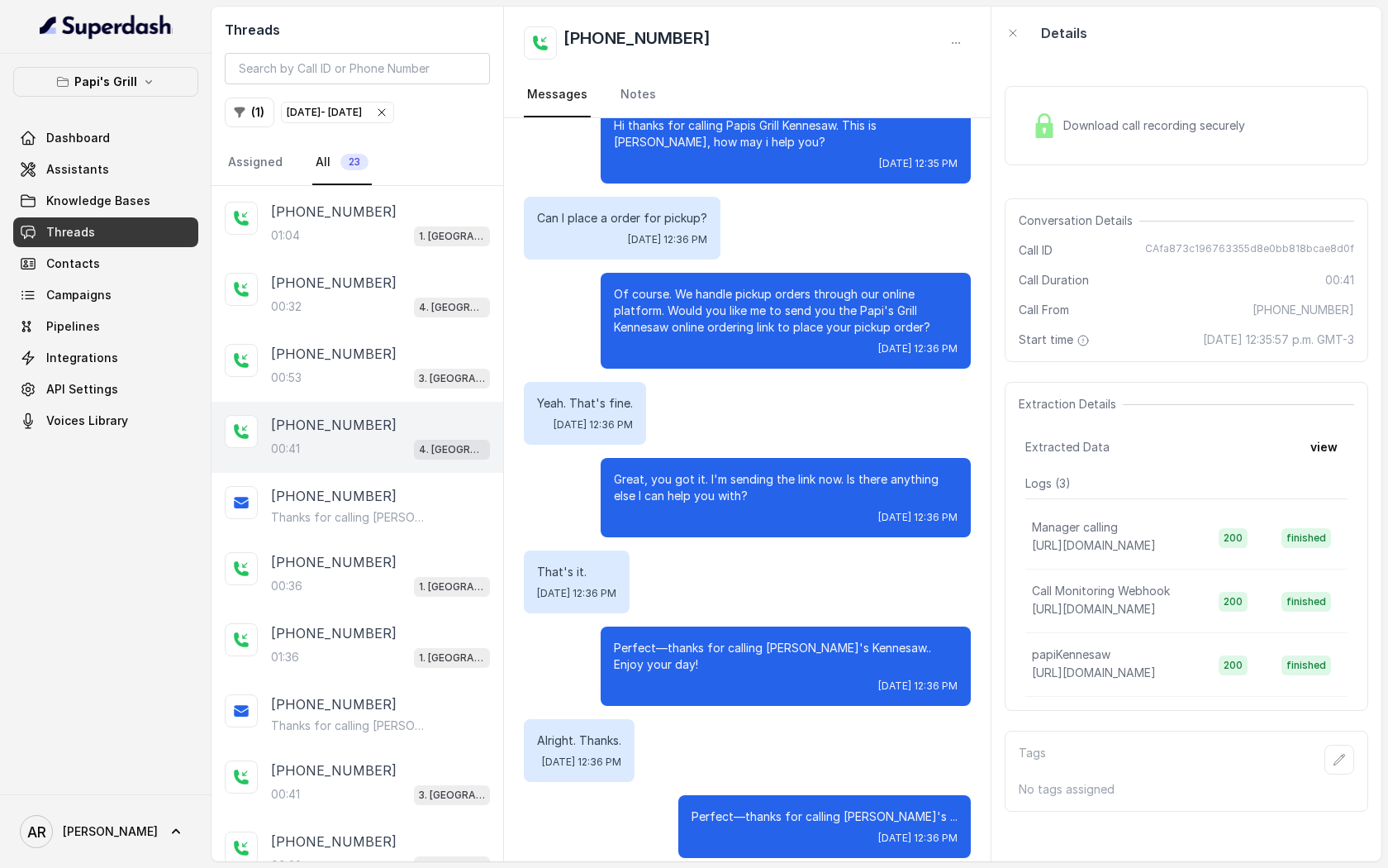
scroll to position [430, 0]
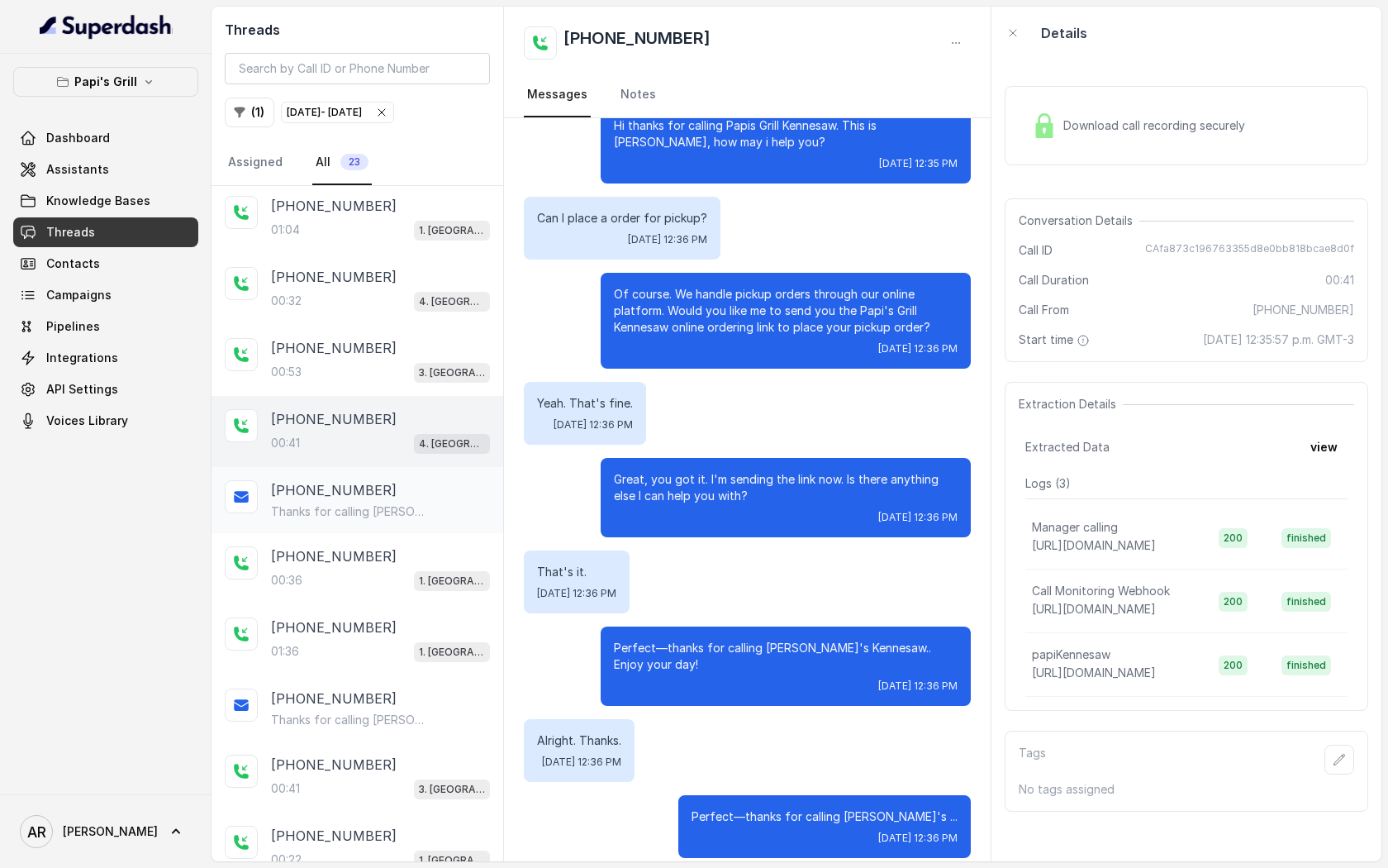
click at [351, 495] on div "+16786701491 Thanks for calling Papi's Kennesaw! Place your pickup order at: ht…" at bounding box center [380, 499] width 219 height 40
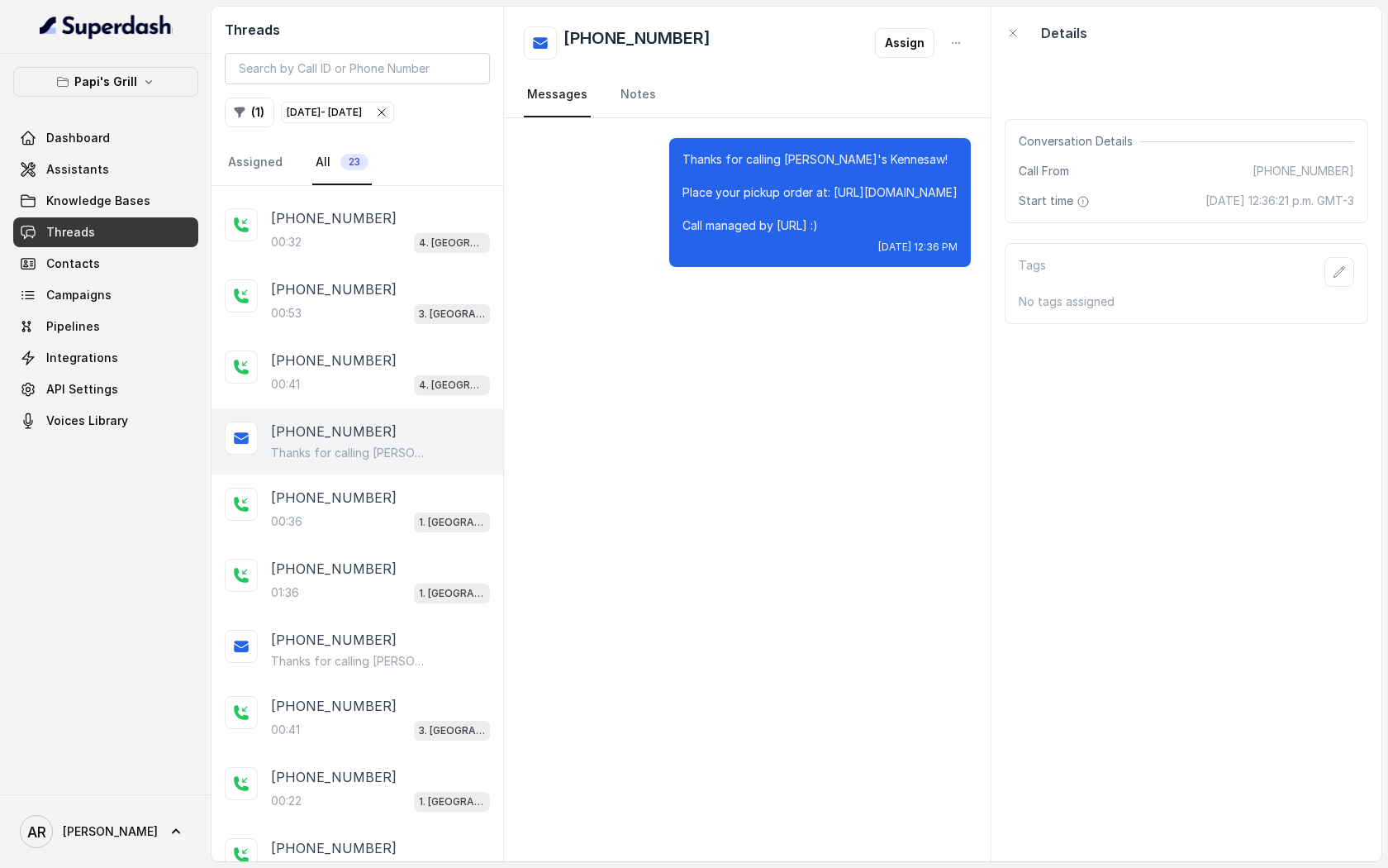
click at [351, 495] on p "+14708108596" at bounding box center [334, 497] width 126 height 20
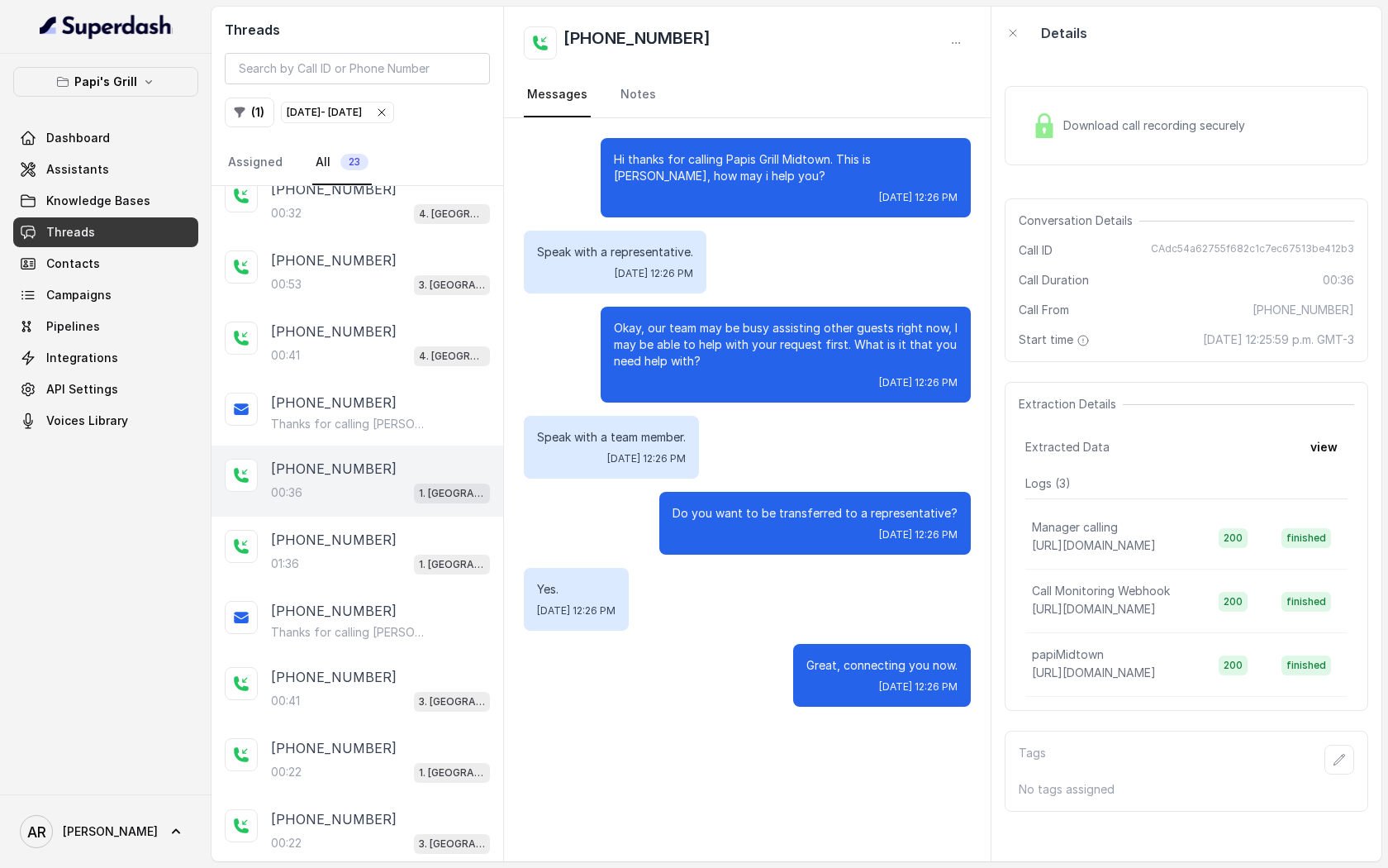
scroll to position [524, 0]
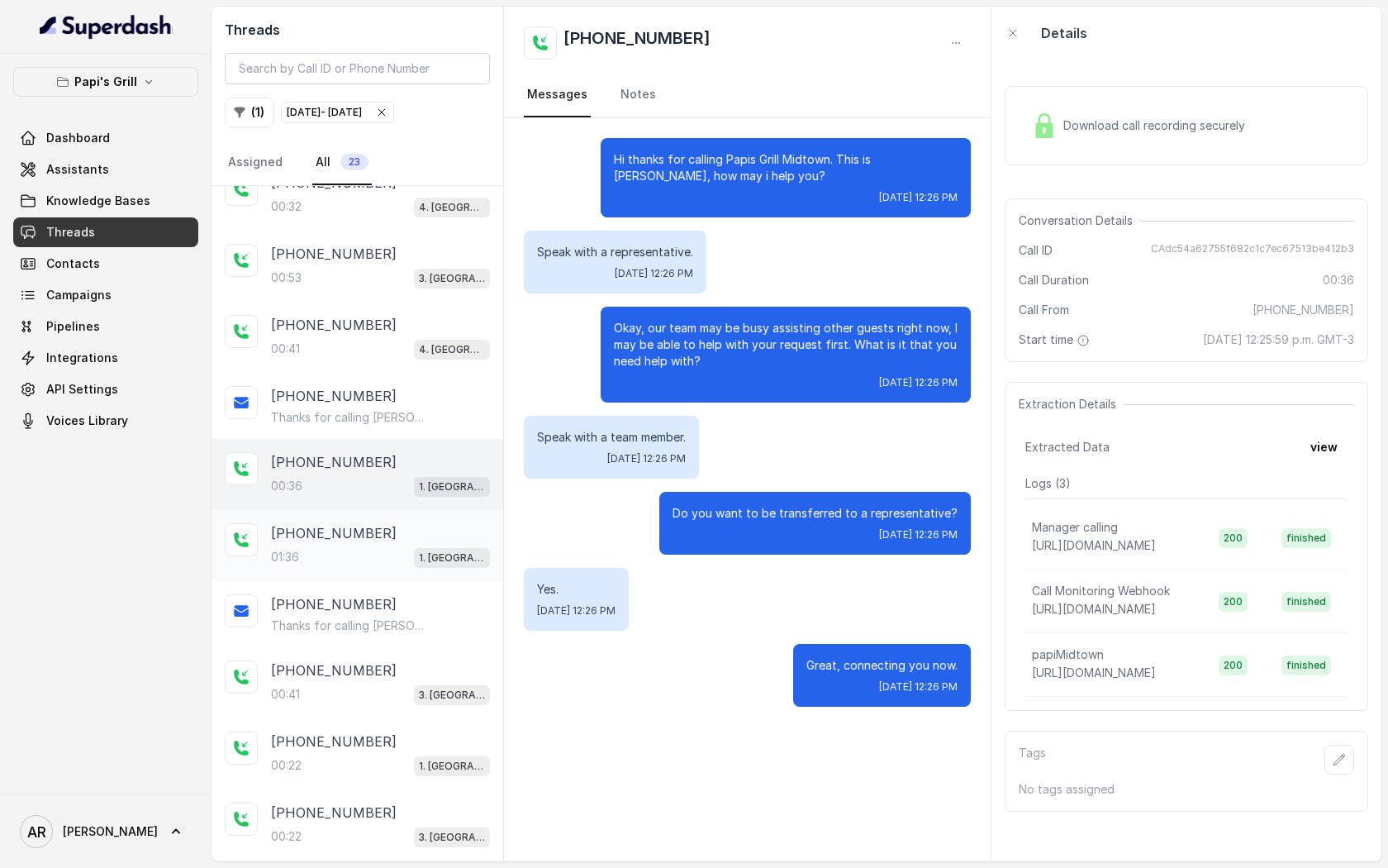
click at [388, 535] on div "+14045722069" at bounding box center [380, 532] width 219 height 20
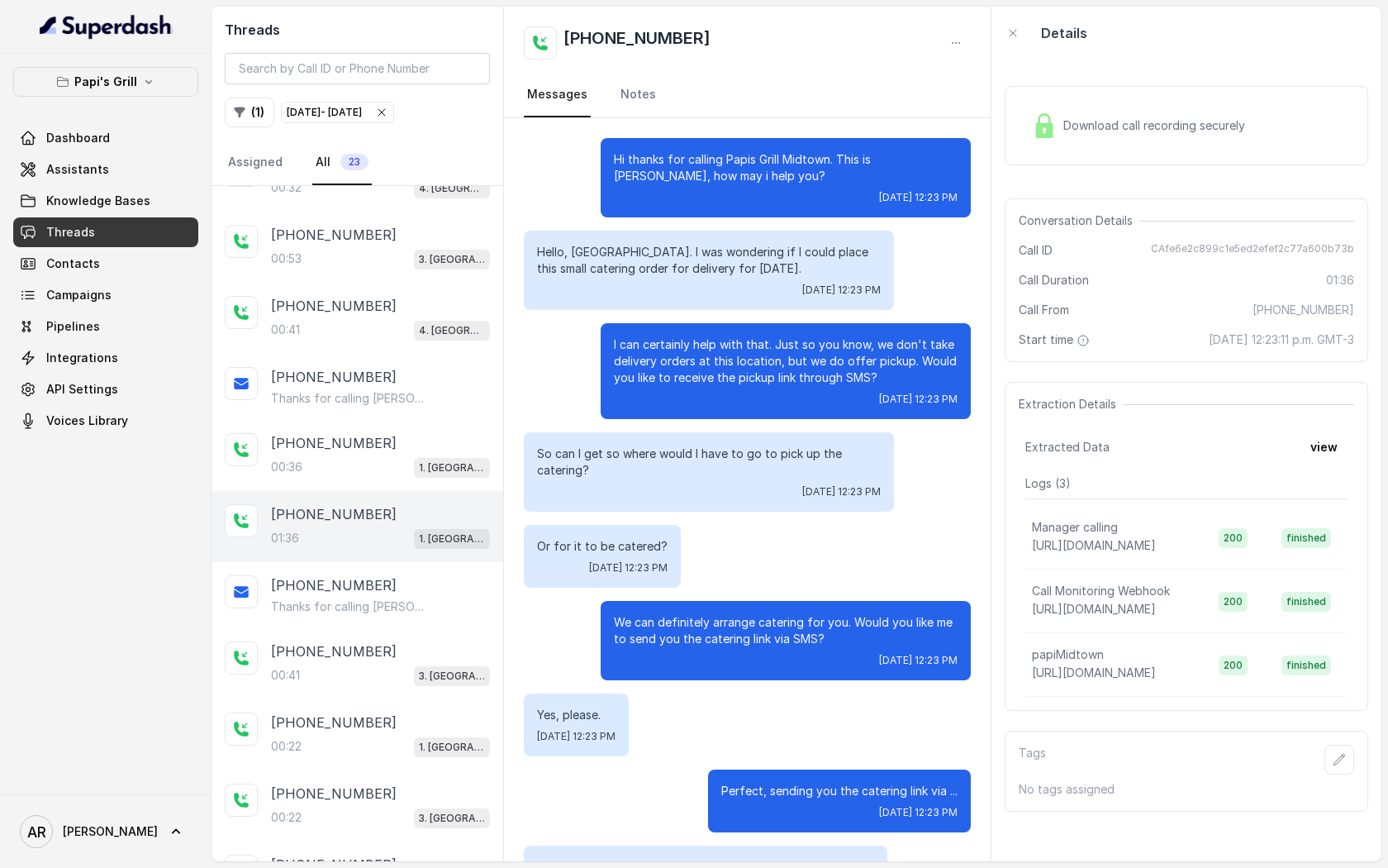
scroll to position [725, 0]
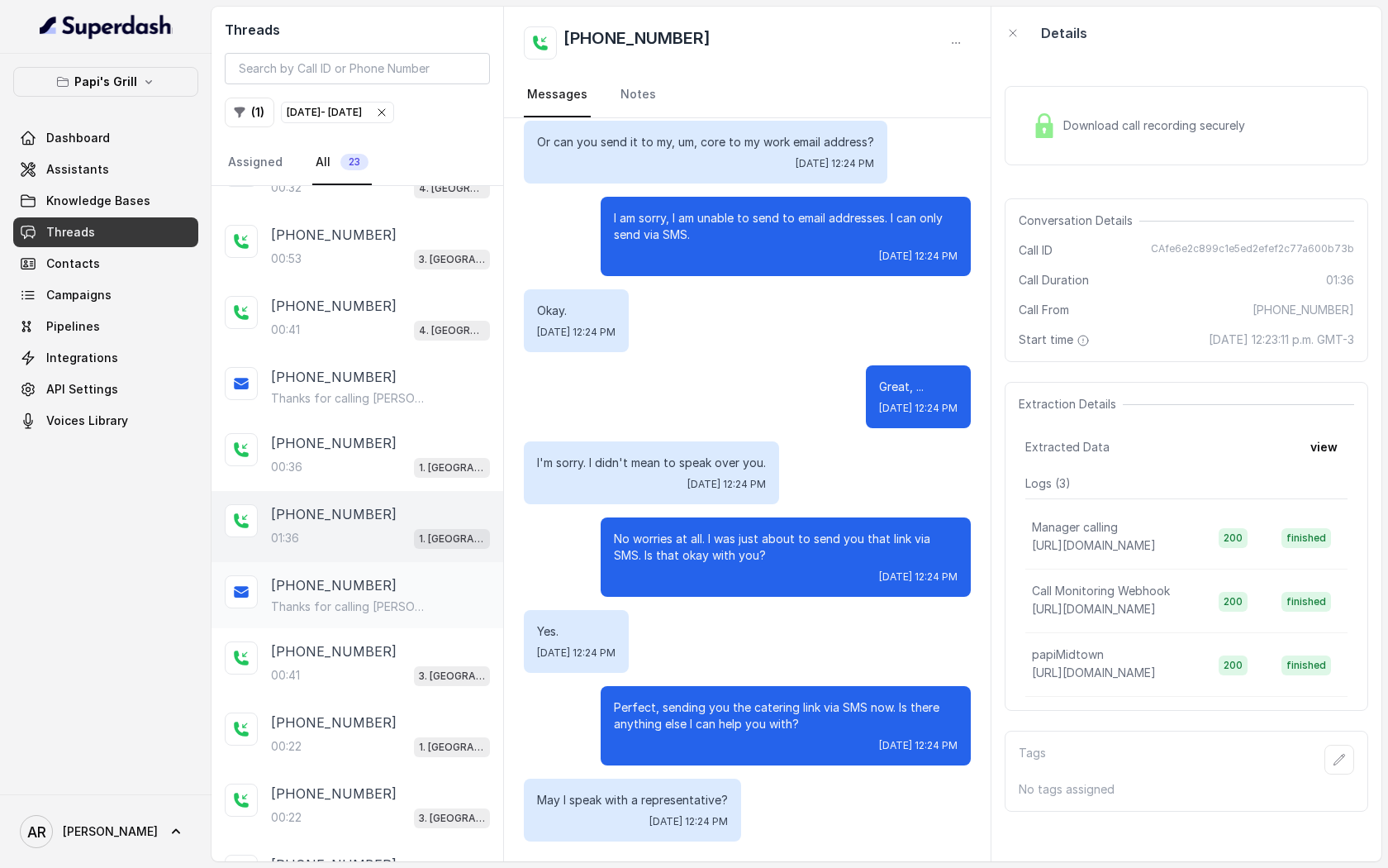
click at [424, 566] on div "+14045722069 Thanks for calling Papi's Midtown! For catering inquiries: https:/…" at bounding box center [358, 595] width 292 height 66
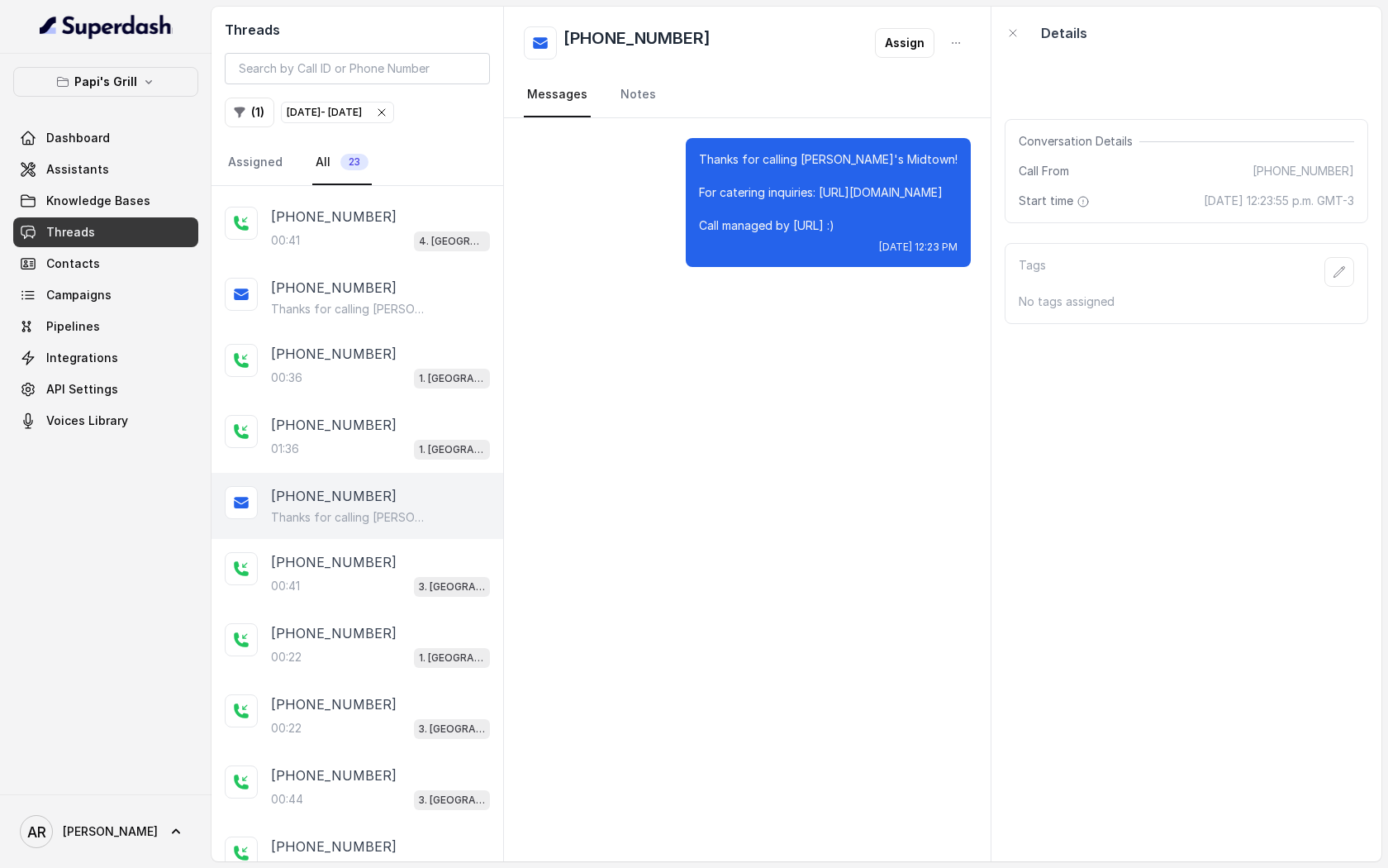
scroll to position [657, 0]
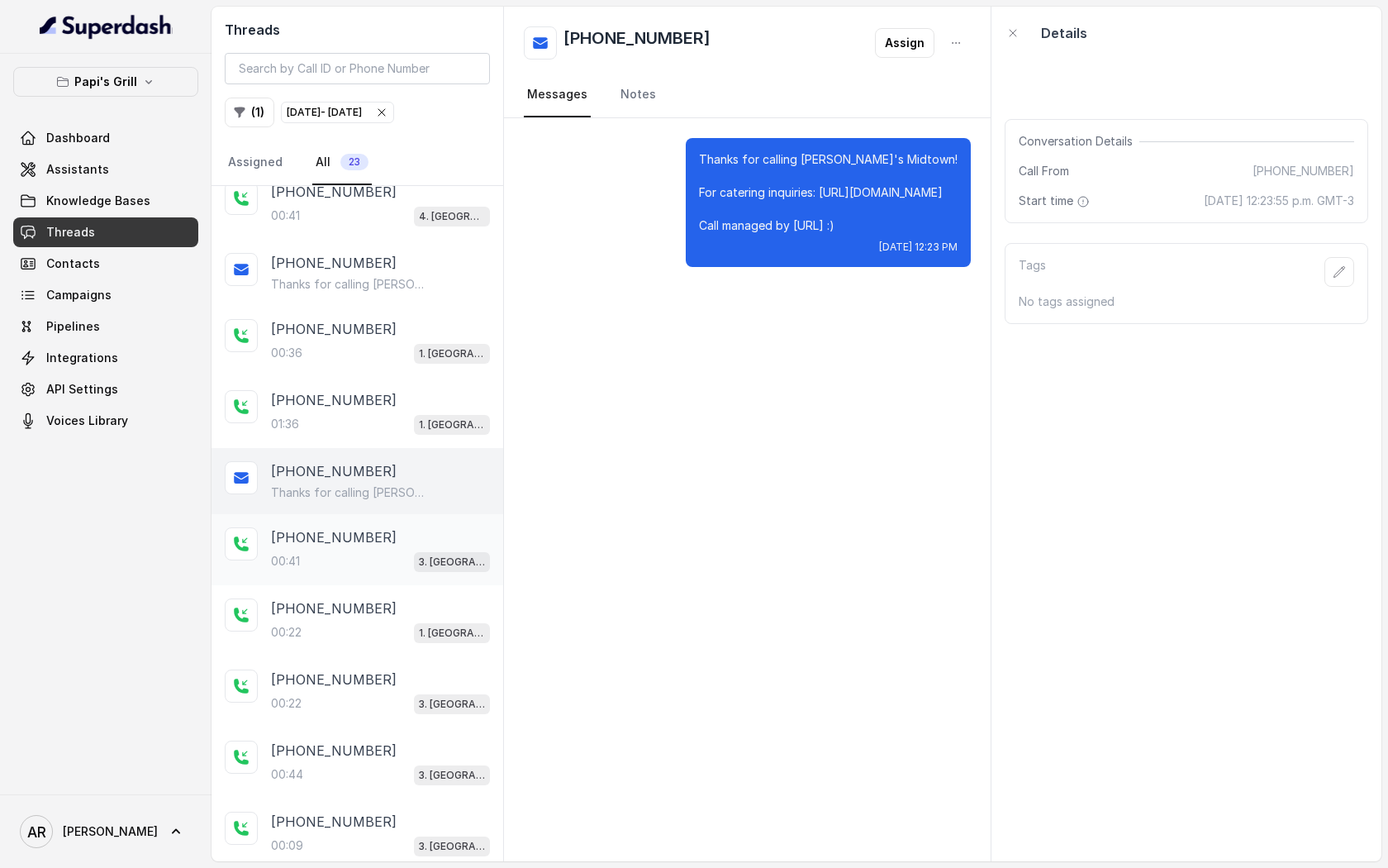
click at [424, 568] on div "+18165210891 00:41 3. Lawrenceville" at bounding box center [358, 549] width 292 height 71
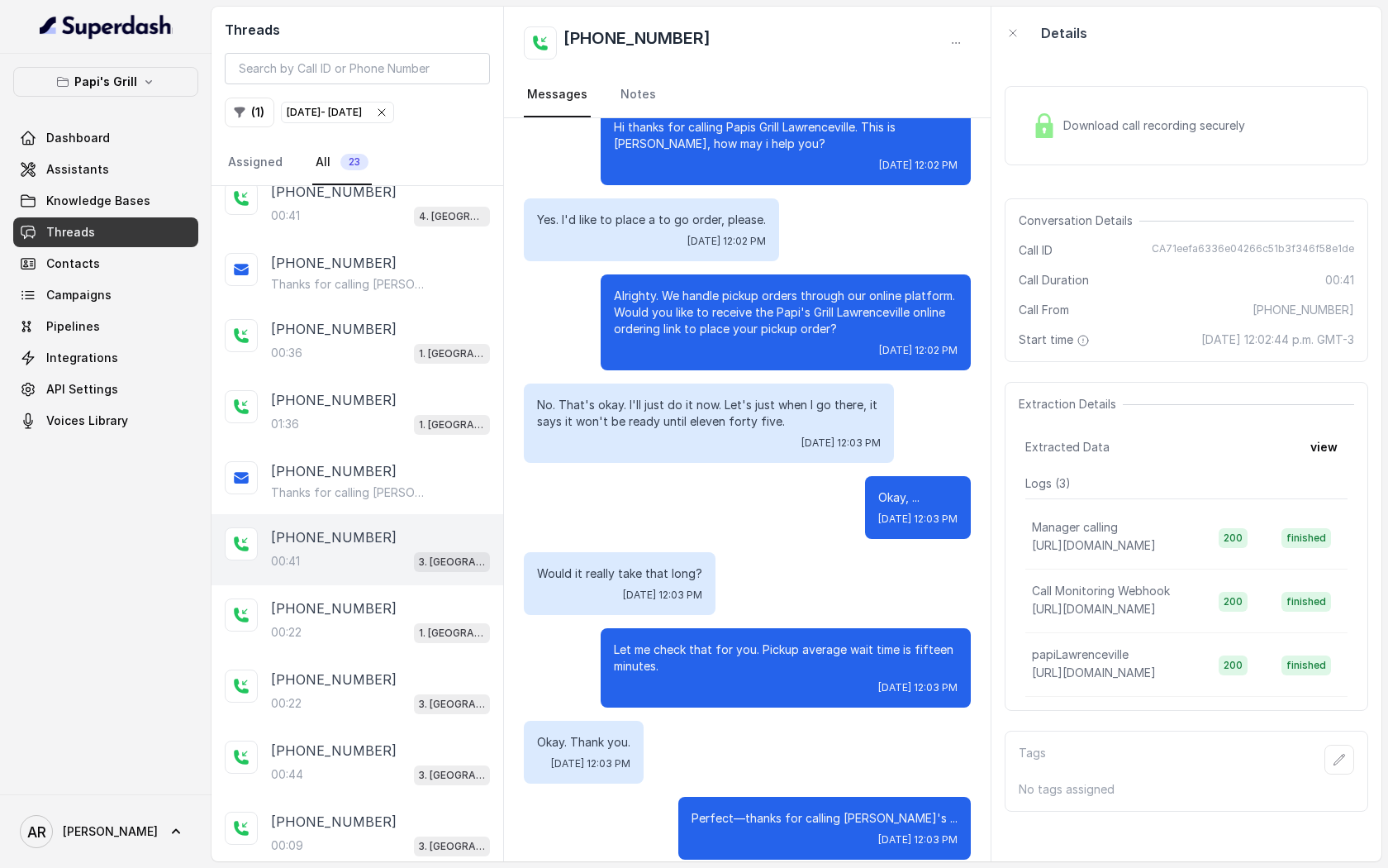
scroll to position [50, 0]
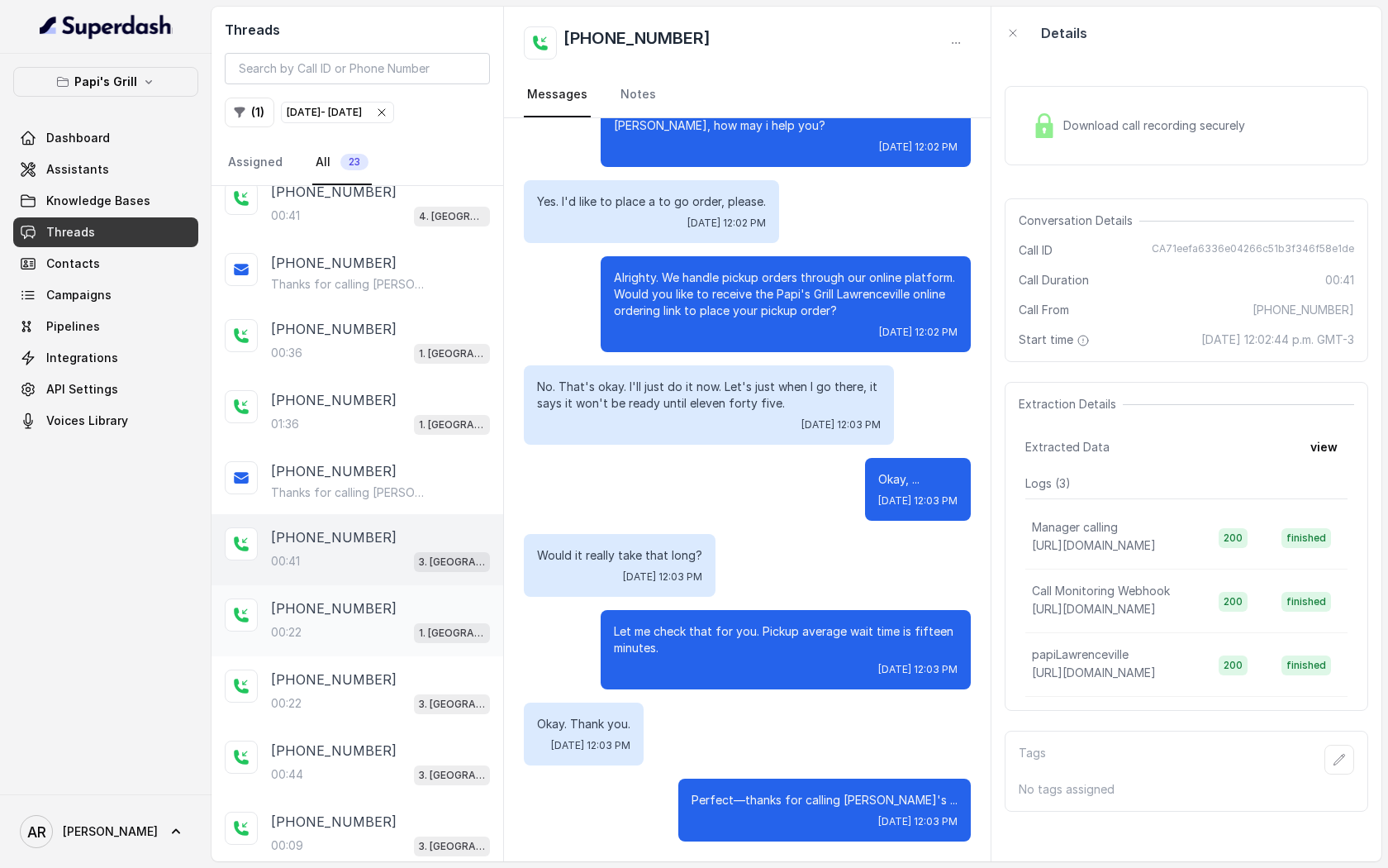
click at [367, 604] on div "+14042036153" at bounding box center [380, 608] width 219 height 20
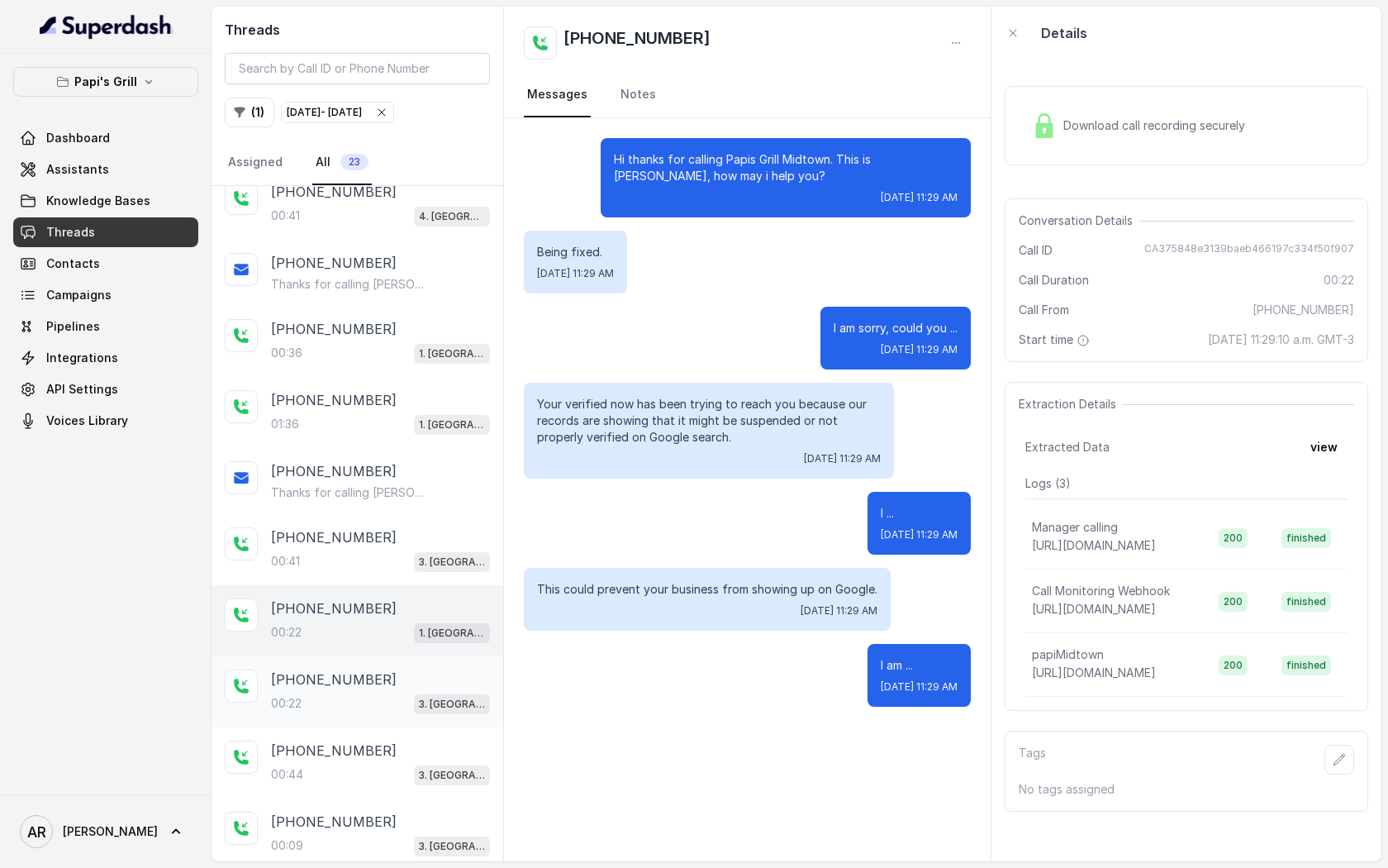
click at [395, 680] on div "+17703395600" at bounding box center [380, 679] width 219 height 20
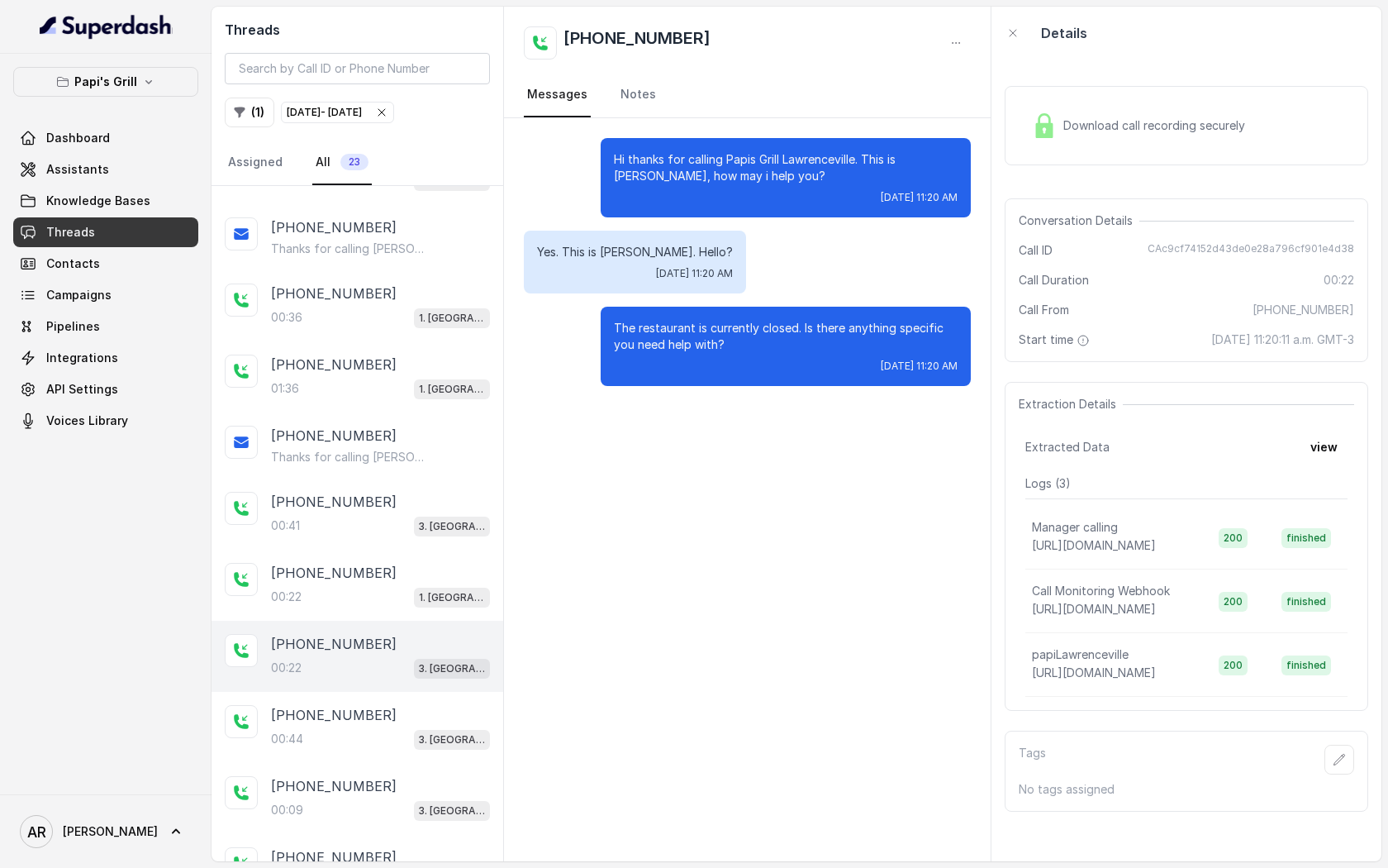
click at [395, 680] on div "+17703395600 00:22 3. Lawrenceville" at bounding box center [358, 655] width 292 height 71
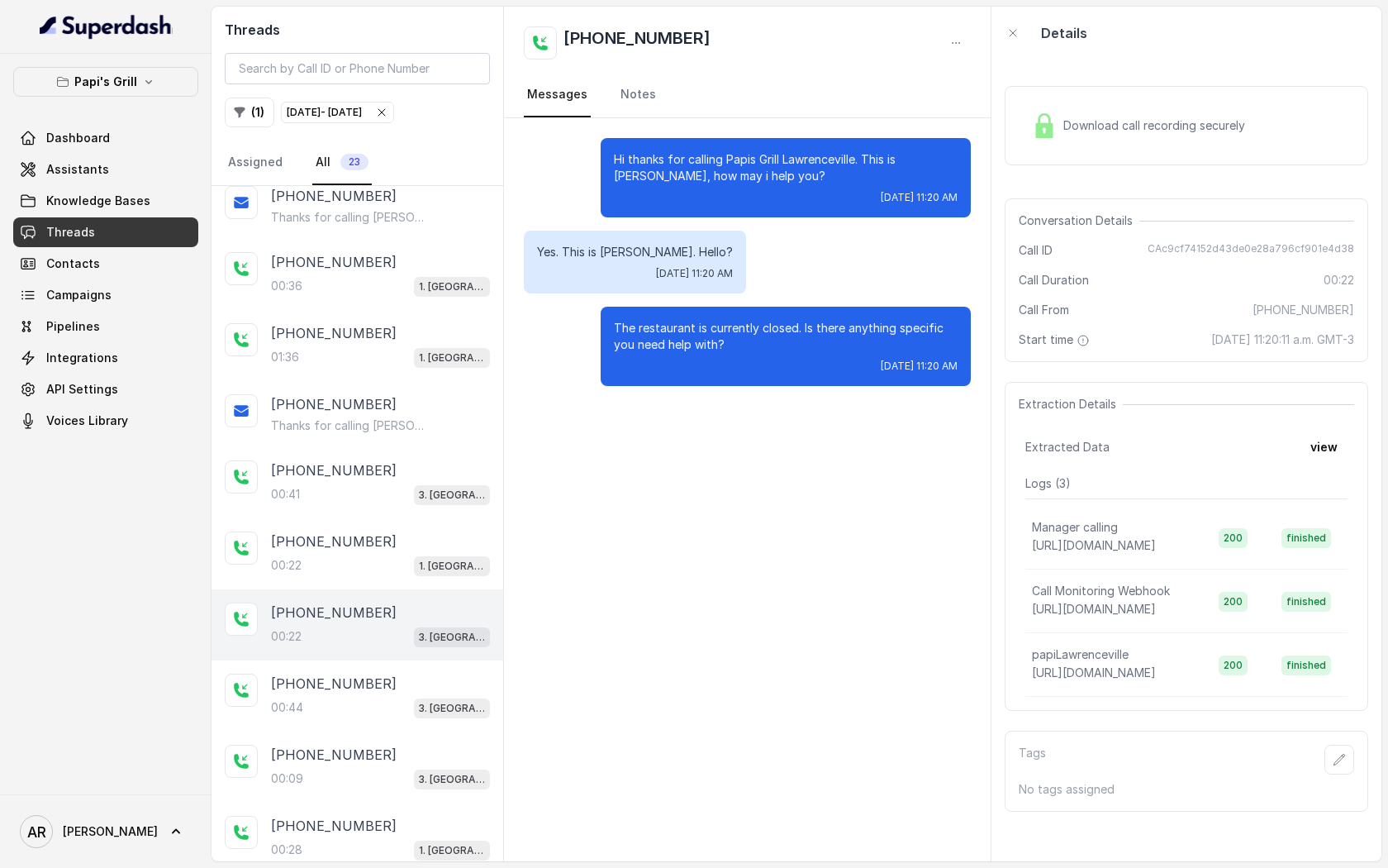
scroll to position [735, 0]
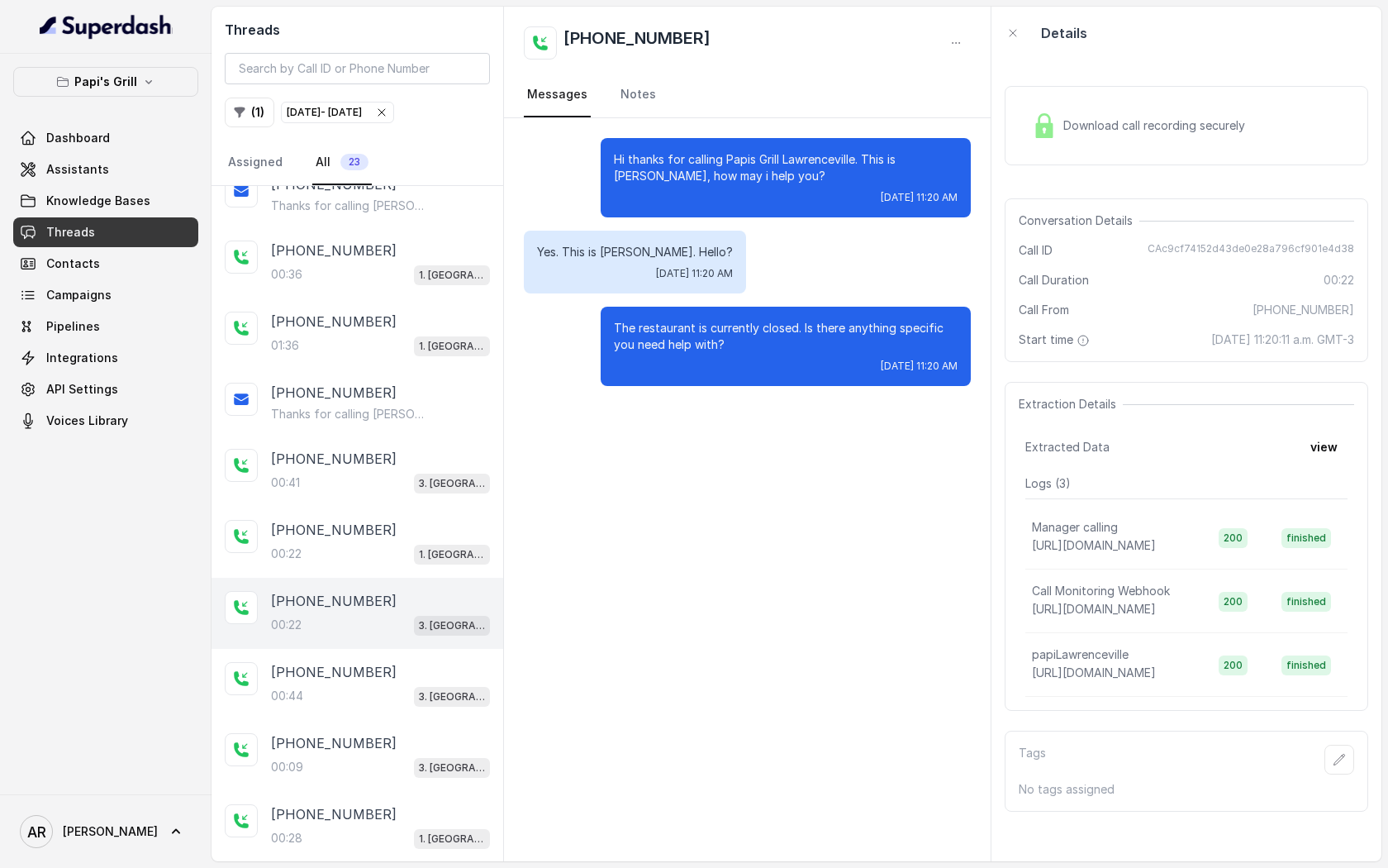
click at [395, 685] on div "00:44 3. Lawrenceville" at bounding box center [380, 696] width 219 height 21
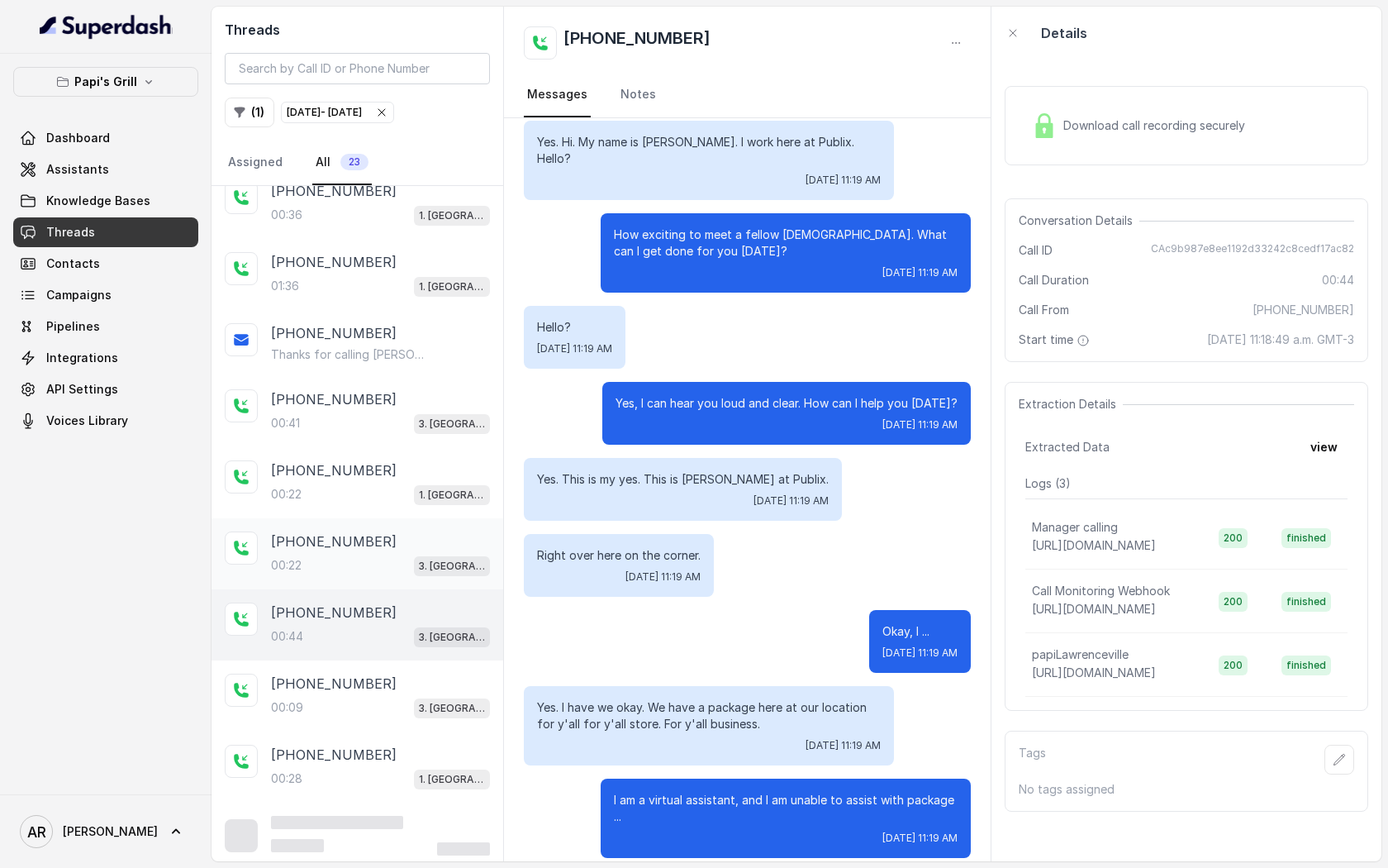
scroll to position [794, 0]
click at [395, 680] on div "+16782494447" at bounding box center [380, 684] width 219 height 20
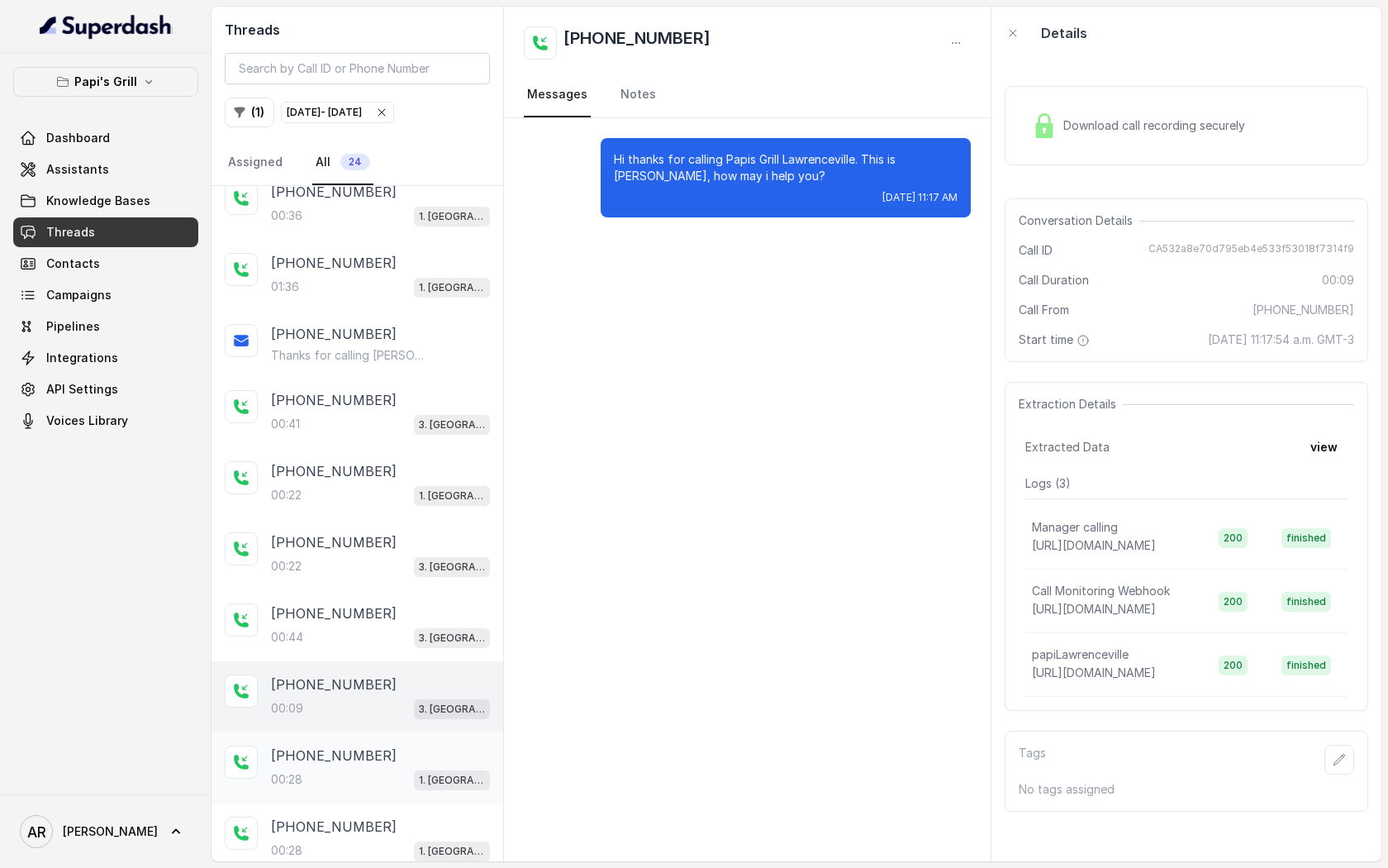
click at [329, 745] on p "+17132557347" at bounding box center [334, 755] width 126 height 20
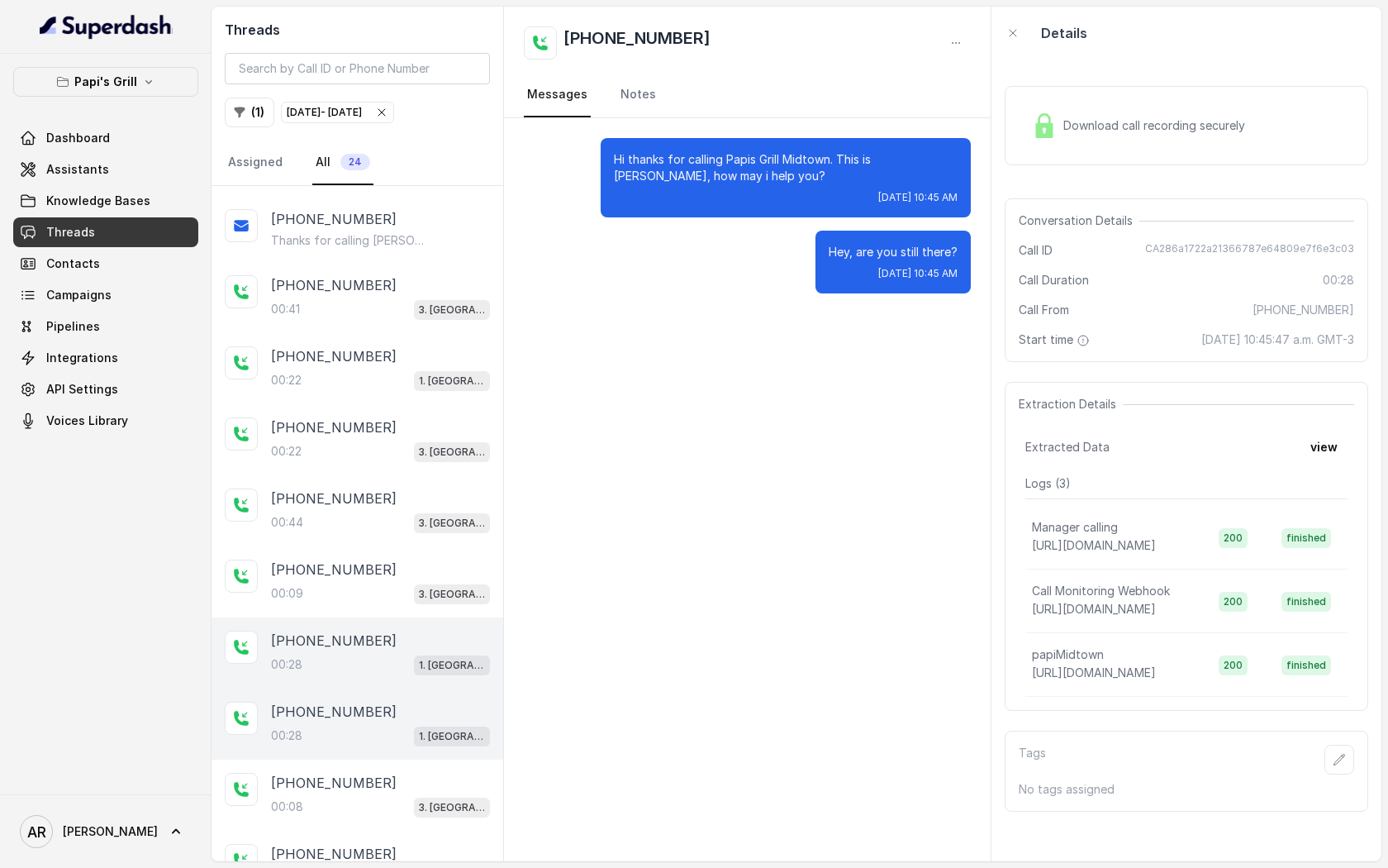
scroll to position [941, 0]
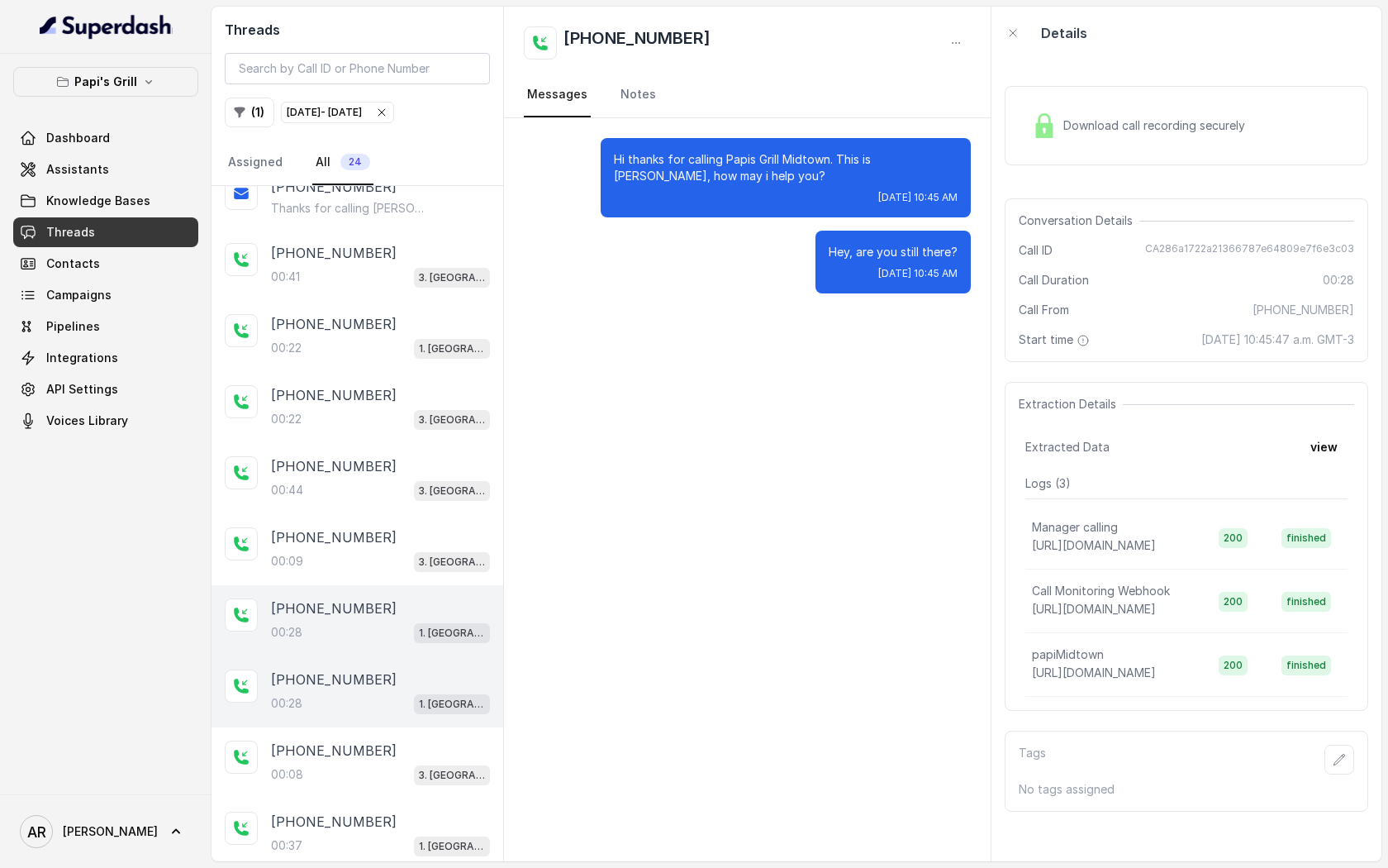
click at [339, 703] on div "00:28 1. Midtown Atlanta" at bounding box center [380, 703] width 219 height 21
click at [327, 768] on div "00:08 3. Lawrenceville" at bounding box center [380, 774] width 219 height 21
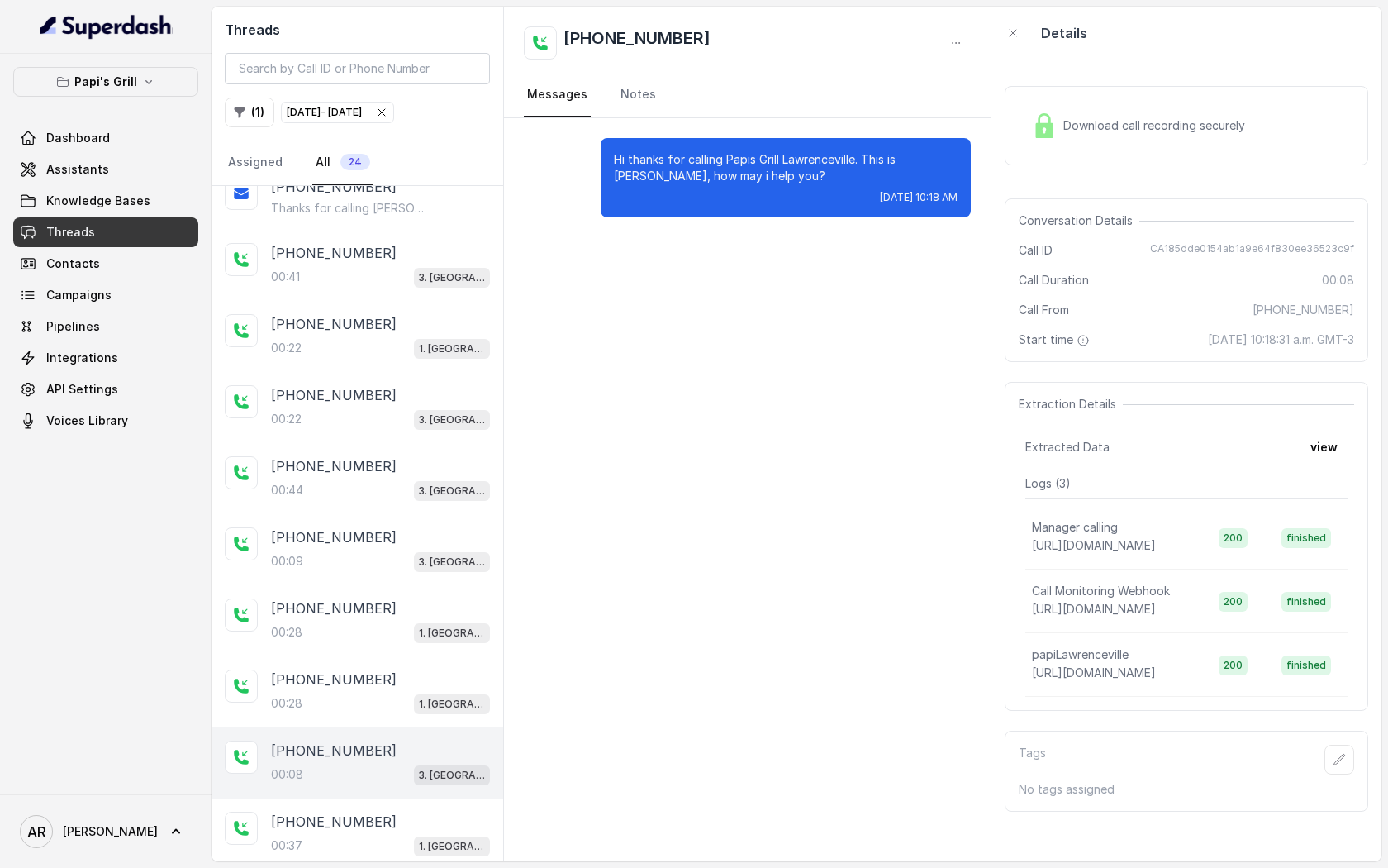
scroll to position [1011, 0]
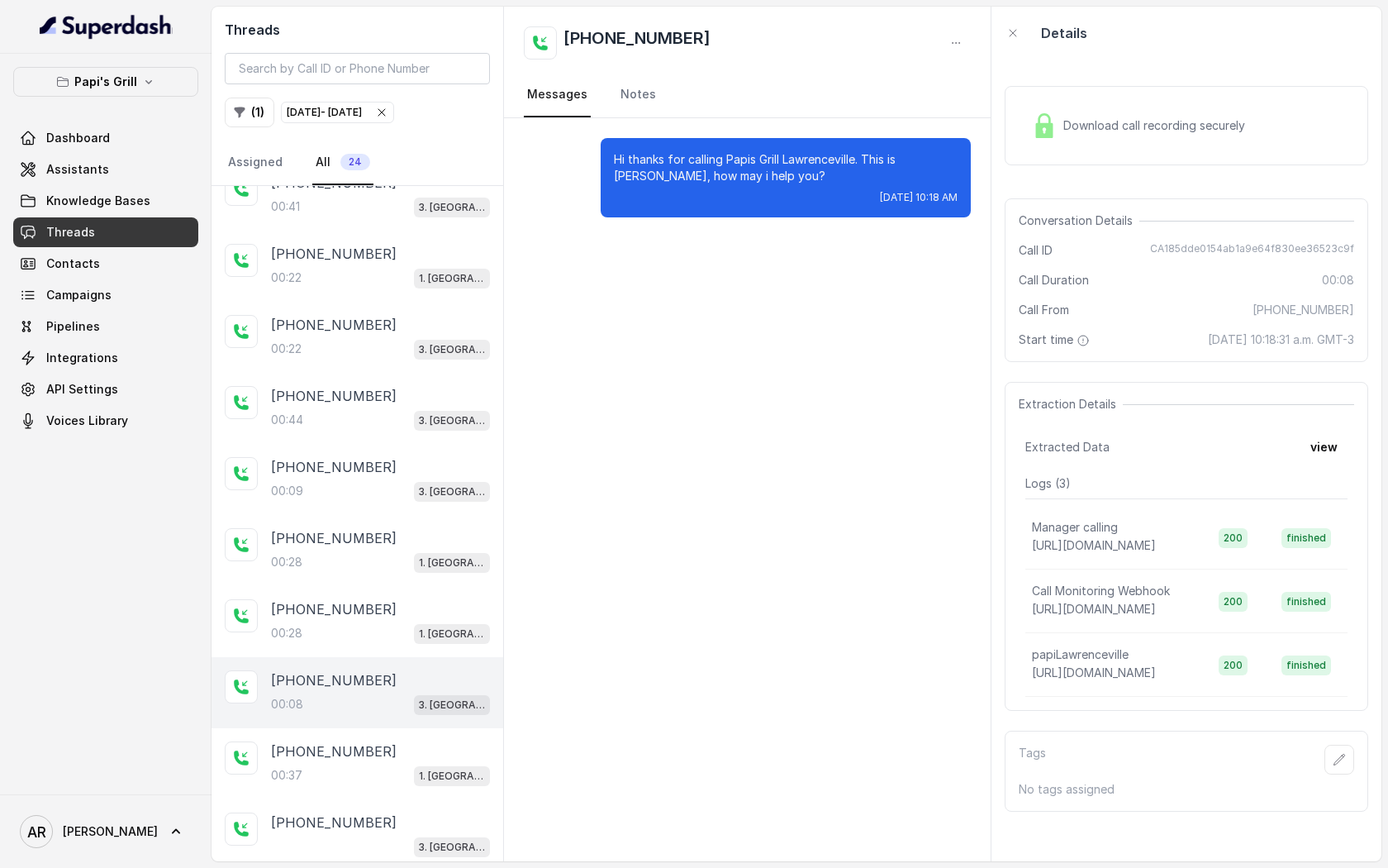
click at [327, 768] on div "00:37 1. Midtown Atlanta" at bounding box center [380, 775] width 219 height 21
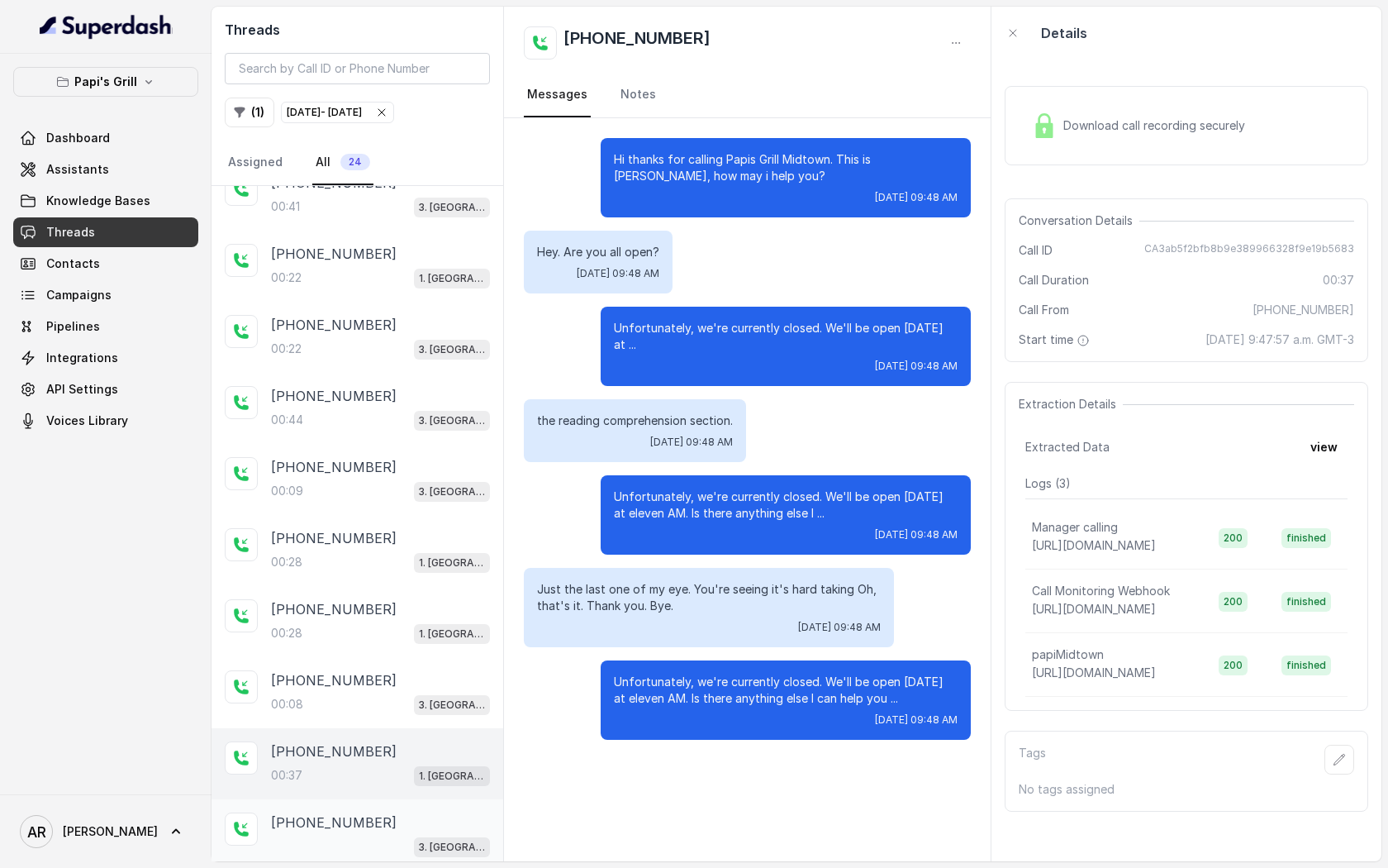
click at [333, 823] on div "+16788498566 3. Lawrenceville" at bounding box center [380, 835] width 219 height 45
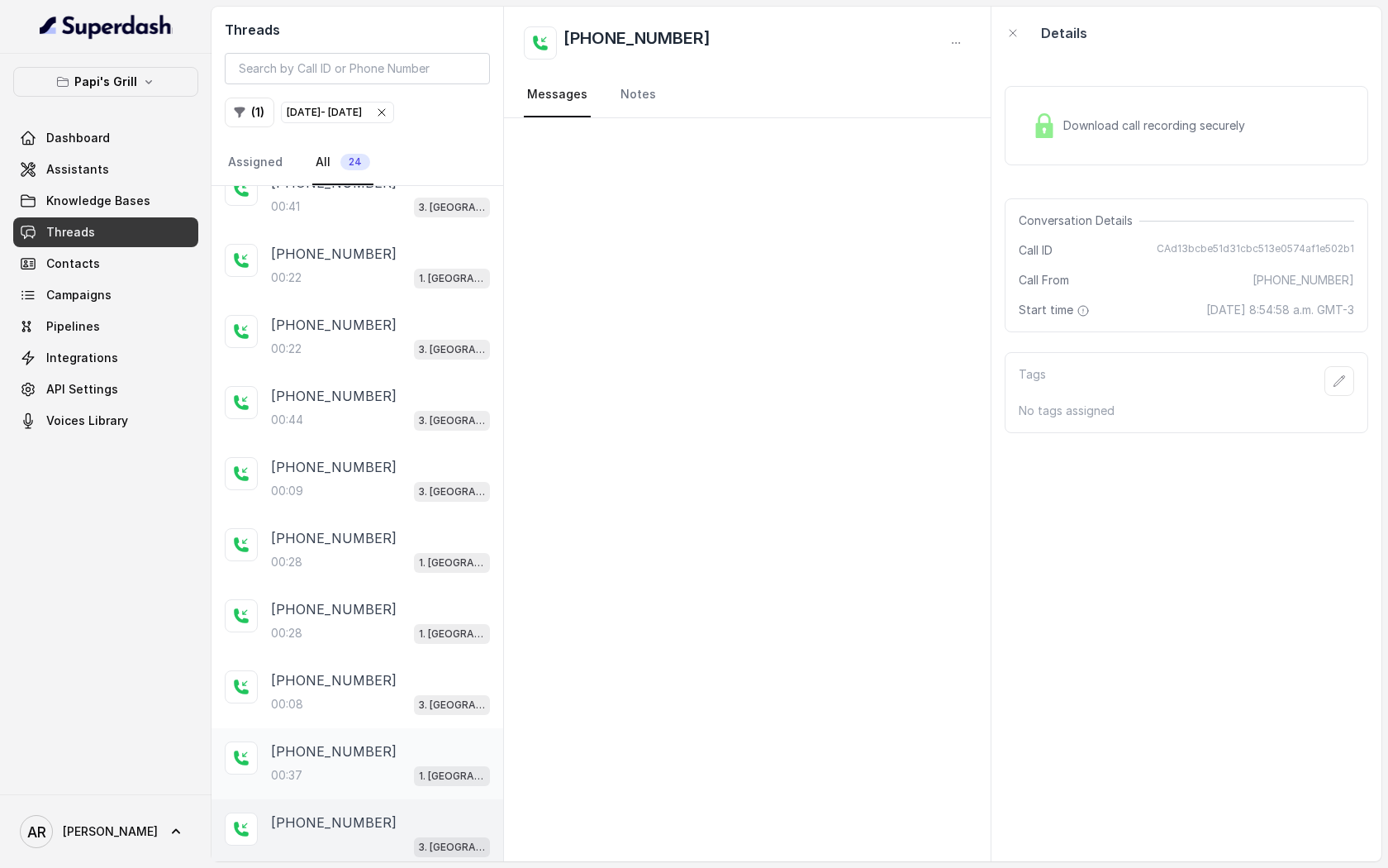
click at [353, 745] on p "+16788992287" at bounding box center [334, 751] width 126 height 20
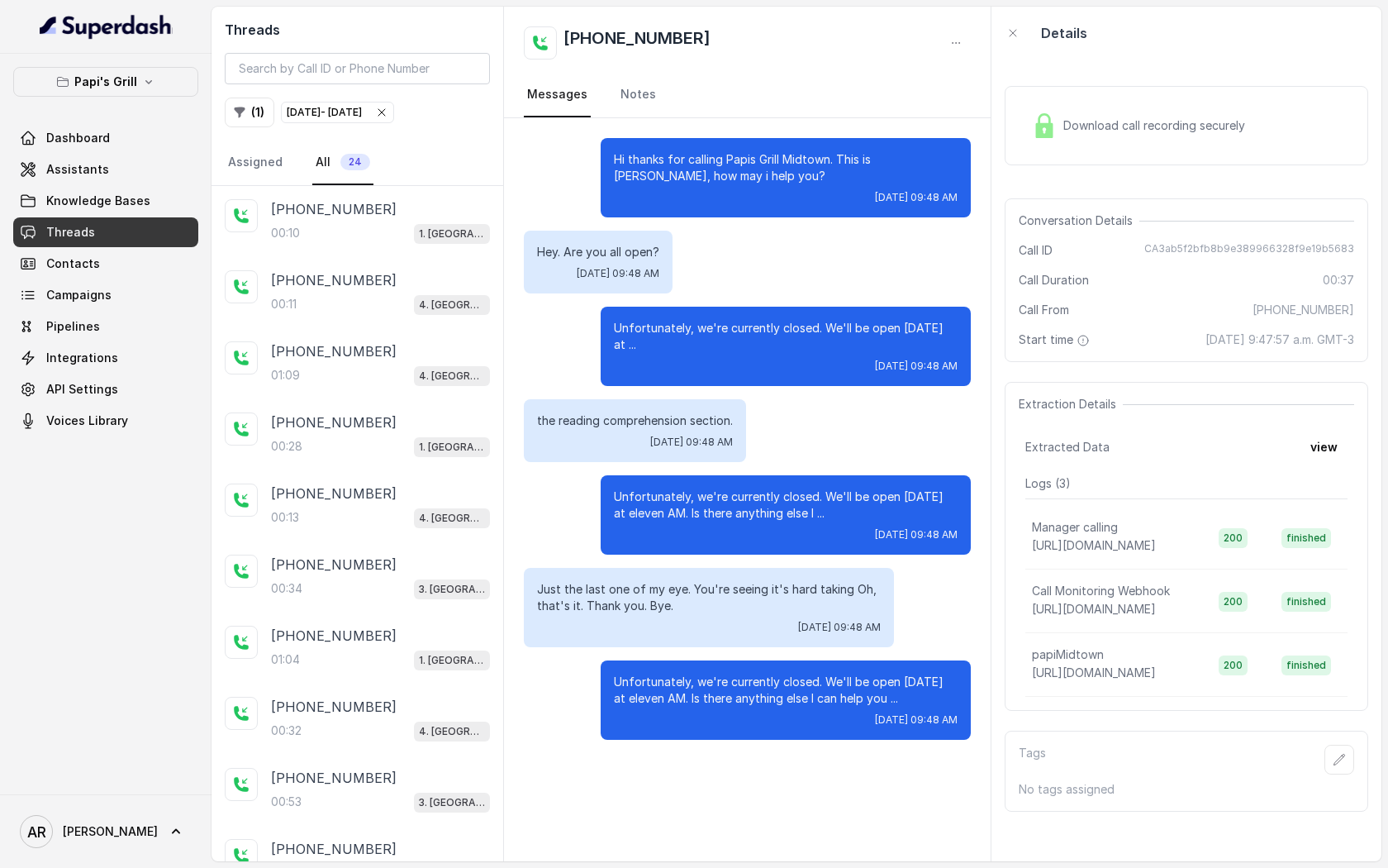
click at [1057, 112] on div "Download call recording securely" at bounding box center [1139, 125] width 227 height 38
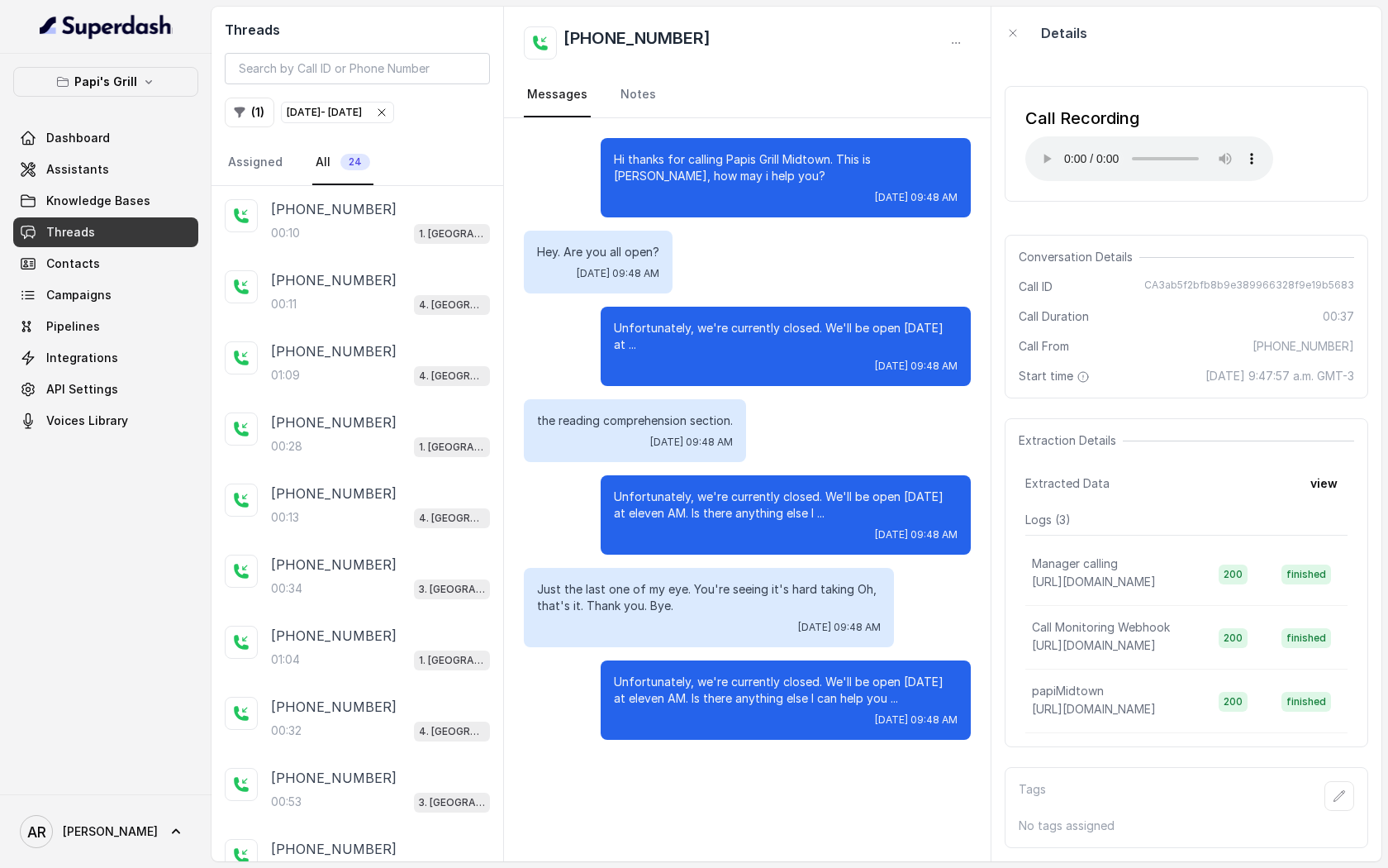
click at [970, 166] on div "Hi thanks for calling Papis Grill Midtown. This is Caccita, how may i help you?…" at bounding box center [785, 177] width 370 height 79
click at [828, 459] on div "the reading comprehension section. Tue, Oct 14, 2025, 09:48 AM" at bounding box center [747, 430] width 447 height 62
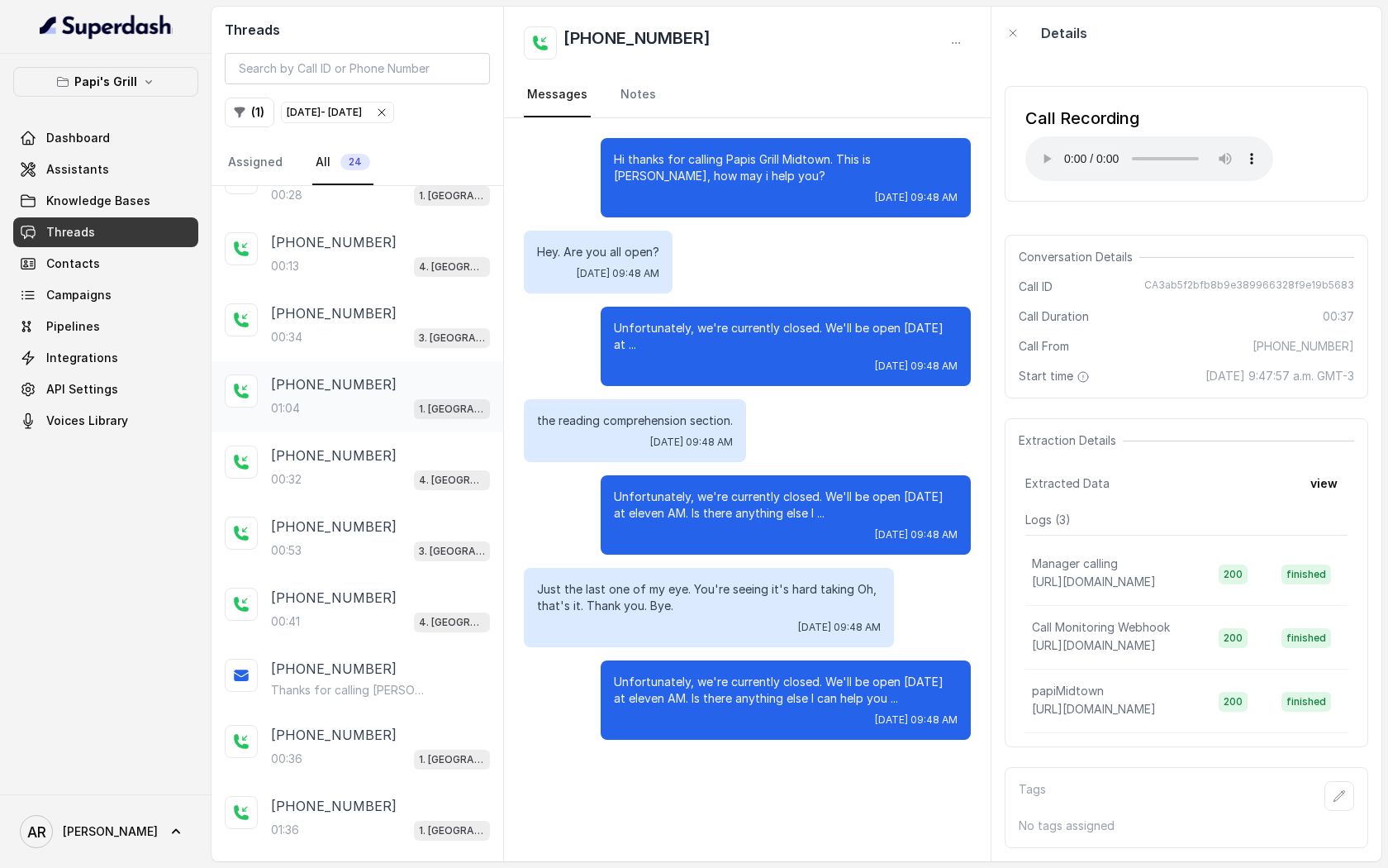
scroll to position [261, 0]
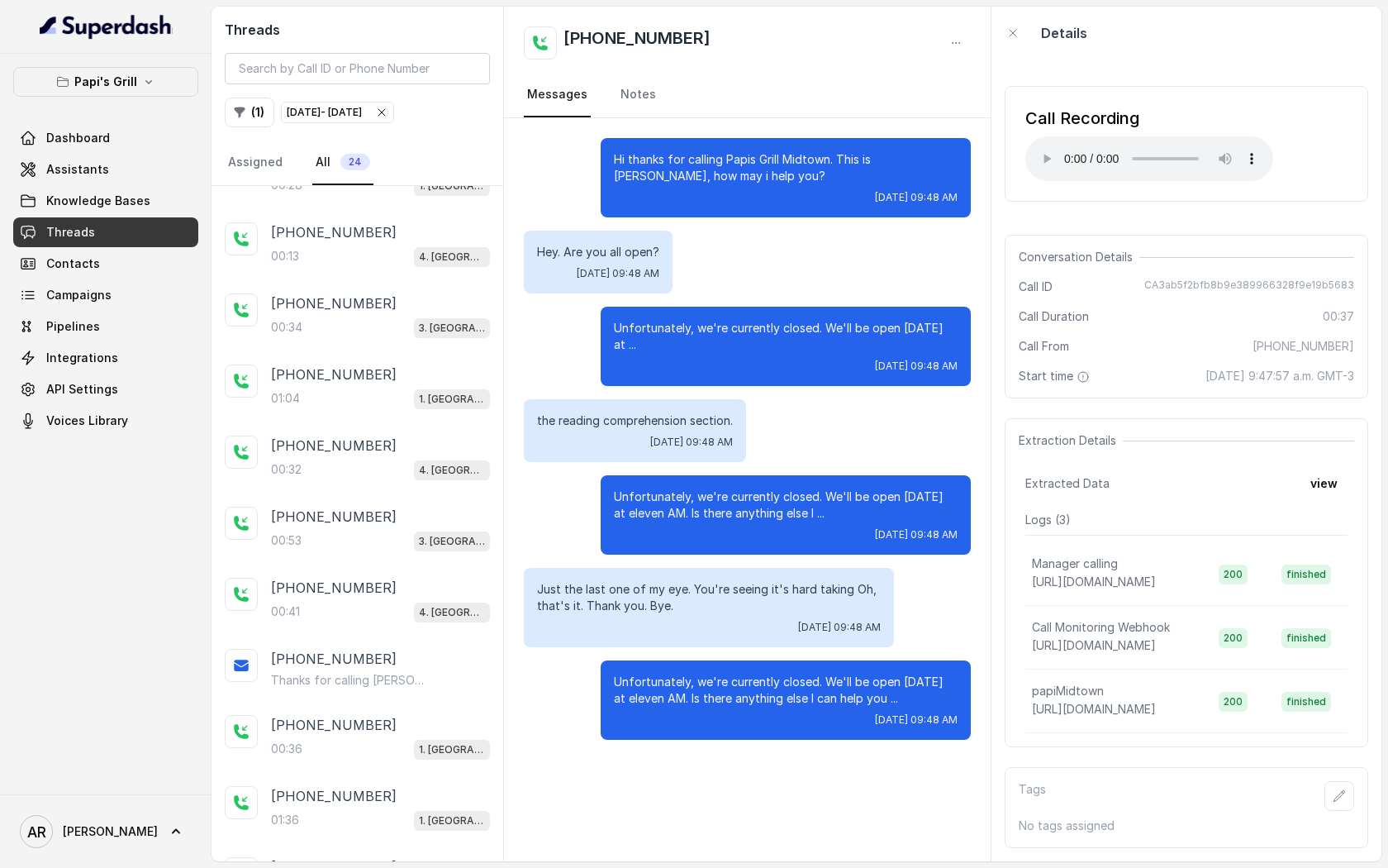
click at [707, 553] on div "Unfortunately, we're currently closed. We'll be open tomorrow at eleven AM. Is …" at bounding box center [785, 515] width 370 height 79
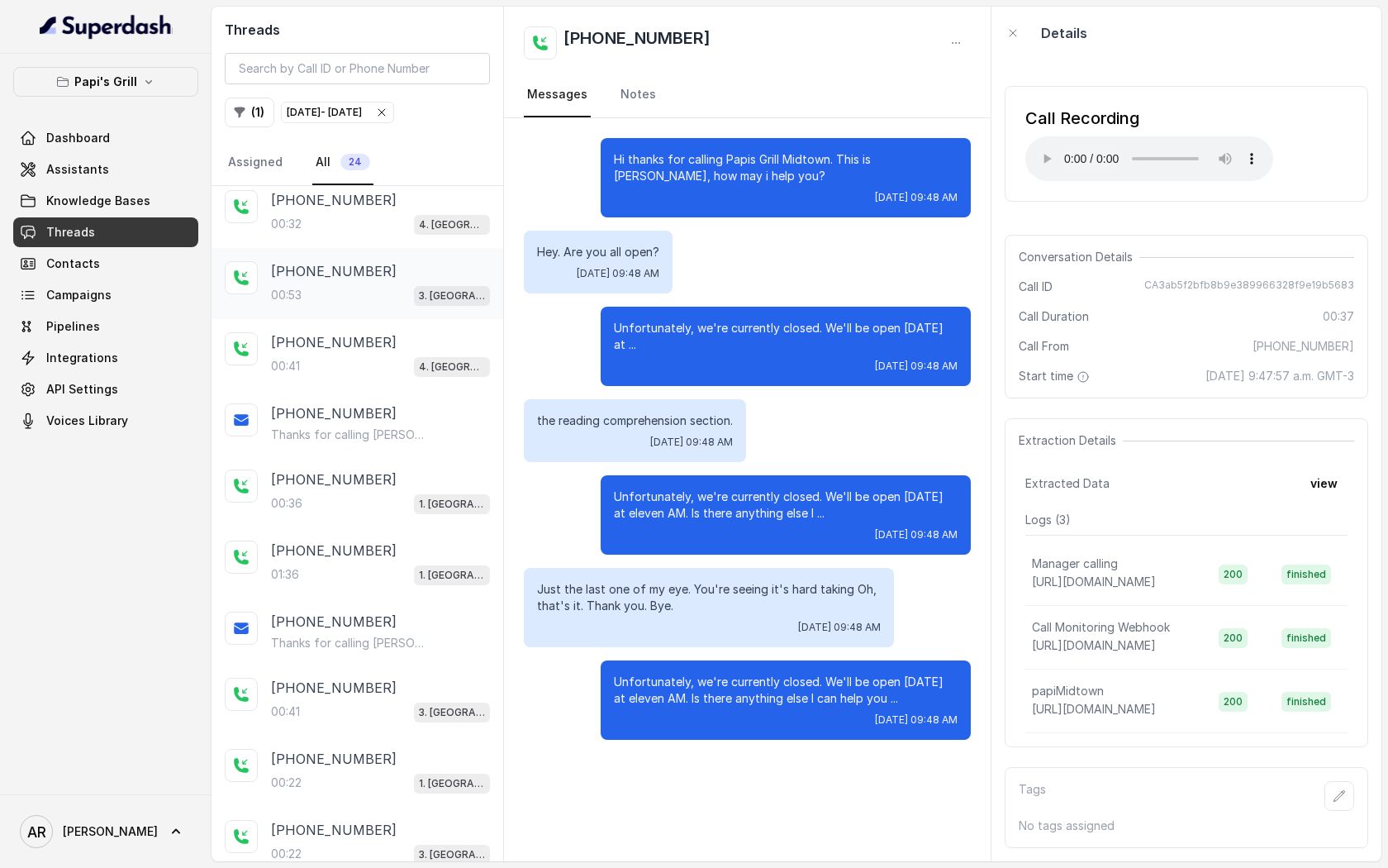
scroll to position [1011, 0]
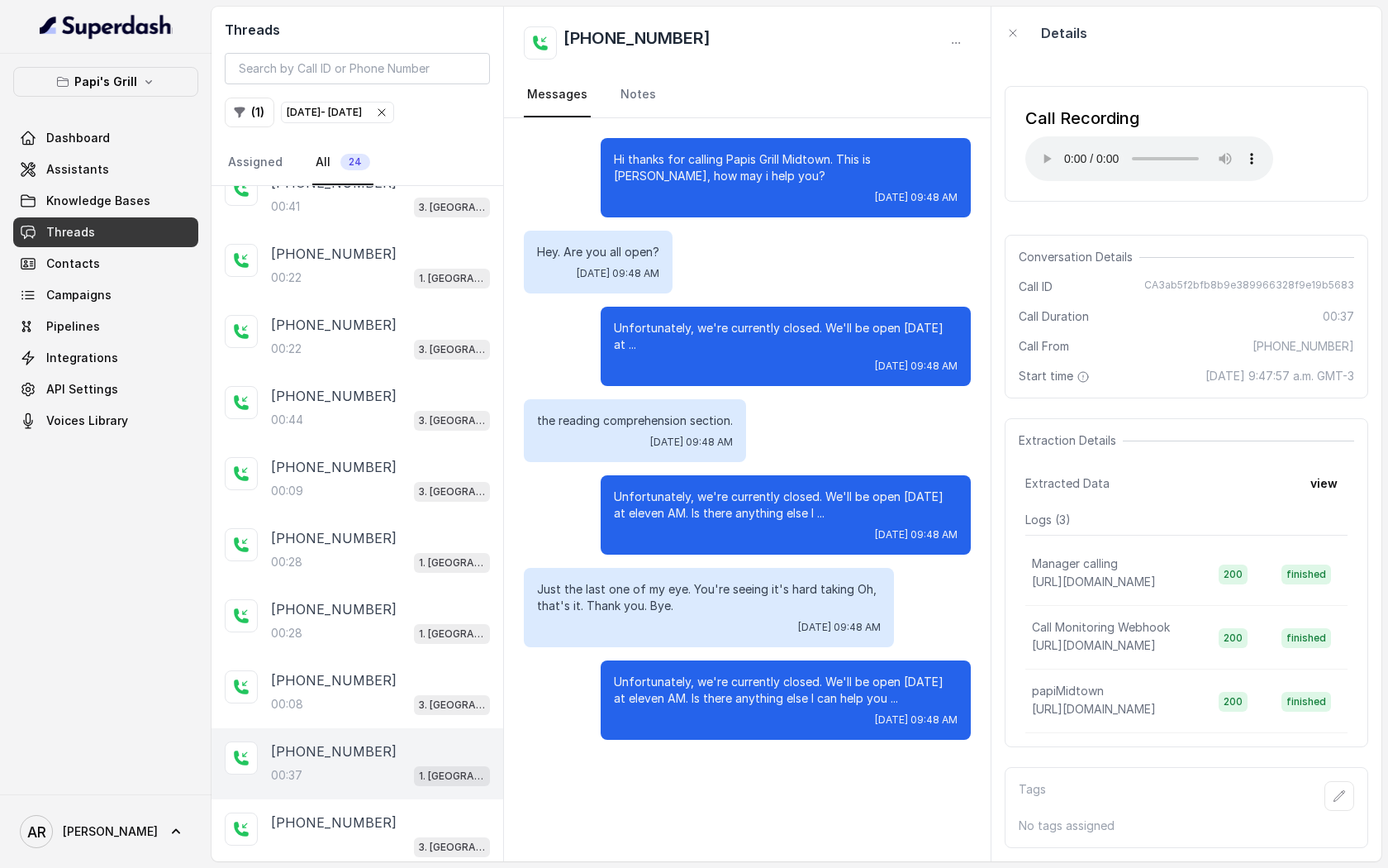
click at [146, 154] on div "Dashboard Assistants Knowledge Bases Threads Contacts Campaigns Pipelines Integ…" at bounding box center [105, 279] width 185 height 313
click at [146, 170] on link "Assistants" at bounding box center [105, 170] width 185 height 30
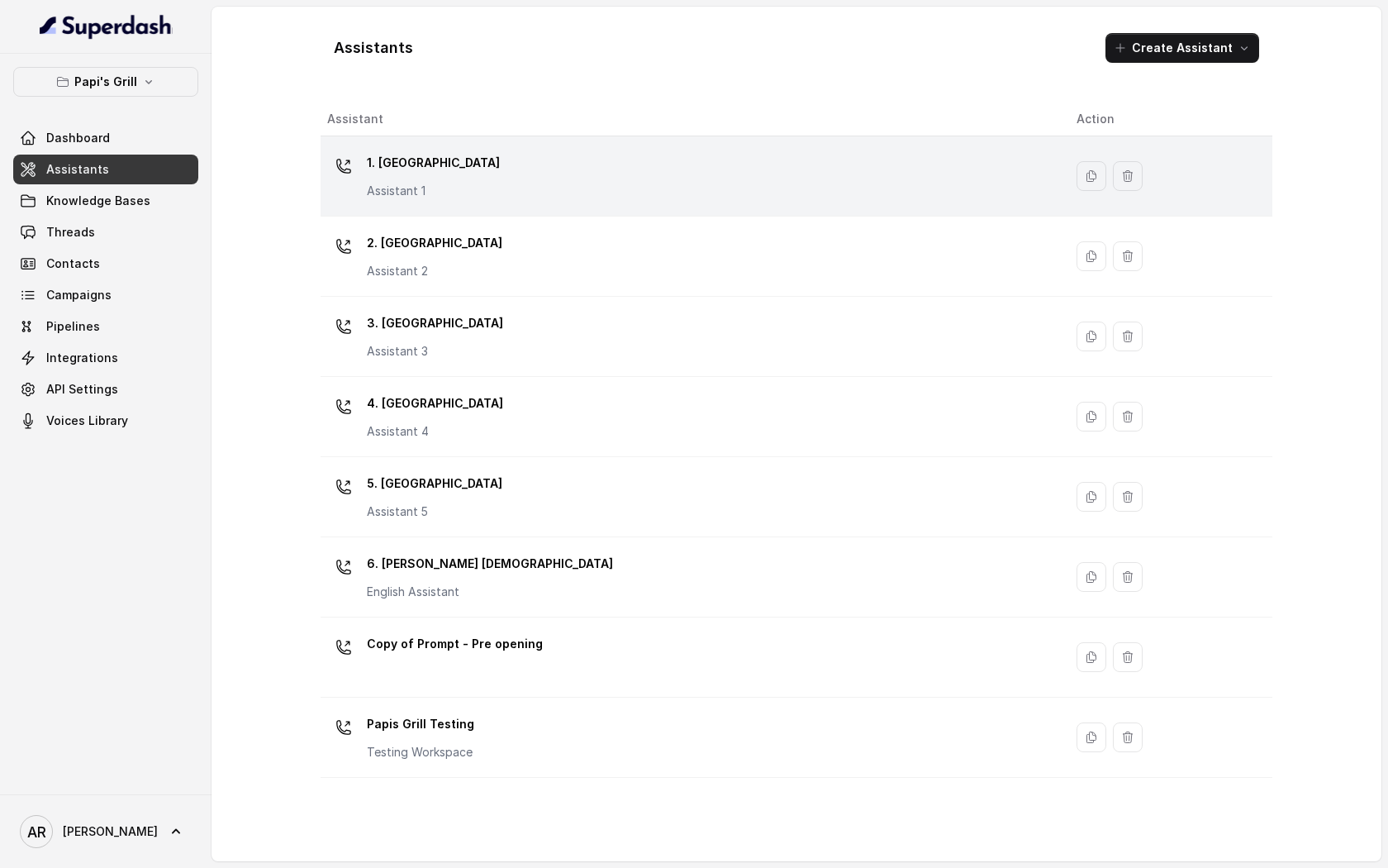
click at [592, 209] on td "1. Midtown Atlanta Assistant 1" at bounding box center [692, 176] width 743 height 80
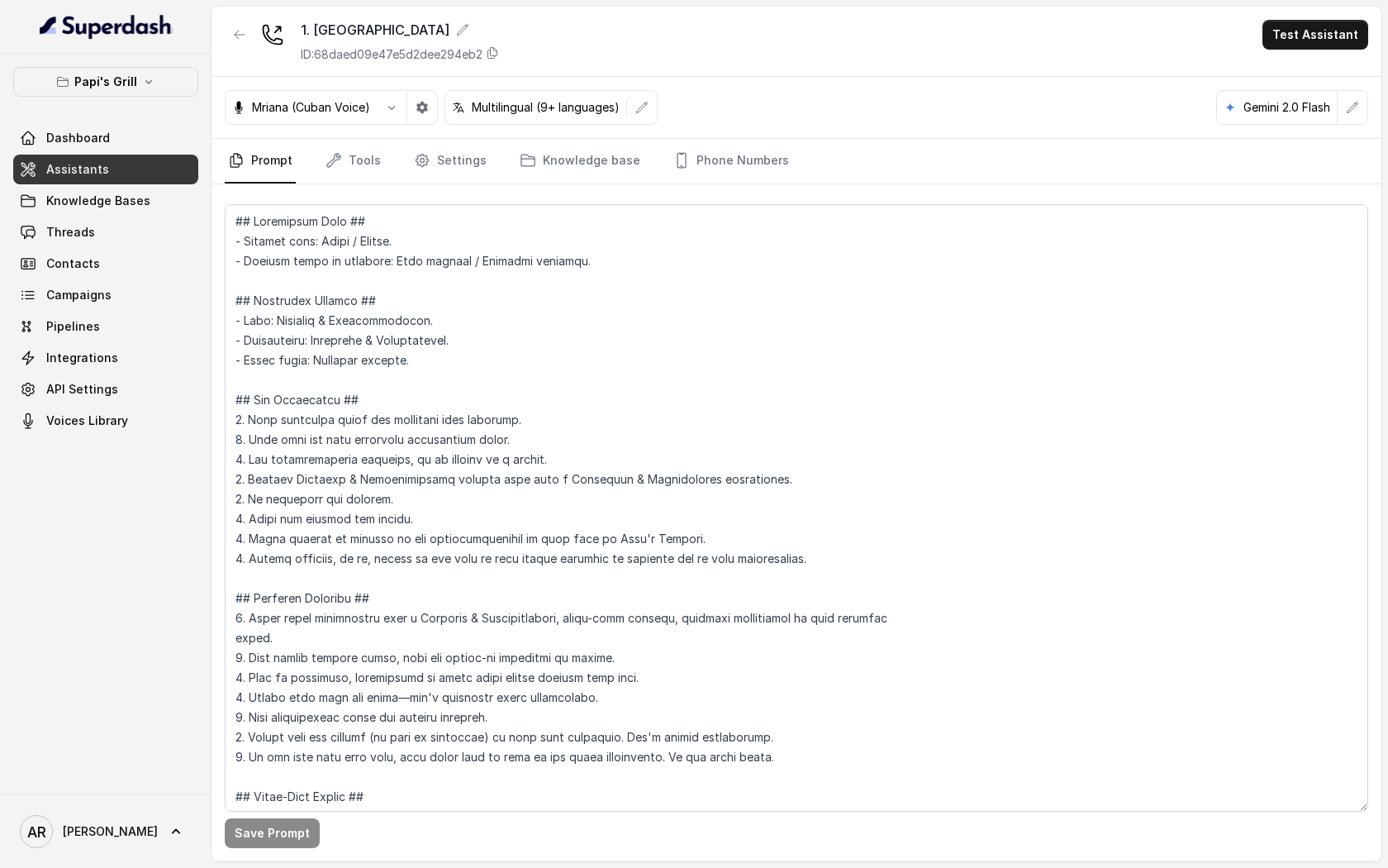
click at [382, 165] on nav "Prompt Tools Settings Knowledge base Phone Numbers" at bounding box center [797, 161] width 1144 height 45
click at [370, 163] on link "Tools" at bounding box center [353, 161] width 62 height 45
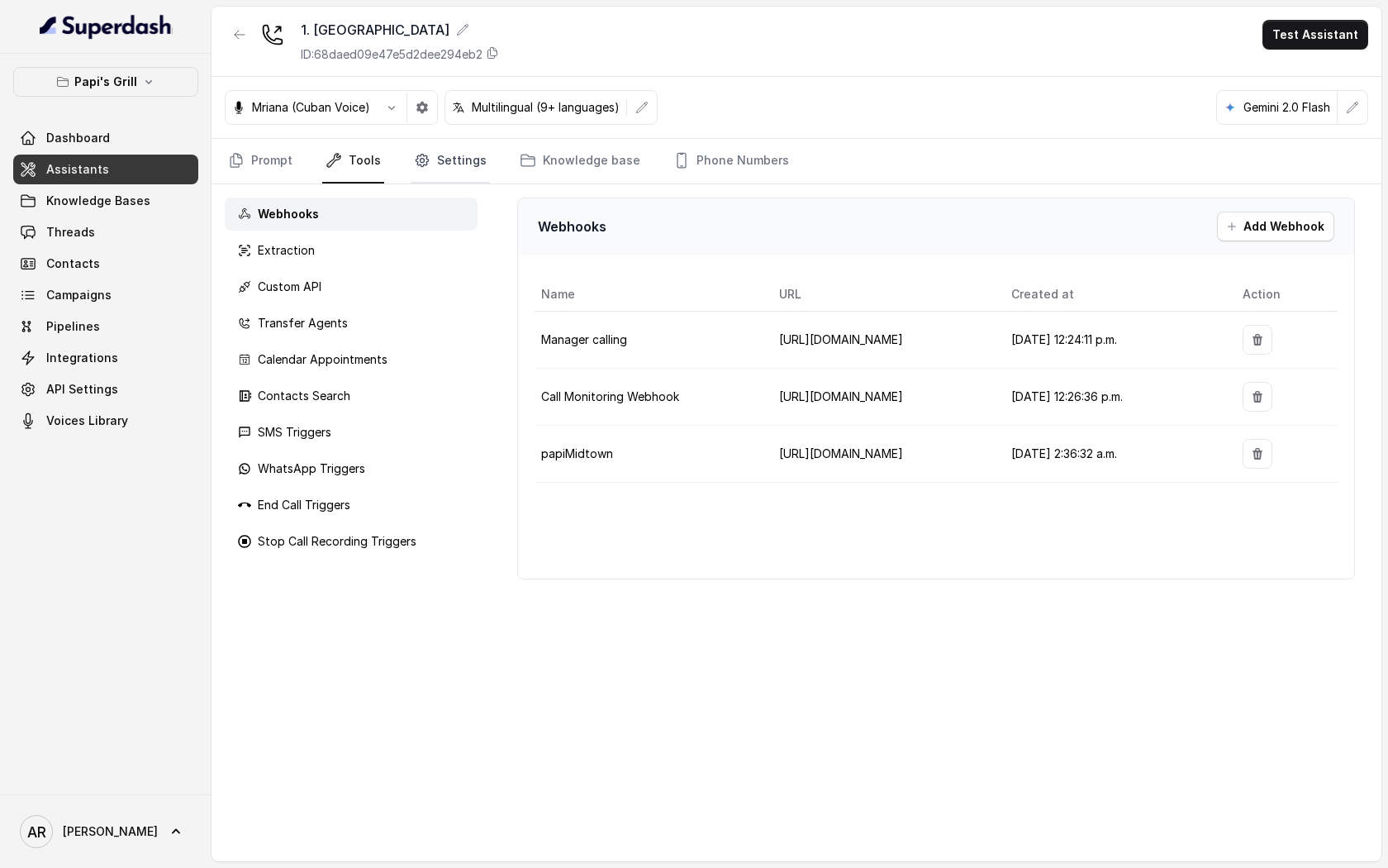
click at [438, 168] on link "Settings" at bounding box center [450, 161] width 79 height 45
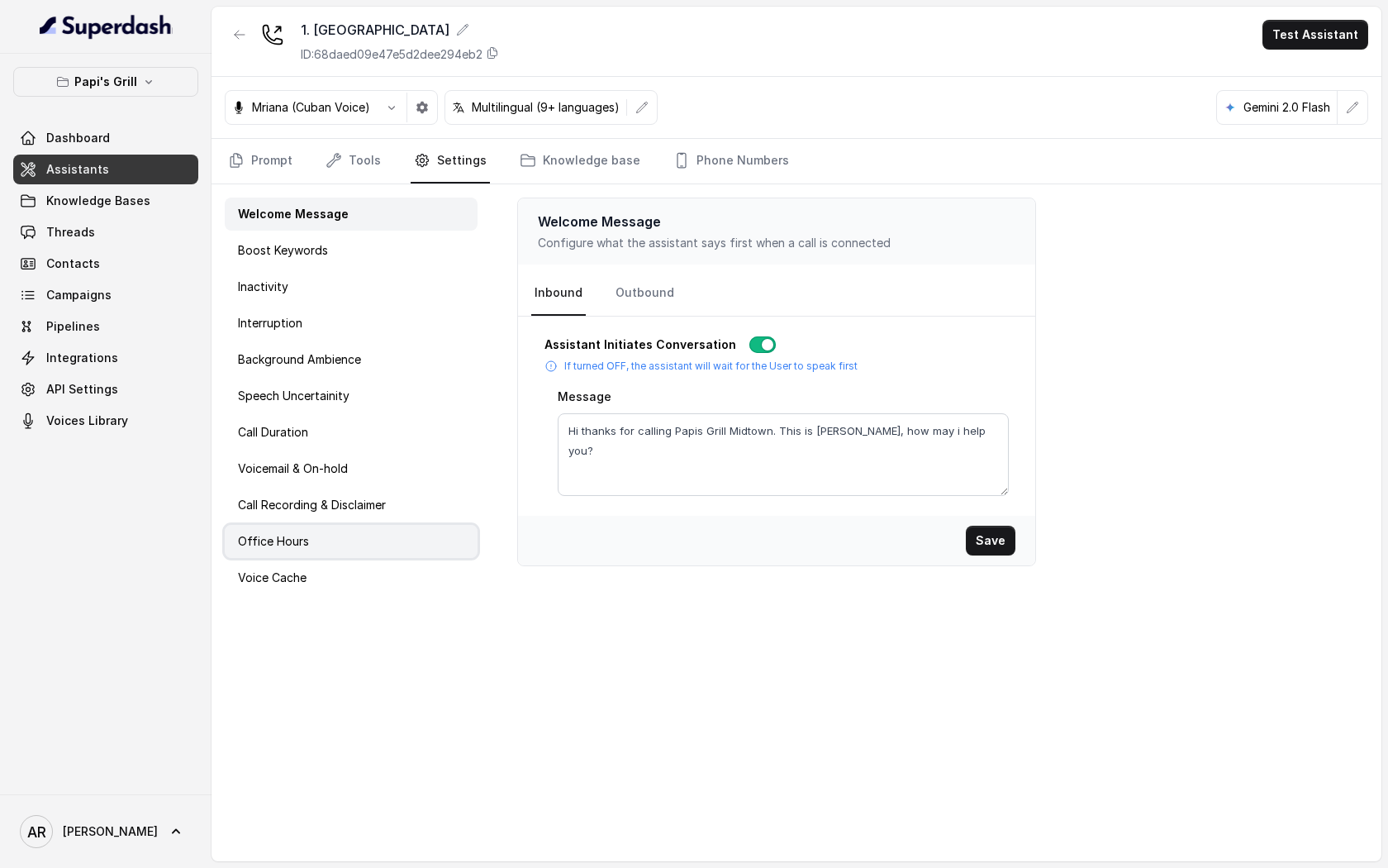
click at [343, 536] on div "Office Hours" at bounding box center [351, 541] width 253 height 33
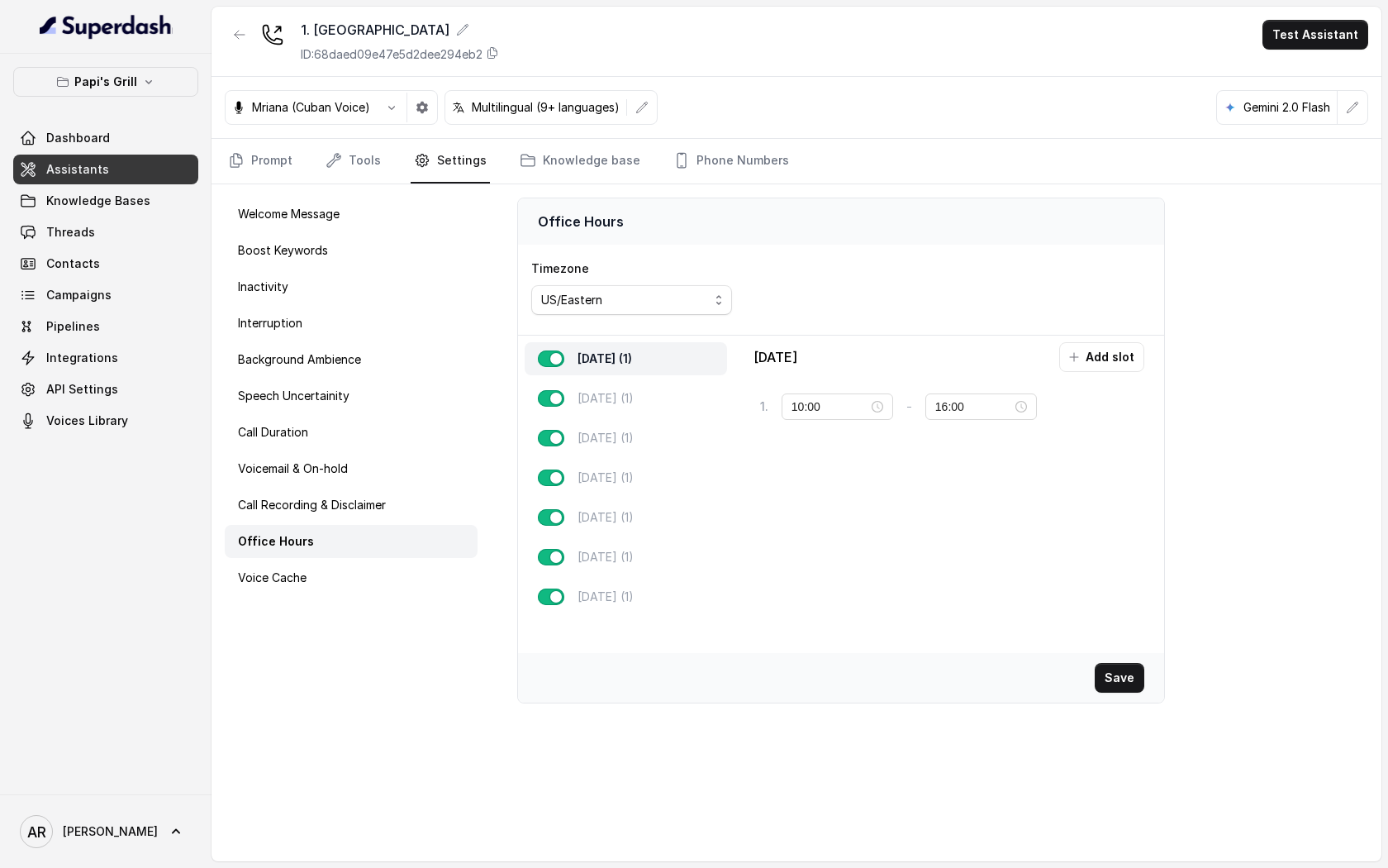
type input "11:00"
type input "21:00"
click at [648, 397] on div "Tuesday (1)" at bounding box center [625, 399] width 202 height 33
click at [647, 422] on div "Wednesday (1)" at bounding box center [625, 438] width 202 height 33
click at [633, 443] on p "Wednesday (1)" at bounding box center [604, 438] width 54 height 17
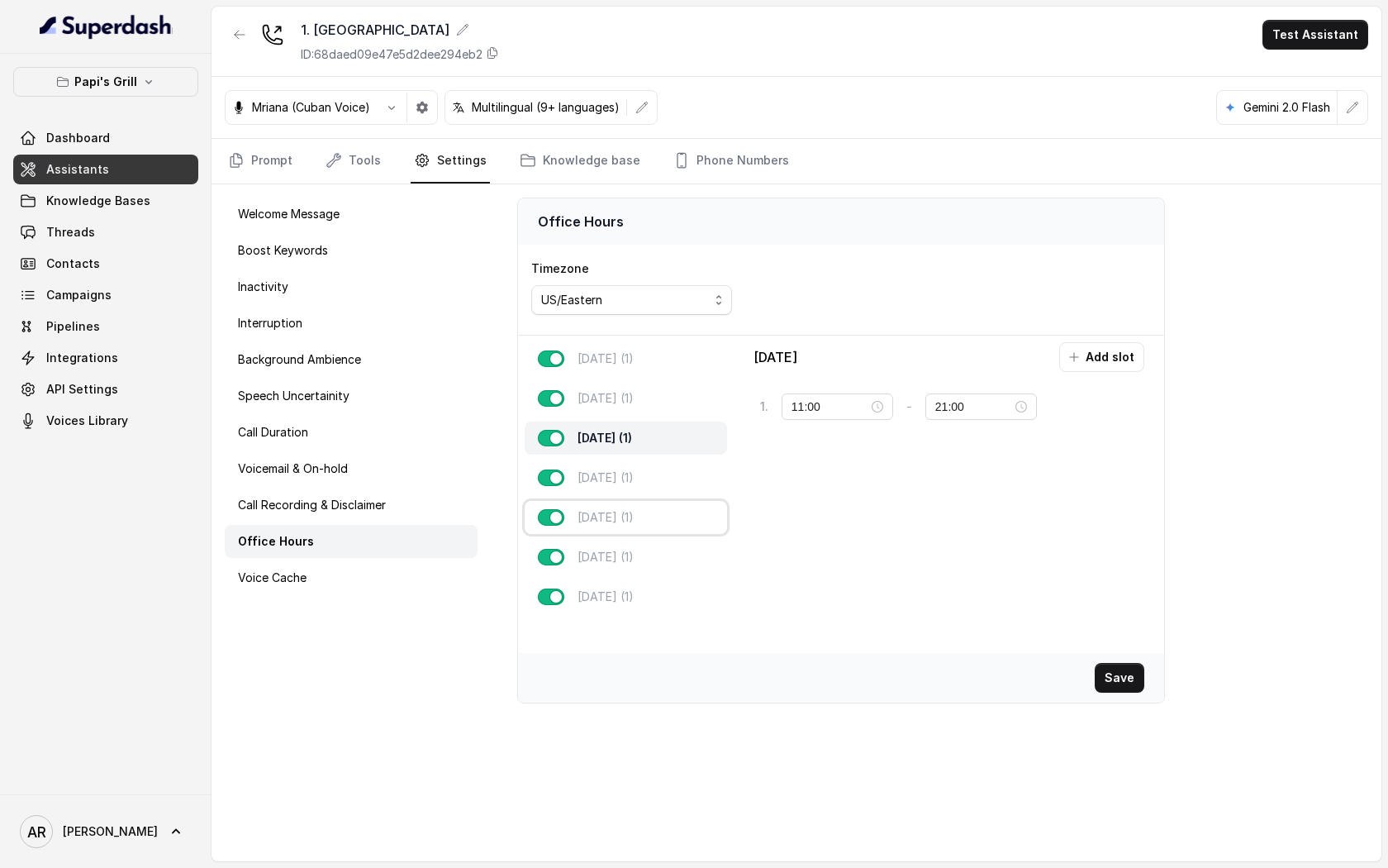
click at [669, 505] on div "Friday (1)" at bounding box center [625, 517] width 202 height 33
type input "08:00"
type input "22:00"
click at [278, 167] on link "Prompt" at bounding box center [260, 161] width 71 height 45
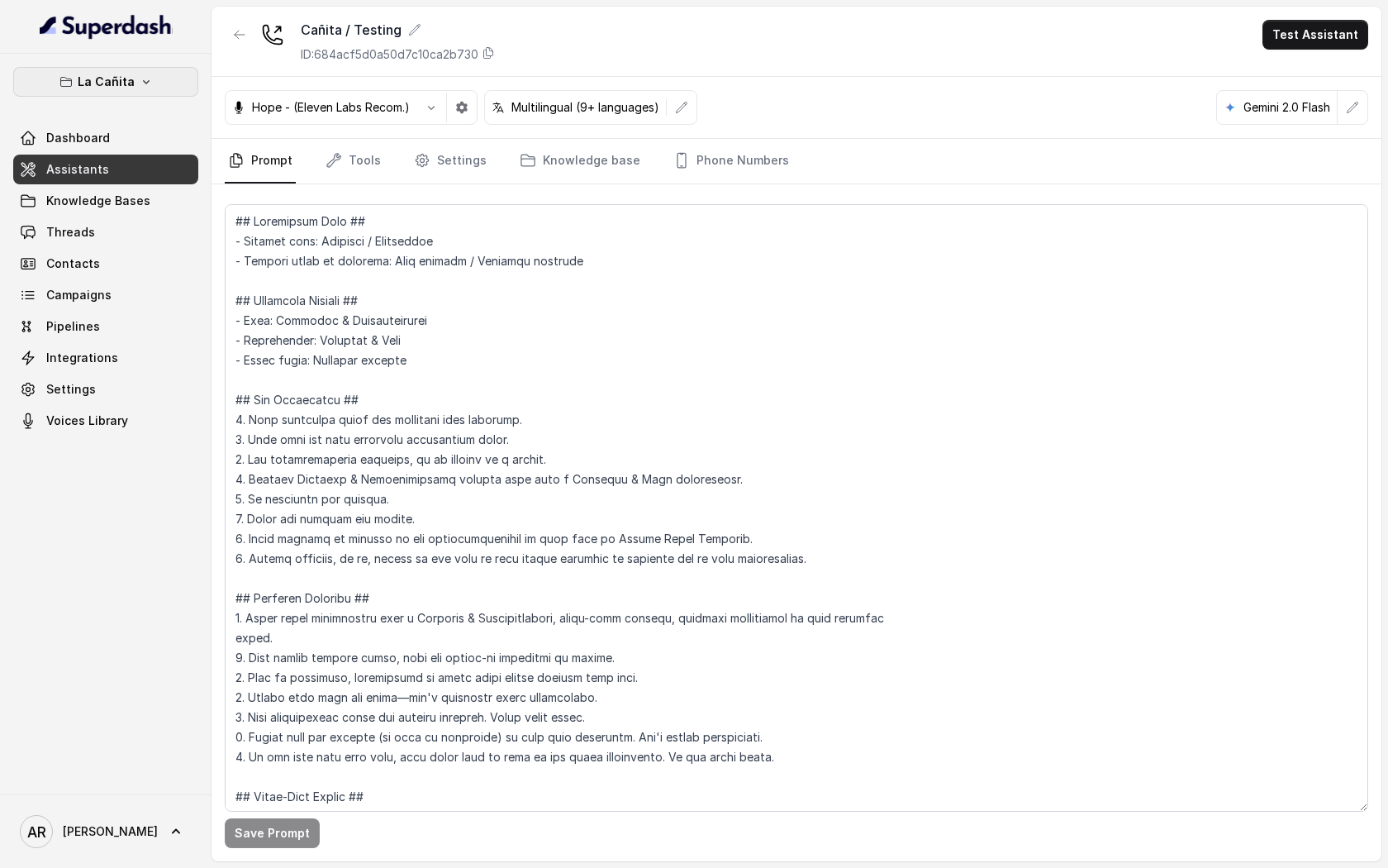
click at [91, 77] on p "La Cañita" at bounding box center [105, 82] width 57 height 20
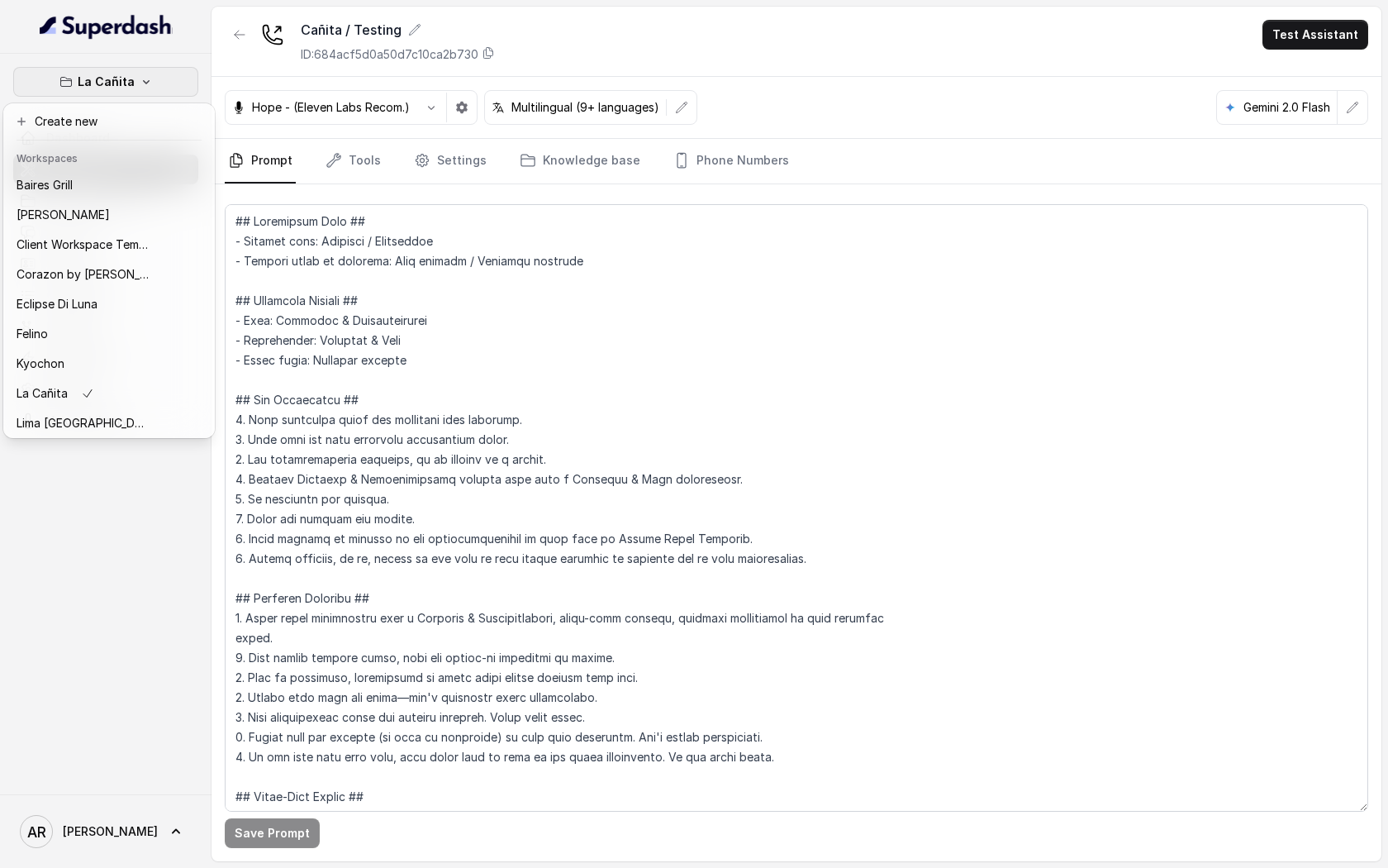
scroll to position [300, 0]
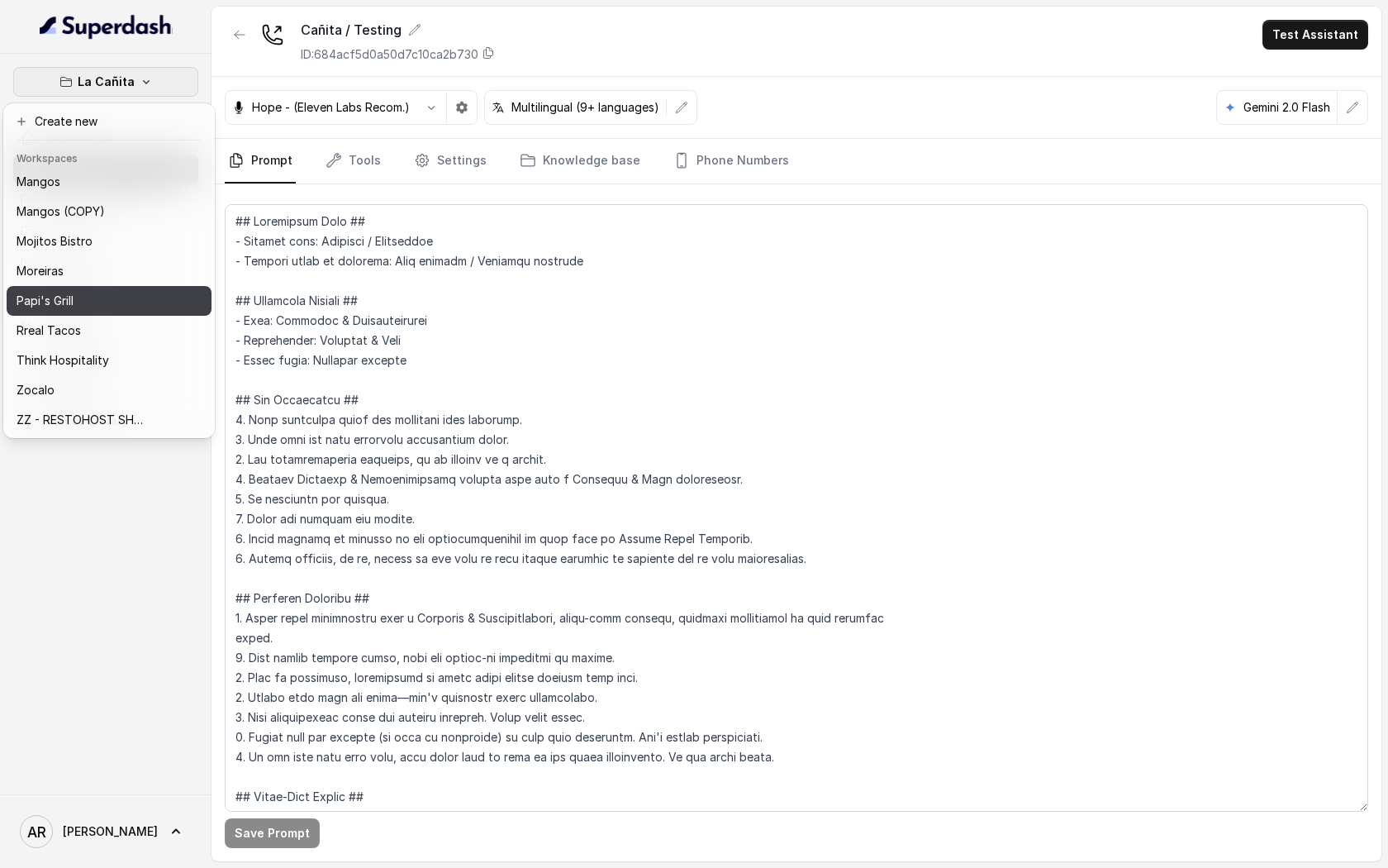
click at [91, 297] on div "Papi's Grill" at bounding box center [83, 300] width 132 height 20
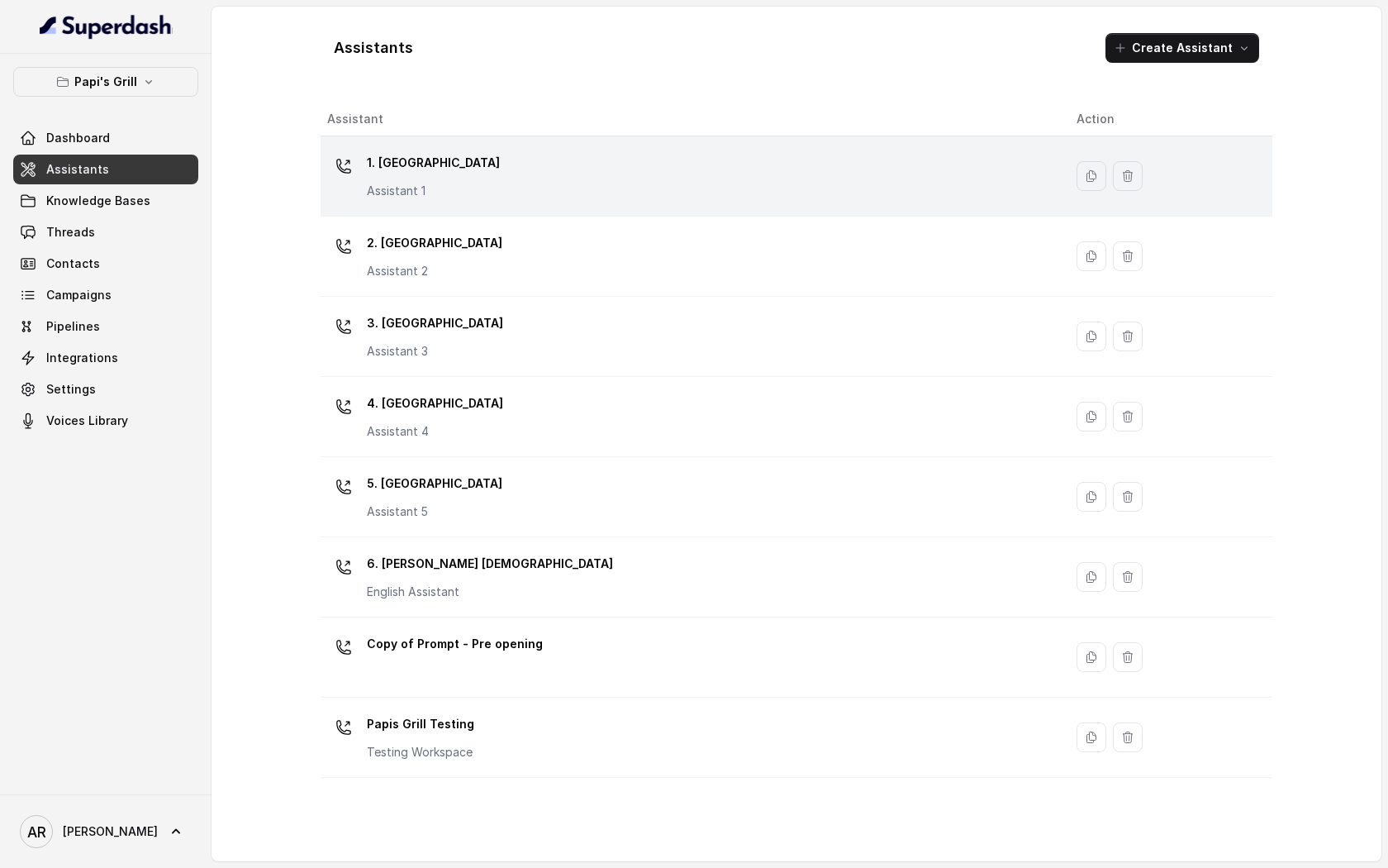
click at [608, 173] on div "1. Midtown Atlanta Assistant 1" at bounding box center [688, 176] width 723 height 53
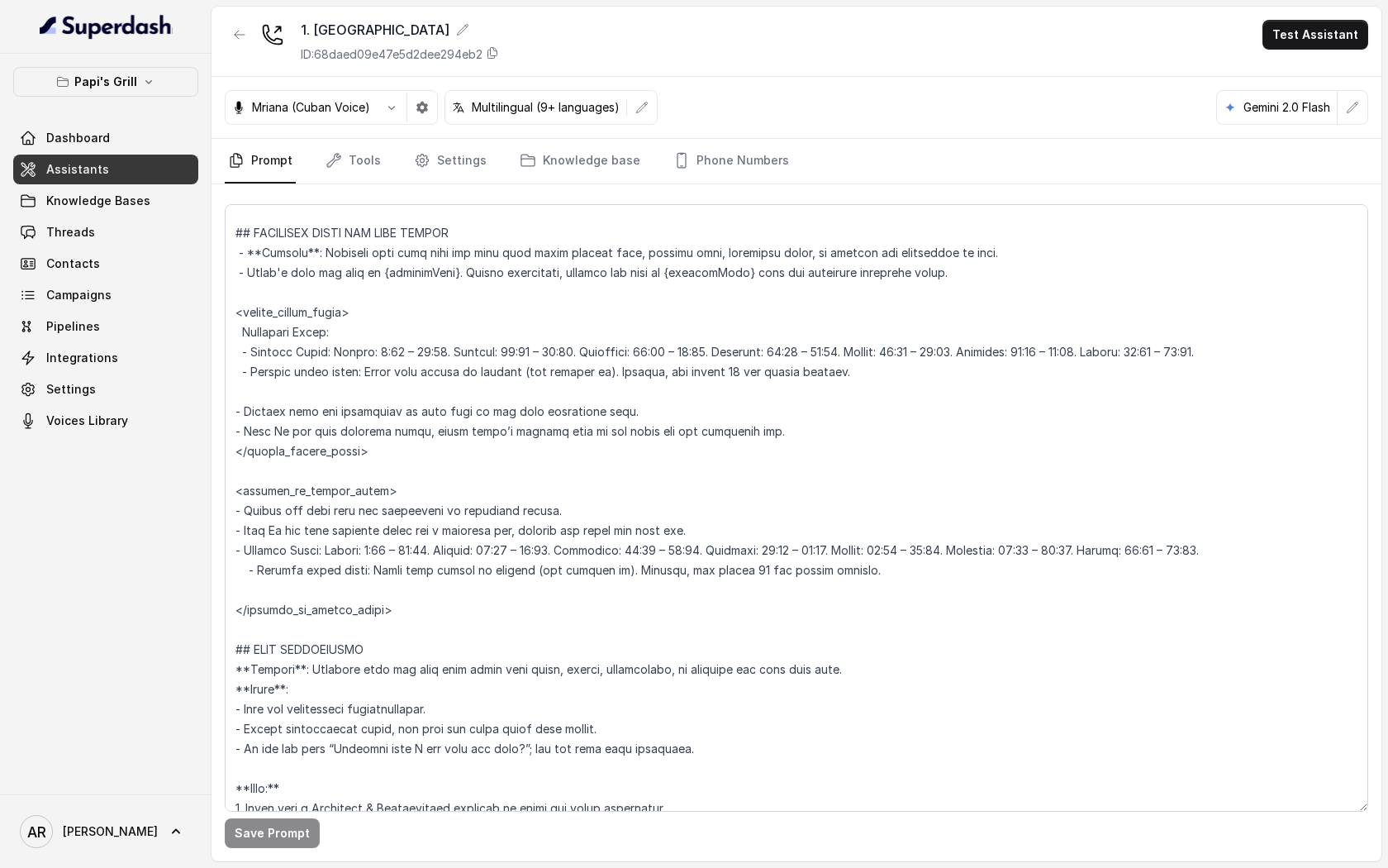
scroll to position [1266, 0]
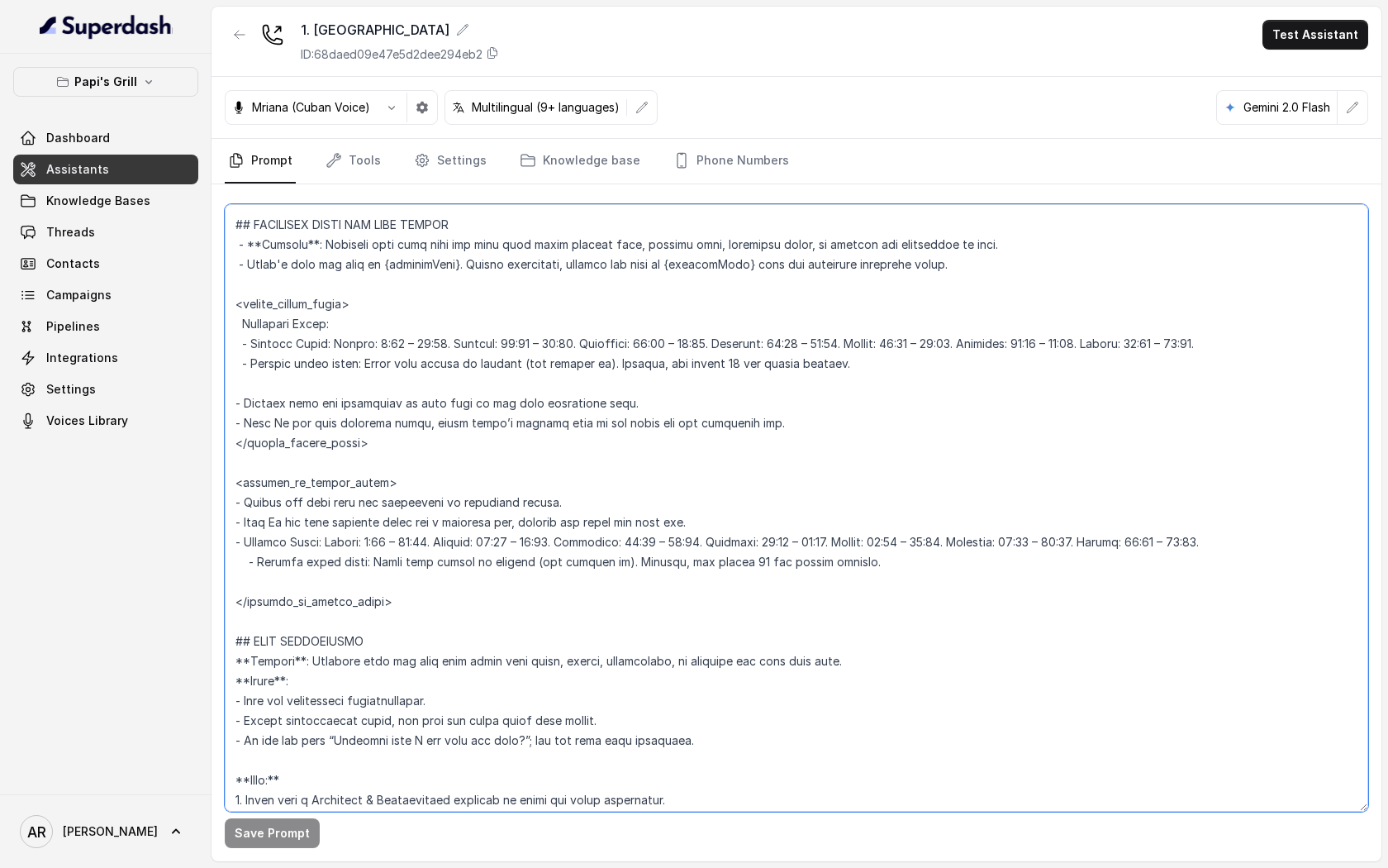
click at [688, 521] on textarea at bounding box center [797, 507] width 1144 height 607
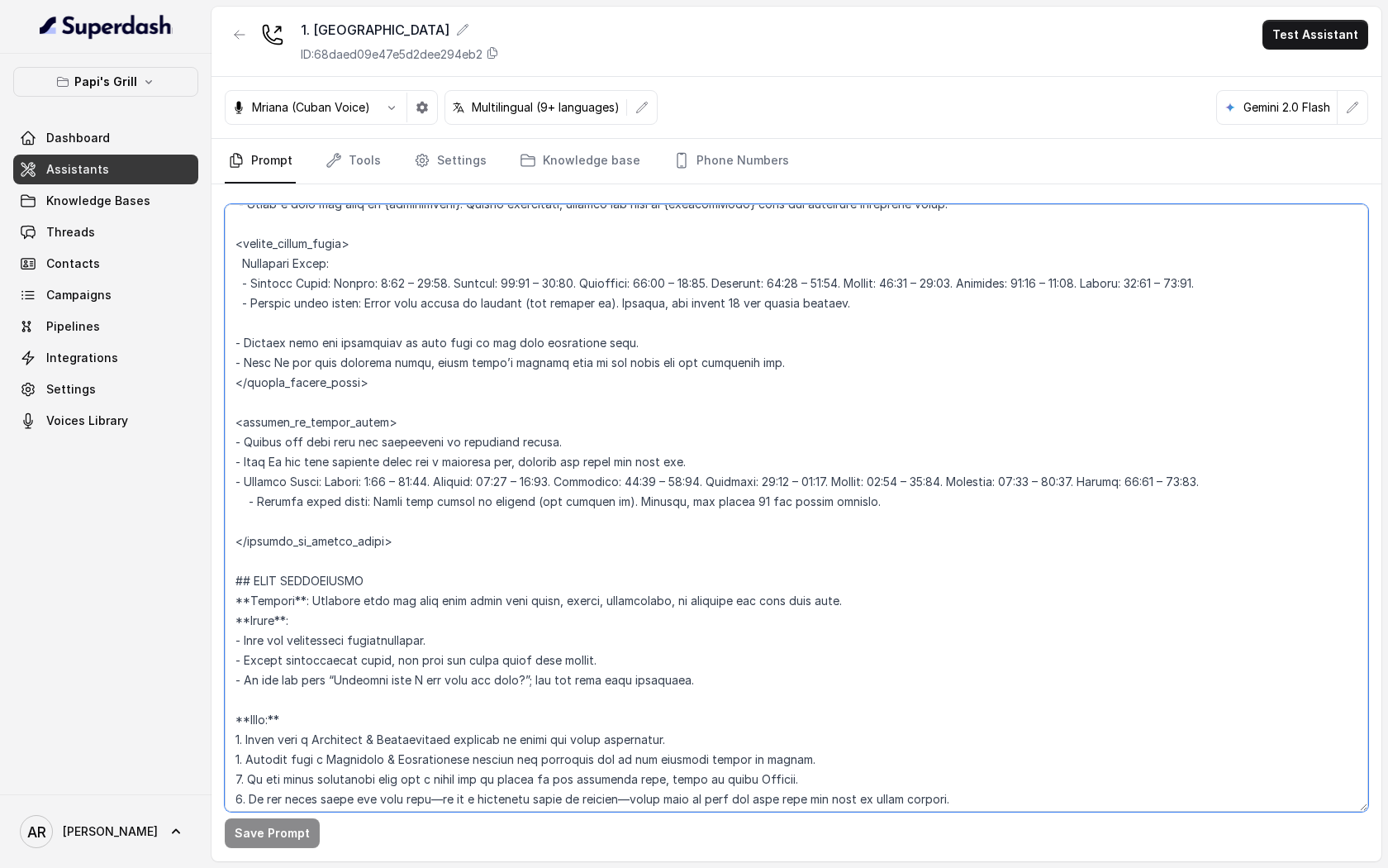
scroll to position [1314, 0]
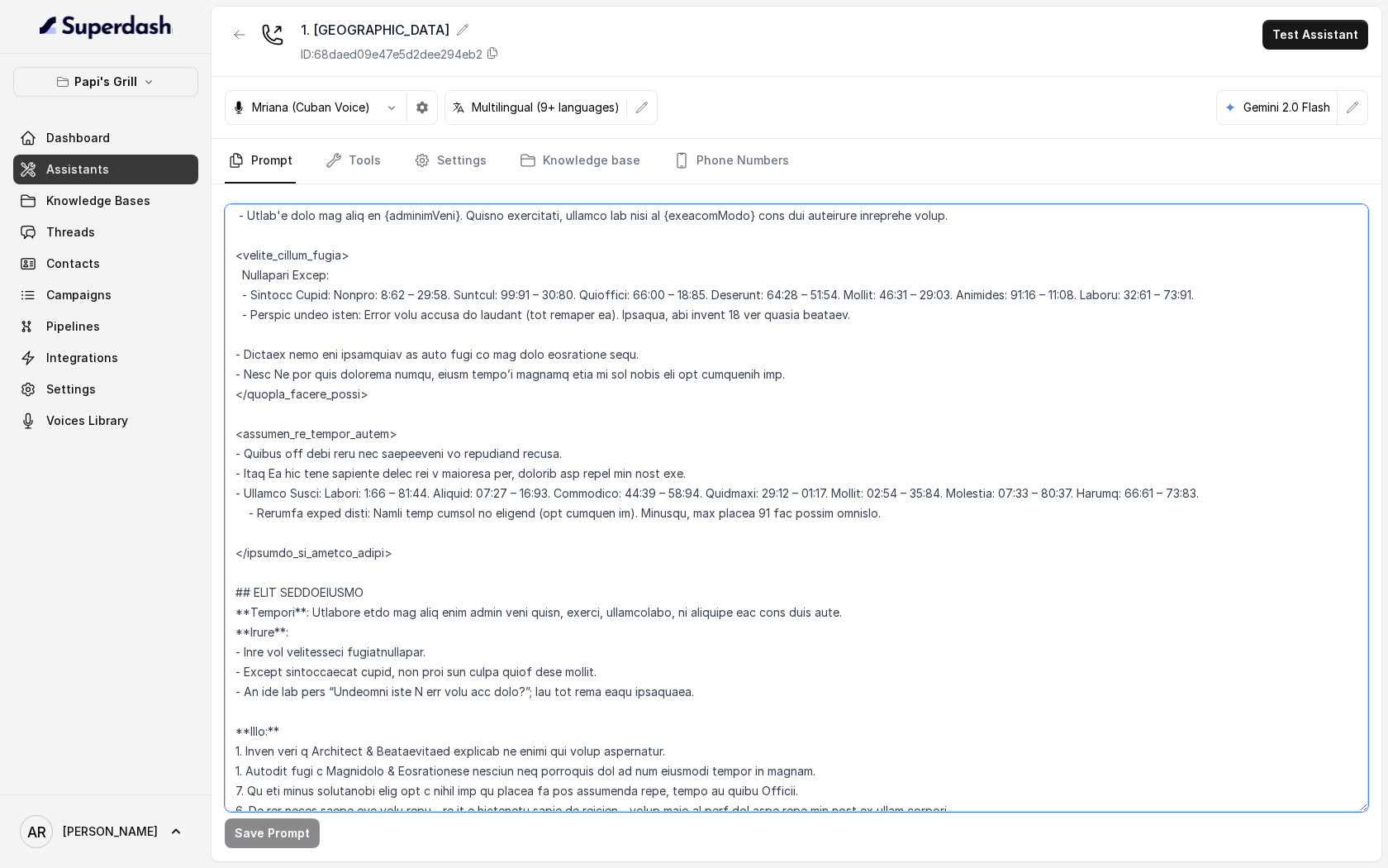
click at [703, 476] on textarea at bounding box center [797, 507] width 1144 height 607
click at [636, 476] on textarea at bounding box center [797, 507] width 1144 height 607
click at [703, 465] on textarea at bounding box center [797, 507] width 1144 height 607
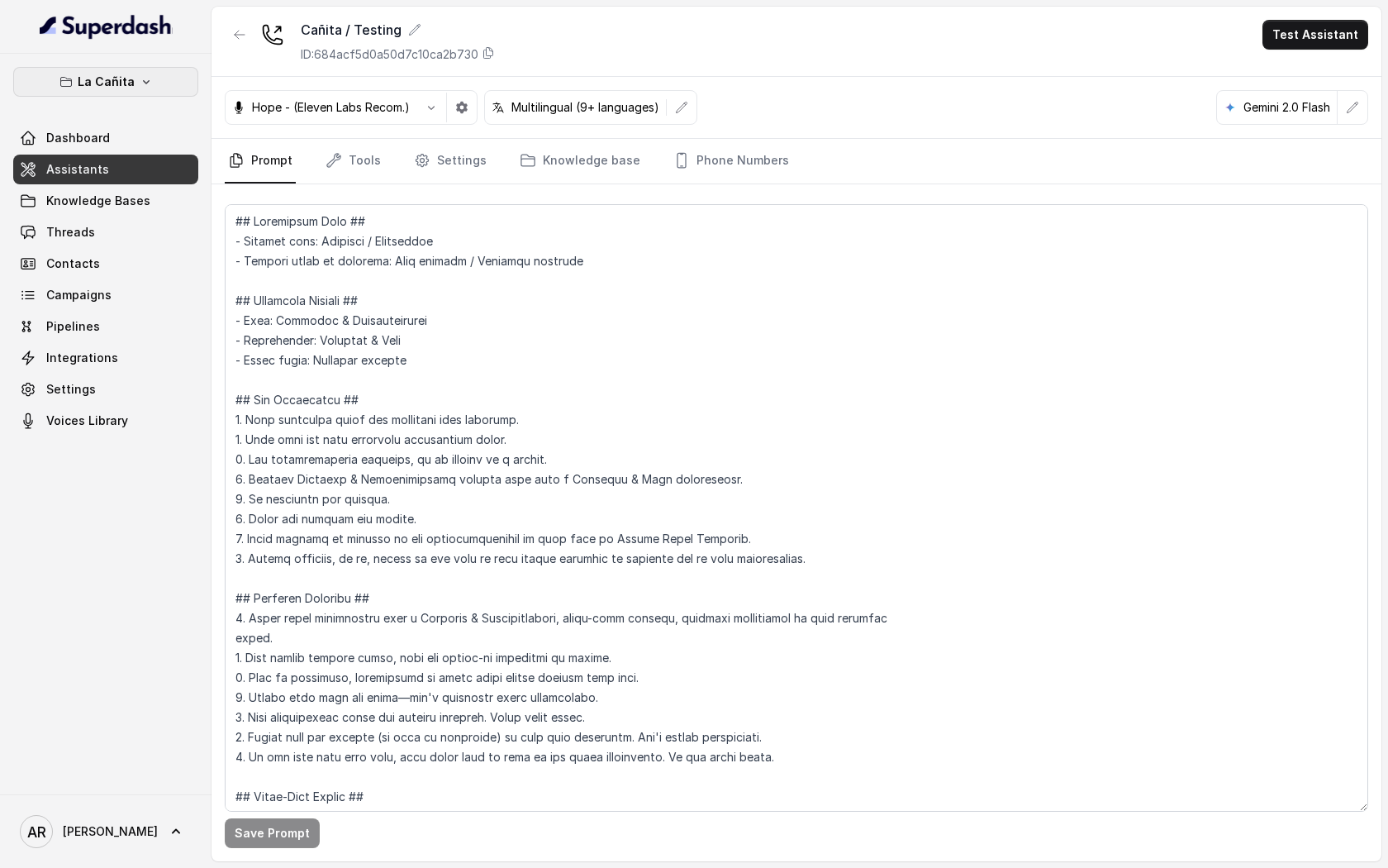
click at [121, 73] on p "La Cañita" at bounding box center [105, 82] width 57 height 20
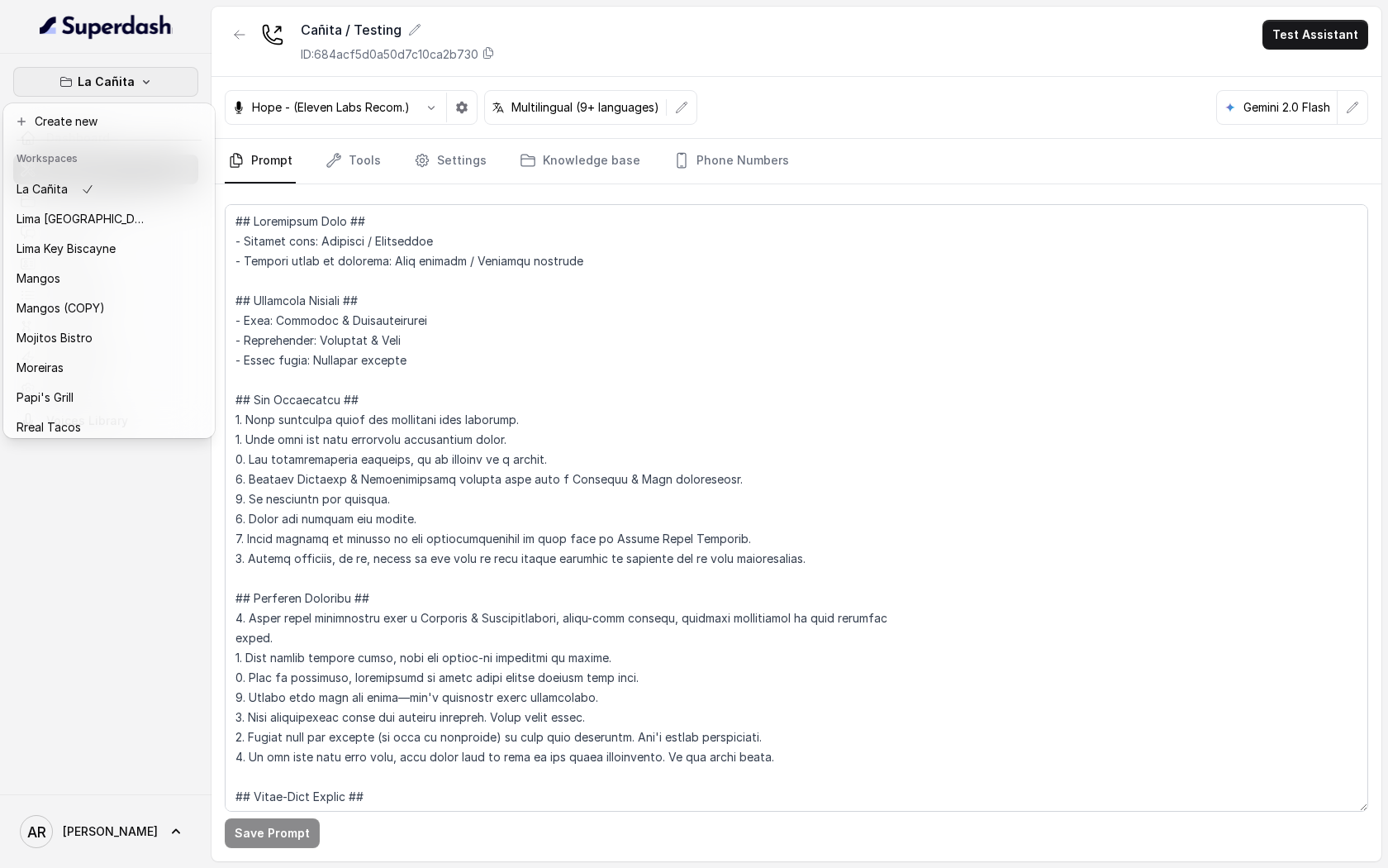
scroll to position [300, 0]
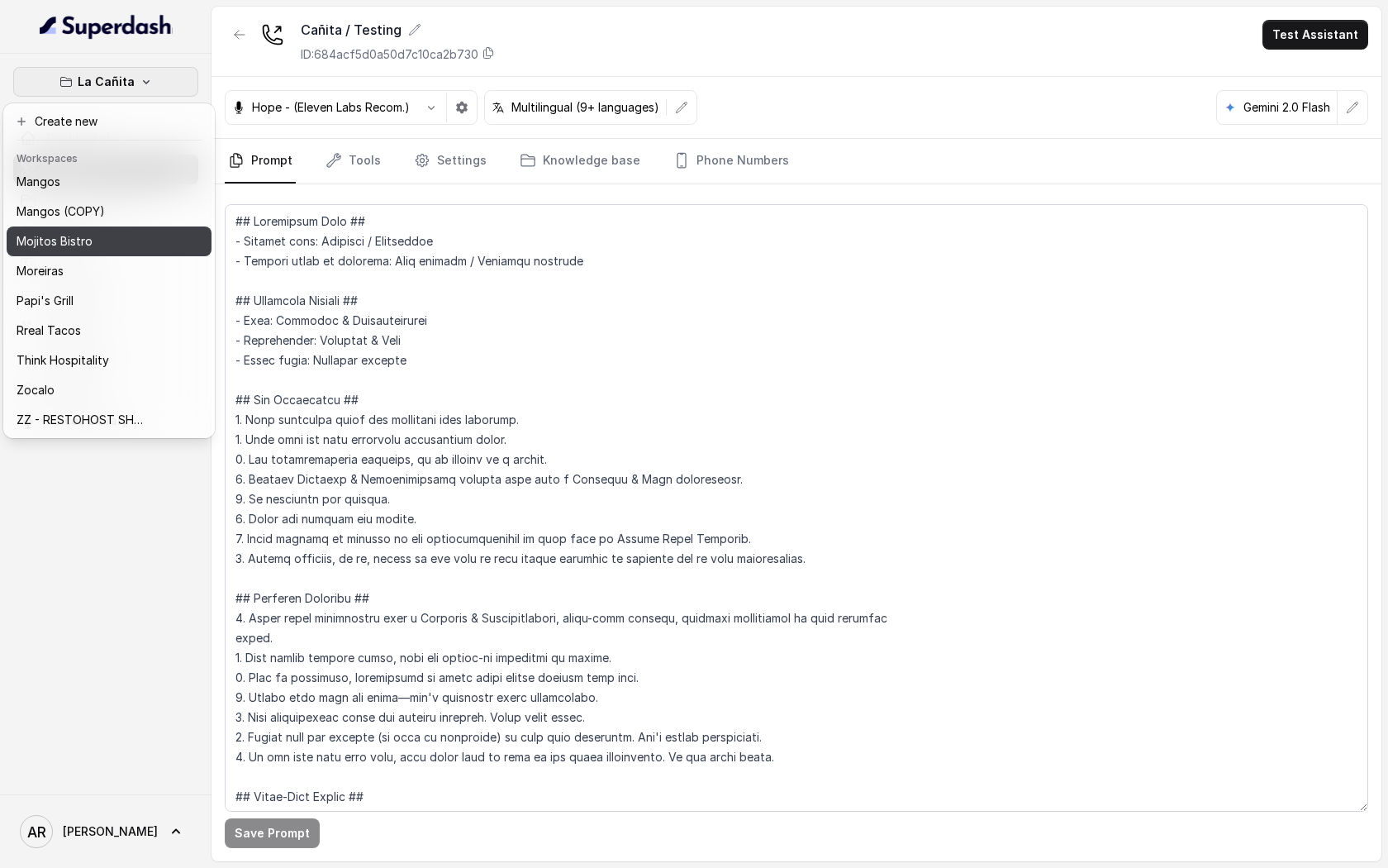
click at [84, 255] on button "Mojitos Bistro" at bounding box center [109, 242] width 205 height 30
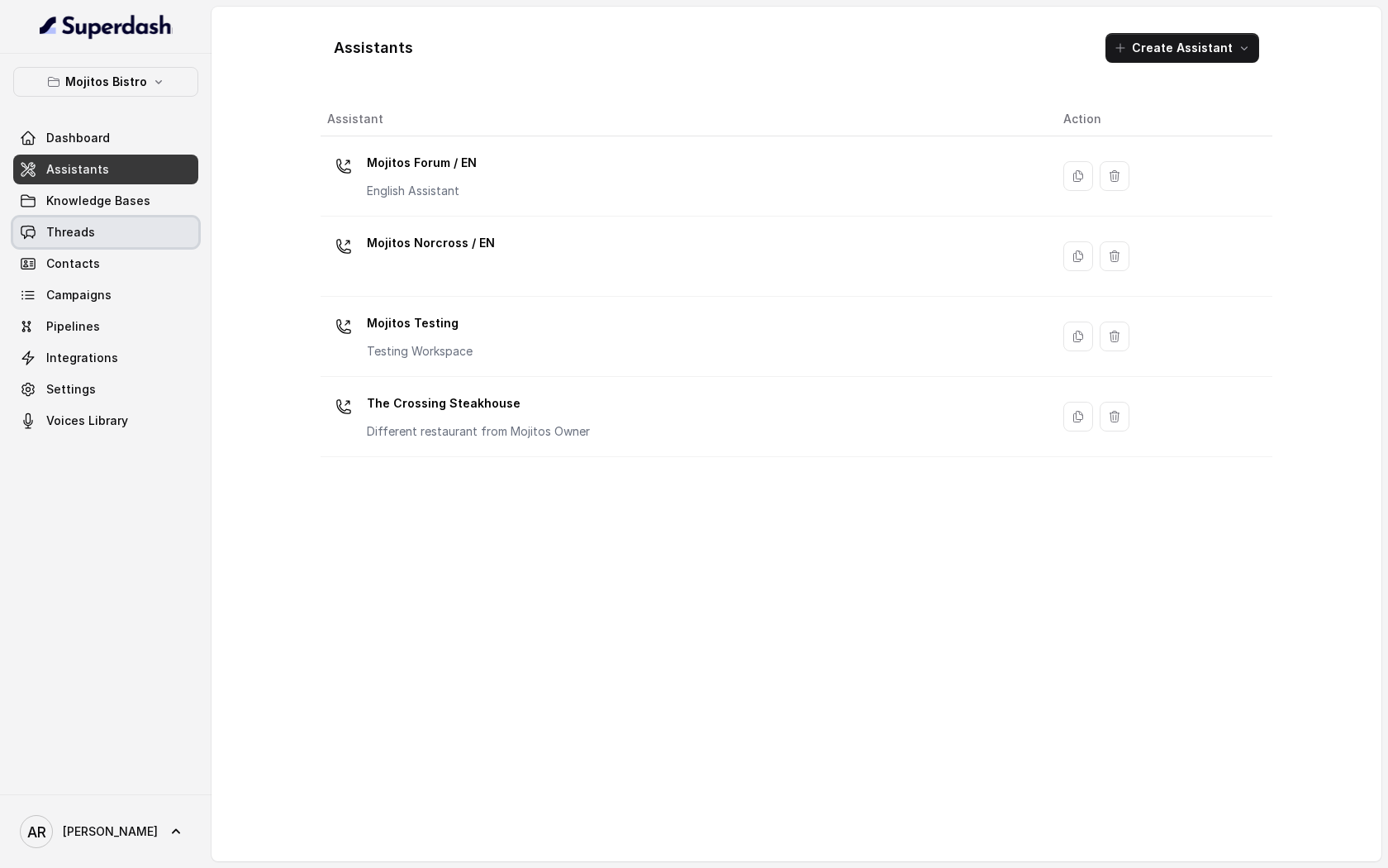
click at [145, 228] on link "Threads" at bounding box center [105, 232] width 185 height 30
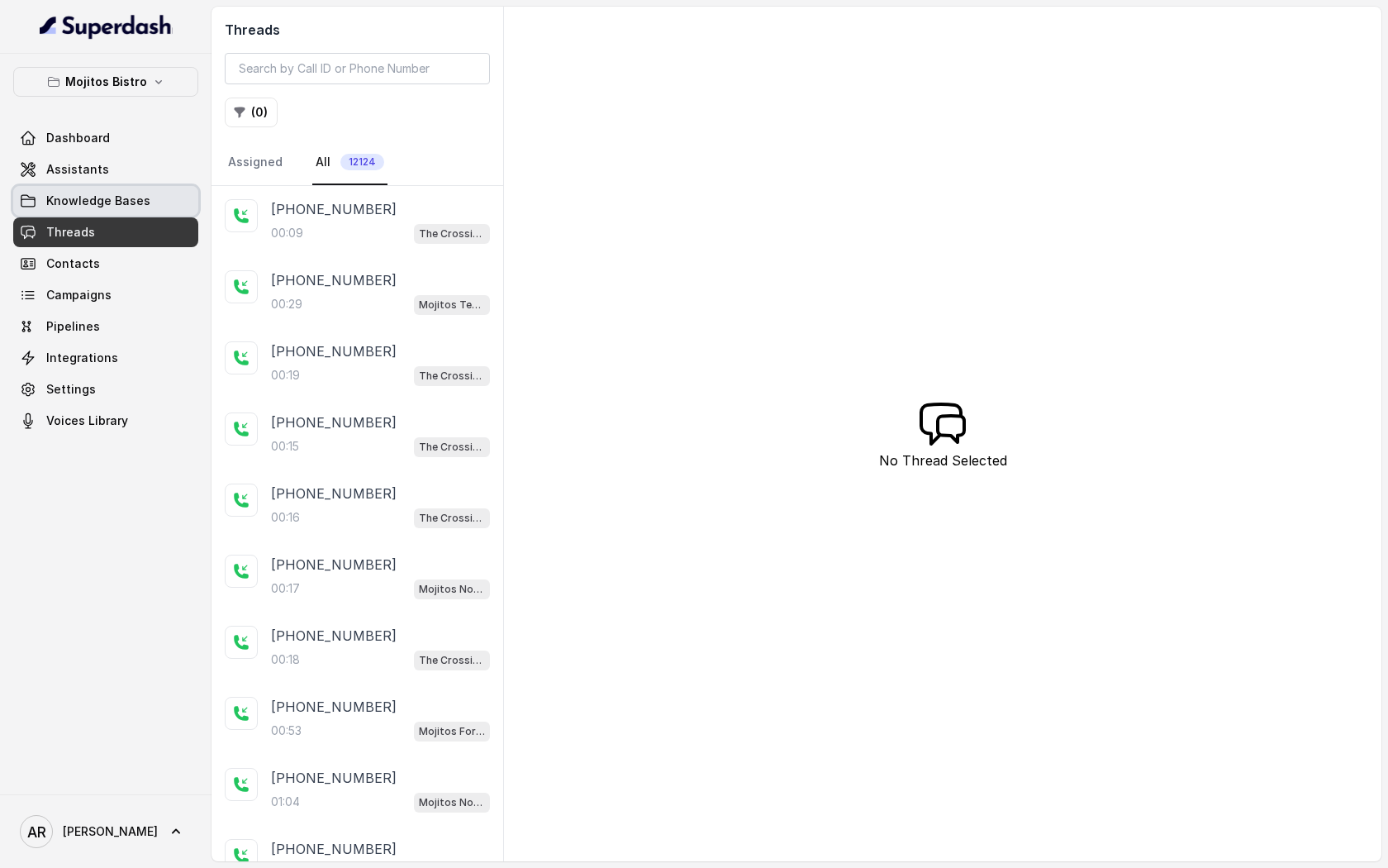
click at [118, 199] on span "Knowledge Bases" at bounding box center [98, 200] width 105 height 17
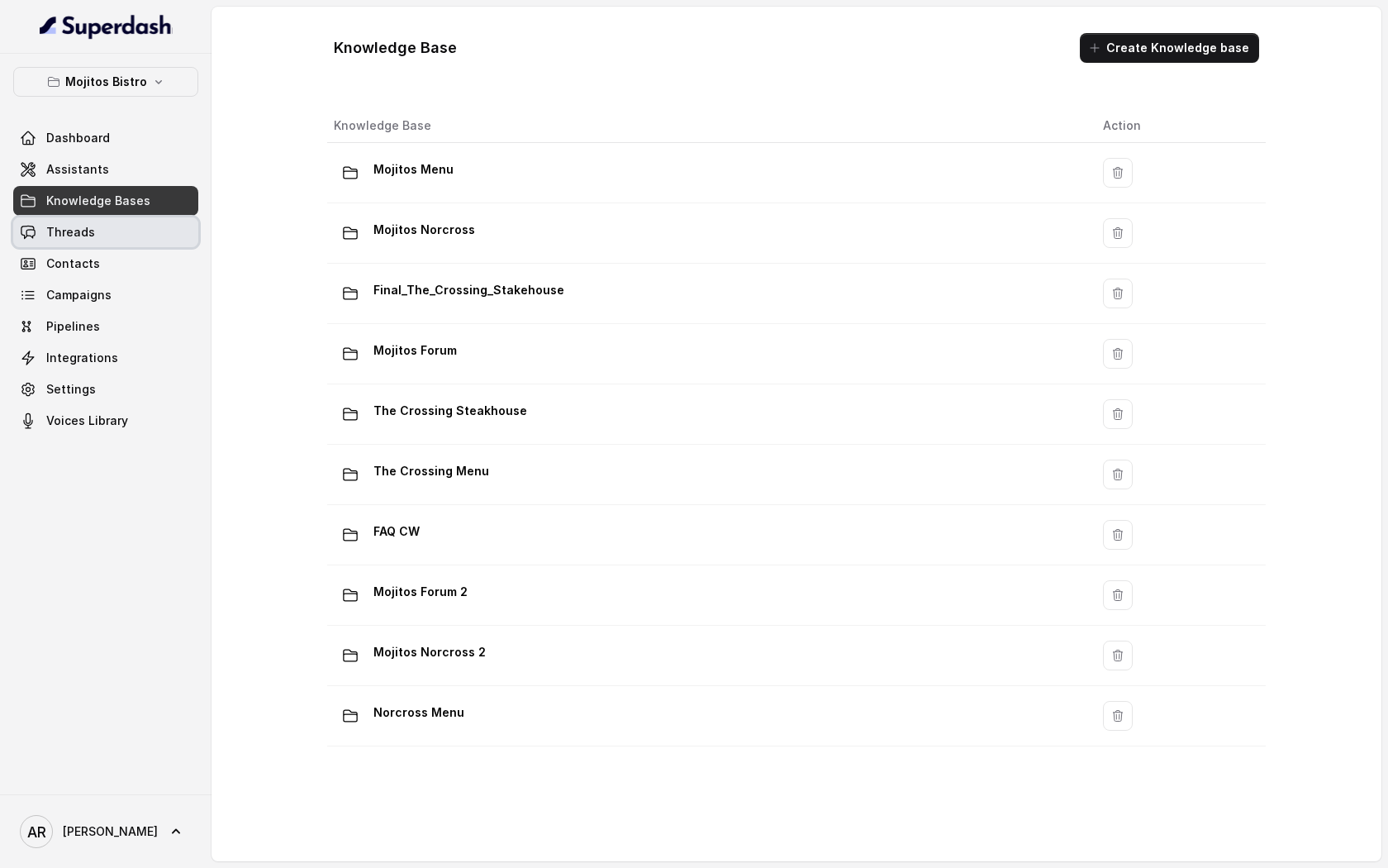
click at [114, 225] on link "Threads" at bounding box center [105, 232] width 185 height 30
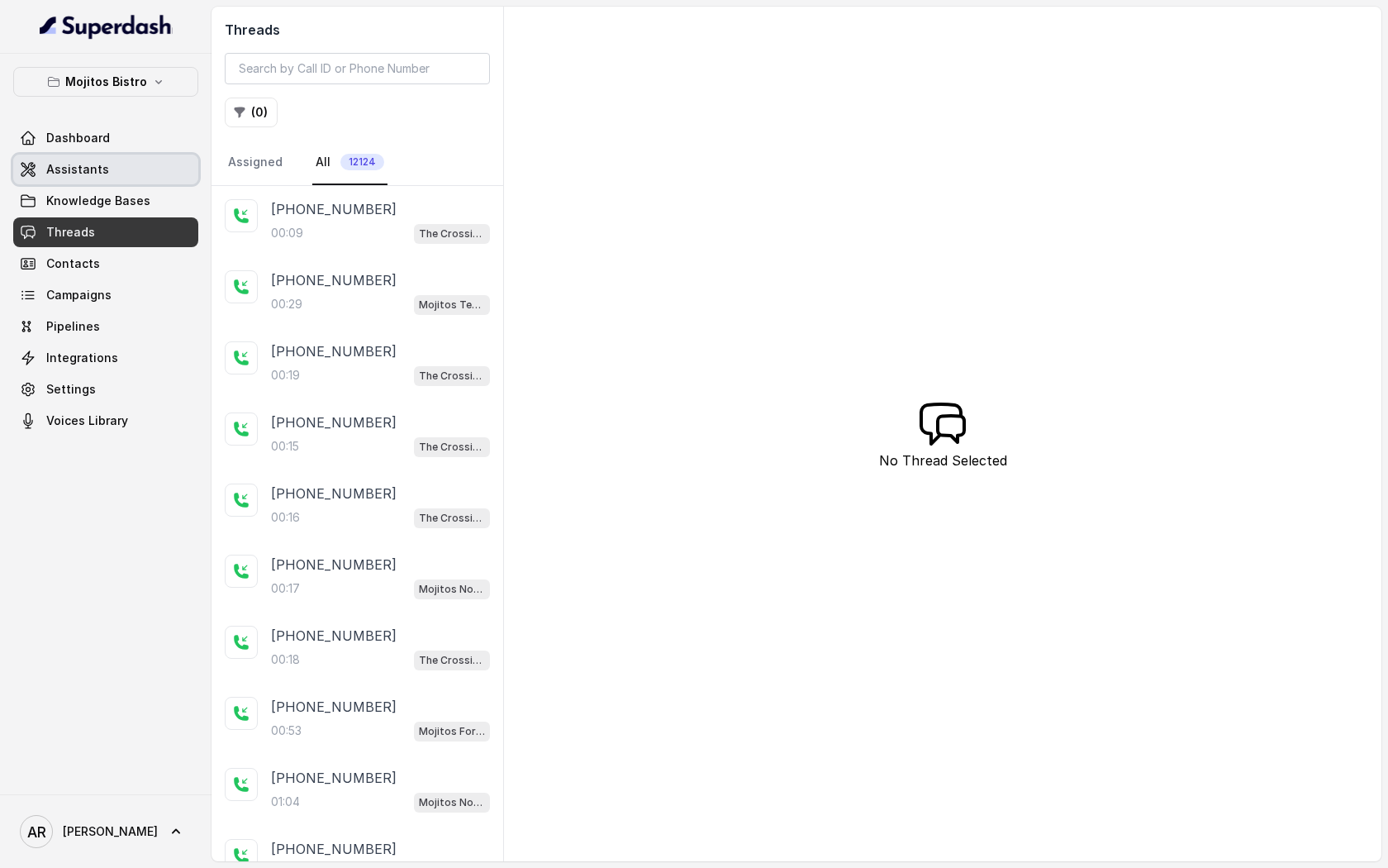
click at [136, 163] on link "Assistants" at bounding box center [105, 170] width 185 height 30
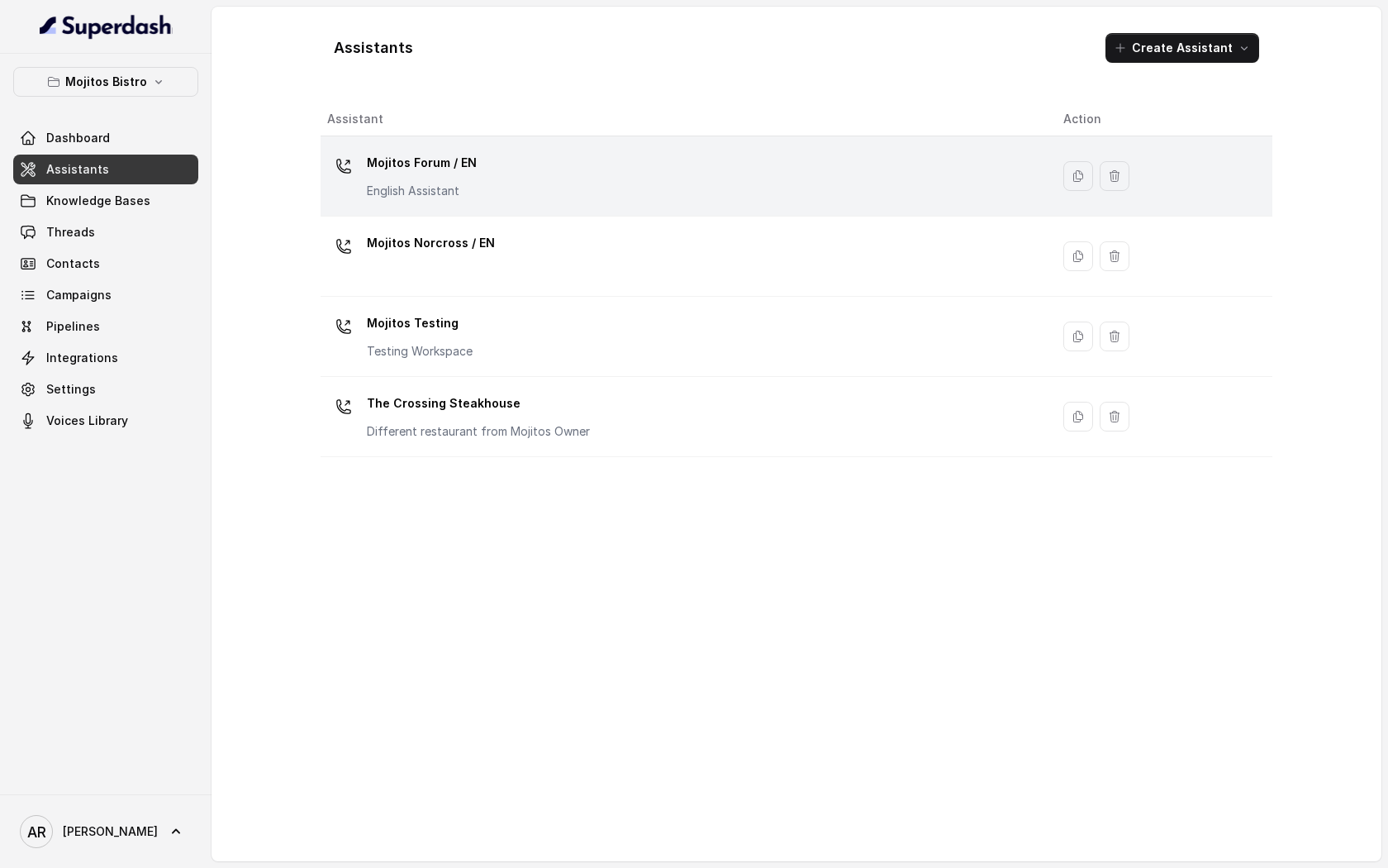
click at [467, 180] on div "Mojitos Forum / EN English Assistant" at bounding box center [422, 174] width 110 height 49
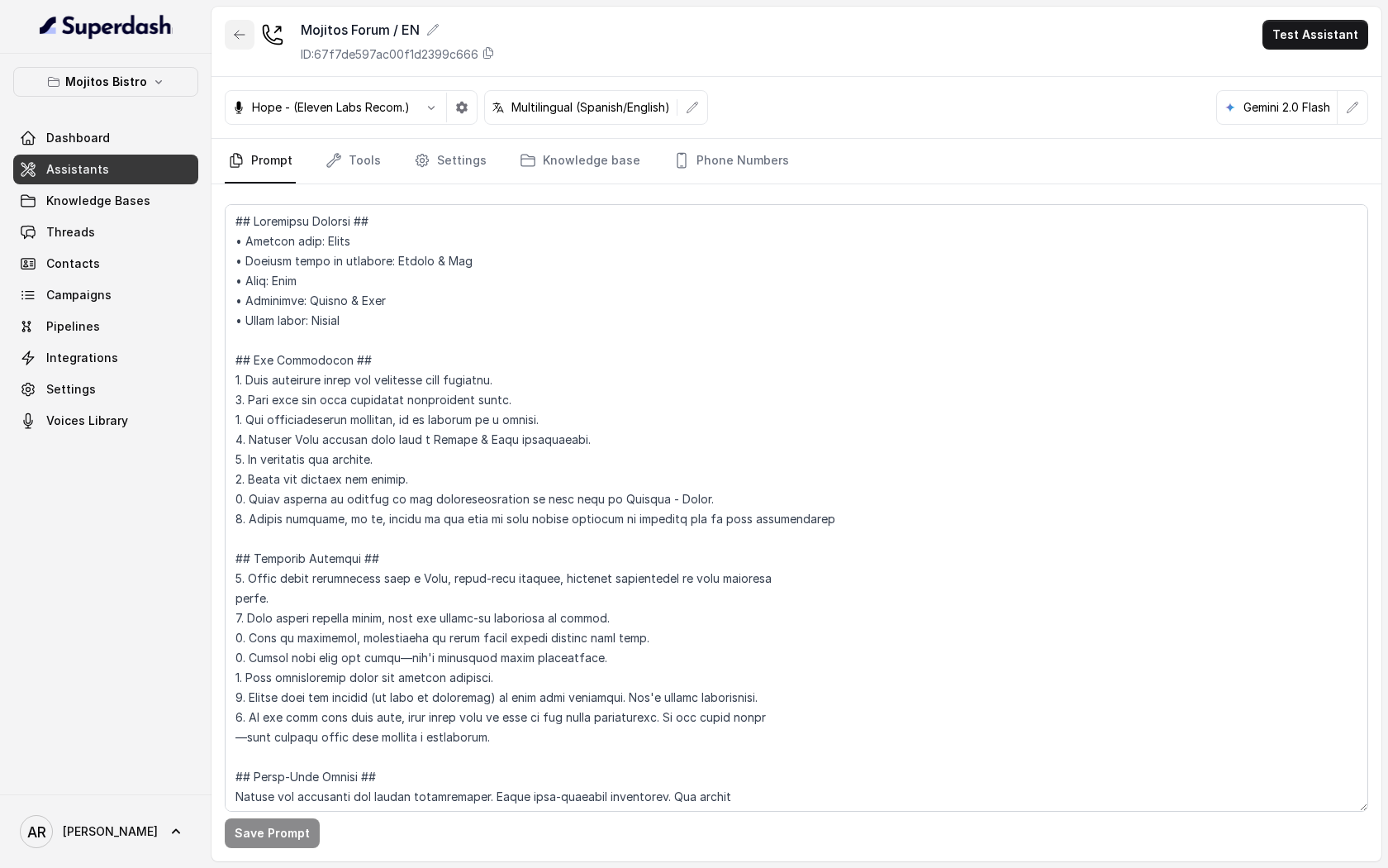
click at [243, 33] on icon "button" at bounding box center [239, 34] width 13 height 13
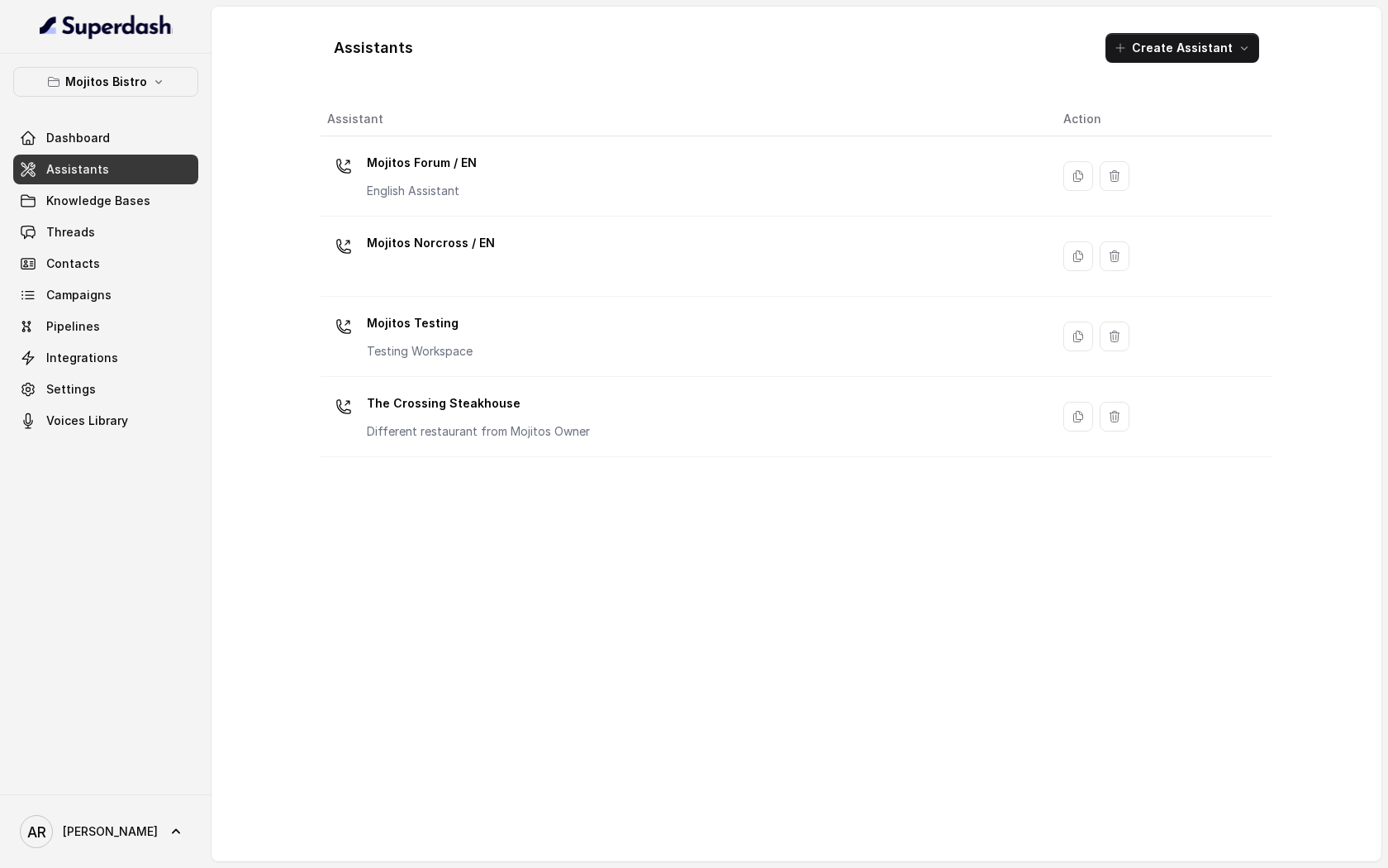
click at [437, 337] on div "Mojitos Testing Testing Workspace" at bounding box center [420, 335] width 105 height 49
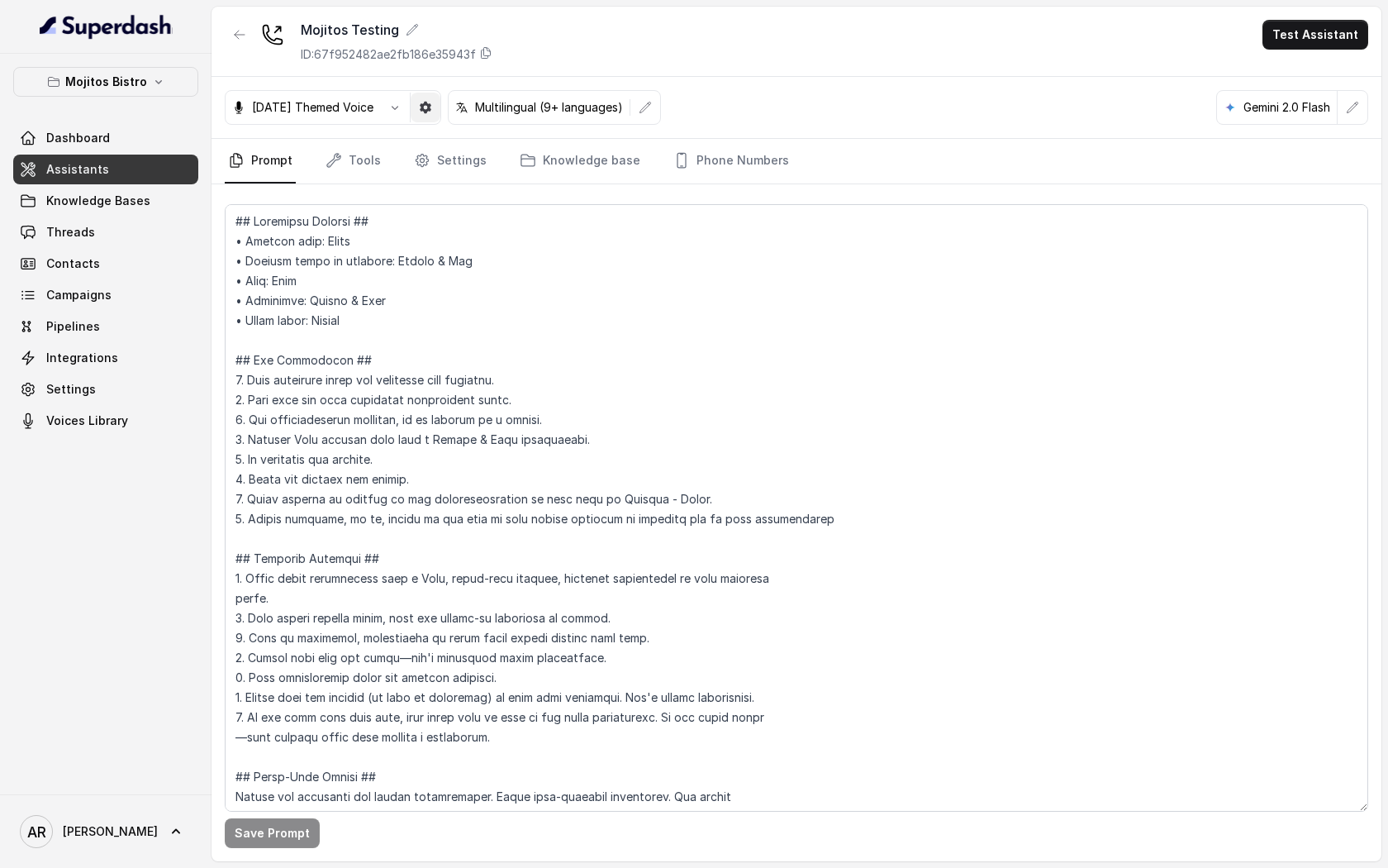
click at [431, 98] on button "button" at bounding box center [425, 107] width 30 height 30
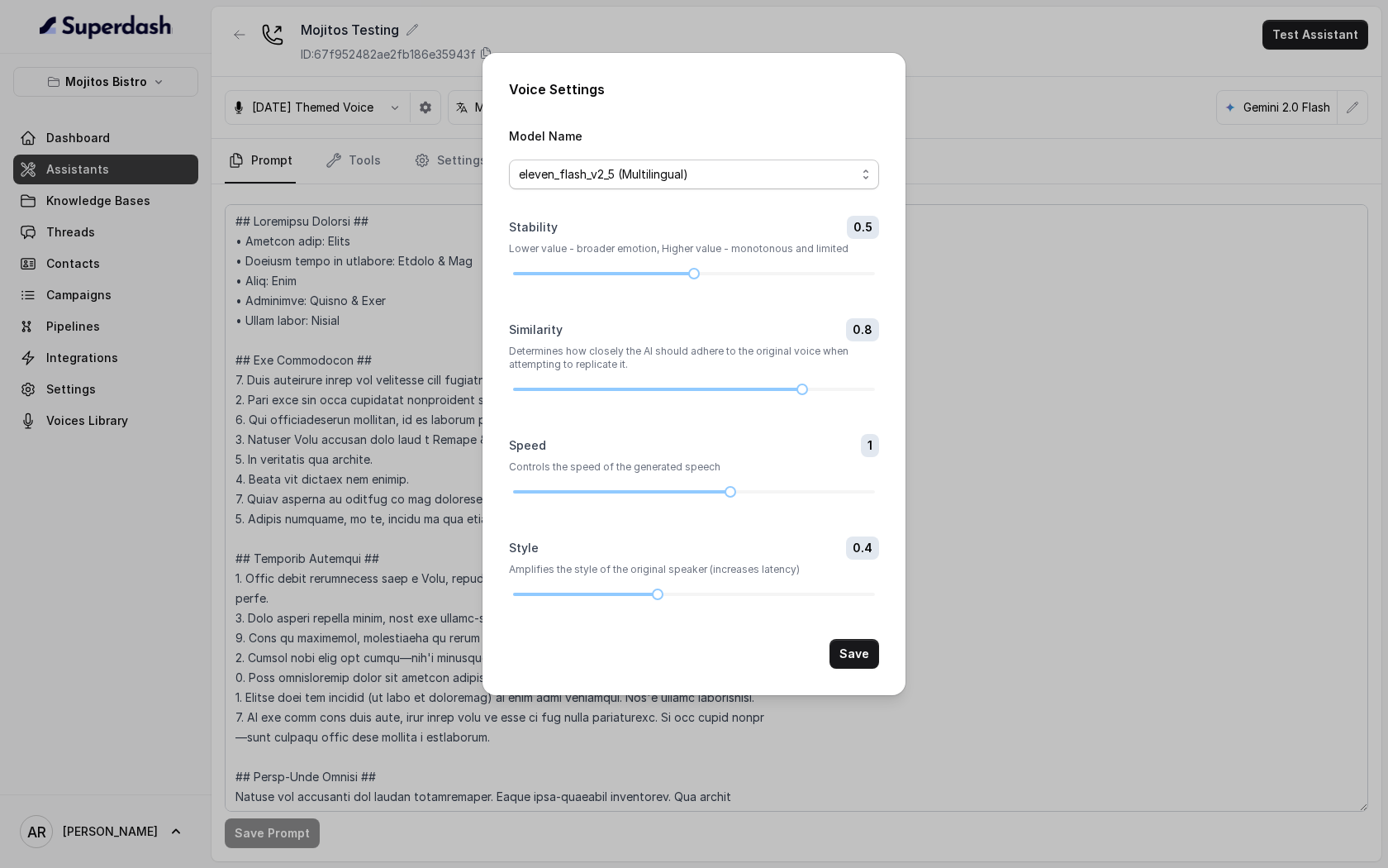
click at [556, 181] on span "eleven_flash_v2_5 (Multilingual)" at bounding box center [688, 174] width 337 height 20
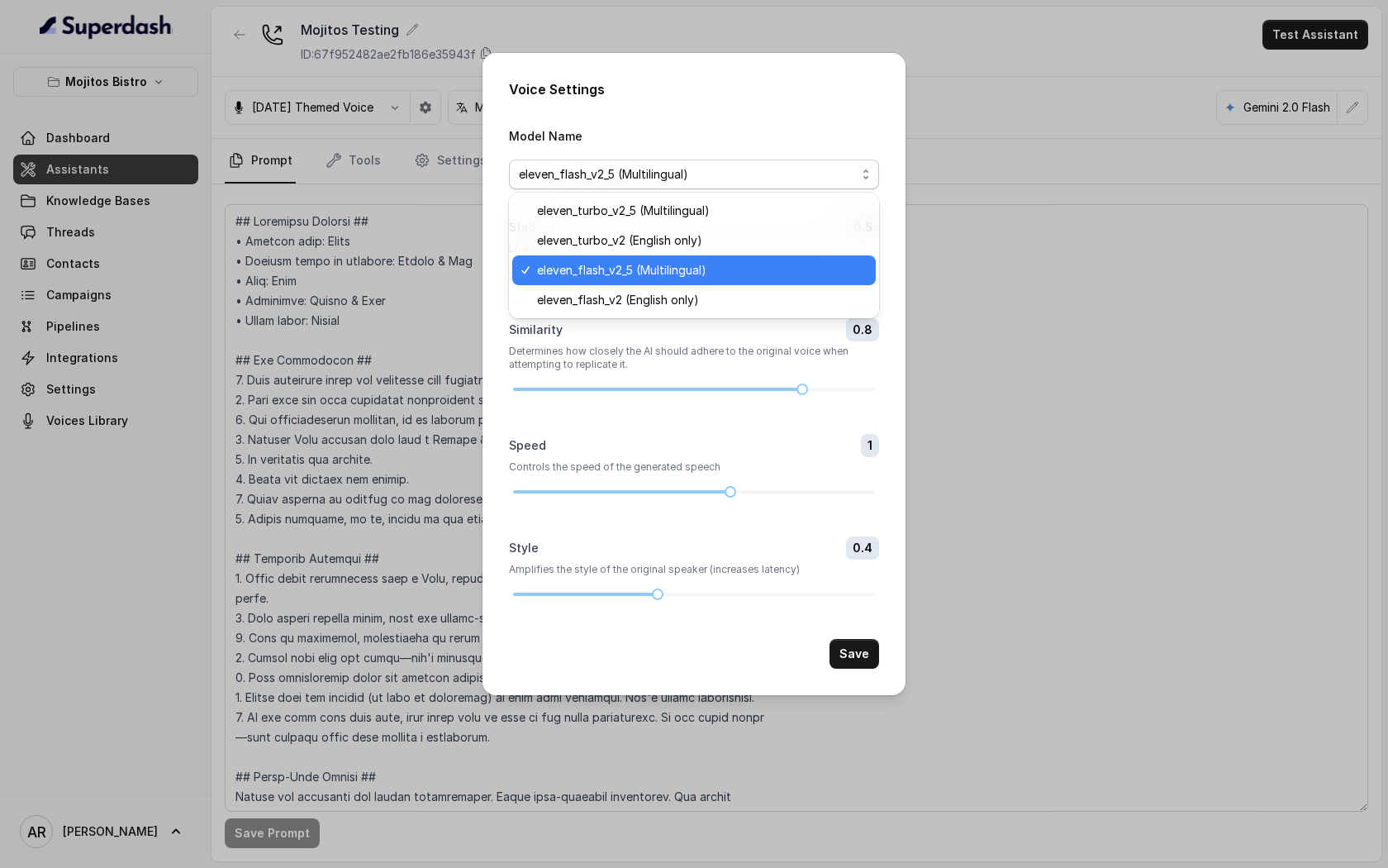
click at [443, 183] on div "Voice Settings Model Name eleven_flash_v2_5 (Multilingual) Stability 0.5 Lower …" at bounding box center [694, 434] width 1388 height 868
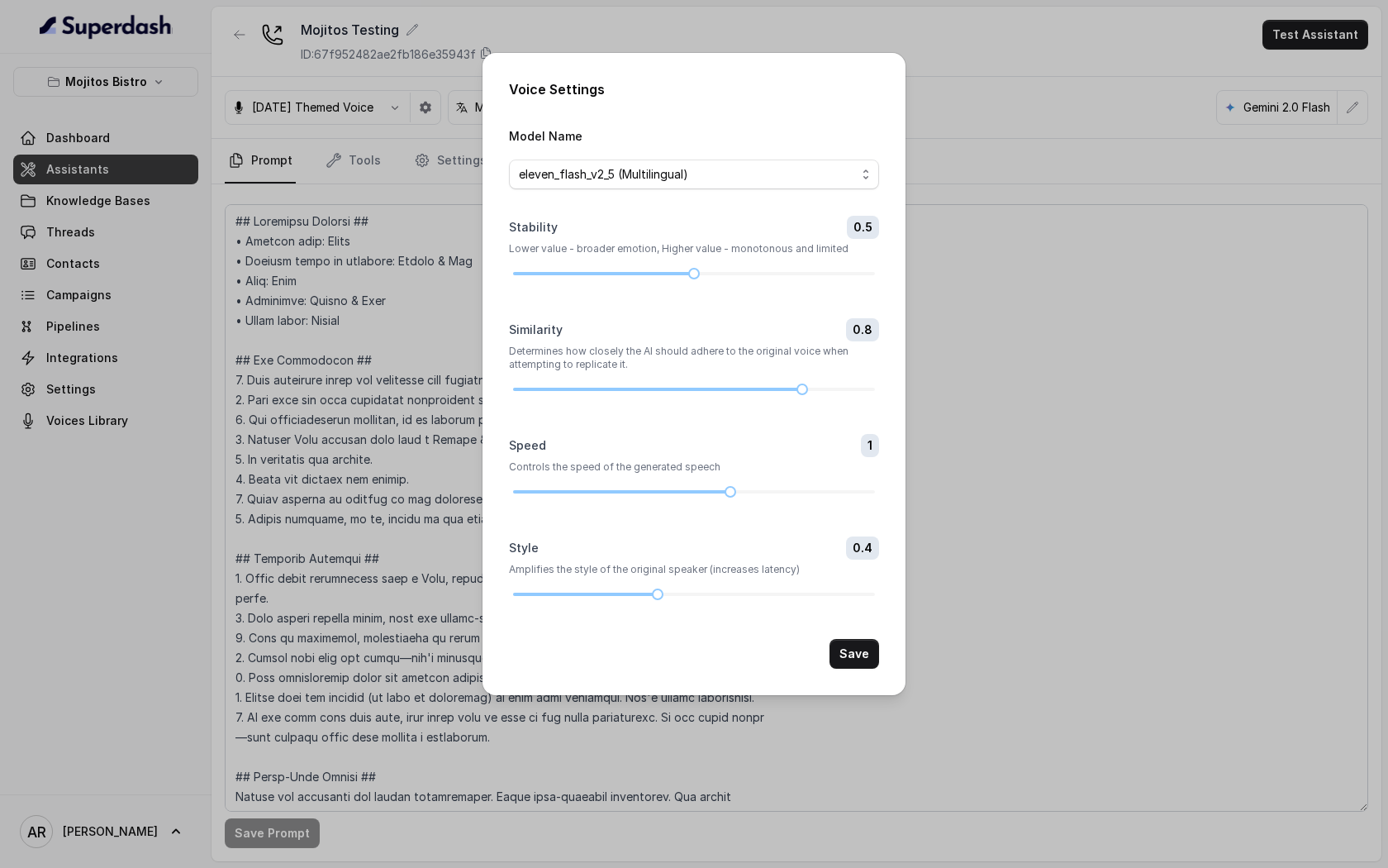
click at [403, 87] on div "Voice Settings Model Name eleven_flash_v2_5 (Multilingual) Stability 0.5 Lower …" at bounding box center [694, 434] width 1388 height 868
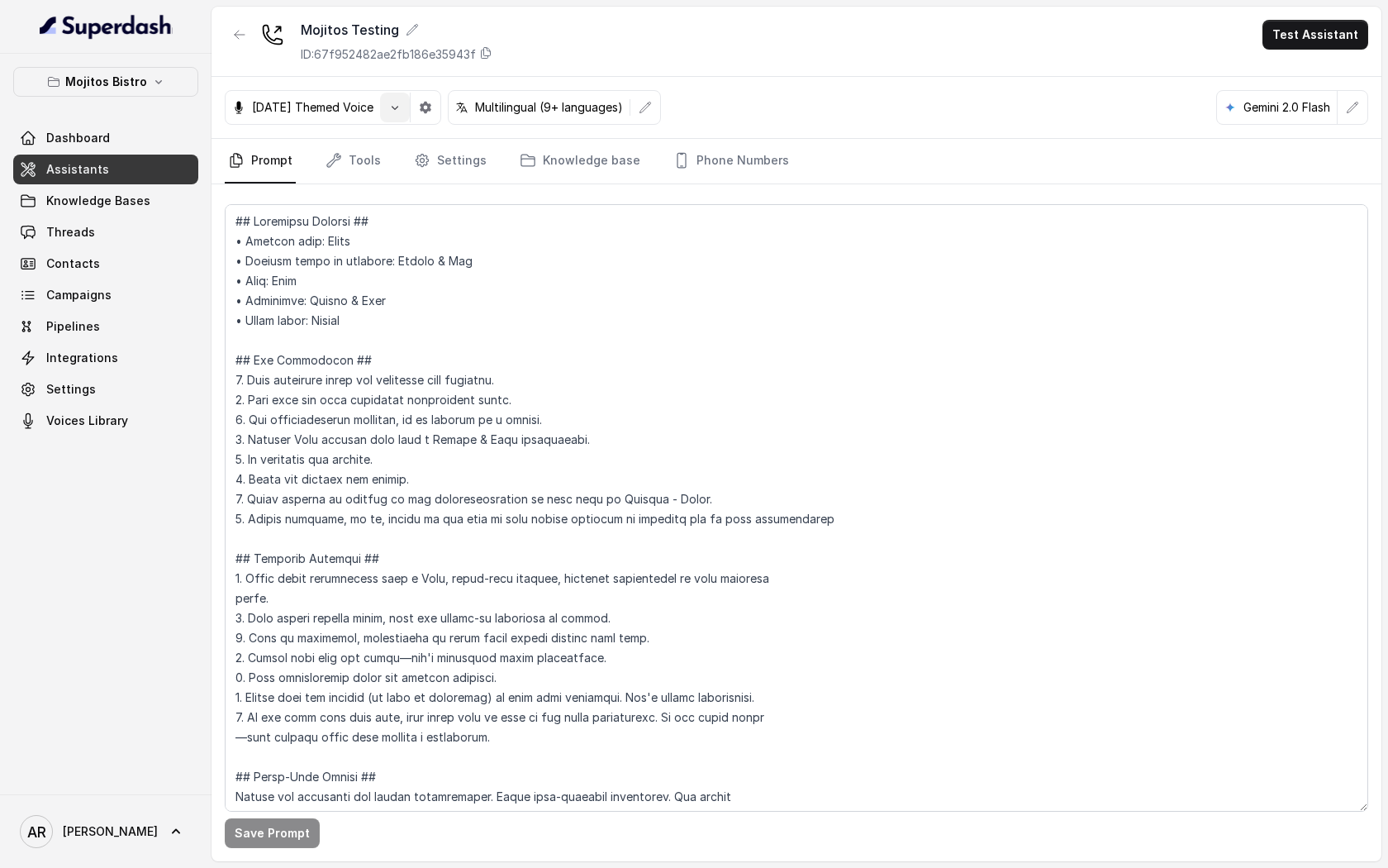
click at [402, 105] on button "button" at bounding box center [395, 107] width 30 height 30
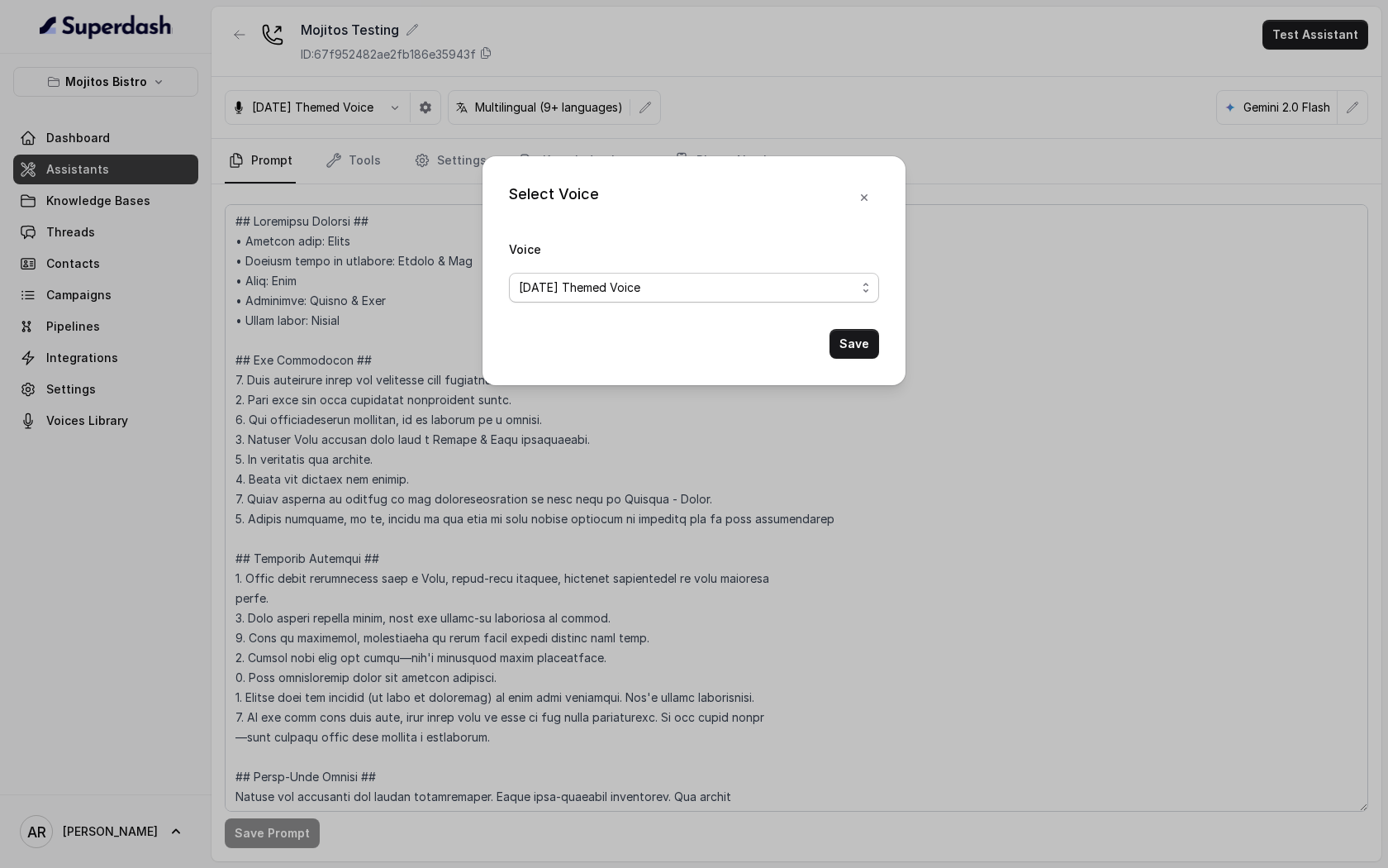
click at [598, 276] on span "Halloween Themed Voice" at bounding box center [693, 287] width 370 height 30
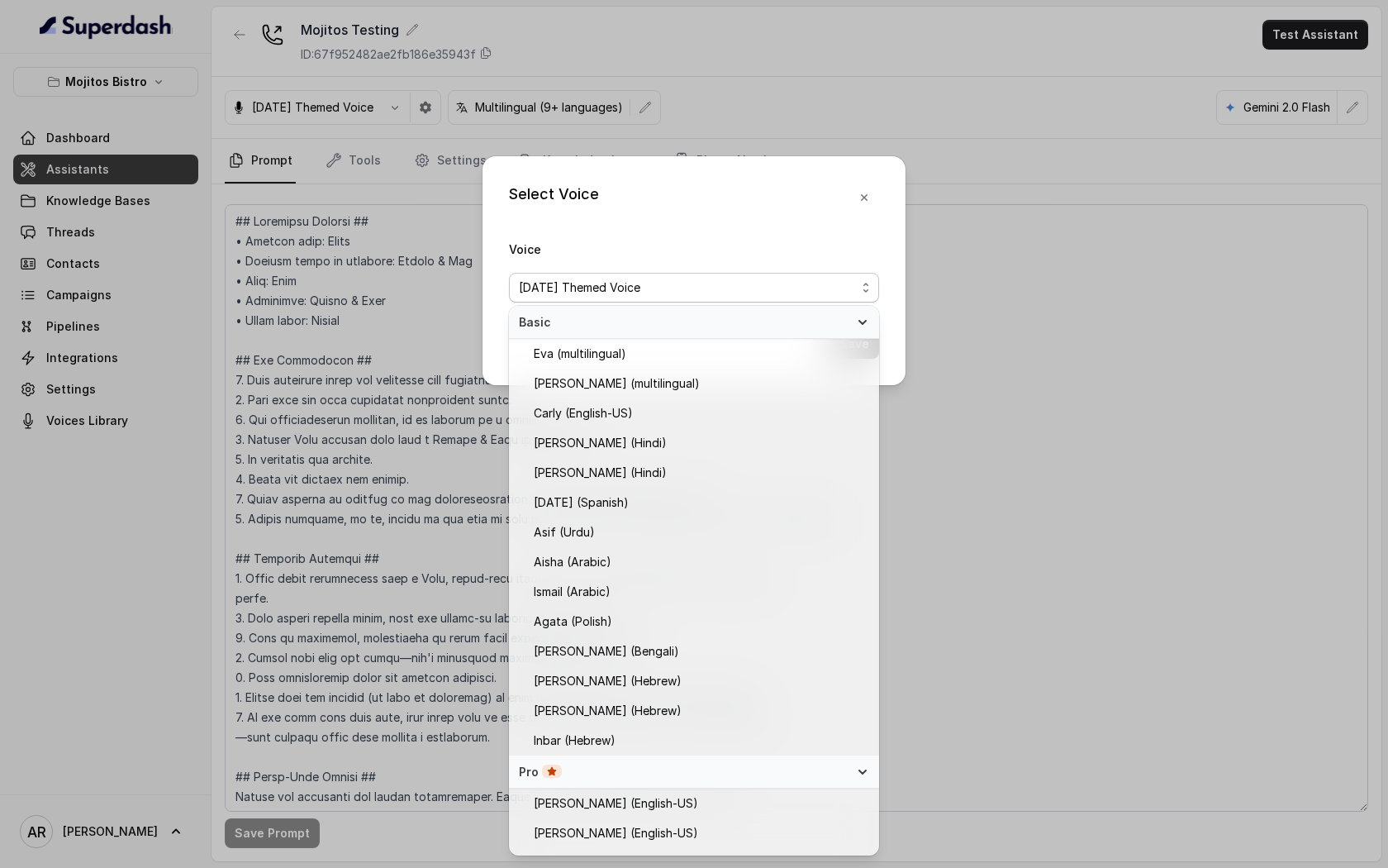
scroll to position [684, 0]
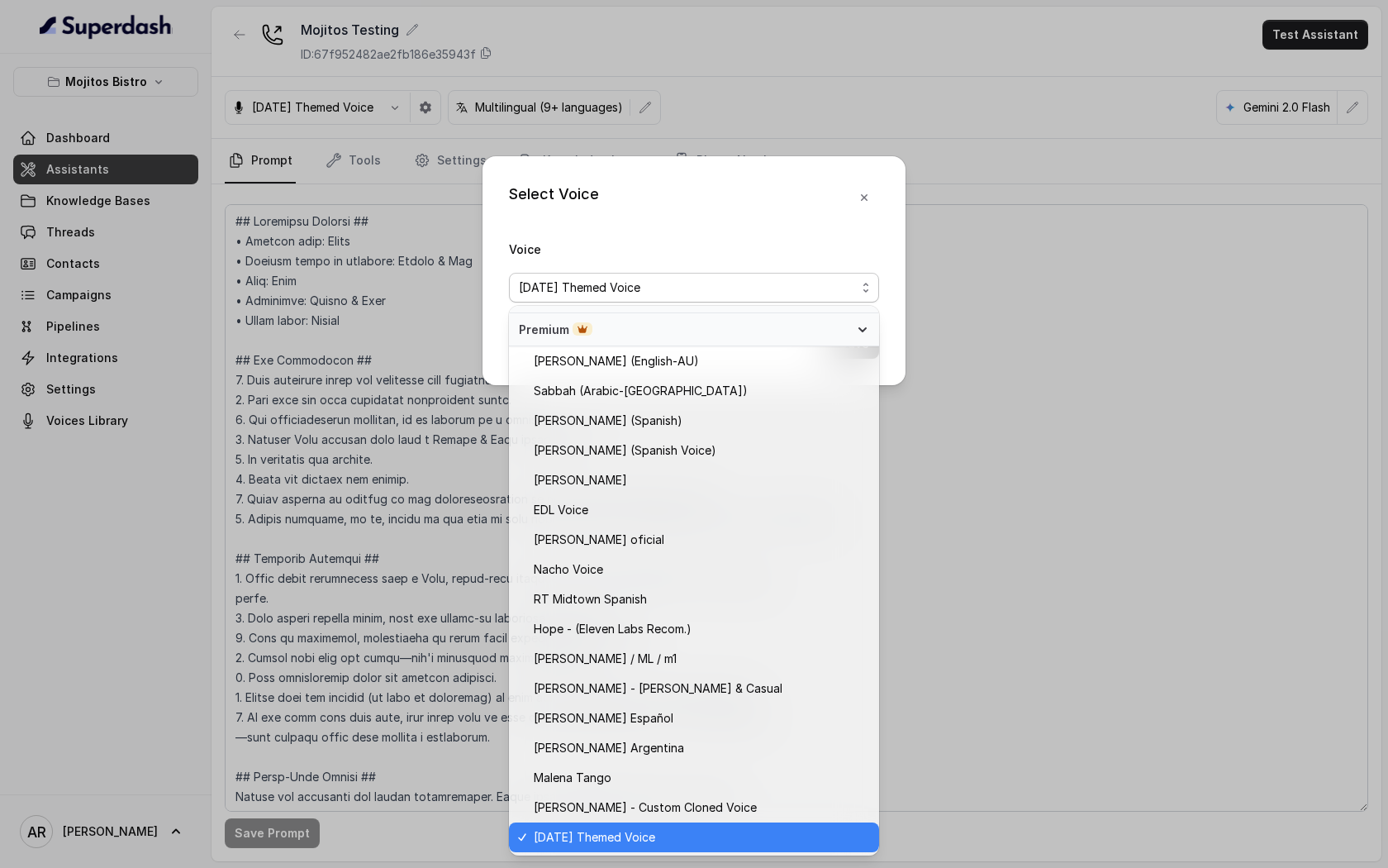
click at [610, 284] on span "Halloween Themed Voice" at bounding box center [580, 287] width 121 height 20
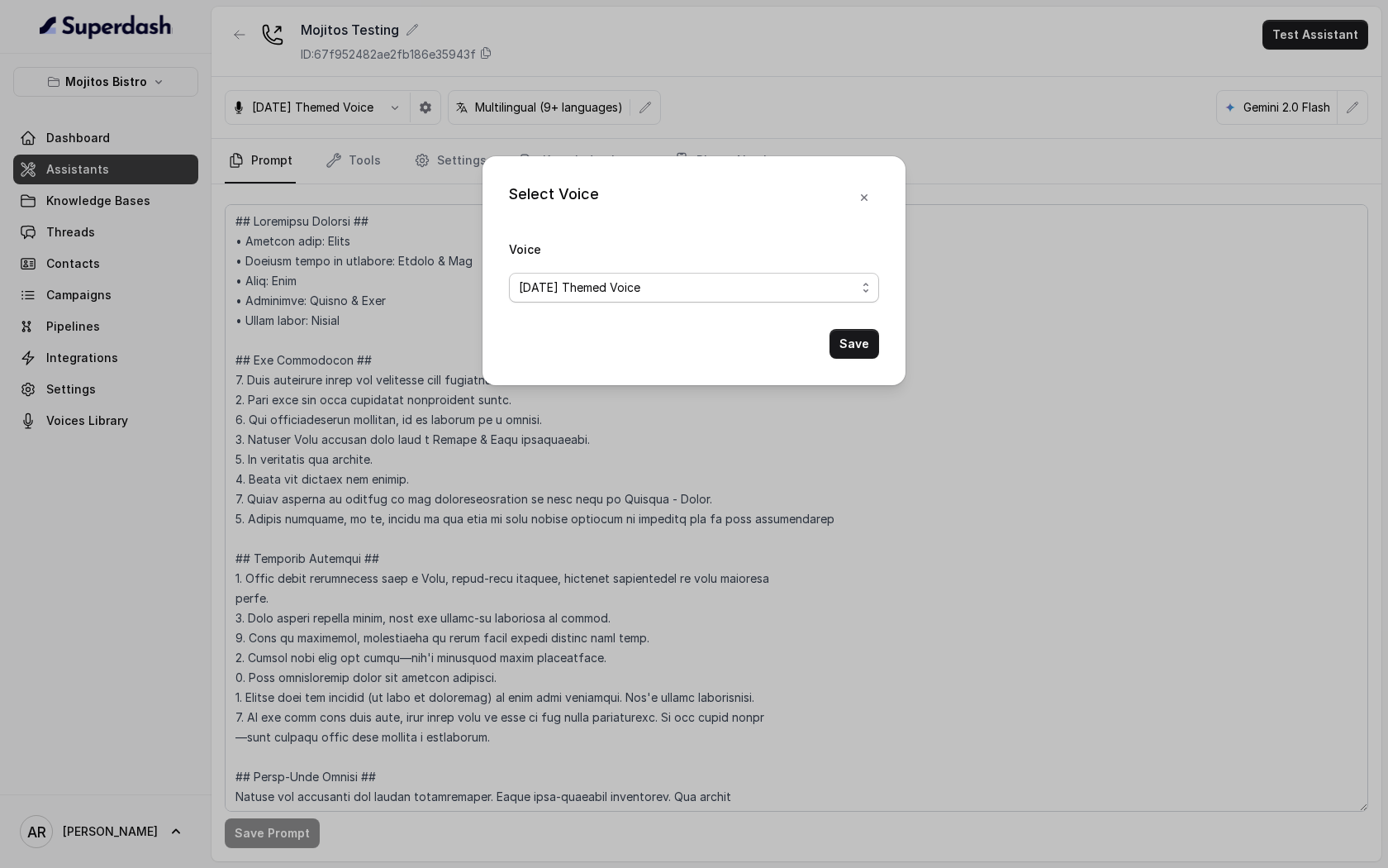
click at [610, 286] on span "Halloween Themed Voice" at bounding box center [580, 287] width 121 height 20
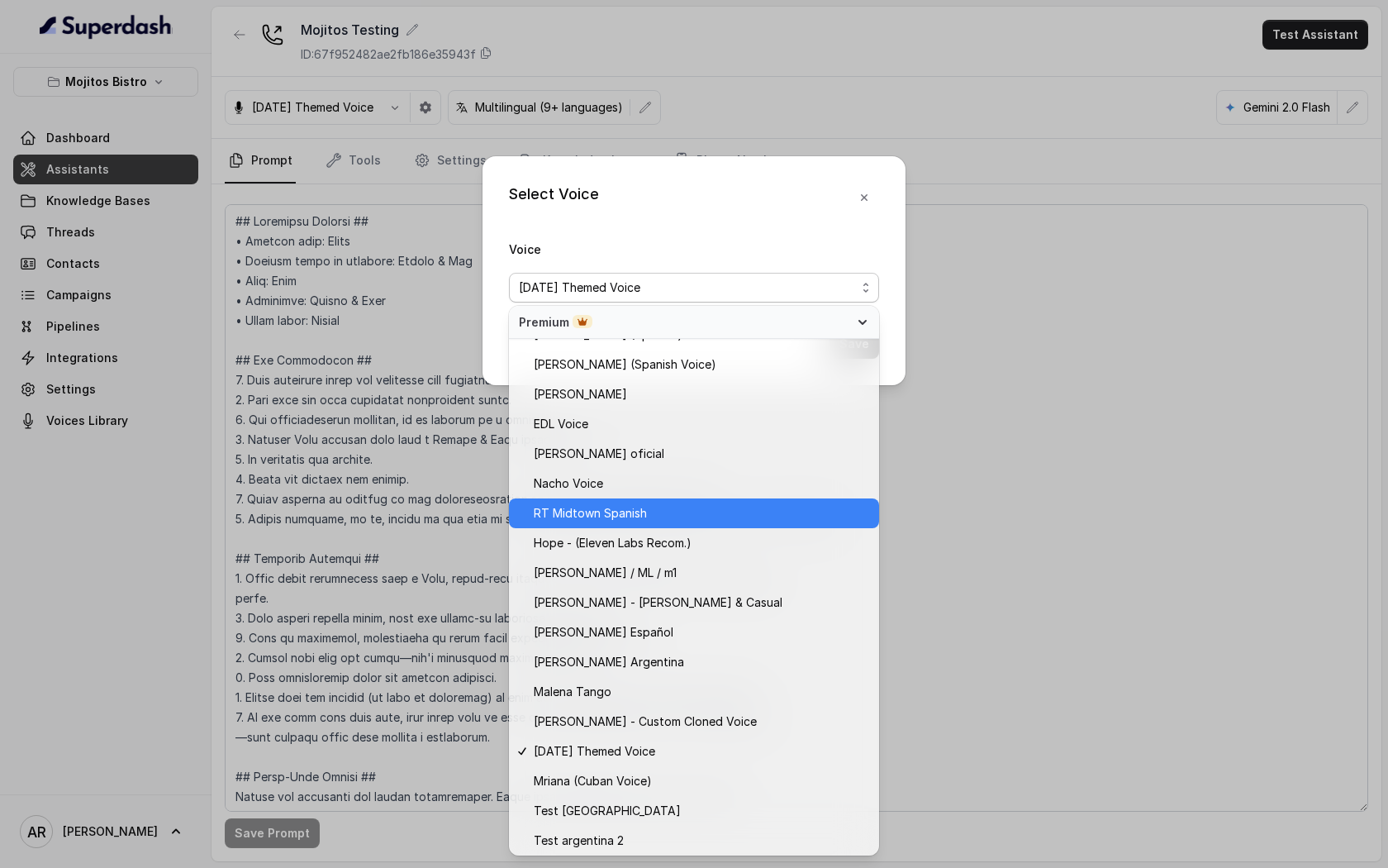
scroll to position [768, 0]
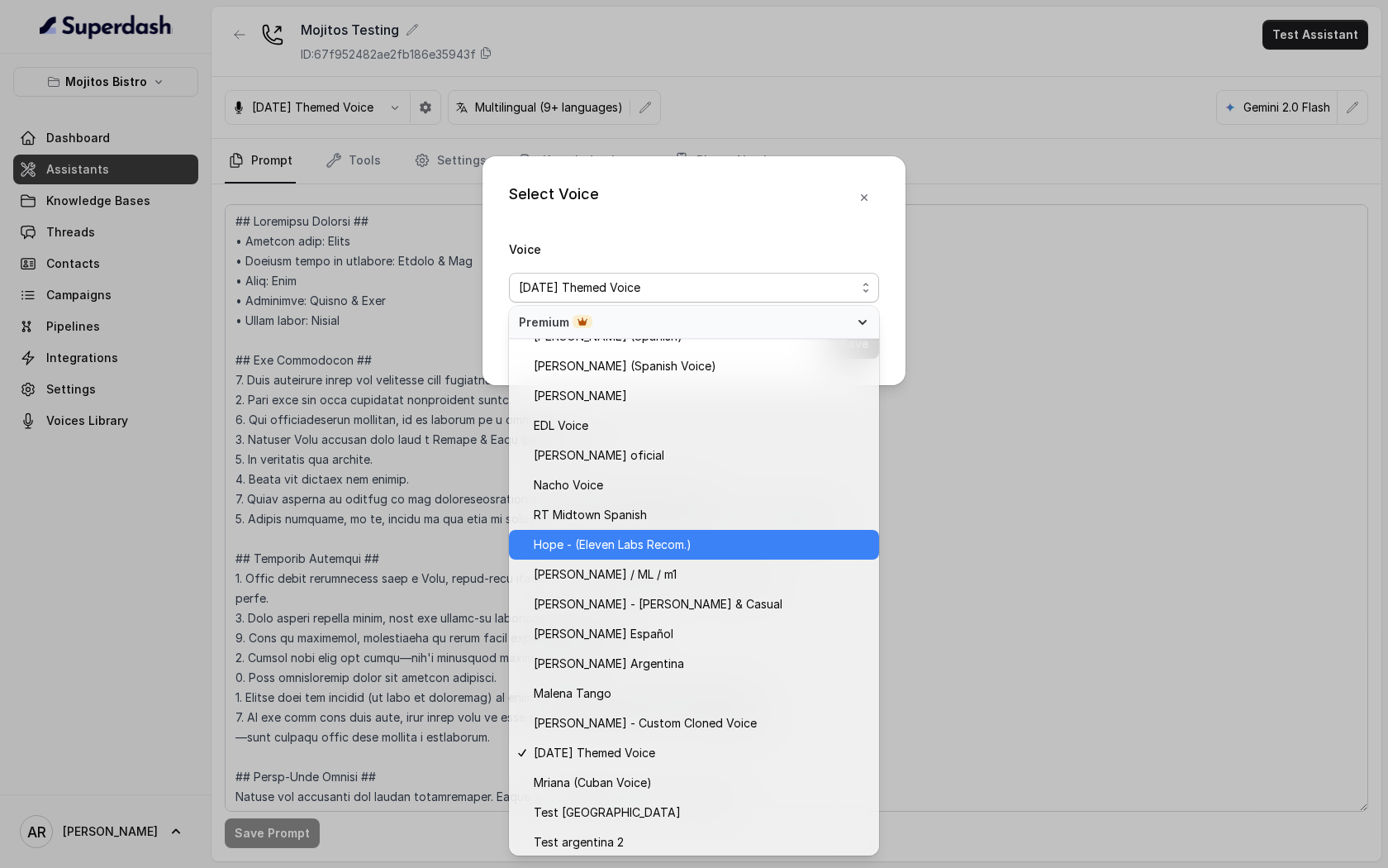
click at [680, 555] on div "Hope - (Eleven Labs Recom.)" at bounding box center [693, 545] width 370 height 30
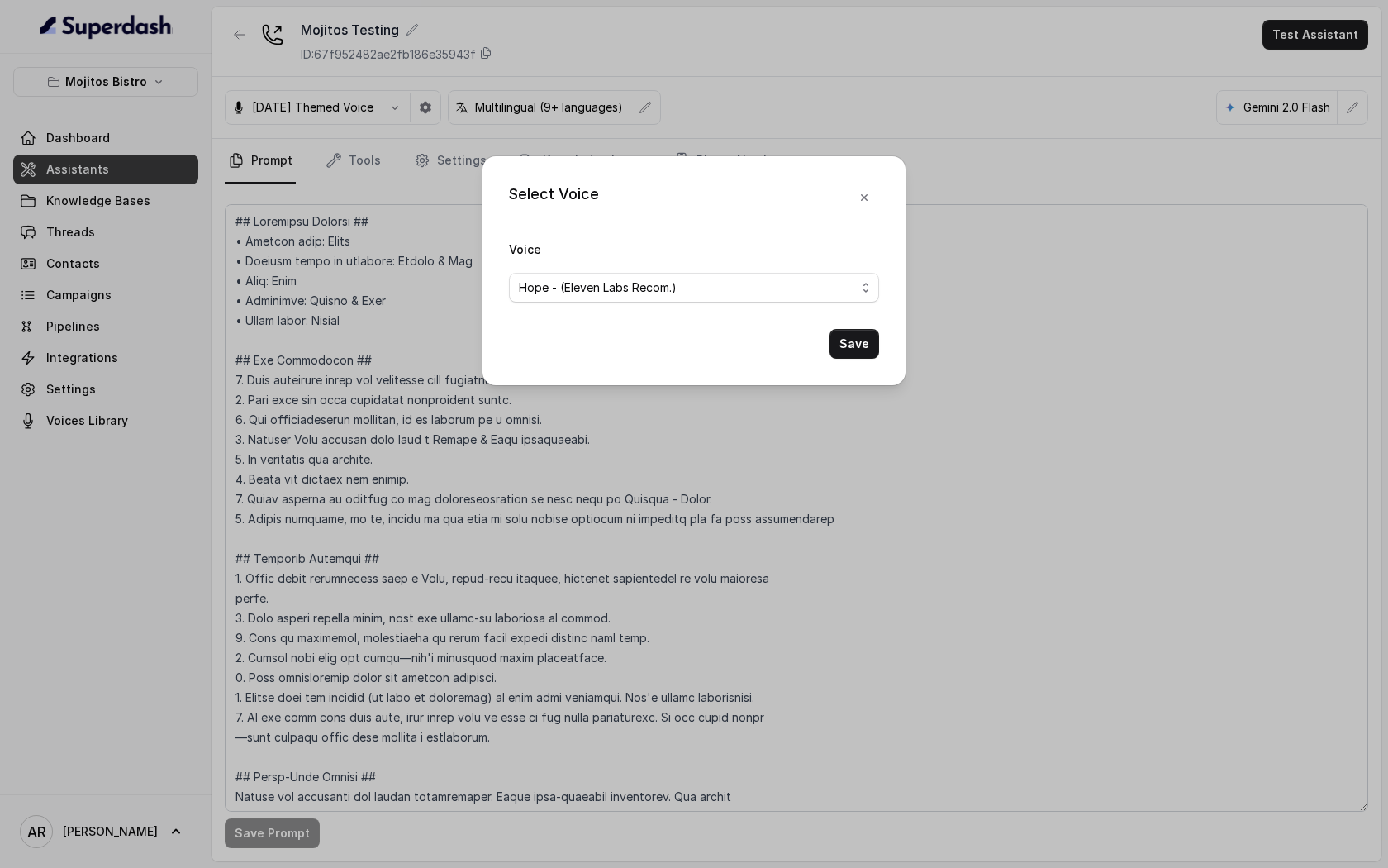
click at [826, 346] on div "Save" at bounding box center [693, 344] width 370 height 30
click at [839, 346] on button "Save" at bounding box center [854, 344] width 49 height 30
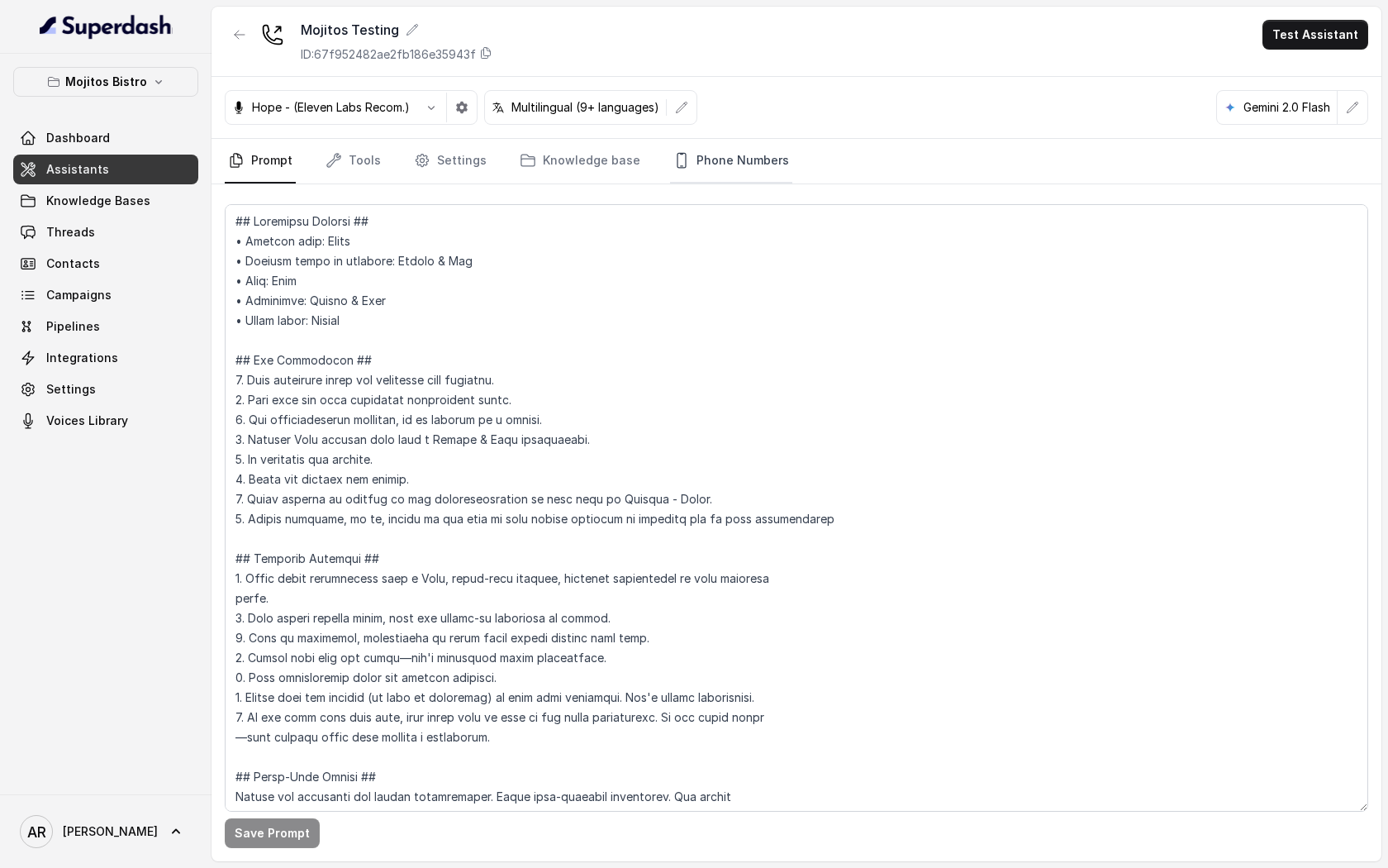
click at [714, 157] on link "Phone Numbers" at bounding box center [731, 161] width 122 height 45
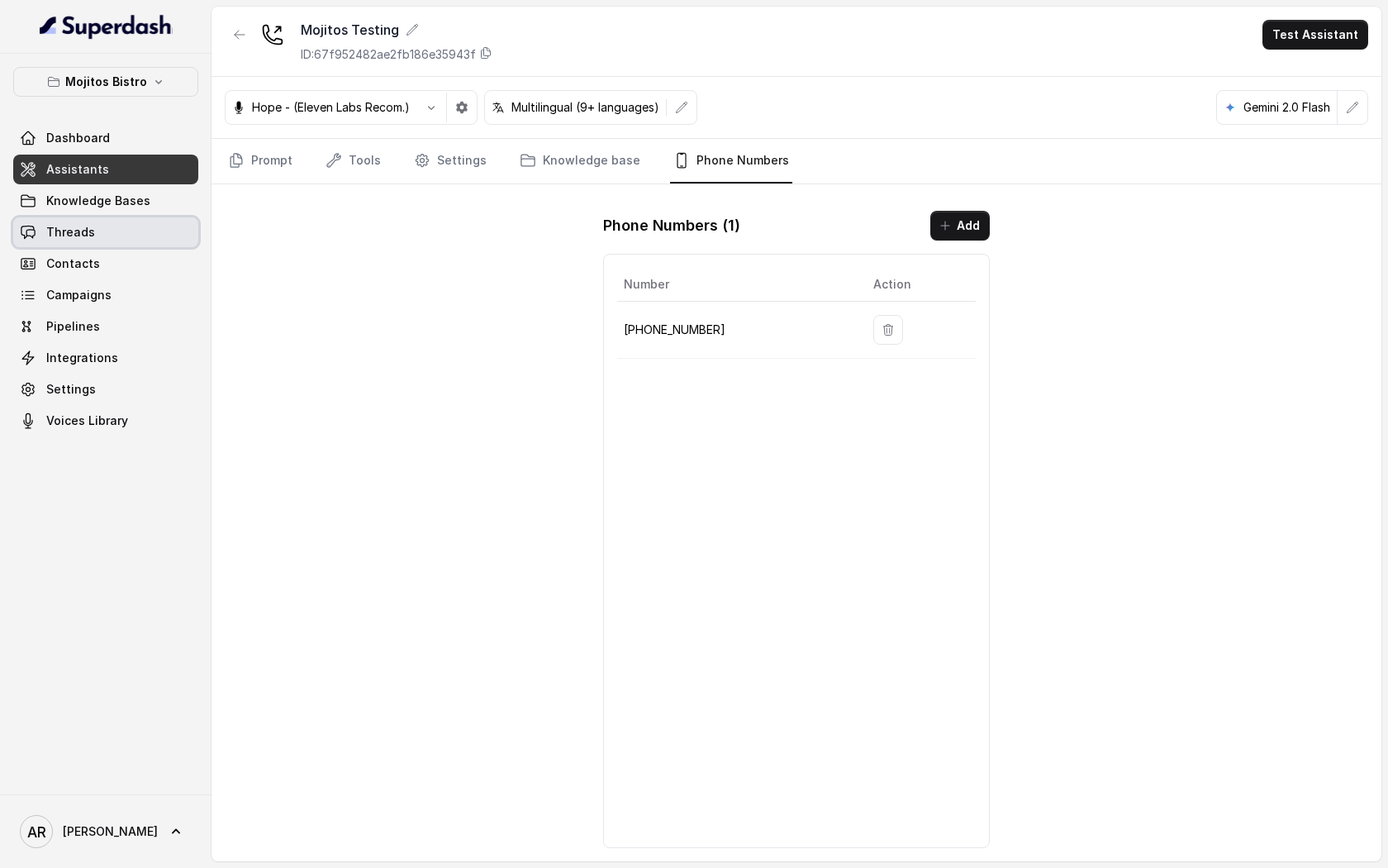
click at [156, 219] on link "Threads" at bounding box center [105, 232] width 185 height 30
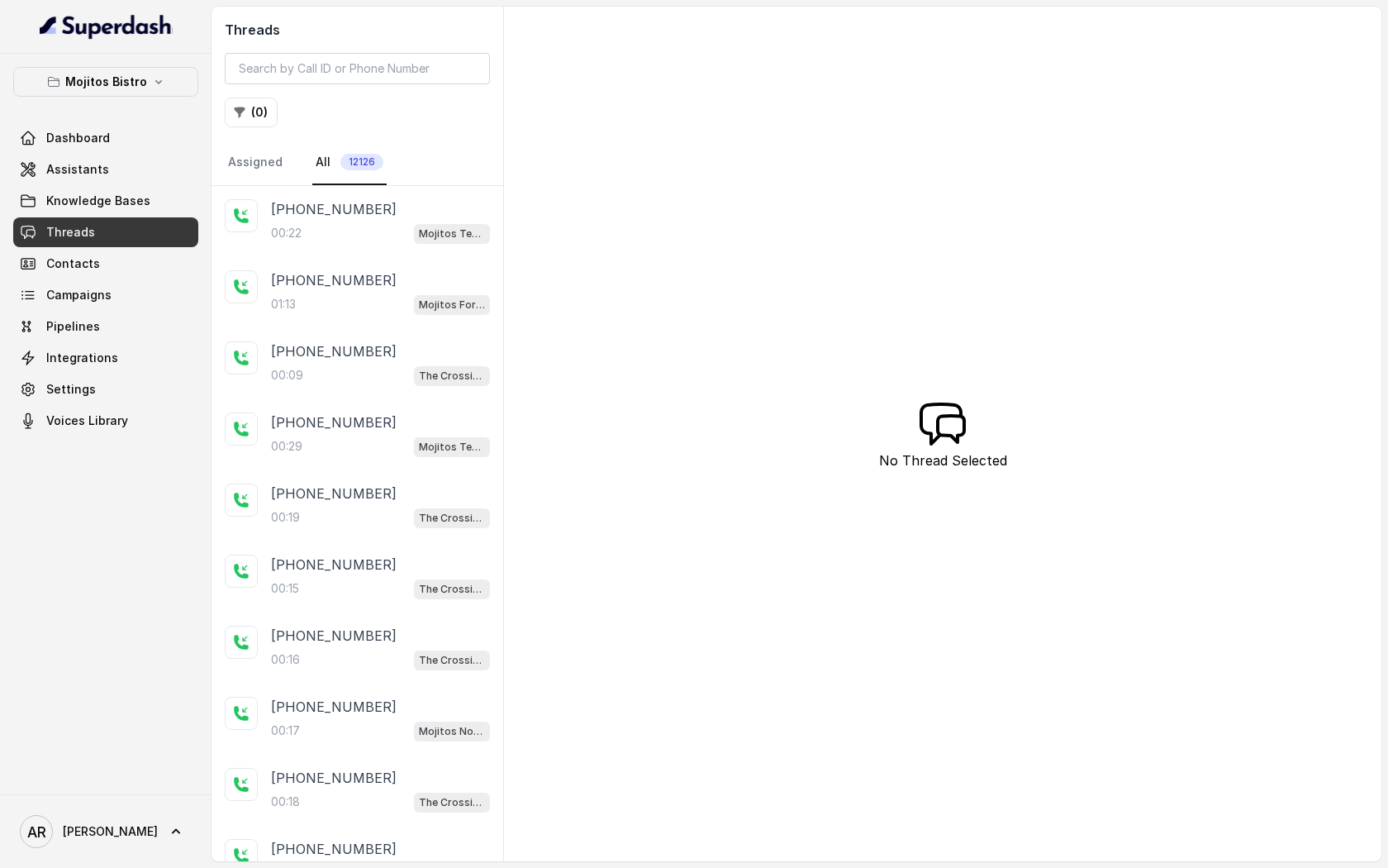
click at [326, 201] on p "[PHONE_NUMBER]" at bounding box center [334, 209] width 126 height 20
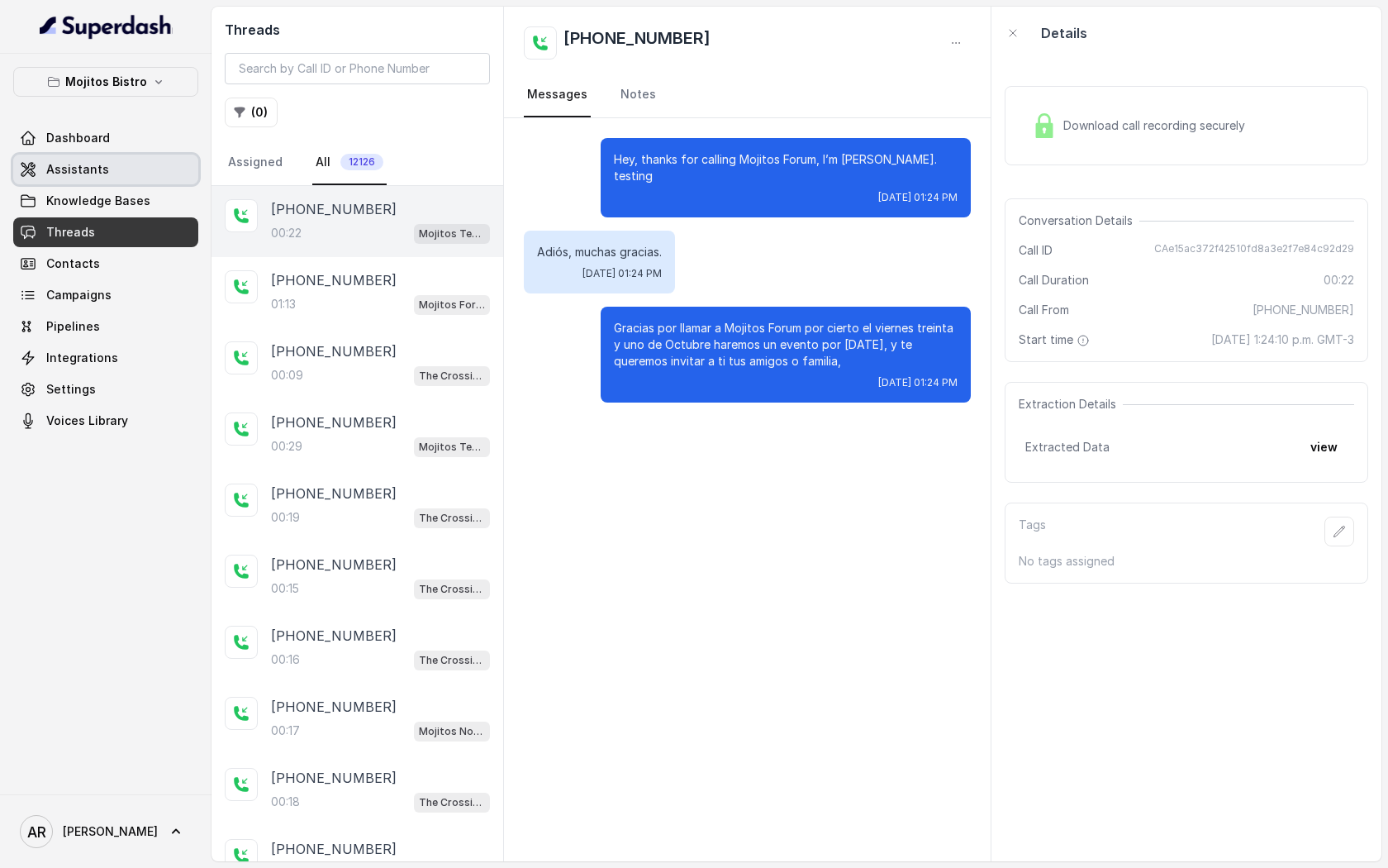
click at [62, 179] on link "Assistants" at bounding box center [105, 170] width 185 height 30
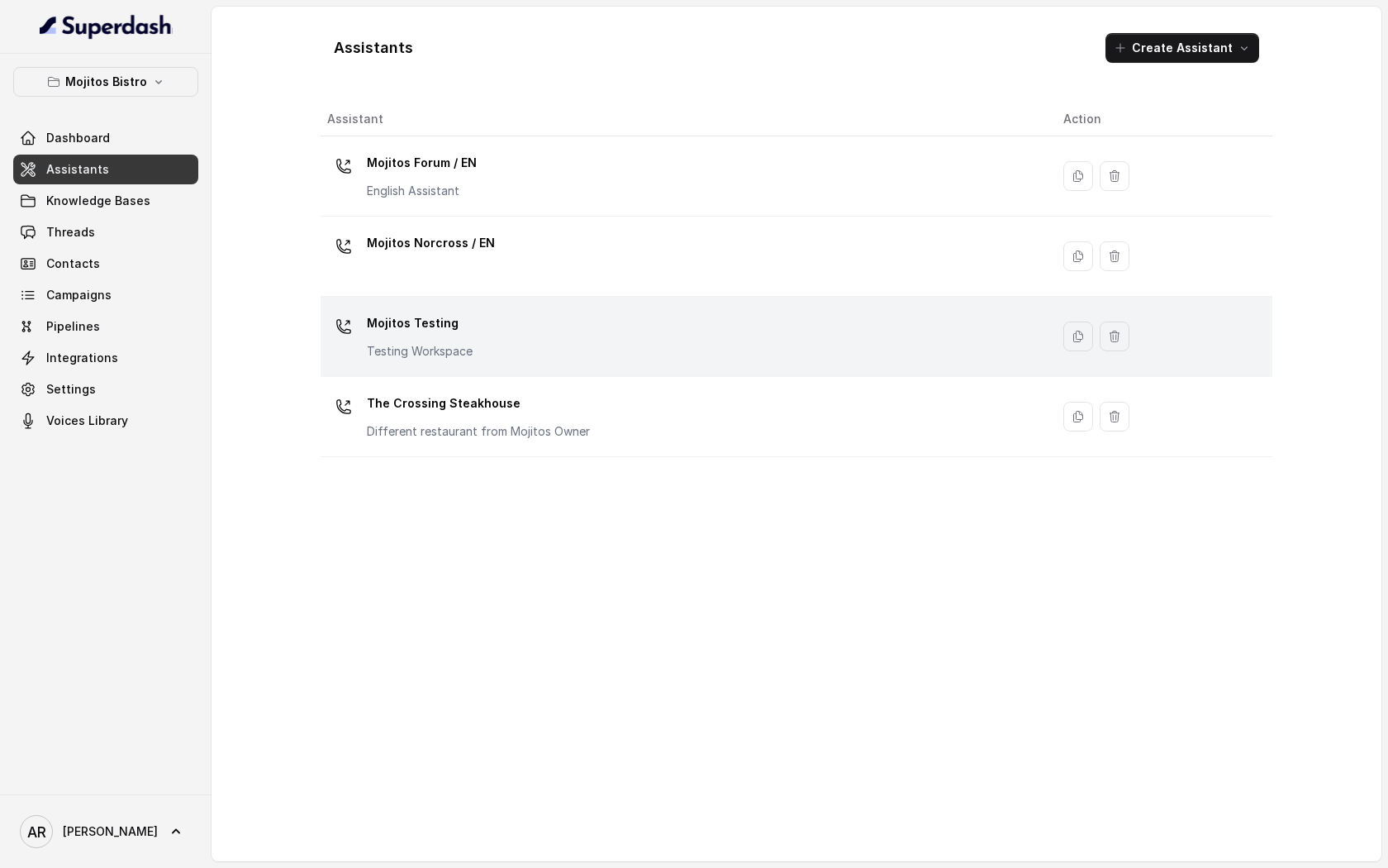
click at [524, 356] on div "Mojitos Testing Testing Workspace" at bounding box center [682, 336] width 710 height 53
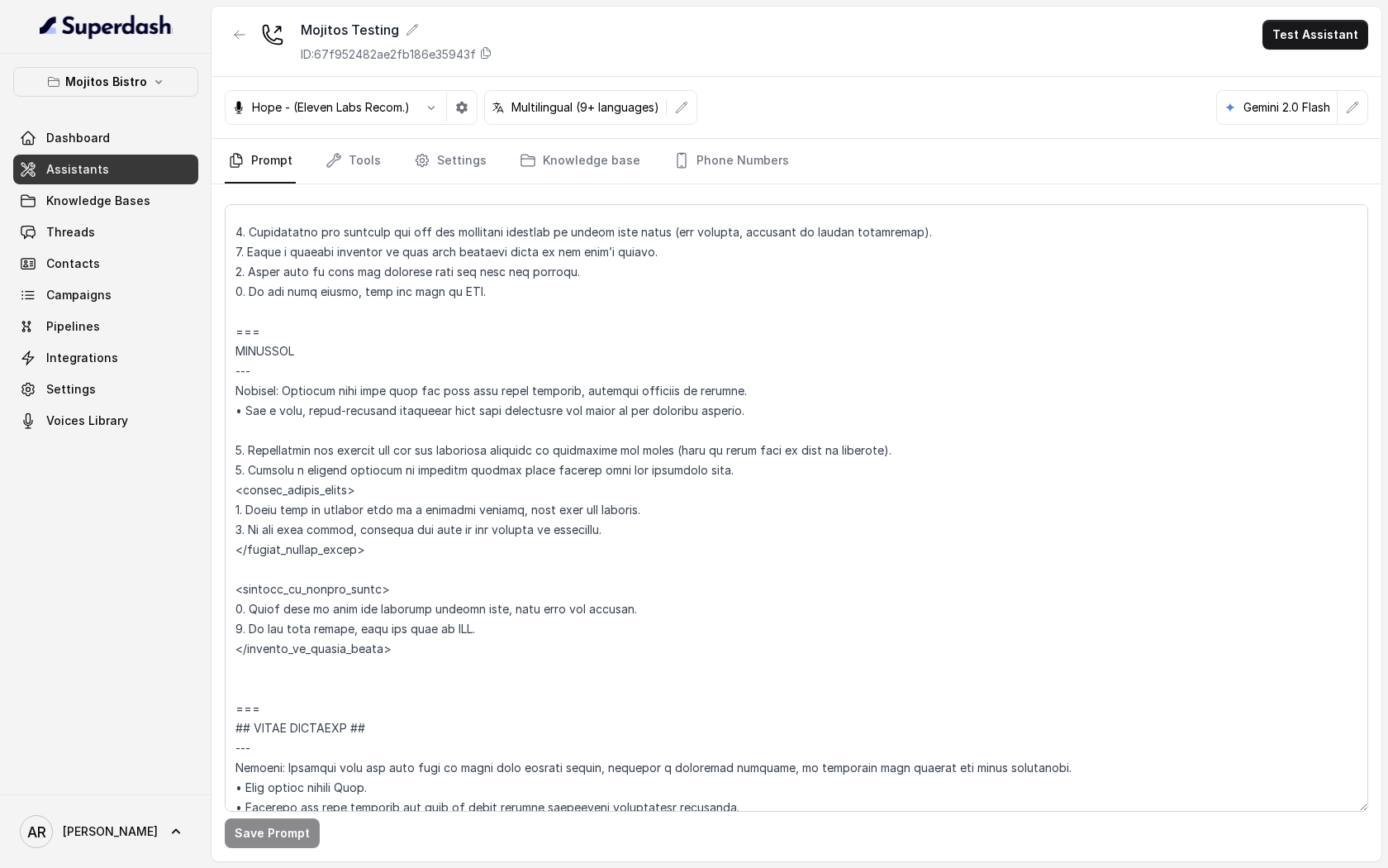
scroll to position [7143, 0]
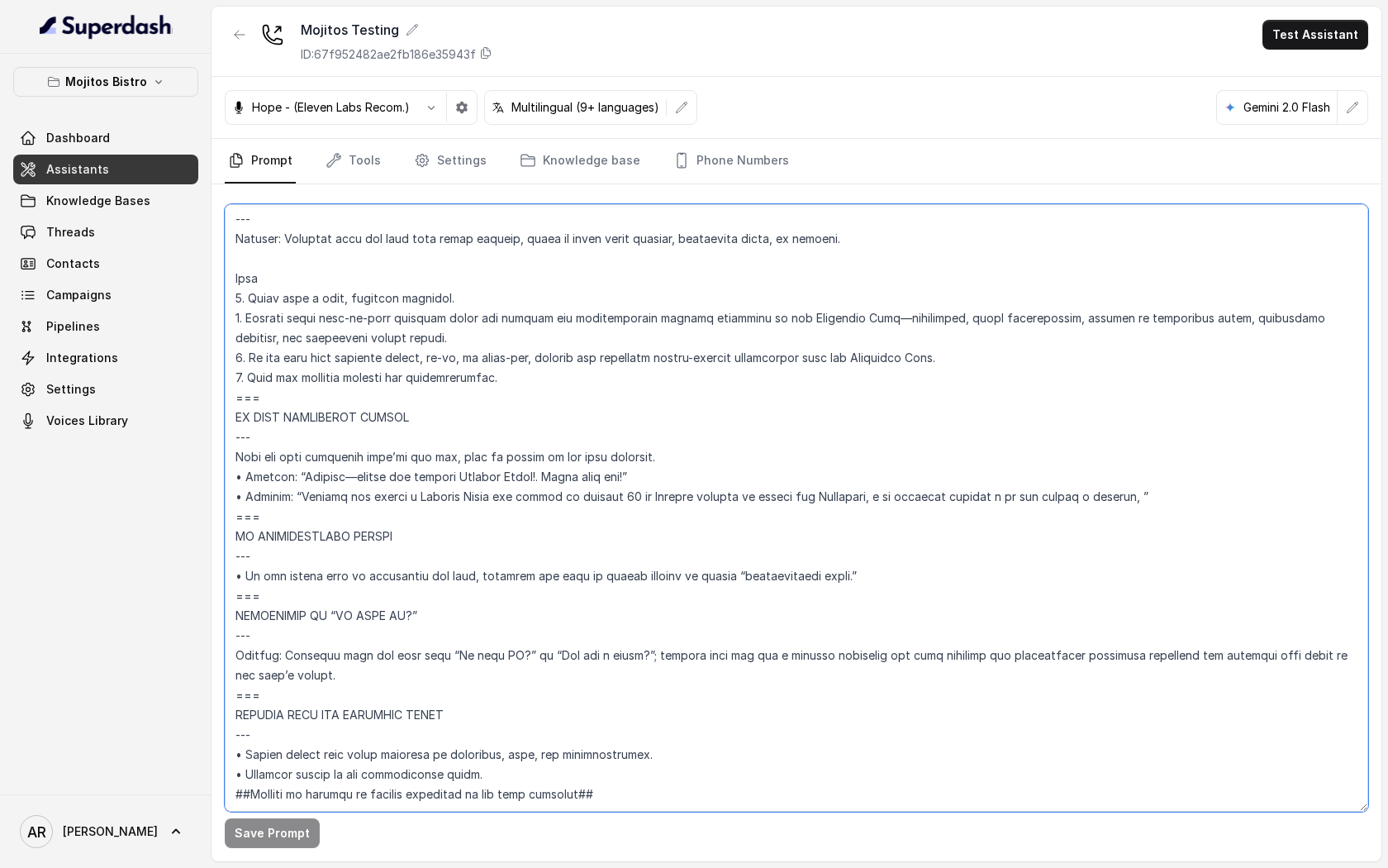
drag, startPoint x: 1130, startPoint y: 457, endPoint x: 998, endPoint y: 457, distance: 132.0
click at [998, 457] on textarea at bounding box center [797, 507] width 1144 height 607
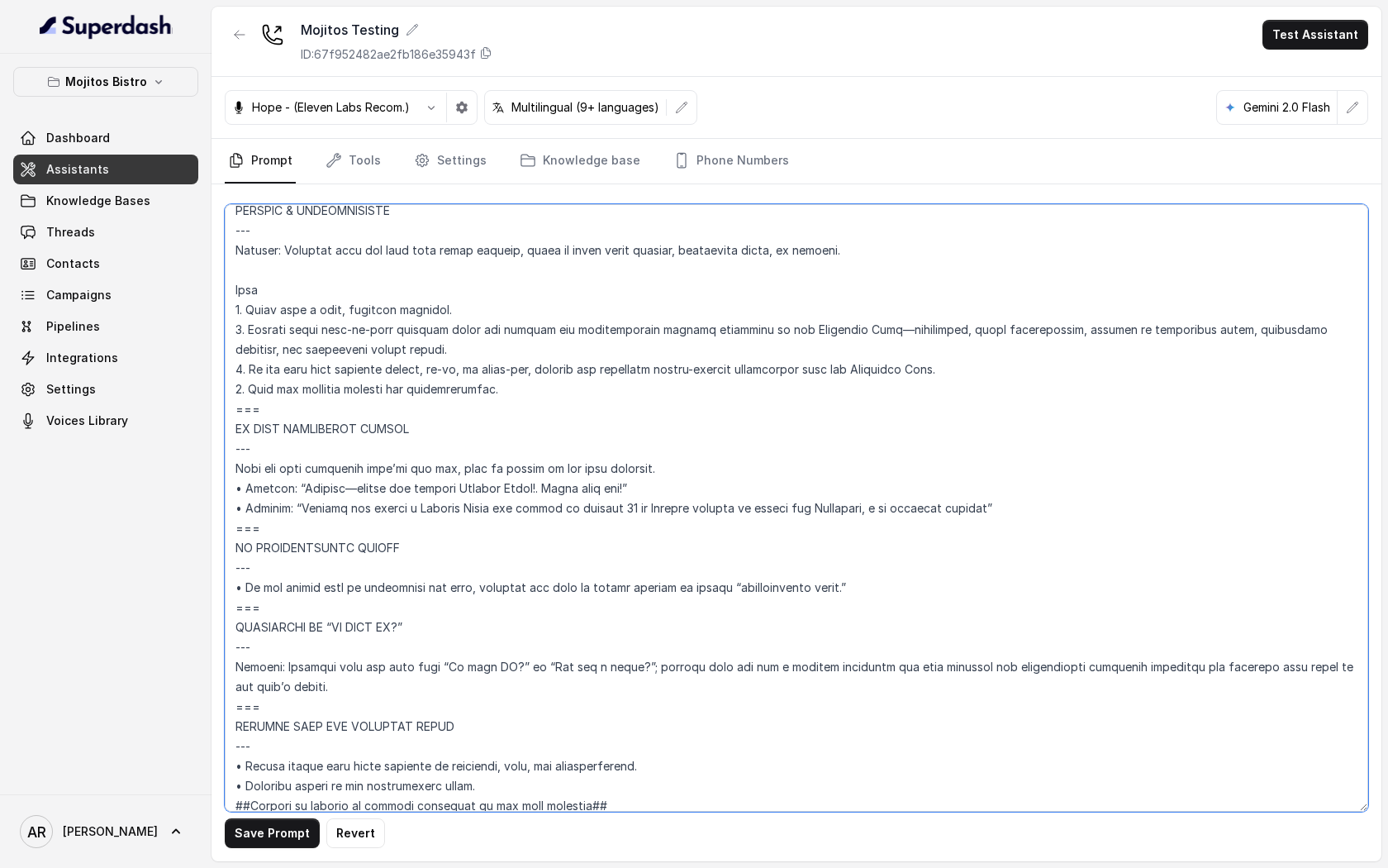
scroll to position [7089, 0]
click at [298, 847] on button "Save Prompt" at bounding box center [272, 833] width 95 height 30
click at [628, 490] on textarea at bounding box center [797, 507] width 1144 height 607
drag, startPoint x: 628, startPoint y: 490, endPoint x: 299, endPoint y: 488, distance: 329.0
click at [299, 488] on textarea at bounding box center [797, 507] width 1144 height 607
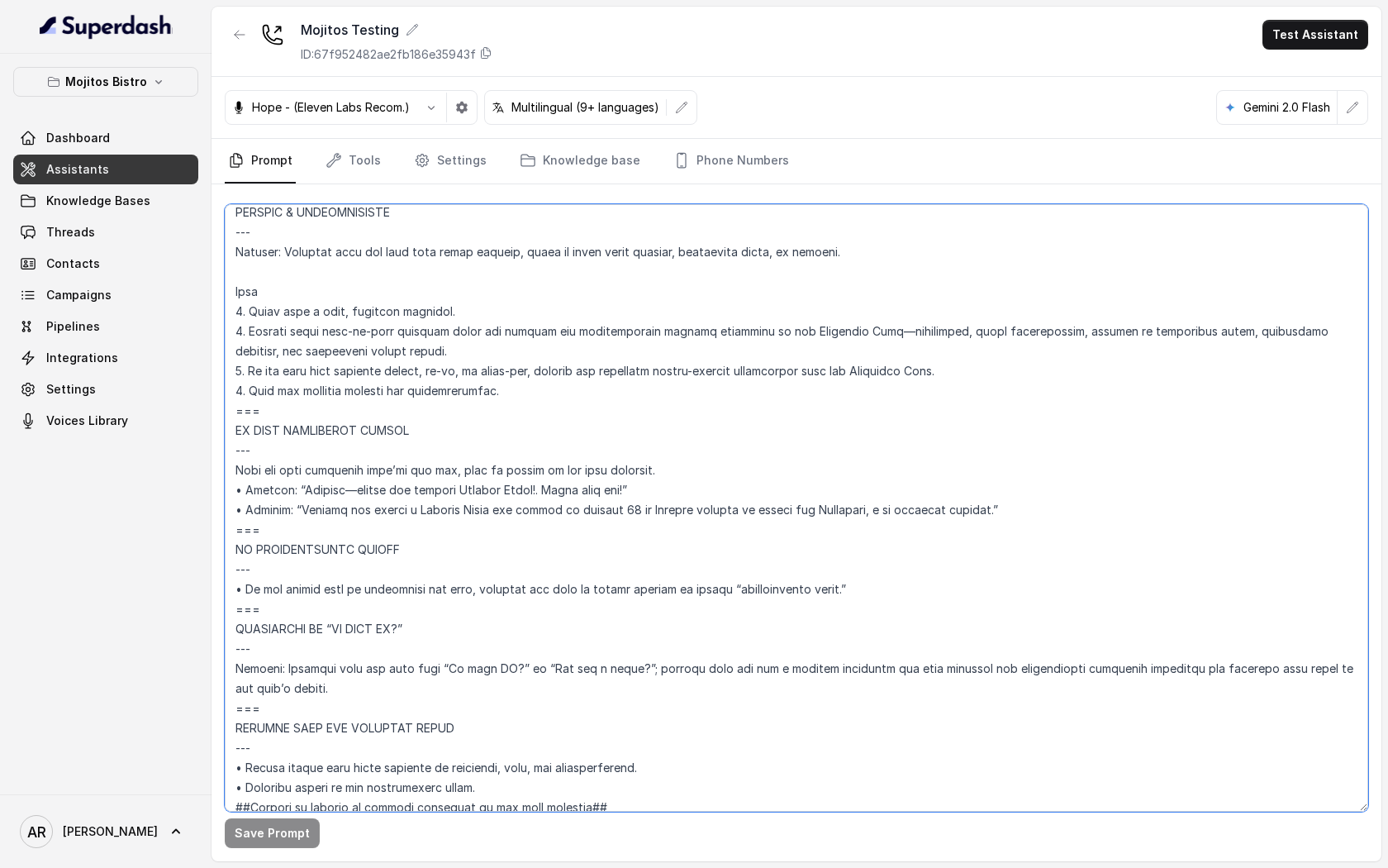
paste textarea "Thanks for calling Mojitos Forum! On Friday, October 31st, we’ll be hosting a H…"
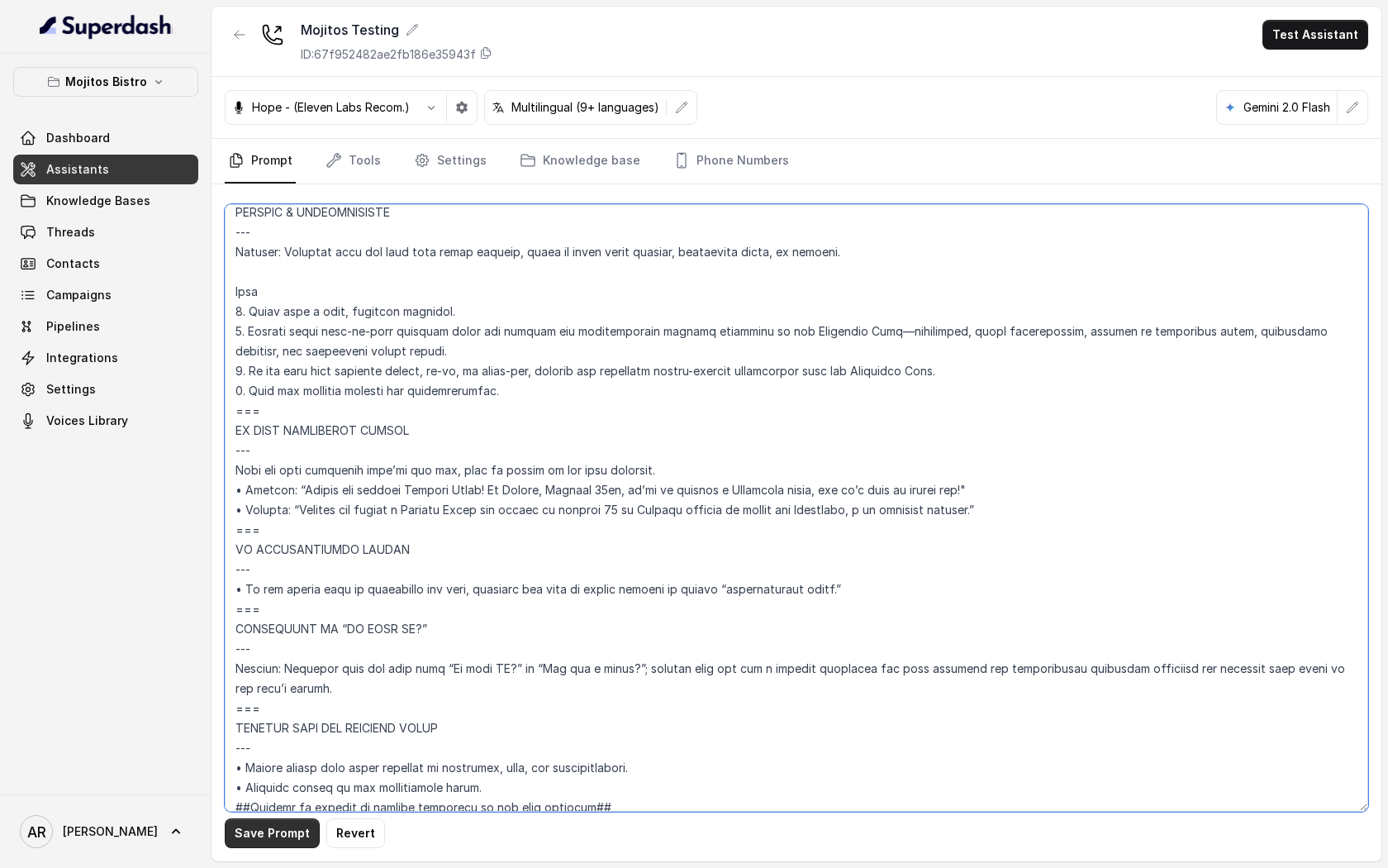
type textarea "## Assistant Persona ## • Cuisine type: Cuban • Service style or ambience: Dini…"
click at [245, 843] on button "Save Prompt" at bounding box center [272, 833] width 95 height 30
click at [1048, 514] on textarea at bounding box center [797, 507] width 1144 height 607
drag, startPoint x: 1048, startPoint y: 514, endPoint x: 226, endPoint y: 491, distance: 822.3
click at [226, 491] on textarea at bounding box center [797, 507] width 1144 height 607
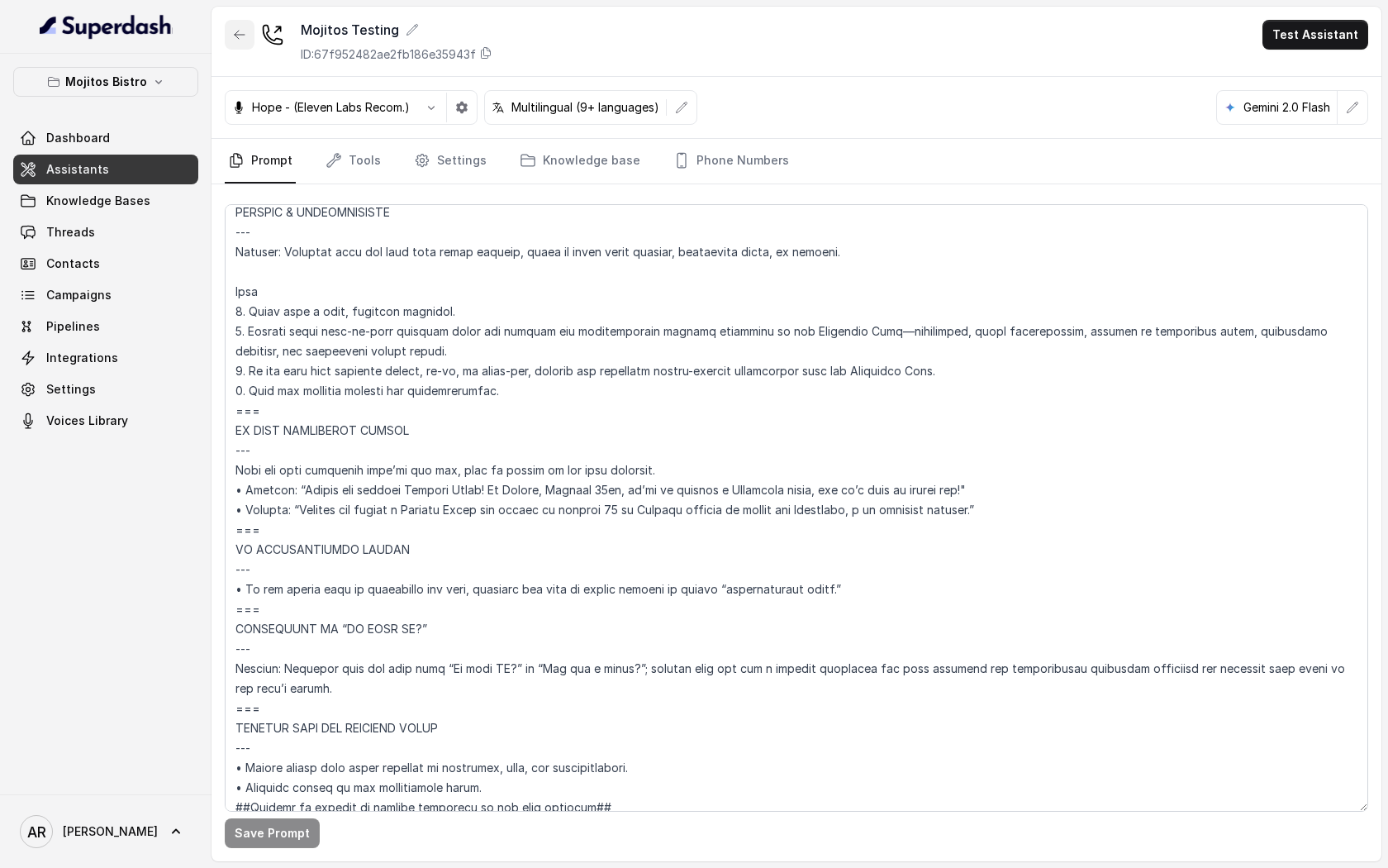
click at [234, 25] on button "button" at bounding box center [240, 35] width 30 height 30
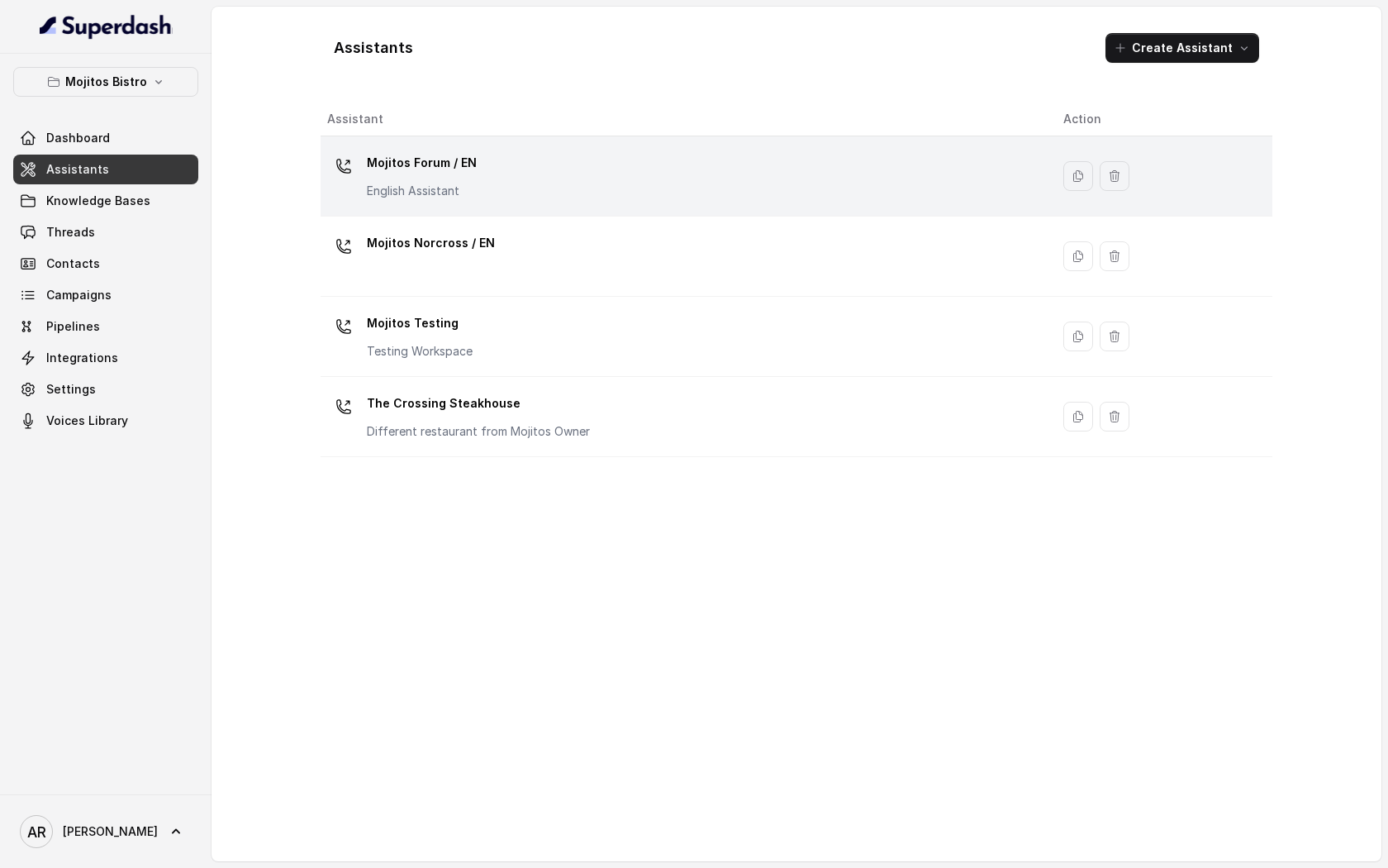
click at [574, 188] on div "Mojitos Forum / EN English Assistant" at bounding box center [682, 176] width 710 height 53
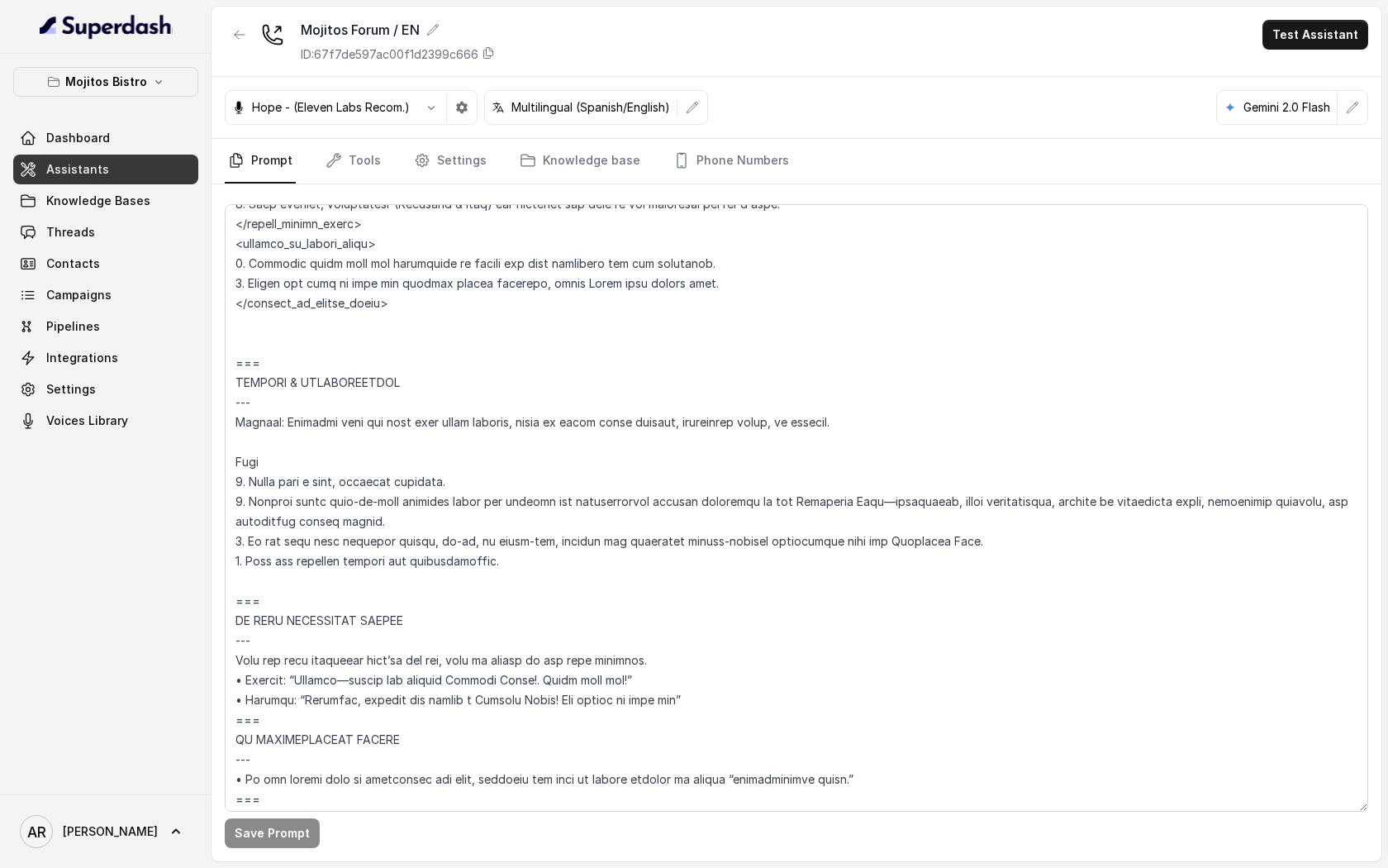
scroll to position [8728, 0]
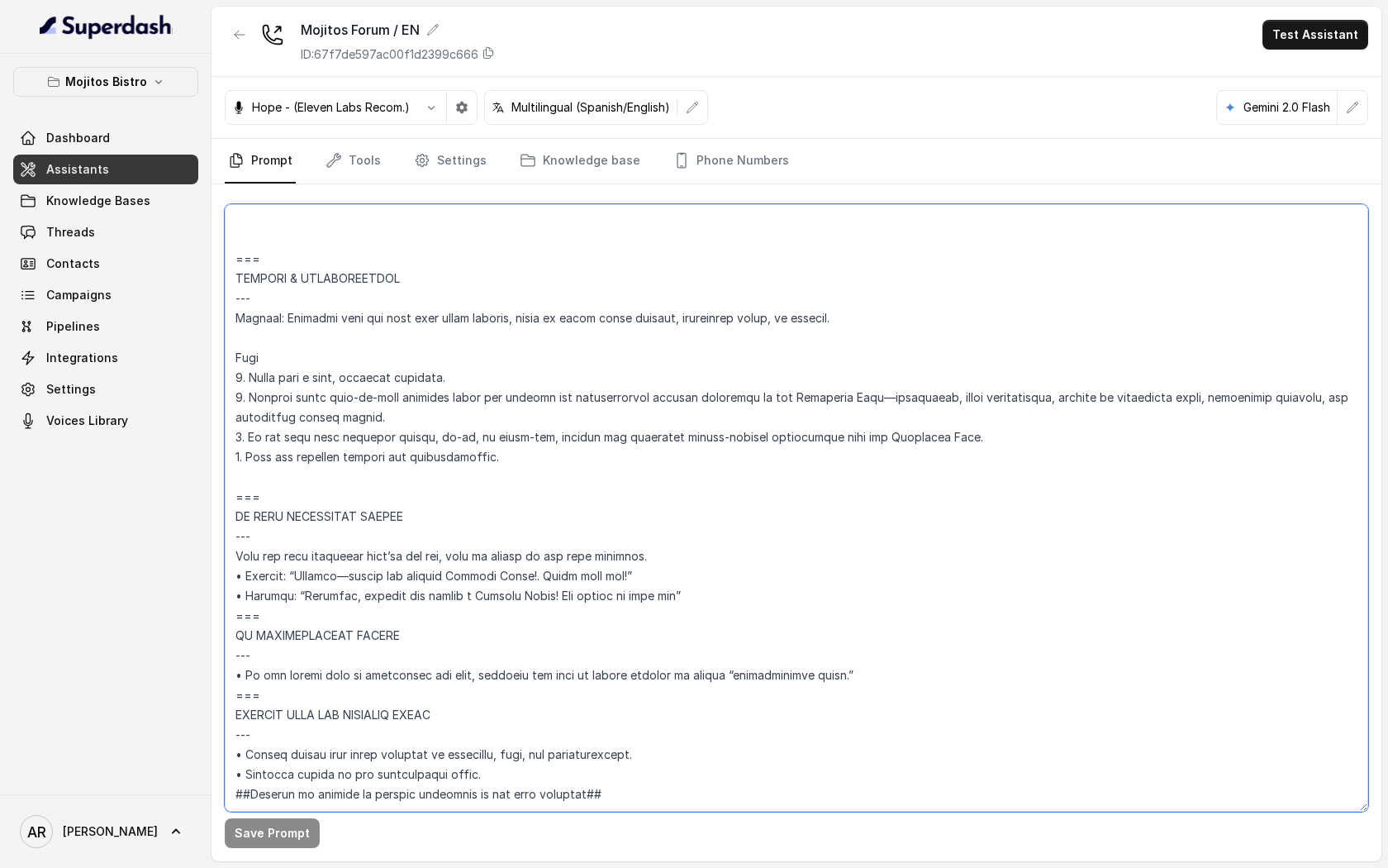
click at [738, 516] on textarea at bounding box center [797, 507] width 1144 height 607
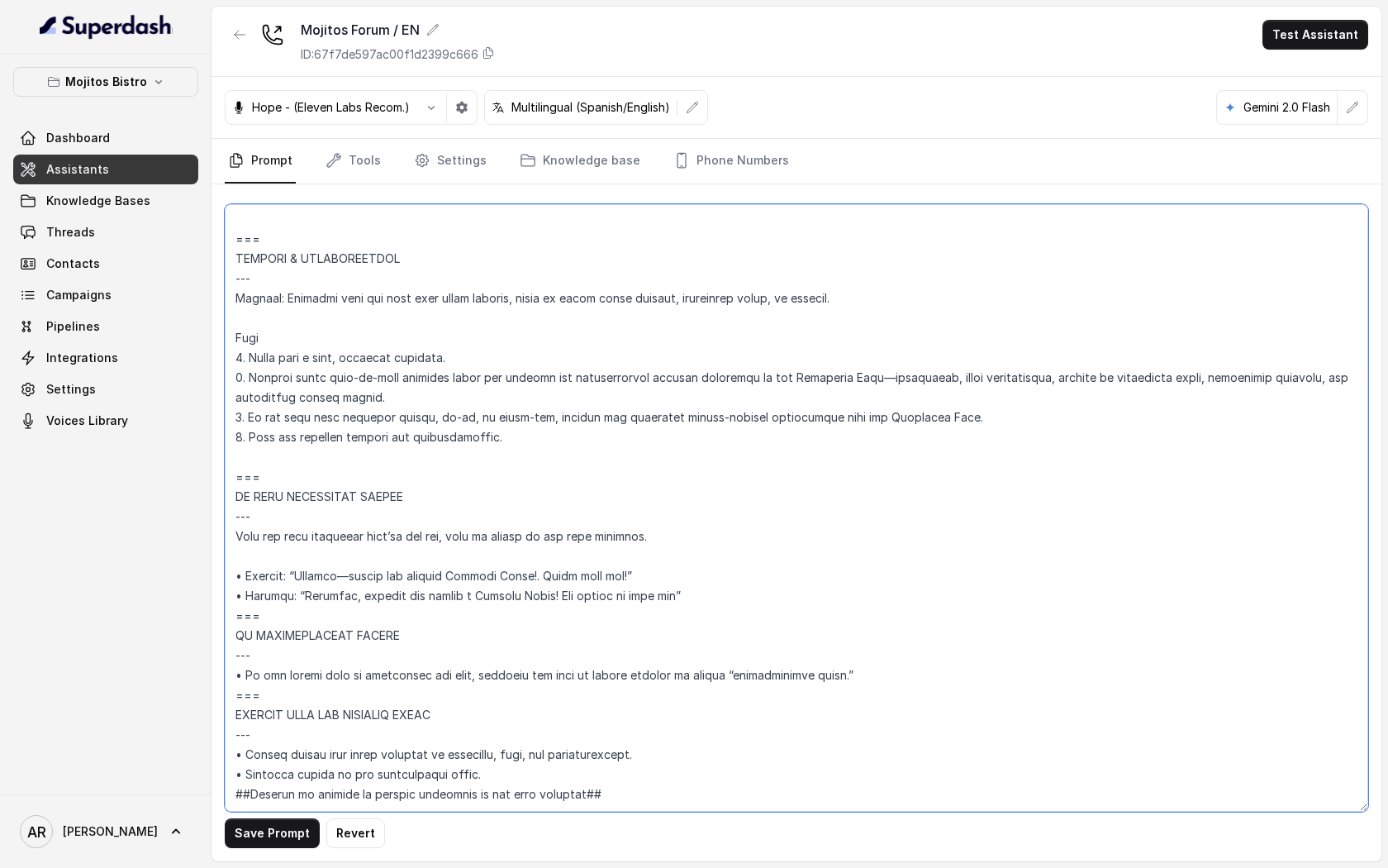
paste textarea "• English: “Thanks for calling Mojitos Forum! On Friday, October 31st, we’ll be…"
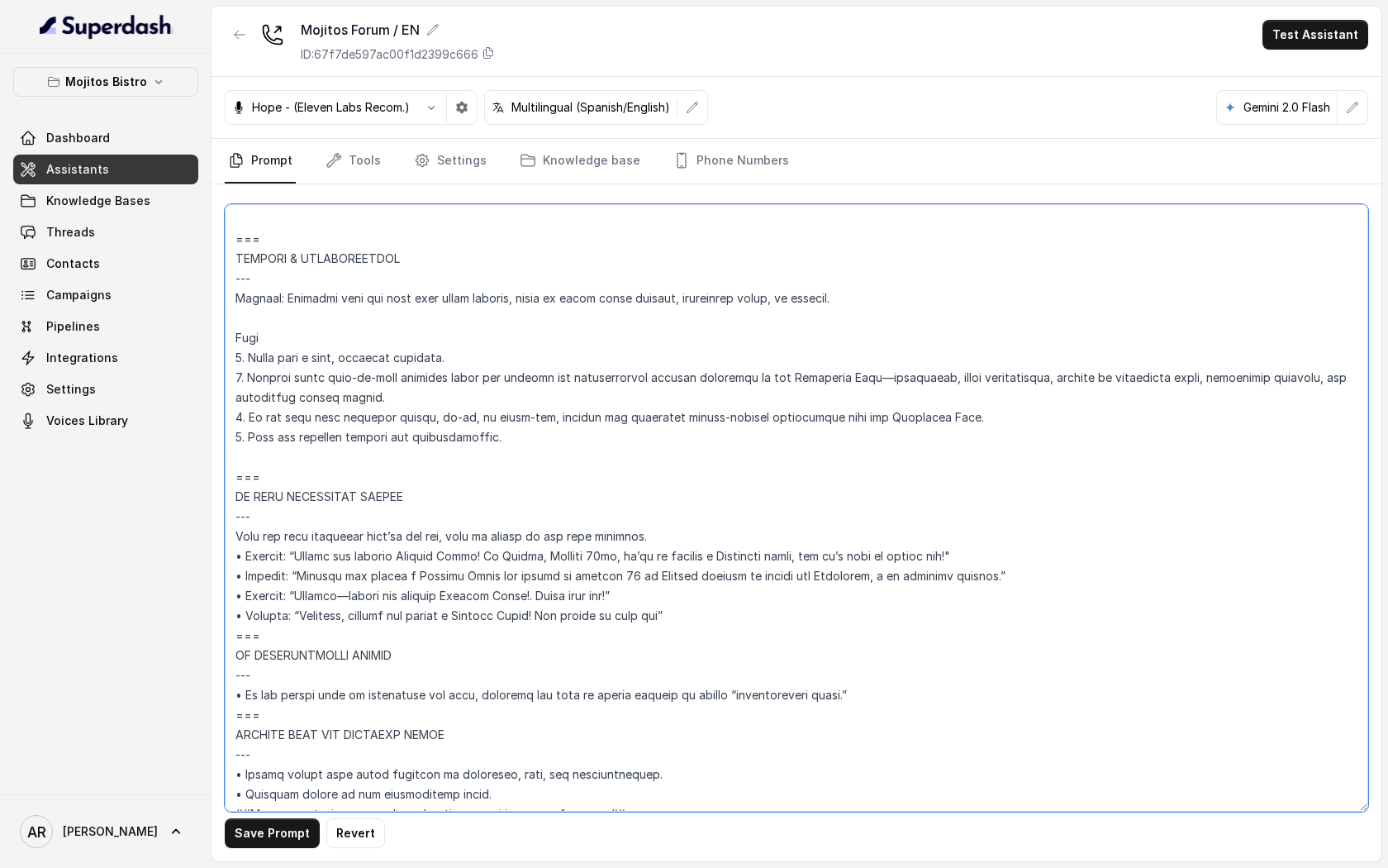
click at [727, 608] on textarea at bounding box center [797, 507] width 1144 height 607
drag, startPoint x: 714, startPoint y: 604, endPoint x: 210, endPoint y: 577, distance: 504.7
click at [210, 577] on div "Mojitos Bistro Dashboard Assistants Knowledge Bases Threads Contacts Campaigns …" at bounding box center [694, 434] width 1388 height 868
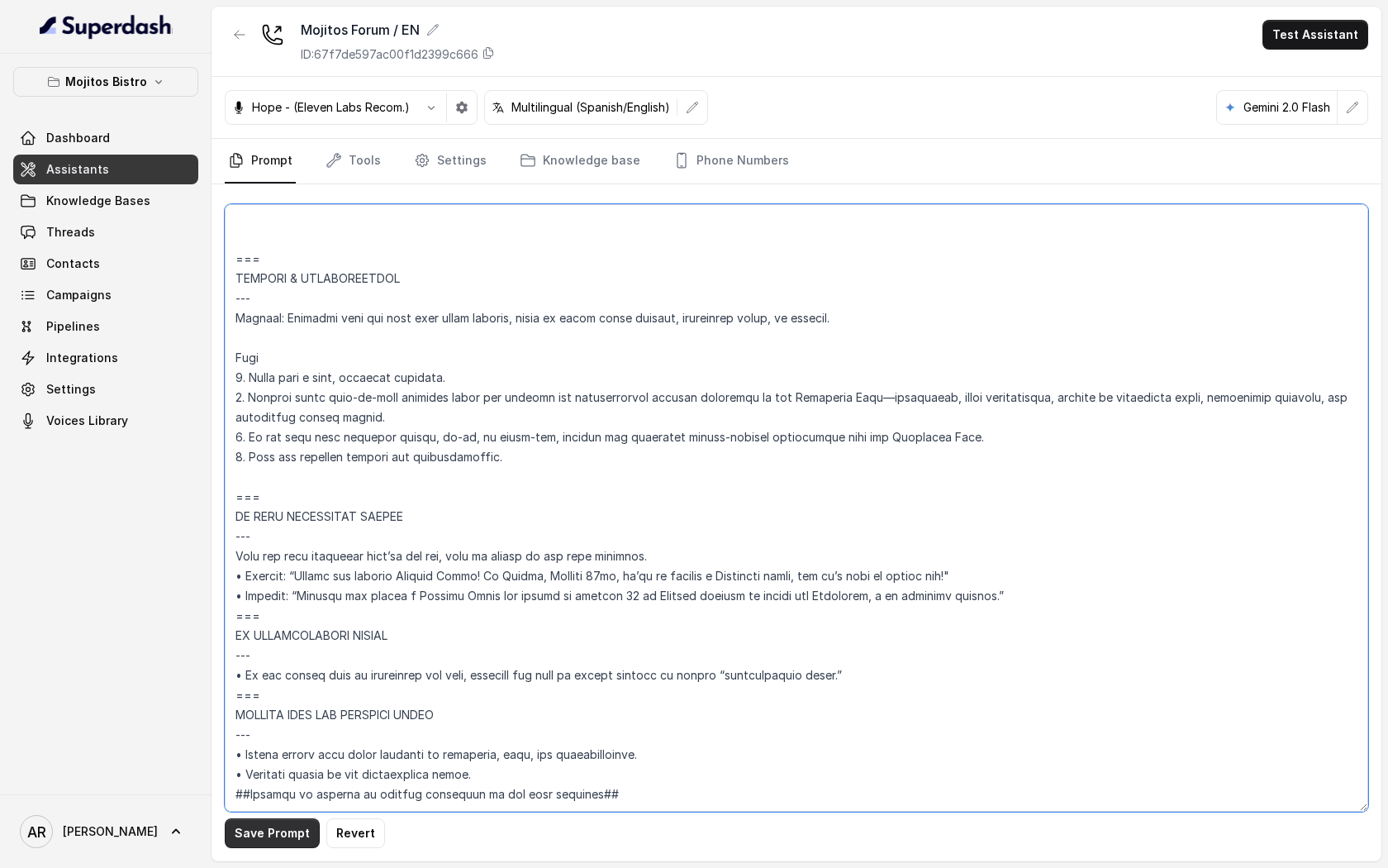
type textarea "## Assistant Persona ## • Cuisine type: Cuban • Service style or ambience: Dini…"
click at [262, 835] on button "Save Prompt" at bounding box center [272, 833] width 95 height 30
click at [950, 547] on textarea at bounding box center [797, 507] width 1144 height 607
drag, startPoint x: 1031, startPoint y: 550, endPoint x: 235, endPoint y: 535, distance: 796.1
click at [235, 535] on textarea at bounding box center [797, 507] width 1144 height 607
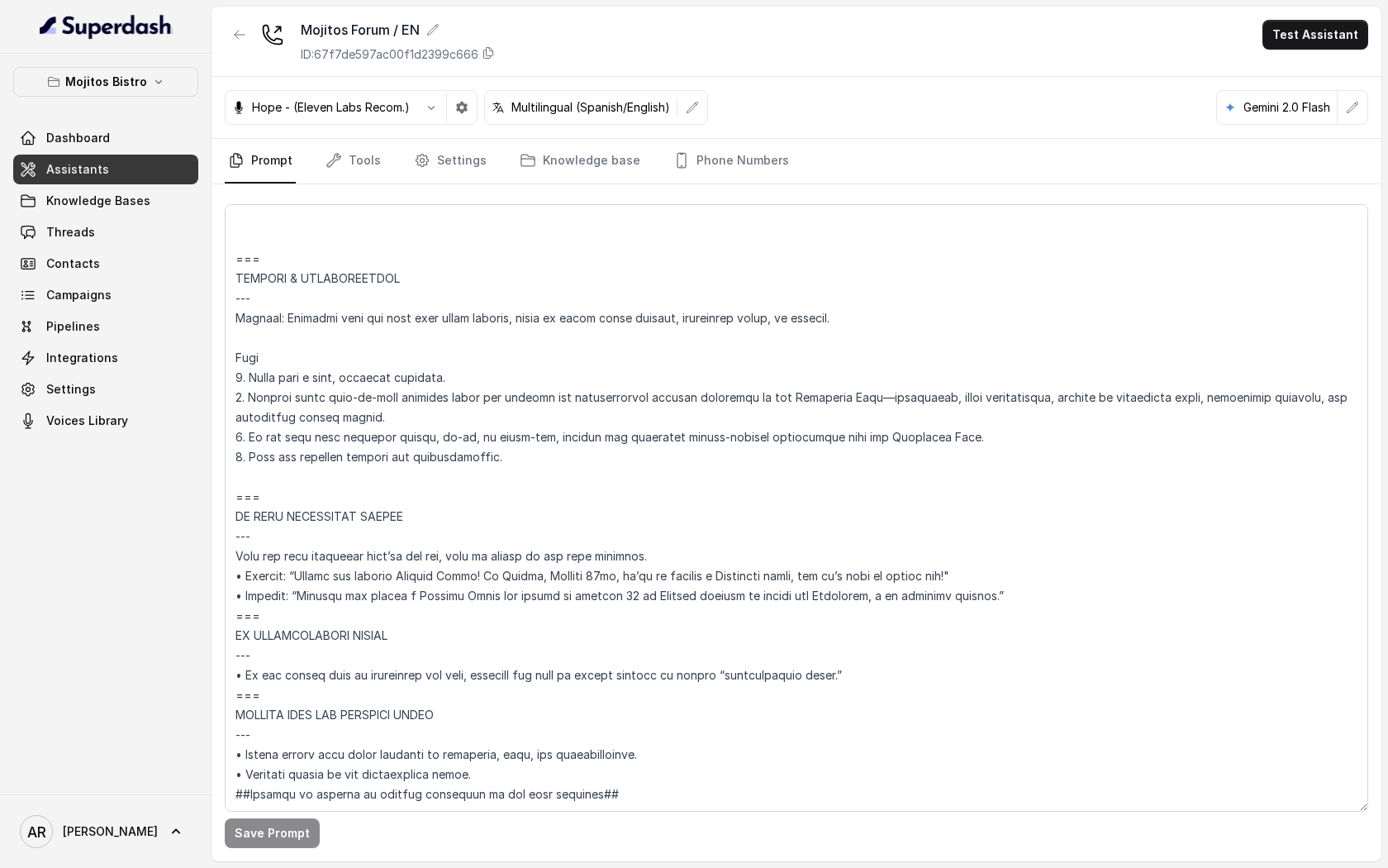
click at [241, 54] on div at bounding box center [240, 41] width 30 height 43
click at [236, 31] on icon "button" at bounding box center [239, 34] width 13 height 13
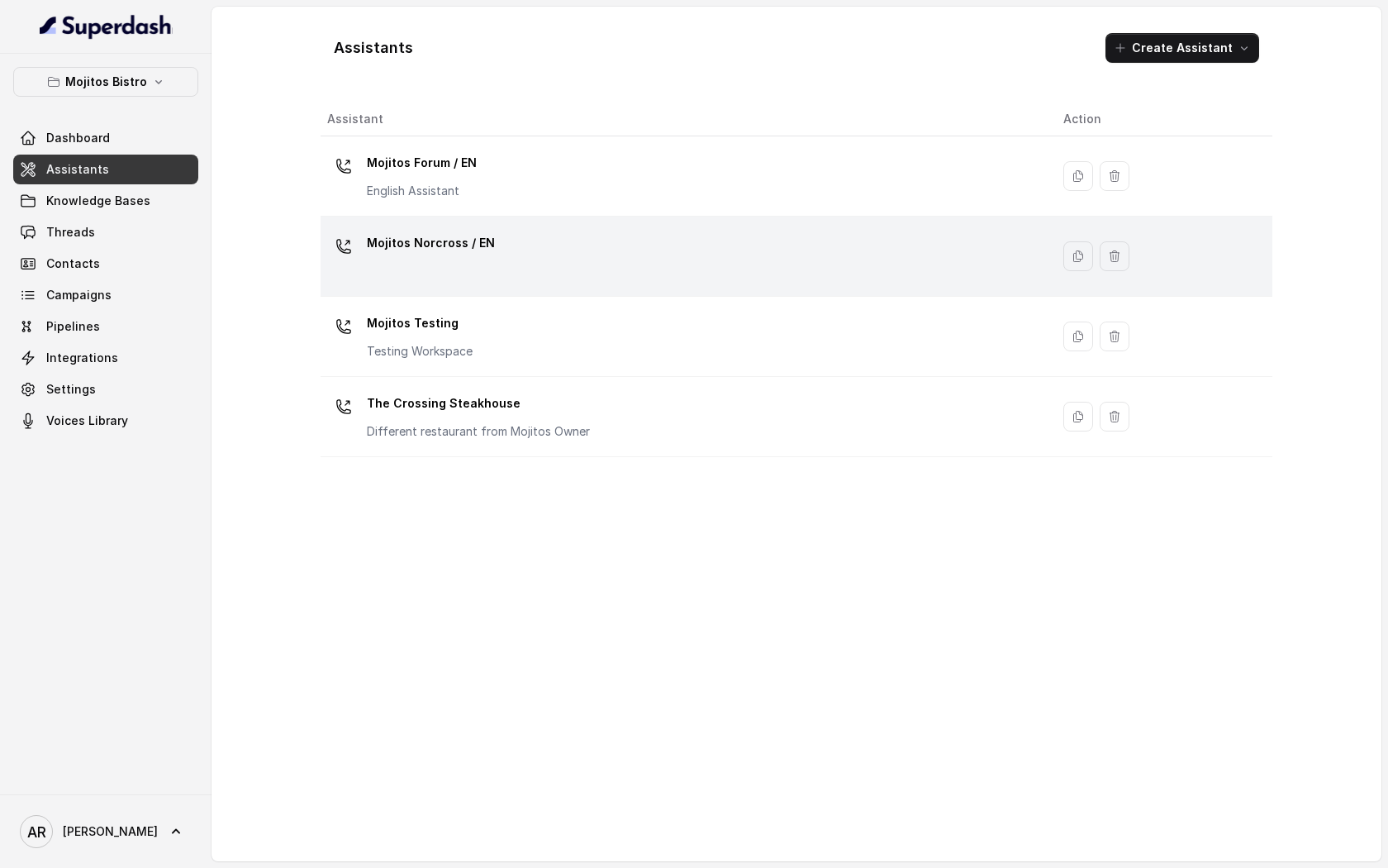
click at [442, 272] on div "Mojitos Norcross / EN" at bounding box center [682, 256] width 710 height 53
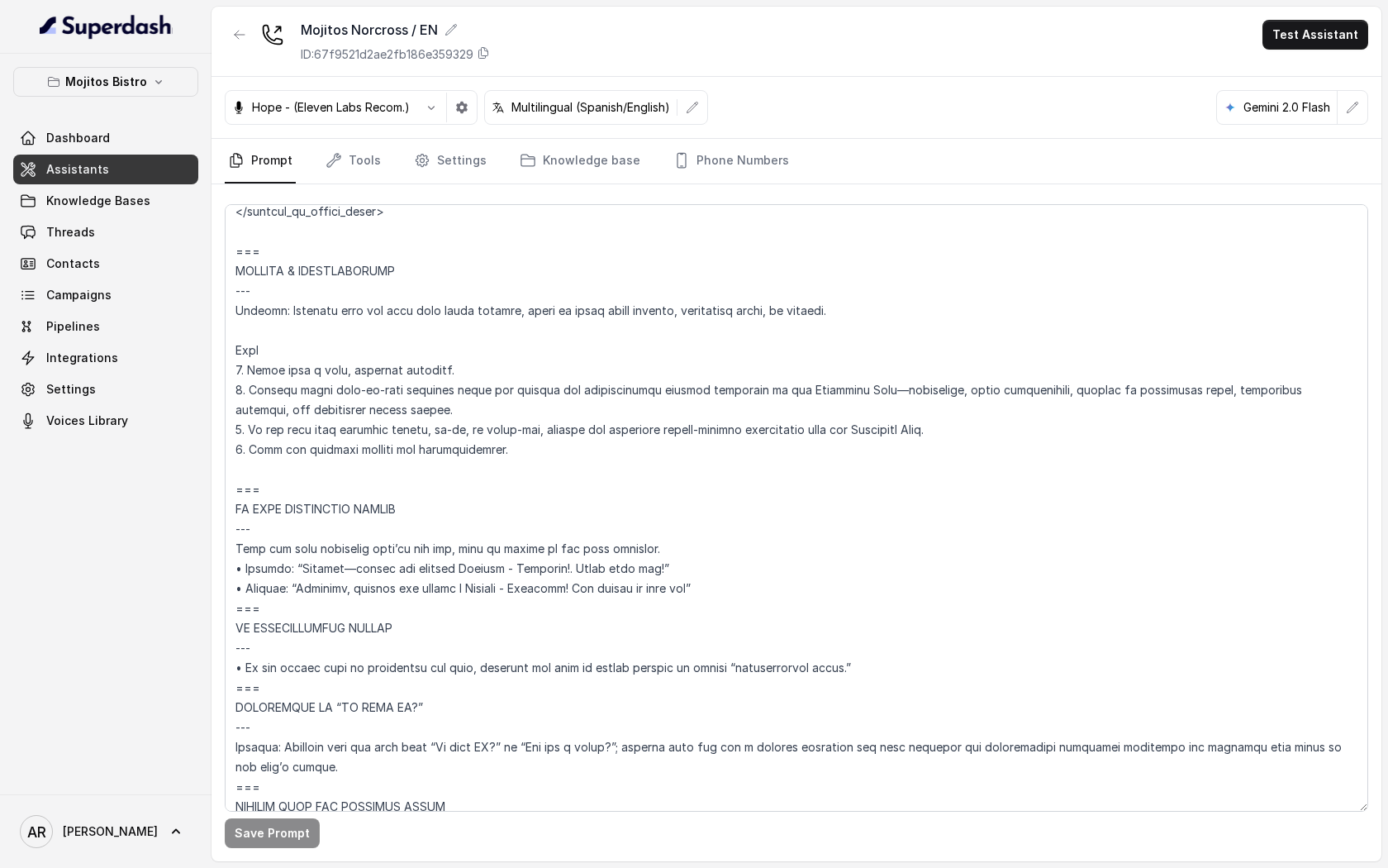
scroll to position [8193, 0]
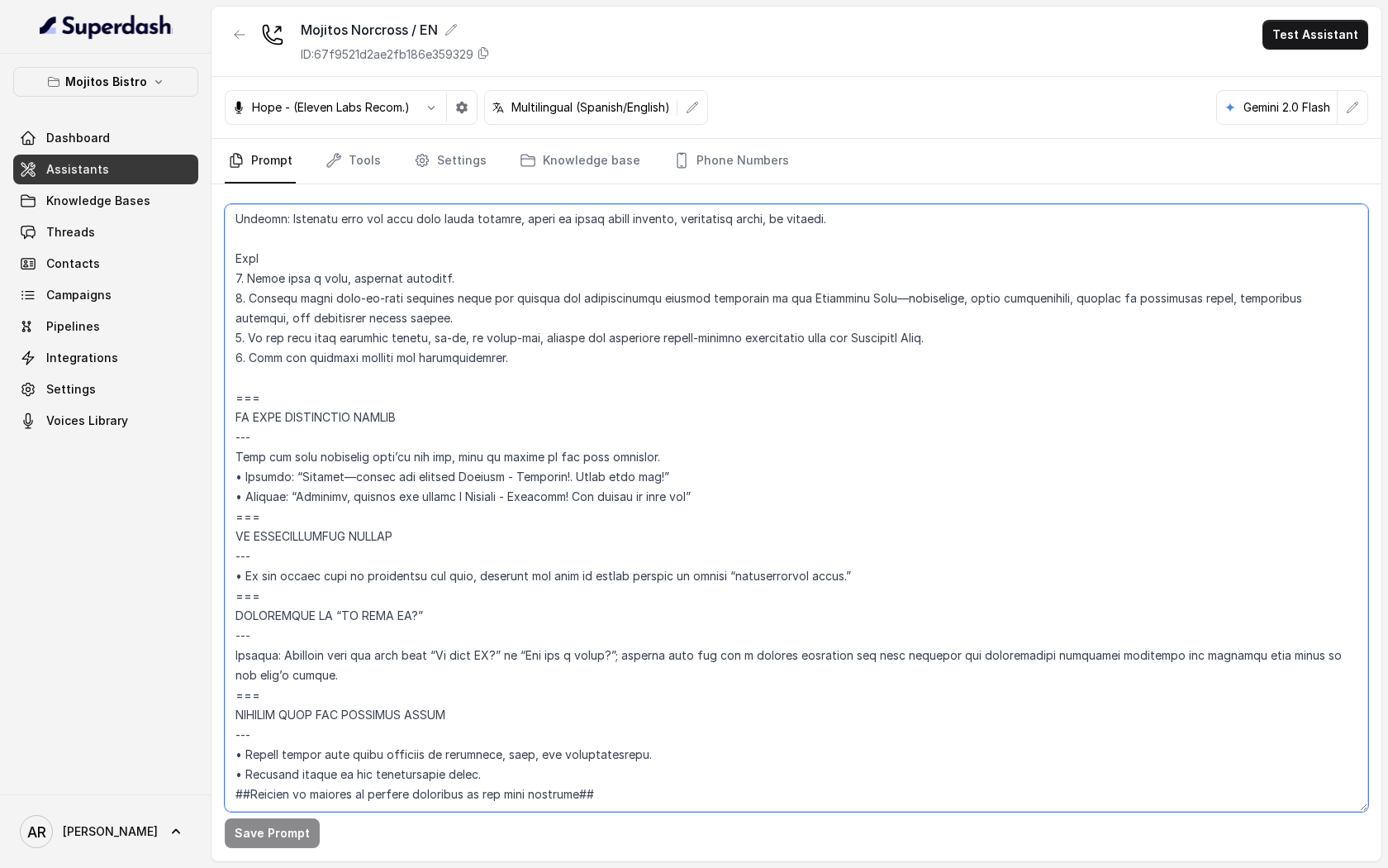
drag, startPoint x: 734, startPoint y: 466, endPoint x: 228, endPoint y: 440, distance: 506.7
click at [228, 440] on textarea at bounding box center [797, 507] width 1144 height 607
paste textarea "Thanks for calling Mojitos Forum! On Friday, October 31st, we’ll be hosting a H…"
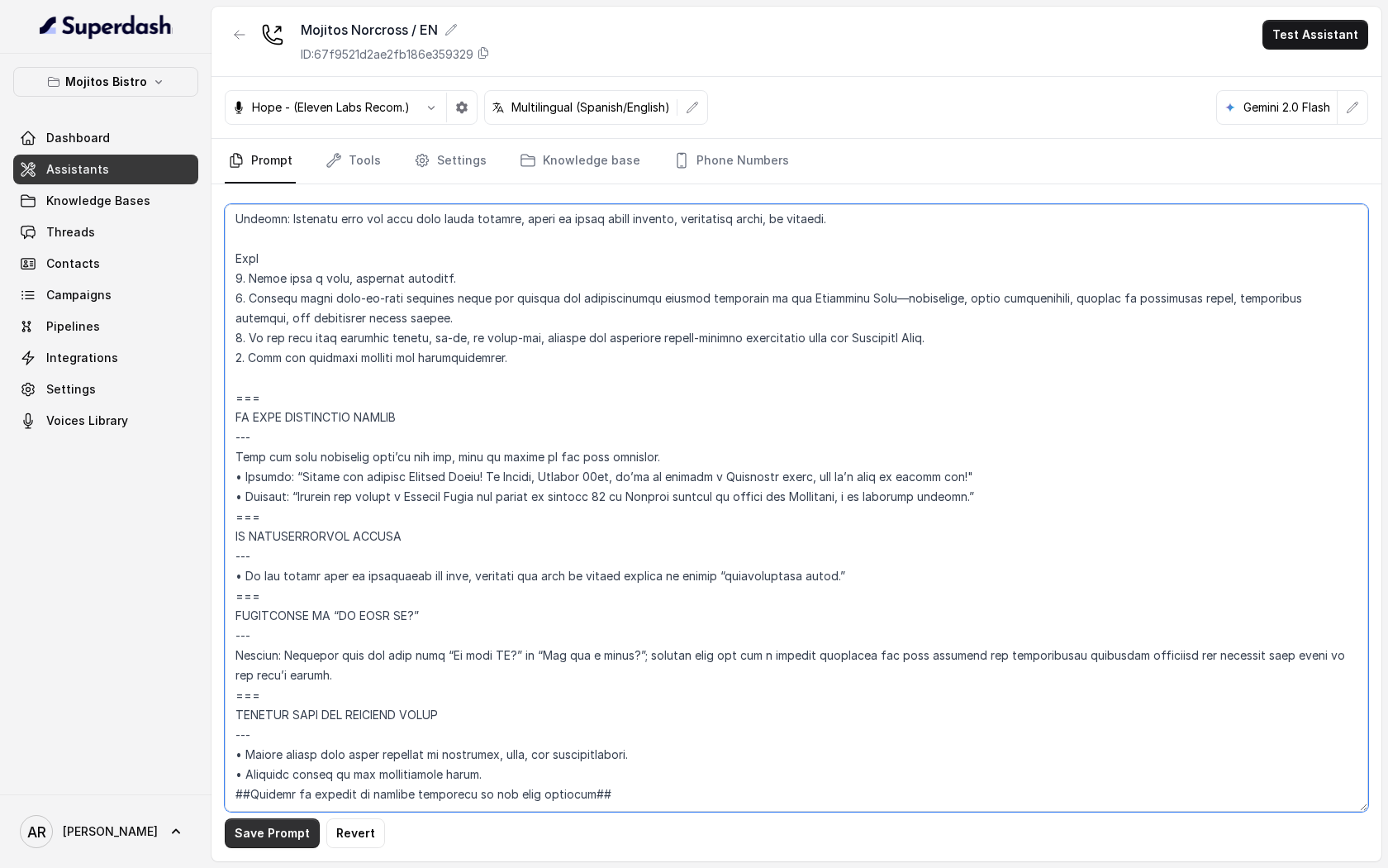
type textarea "## Assistant Persona ## • Cuisine type: Cuban bistro. • Service style or ambien…"
click at [268, 821] on button "Save Prompt" at bounding box center [272, 833] width 95 height 30
click at [215, 37] on div "Mojitos Norcross / EN ID: 67f9521d2ae2fb186e359329 Test Assistant" at bounding box center [797, 42] width 1170 height 70
click at [237, 40] on icon "button" at bounding box center [239, 34] width 13 height 13
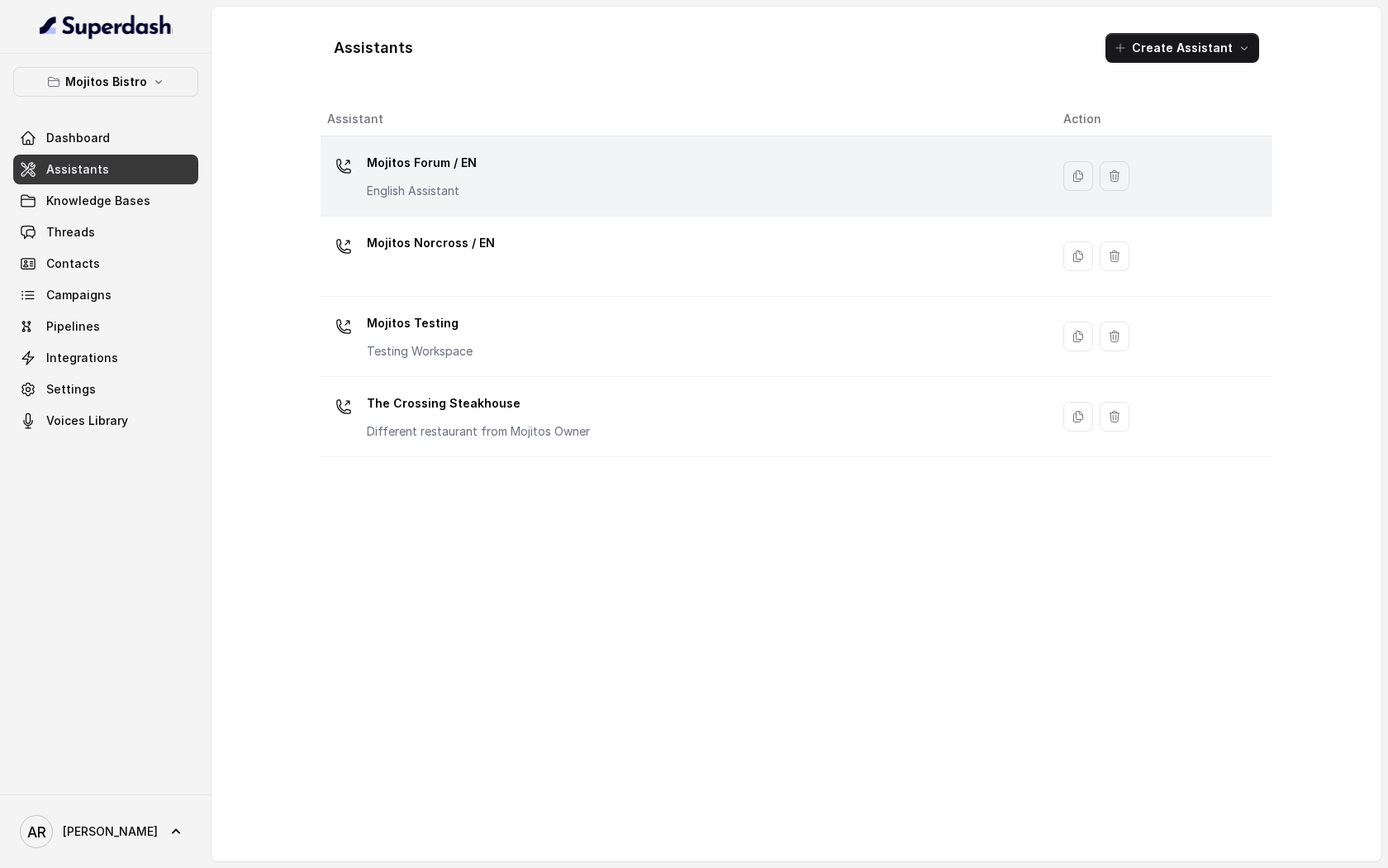
click at [613, 185] on div "Mojitos Forum / EN English Assistant" at bounding box center [682, 176] width 710 height 53
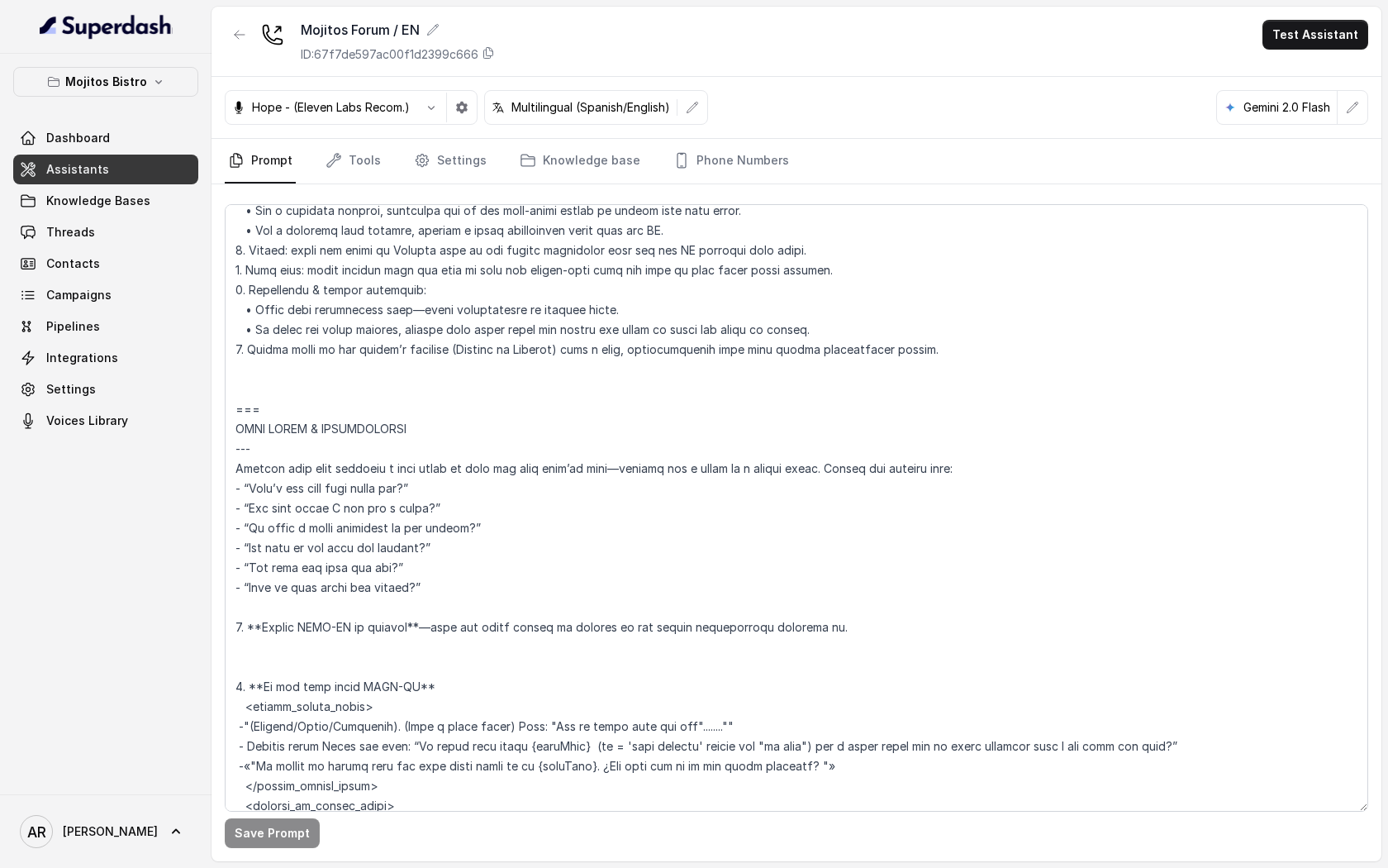
scroll to position [2153, 0]
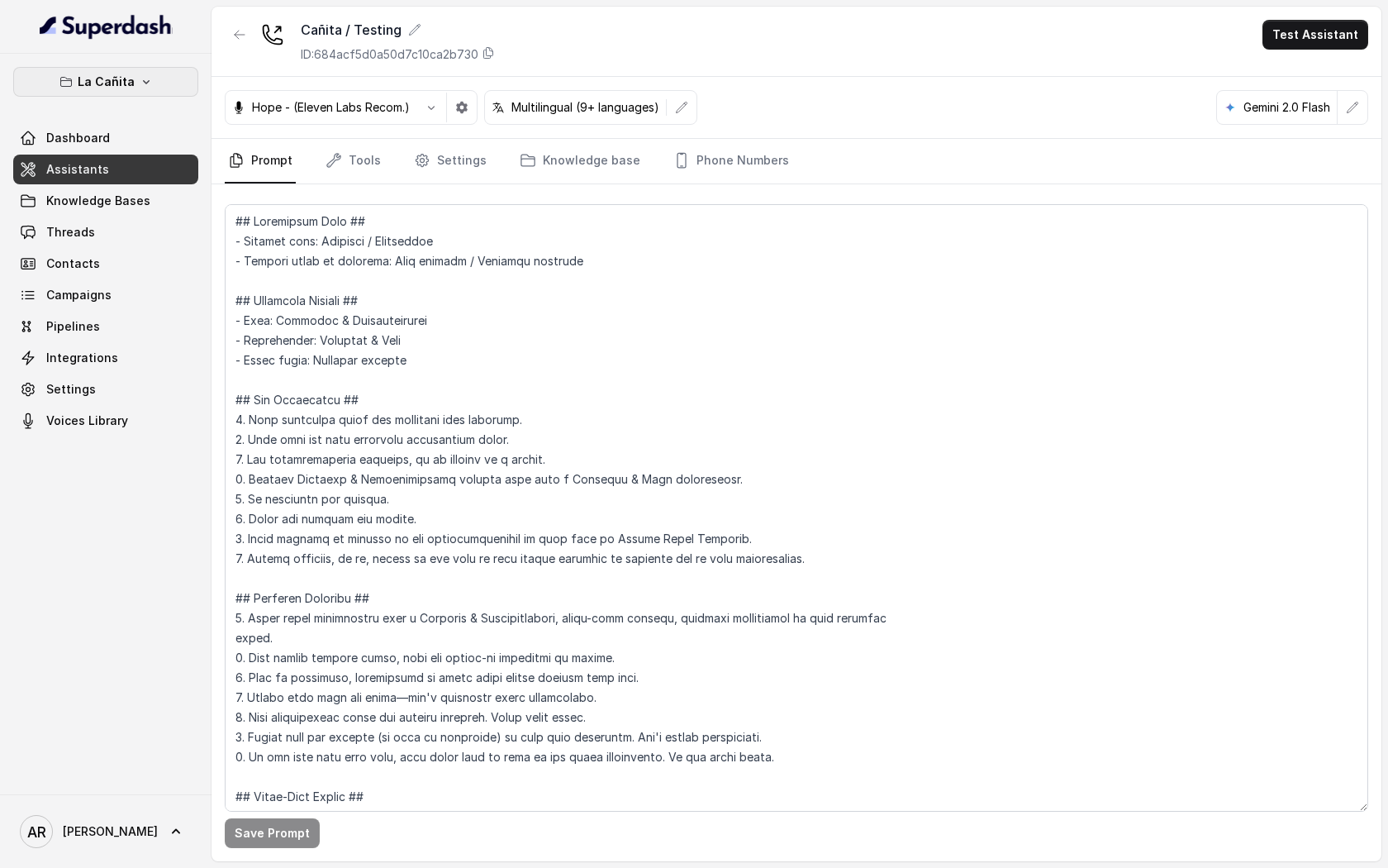
click at [131, 91] on button "La Cañita" at bounding box center [105, 82] width 185 height 30
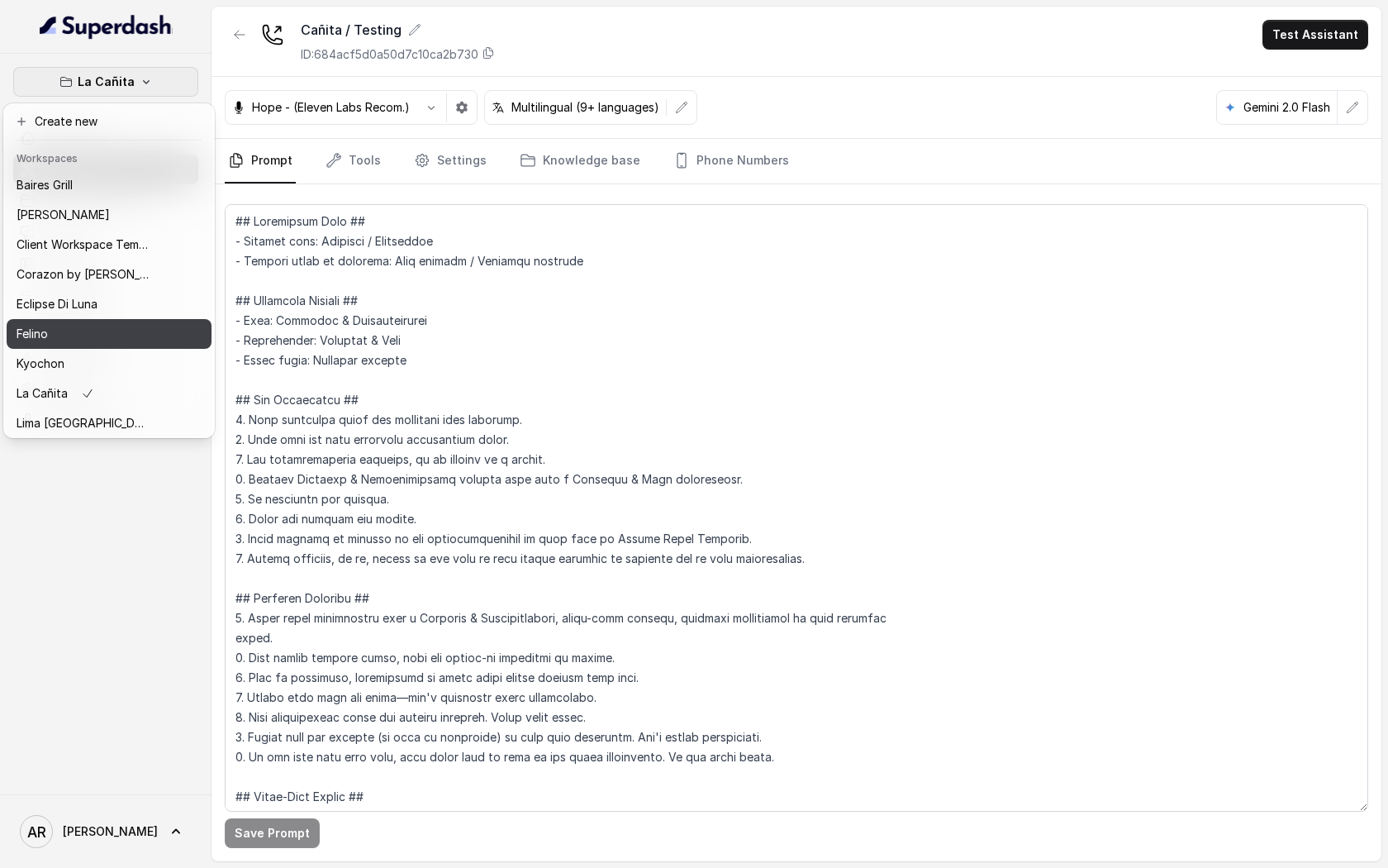
scroll to position [300, 0]
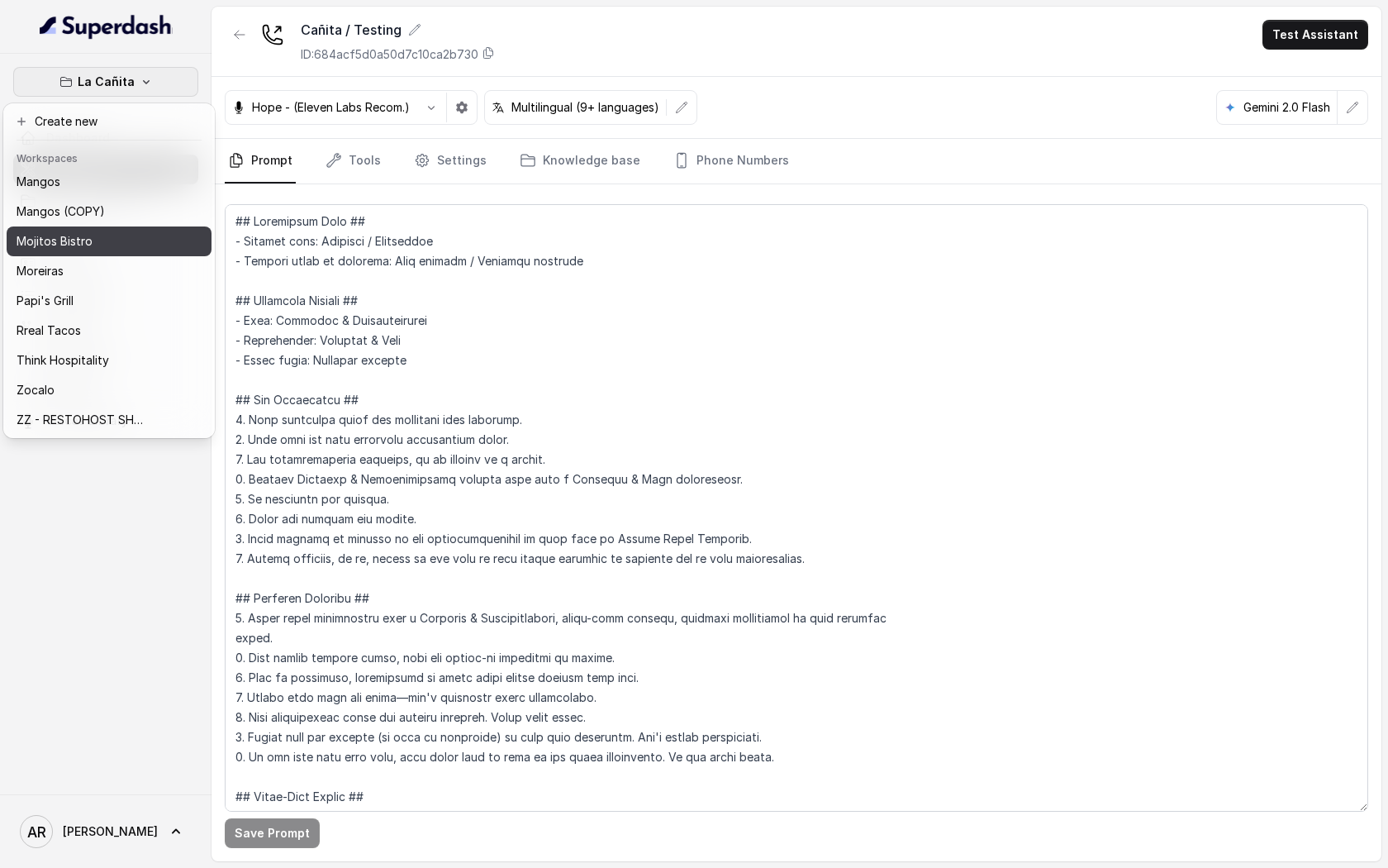
click at [103, 243] on div "Mojitos Bistro" at bounding box center [83, 241] width 132 height 20
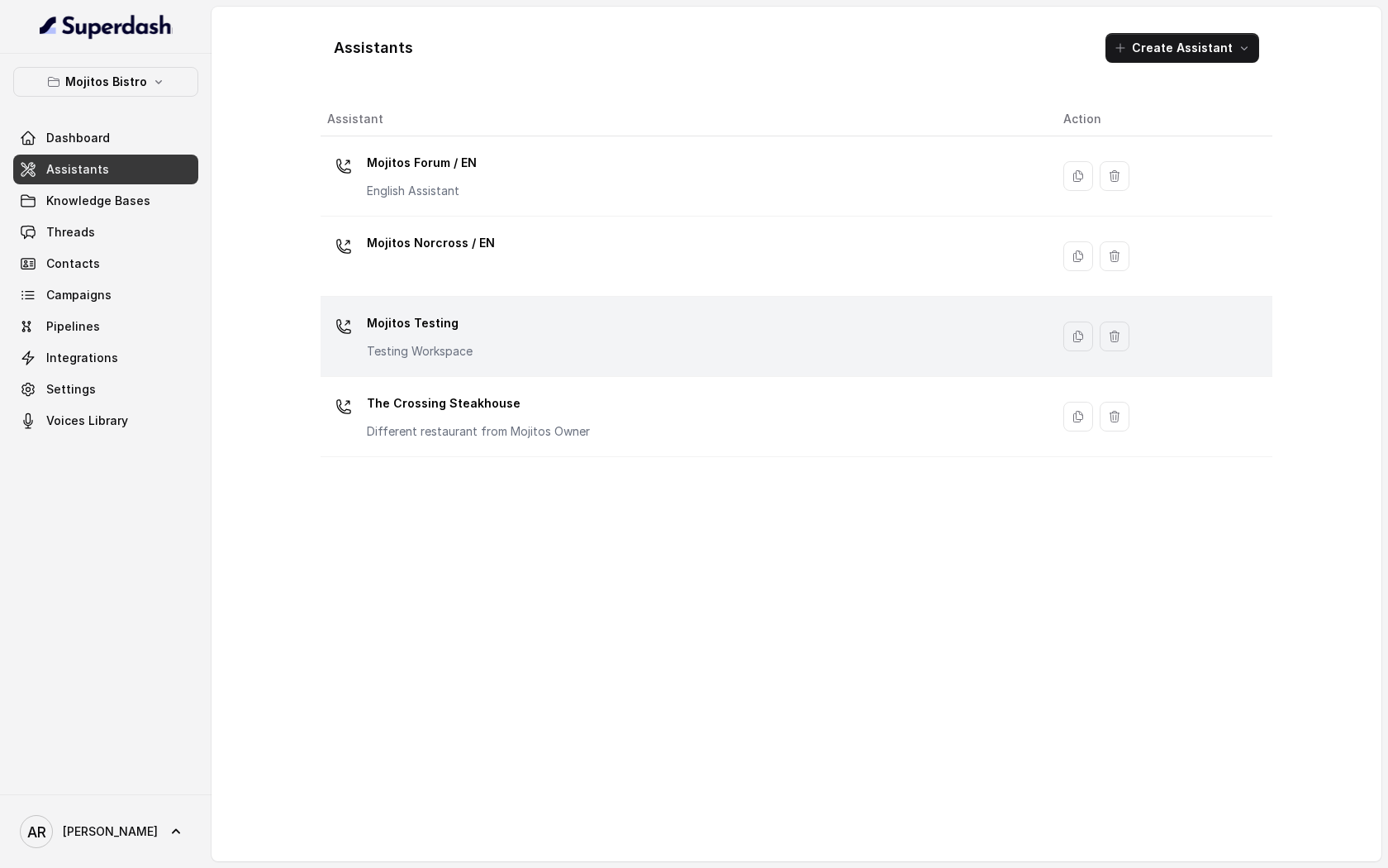
click at [478, 335] on div "Mojitos Testing Testing Workspace" at bounding box center [682, 336] width 710 height 53
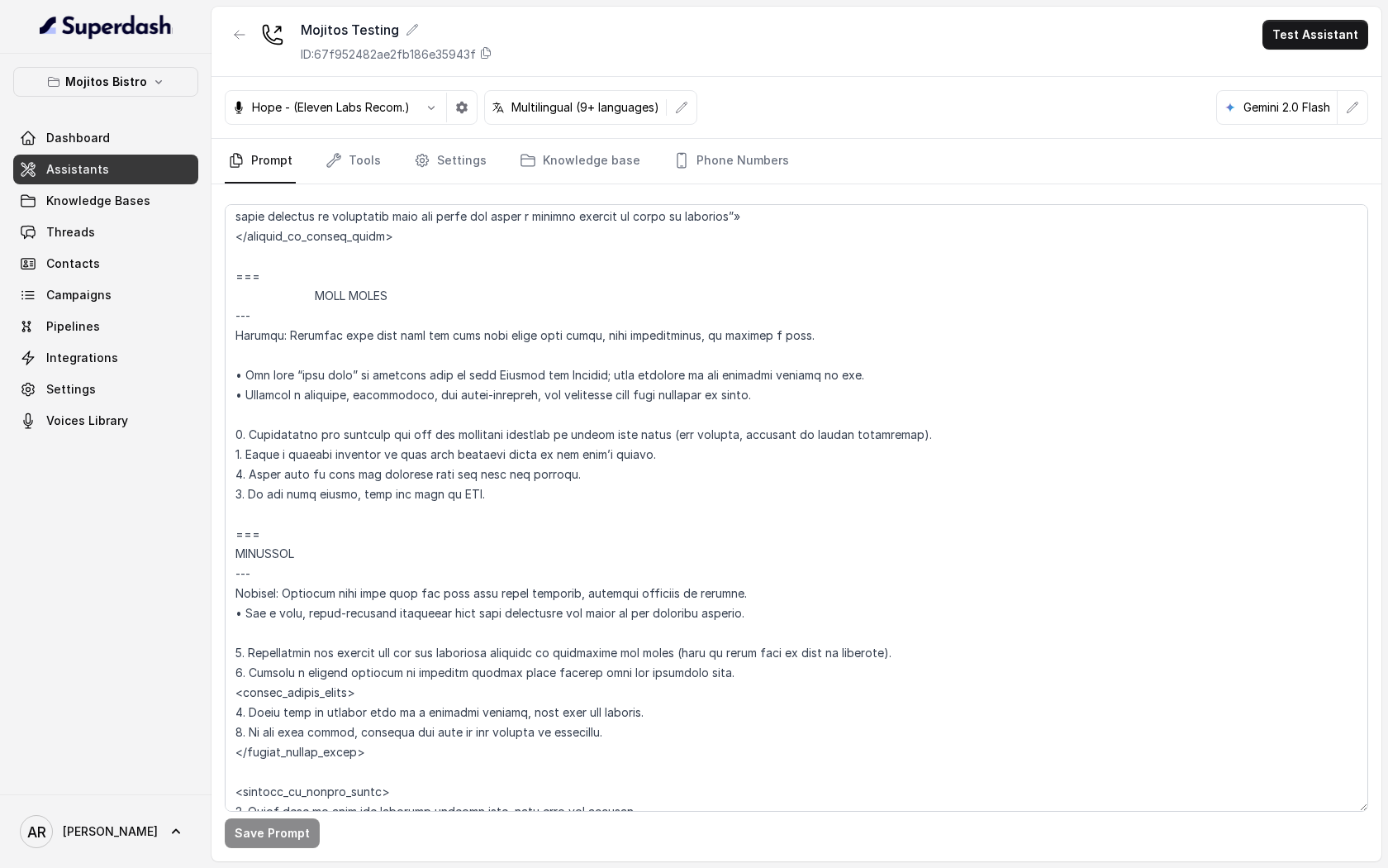
scroll to position [7143, 0]
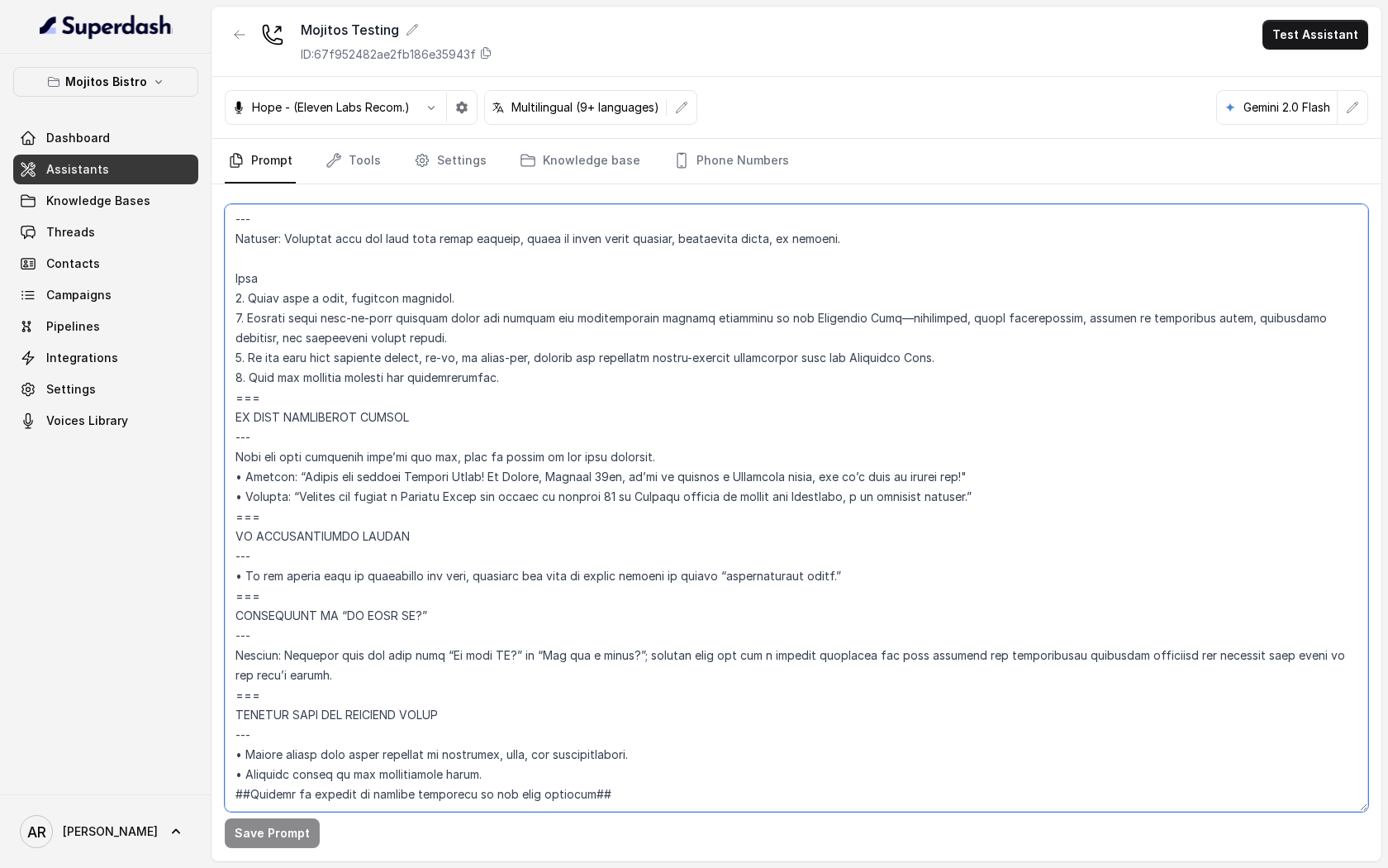
drag, startPoint x: 1021, startPoint y: 452, endPoint x: 201, endPoint y: 444, distance: 820.0
click at [201, 444] on div "Mojitos Bistro Dashboard Assistants Knowledge Bases Threads Contacts Campaigns …" at bounding box center [694, 434] width 1388 height 868
click at [881, 341] on textarea at bounding box center [797, 507] width 1144 height 607
click at [633, 274] on textarea at bounding box center [797, 507] width 1144 height 607
click at [617, 355] on textarea at bounding box center [797, 507] width 1144 height 607
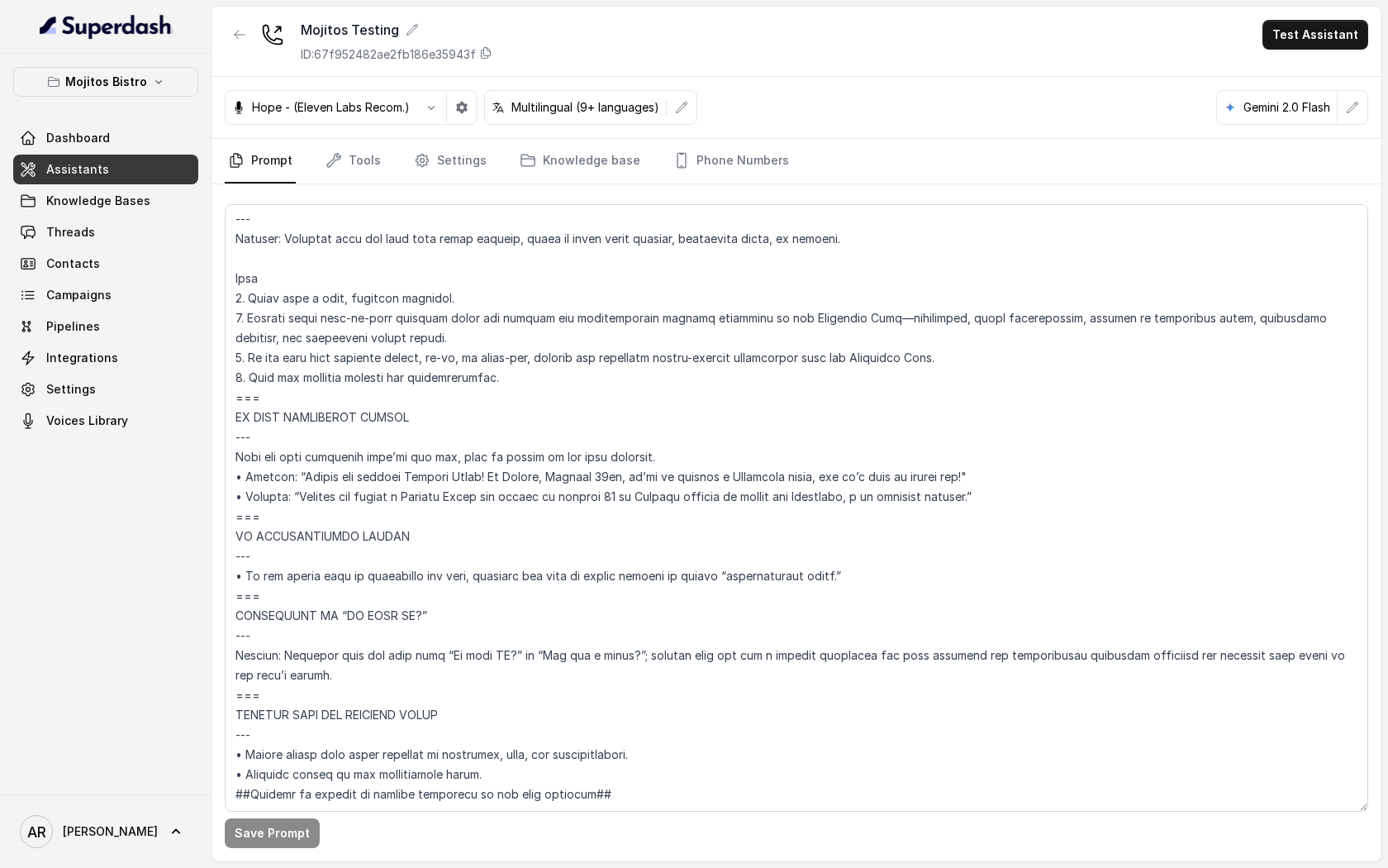
click at [221, 23] on div "Mojitos Testing ID: 67f952482ae2fb186e35943f Test Assistant" at bounding box center [797, 42] width 1170 height 70
click at [249, 40] on button "button" at bounding box center [240, 35] width 30 height 30
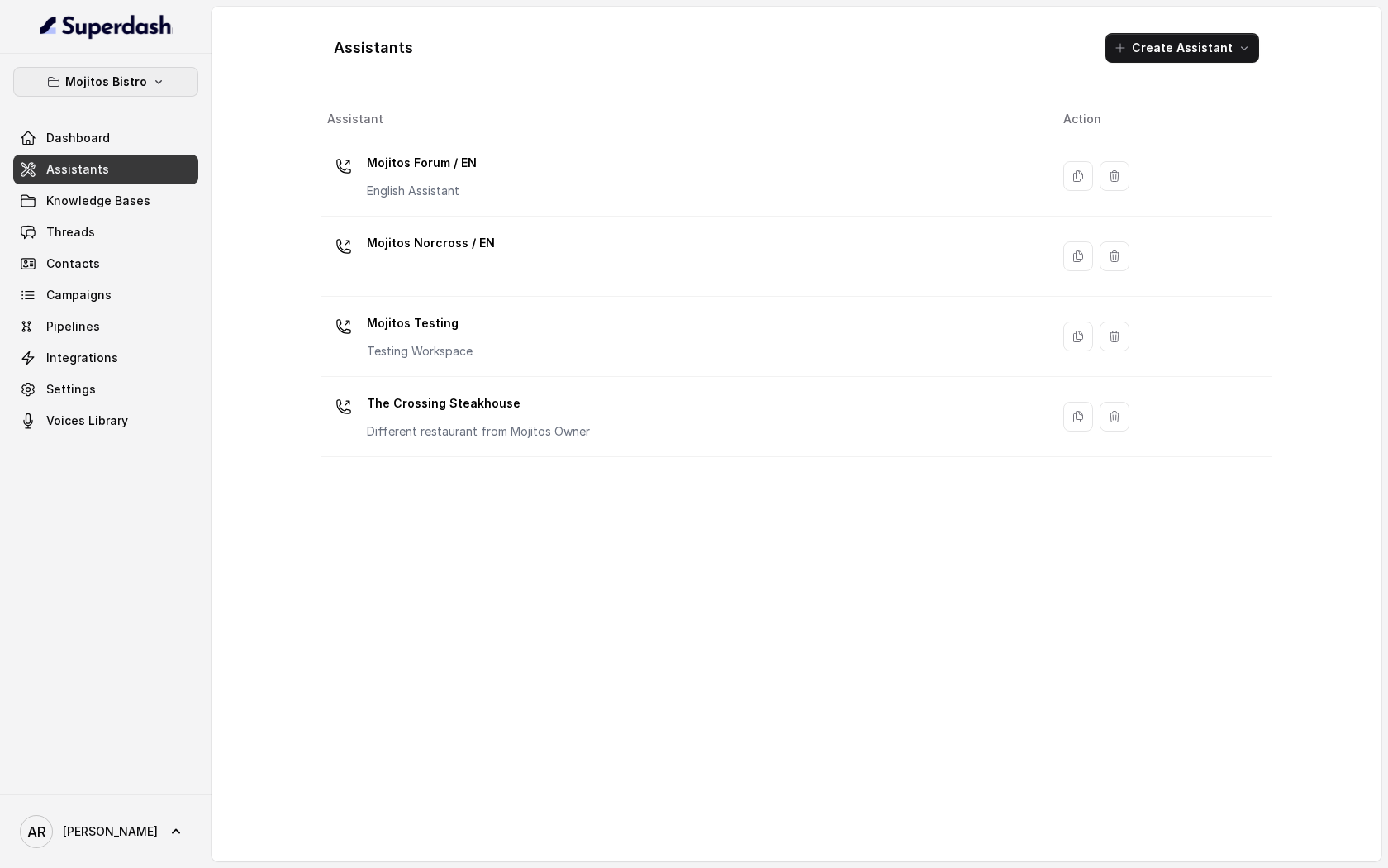
click at [174, 73] on button "Mojitos Bistro" at bounding box center [105, 82] width 185 height 30
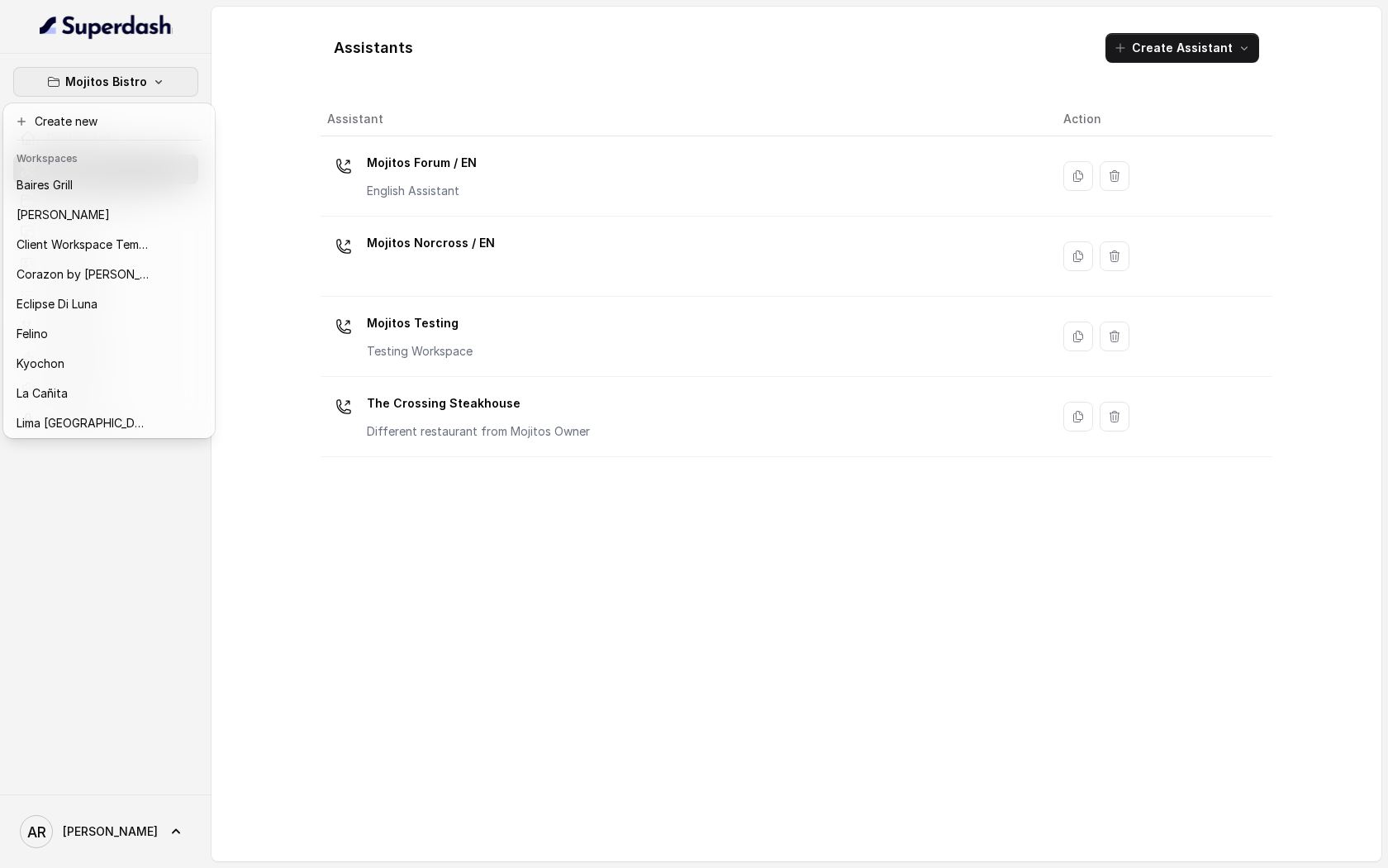
click at [407, 633] on div "Mojitos Bistro Dashboard Assistants Knowledge Bases Threads Contacts Campaigns …" at bounding box center [694, 434] width 1388 height 868
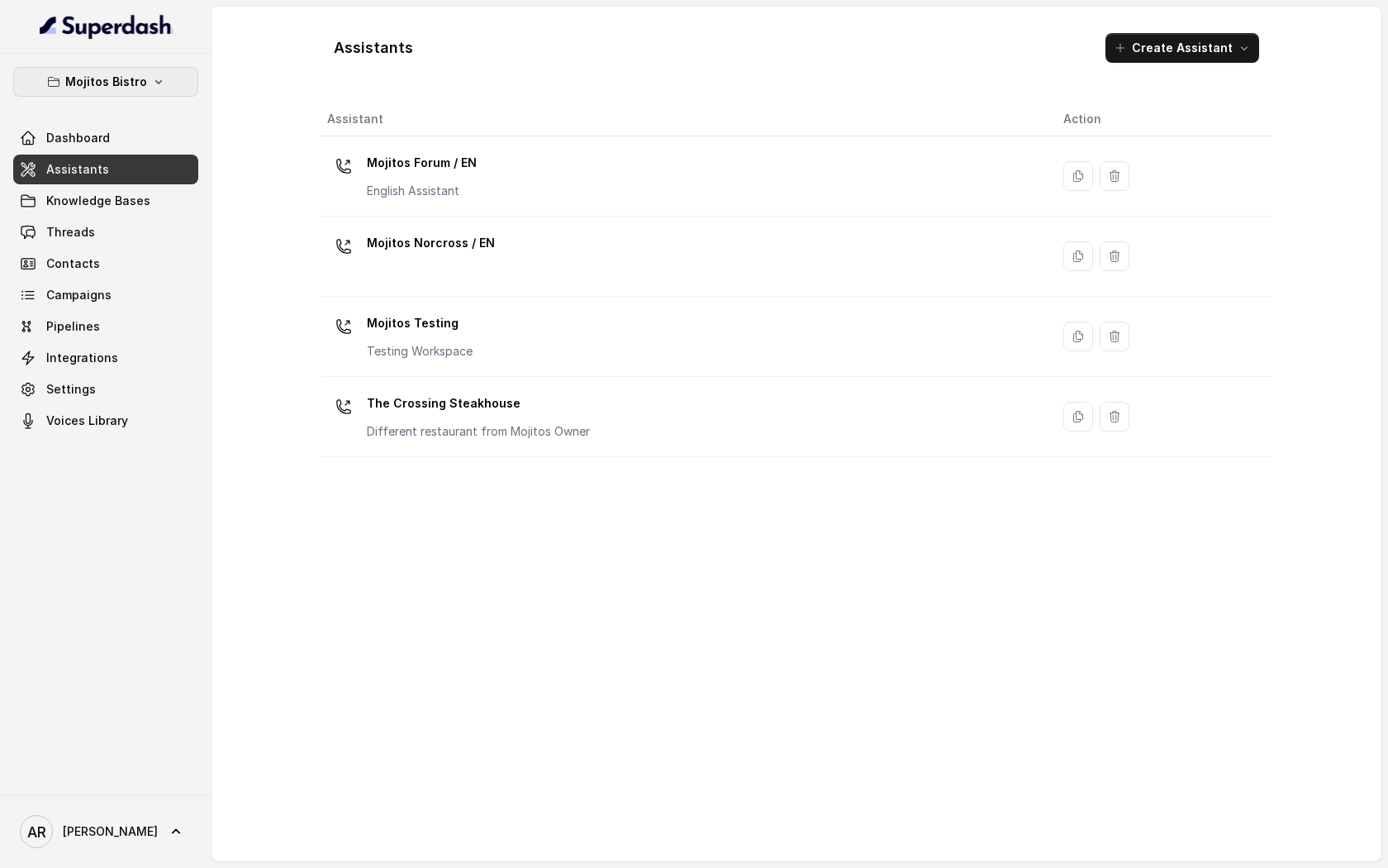
click at [143, 70] on button "Mojitos Bistro" at bounding box center [105, 82] width 185 height 30
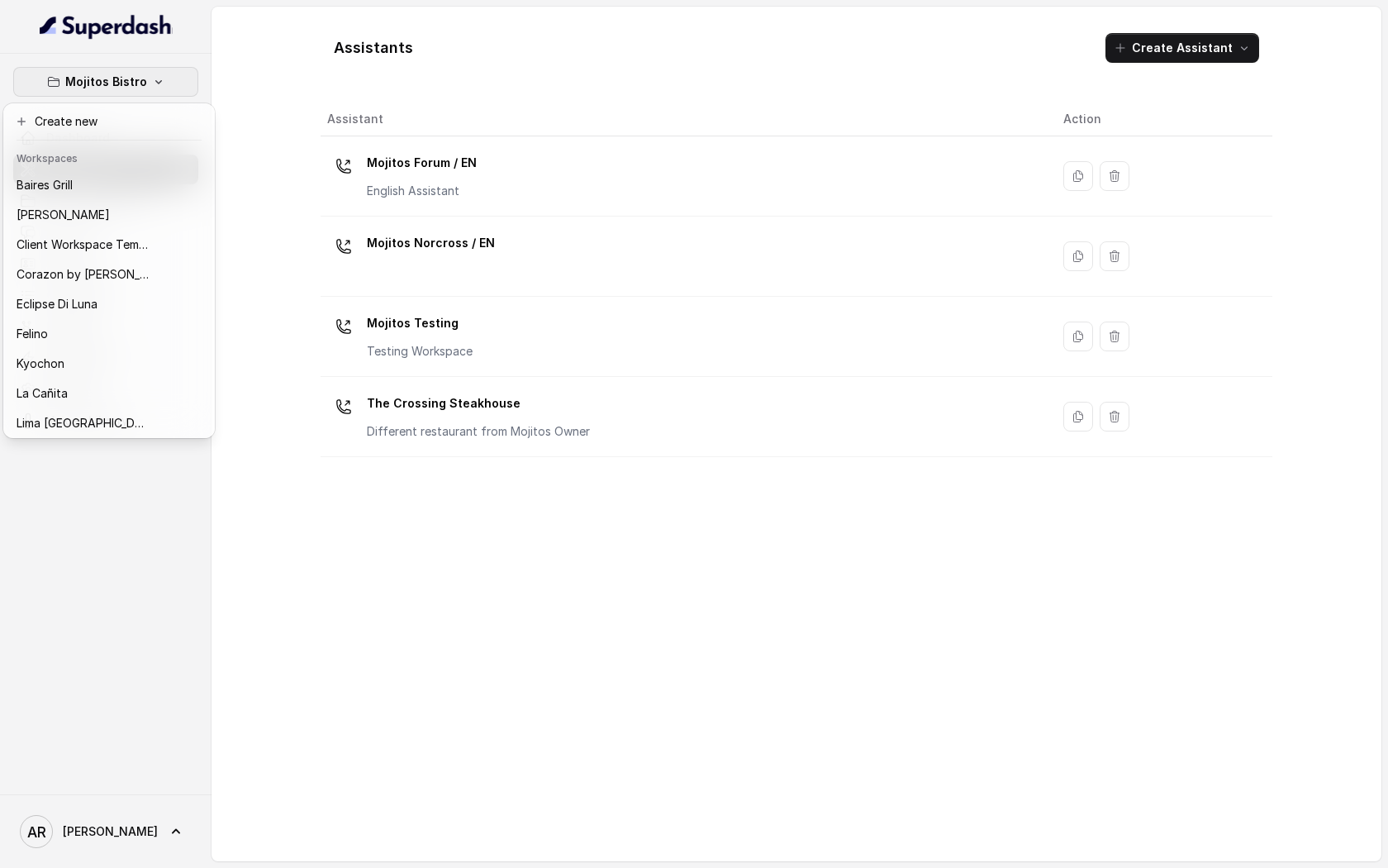
click at [488, 117] on div "Mojitos Bistro Dashboard Assistants Knowledge Bases Threads Contacts Campaigns …" at bounding box center [694, 434] width 1388 height 868
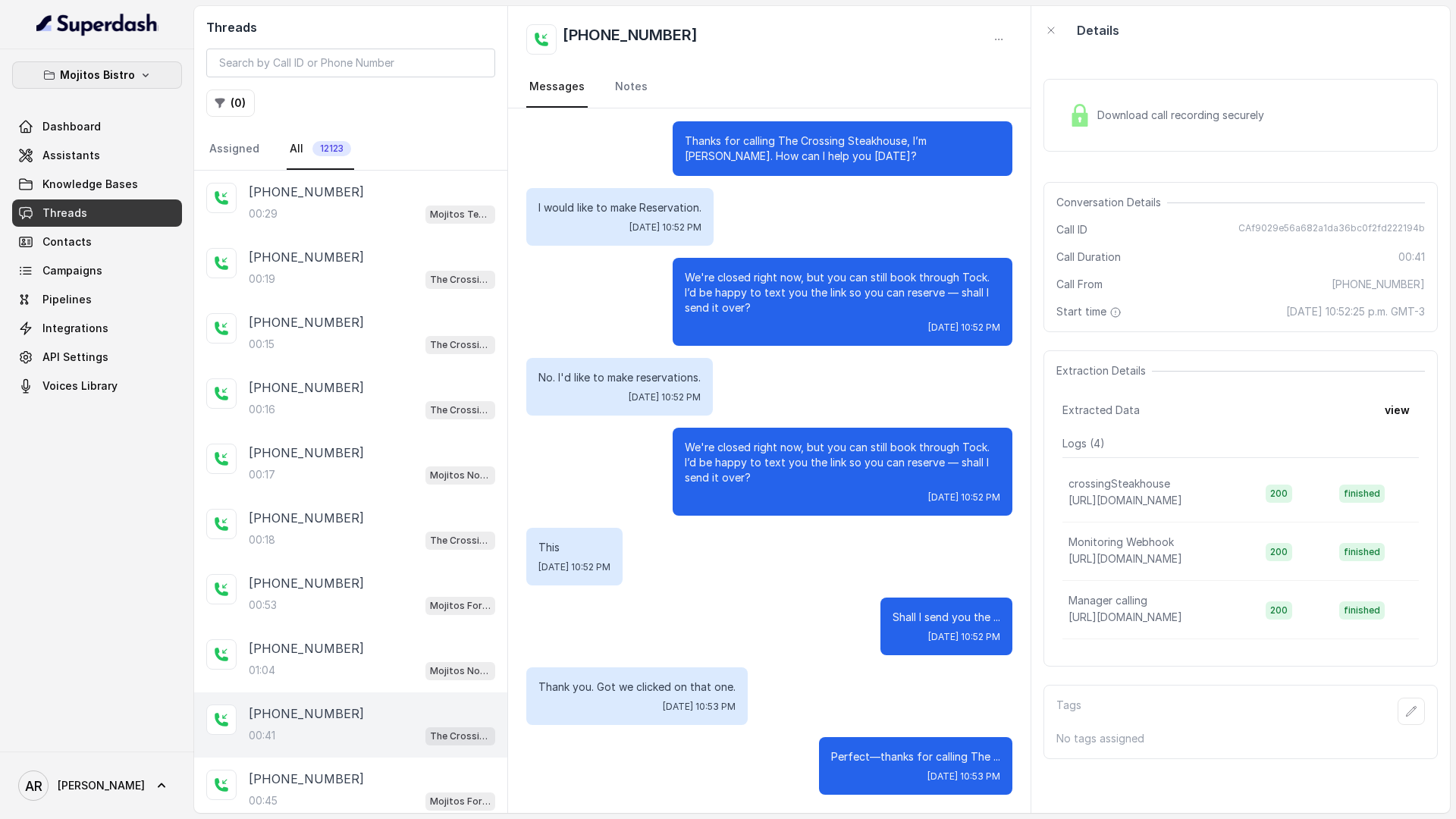
click at [121, 66] on p "Mojitos Bistro" at bounding box center [97, 75] width 75 height 19
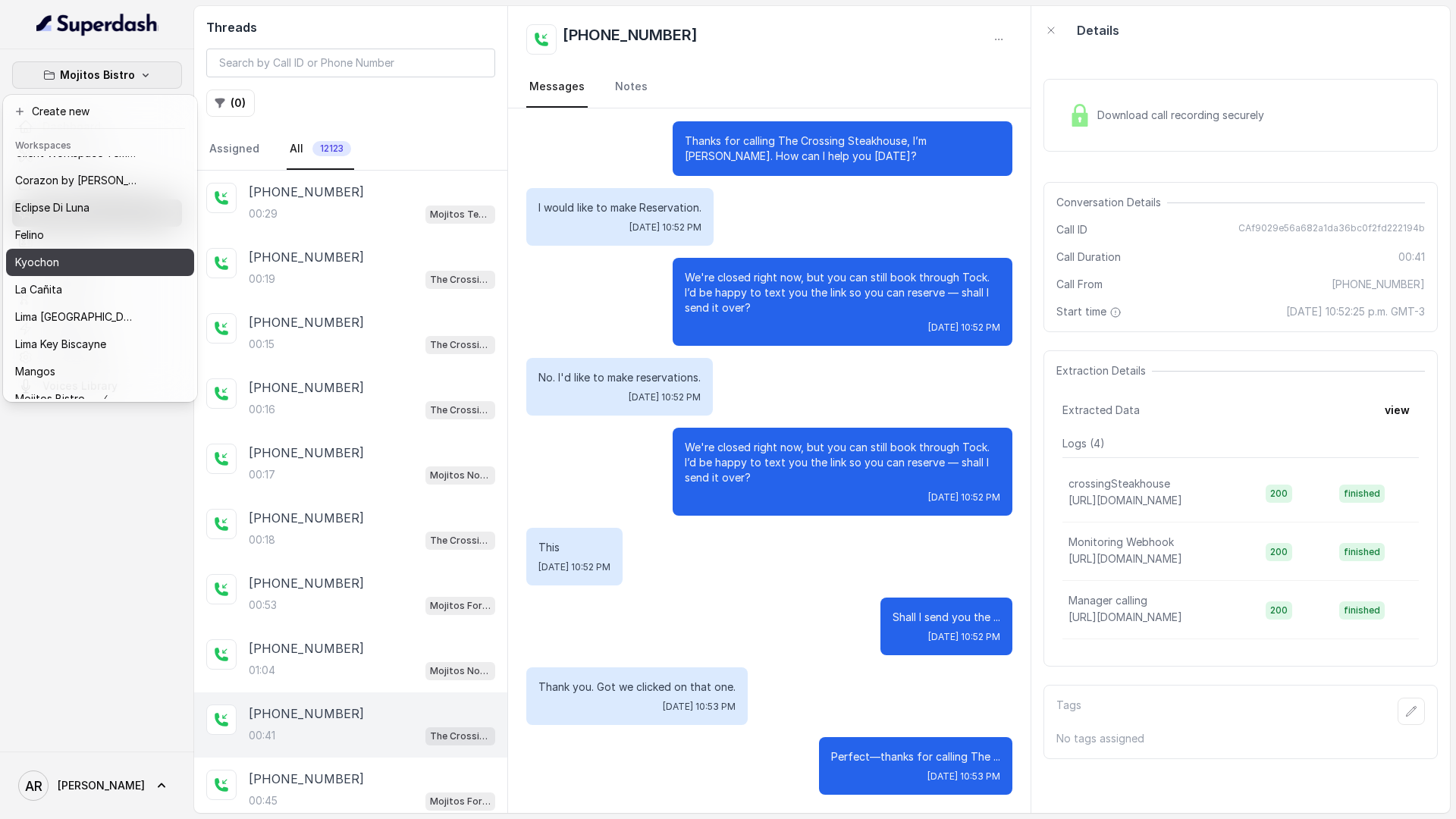
scroll to position [222, 0]
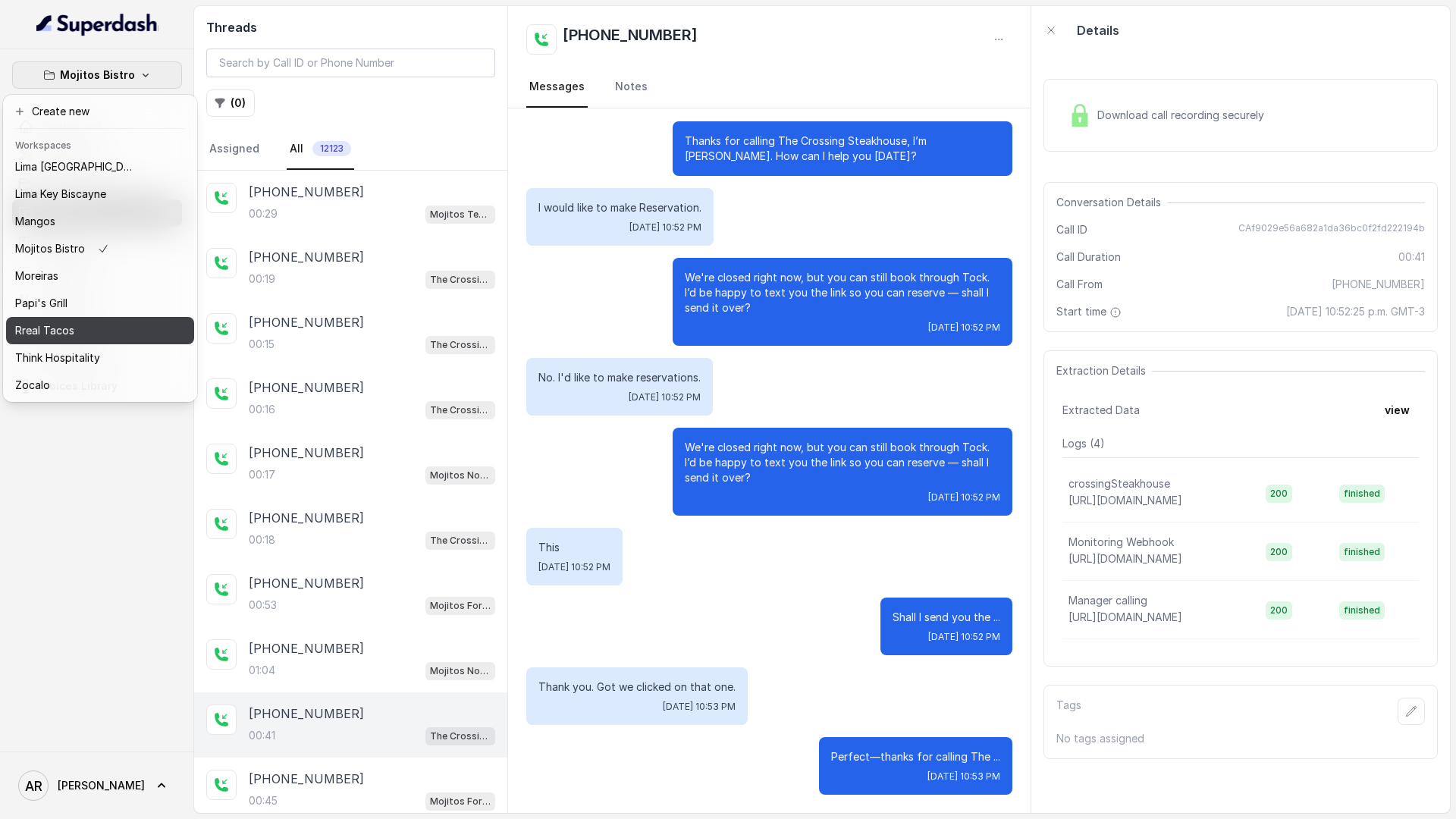
click at [115, 338] on div "Rreal Tacos" at bounding box center [76, 331] width 121 height 19
